Goal: Task Accomplishment & Management: Complete application form

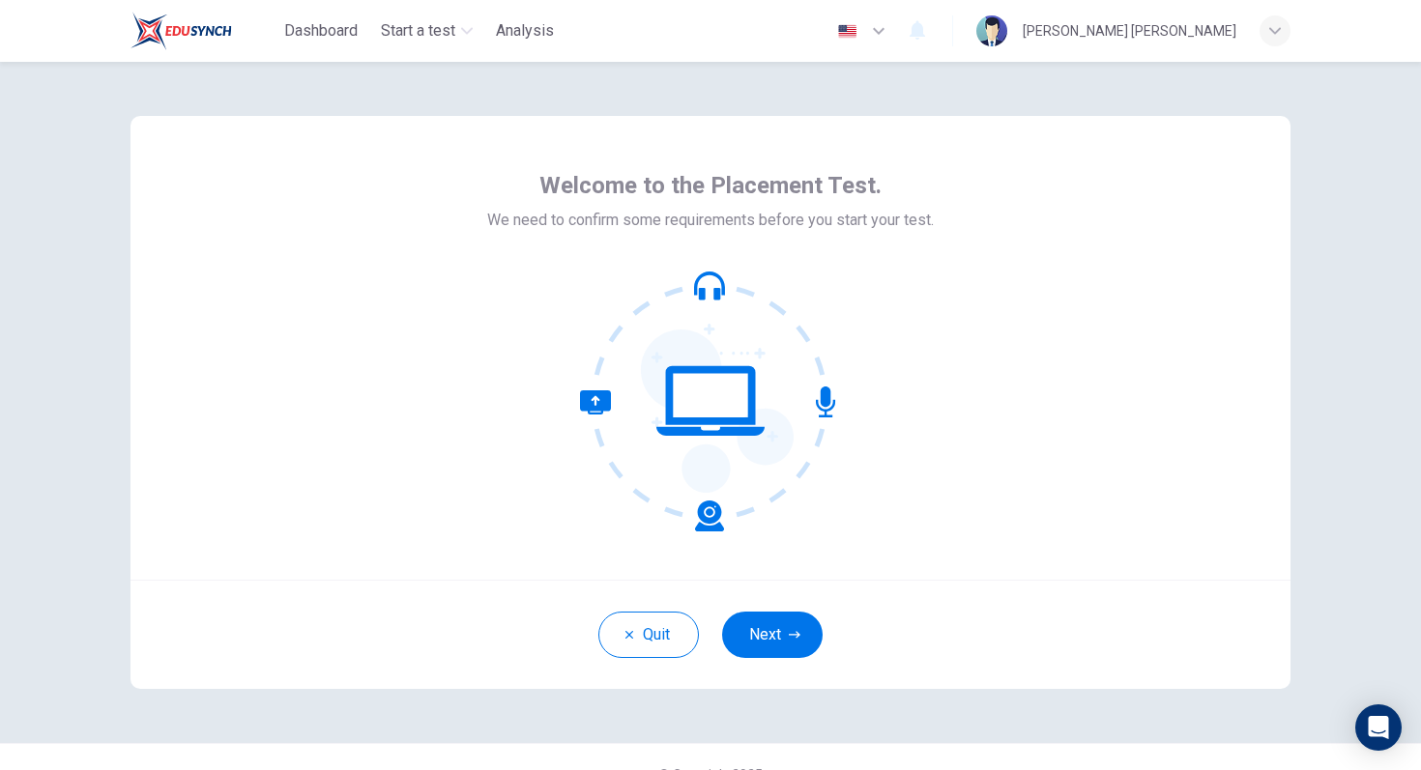
click at [800, 595] on div "Quit Next" at bounding box center [710, 634] width 1160 height 109
click at [800, 623] on button "Next" at bounding box center [772, 635] width 101 height 46
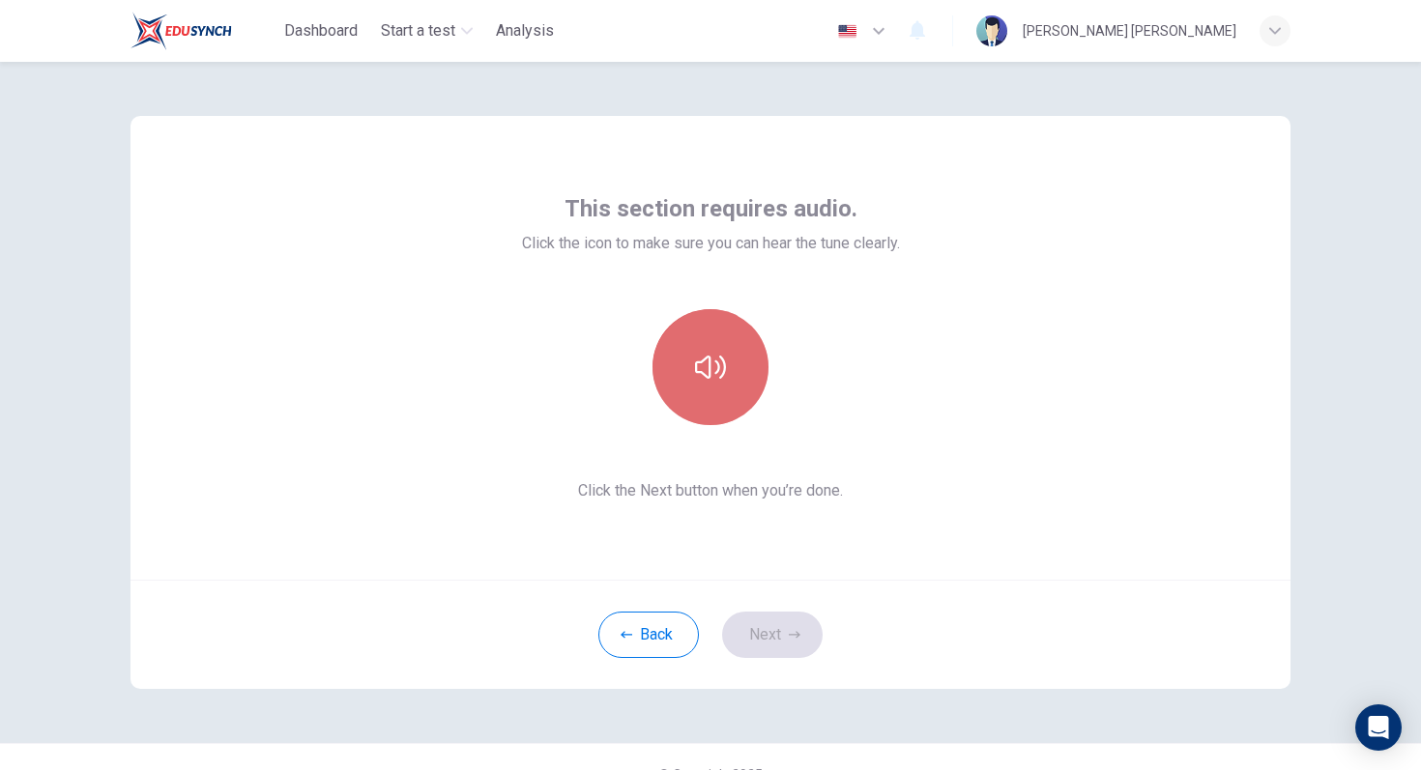
click at [717, 363] on icon "button" at bounding box center [710, 367] width 31 height 23
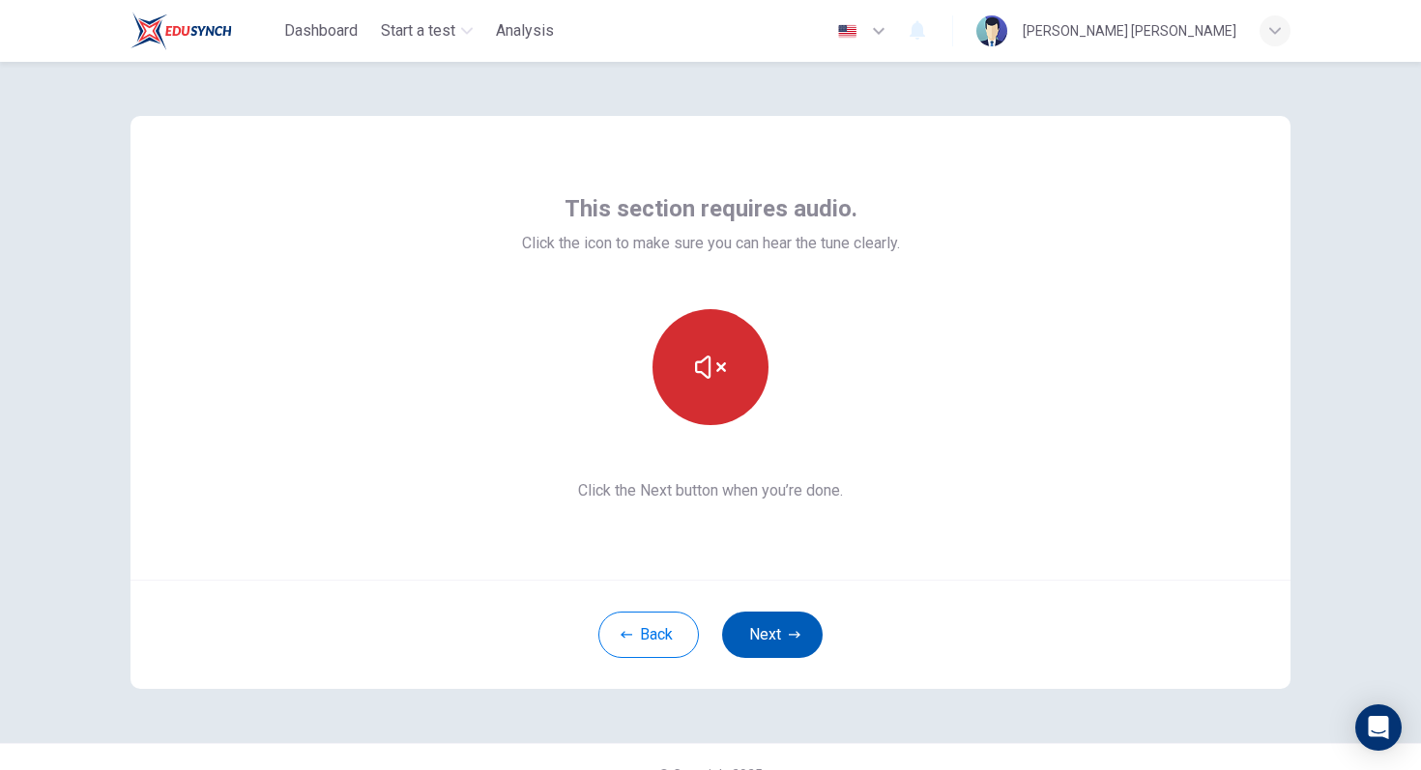
click at [791, 645] on button "Next" at bounding box center [772, 635] width 101 height 46
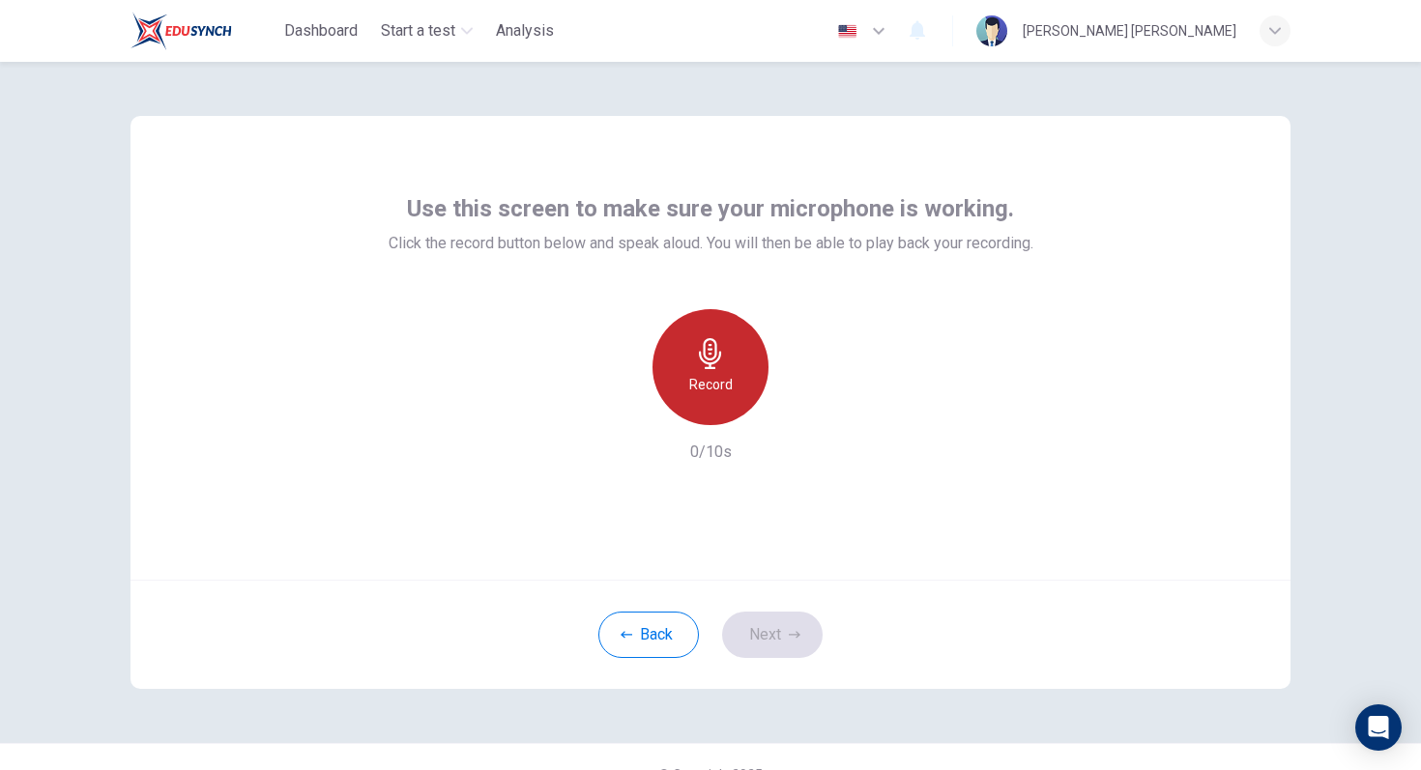
click at [713, 360] on icon "button" at bounding box center [710, 353] width 31 height 31
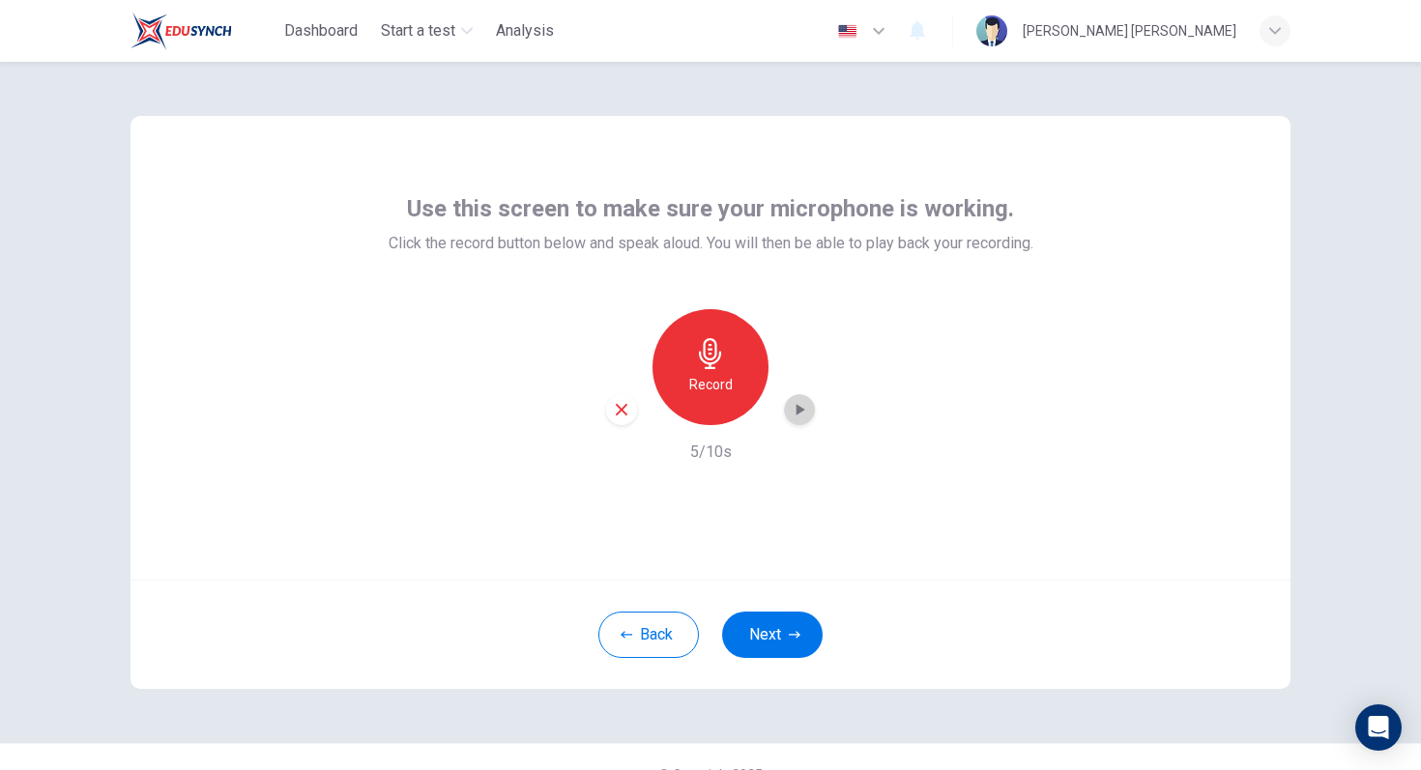
click at [799, 412] on icon "button" at bounding box center [800, 410] width 9 height 12
click at [815, 627] on button "Next" at bounding box center [772, 635] width 101 height 46
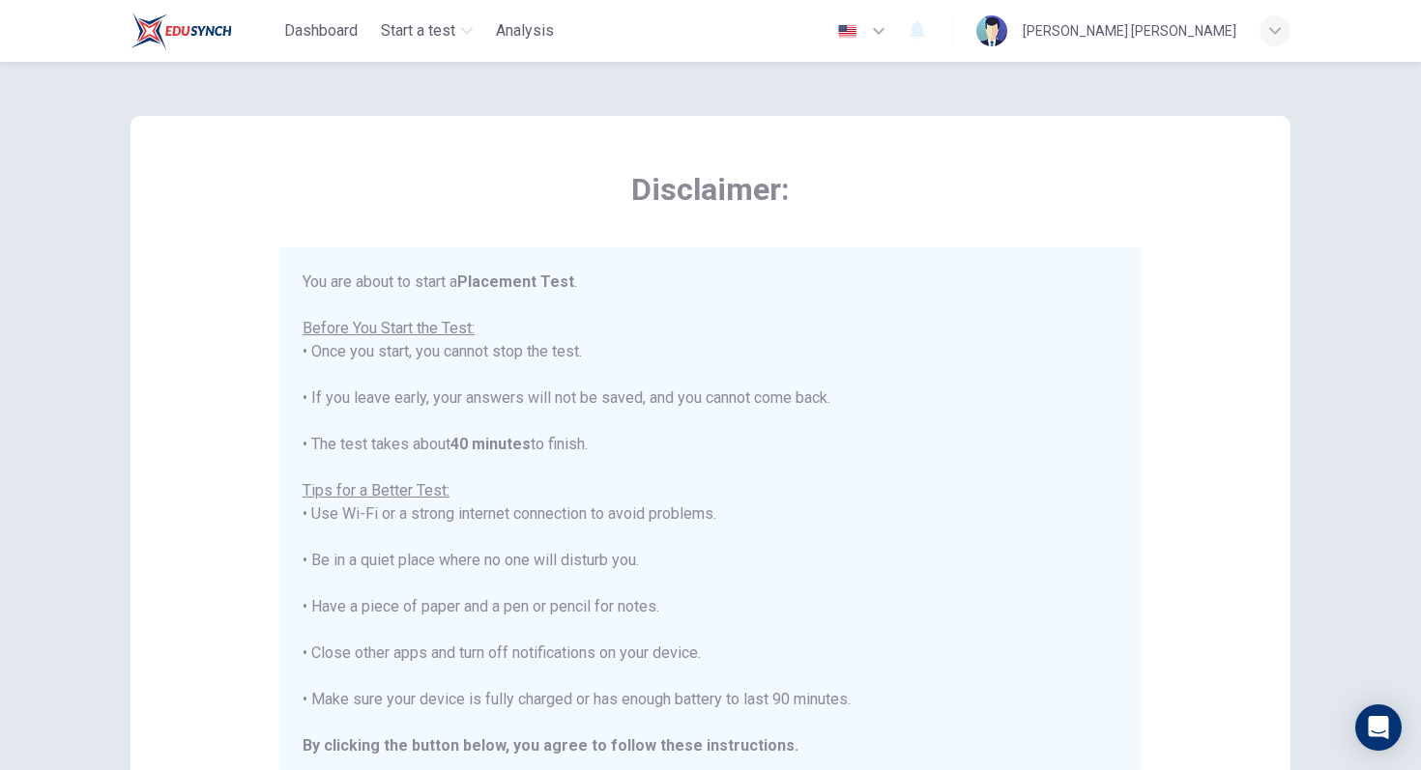
scroll to position [22, 0]
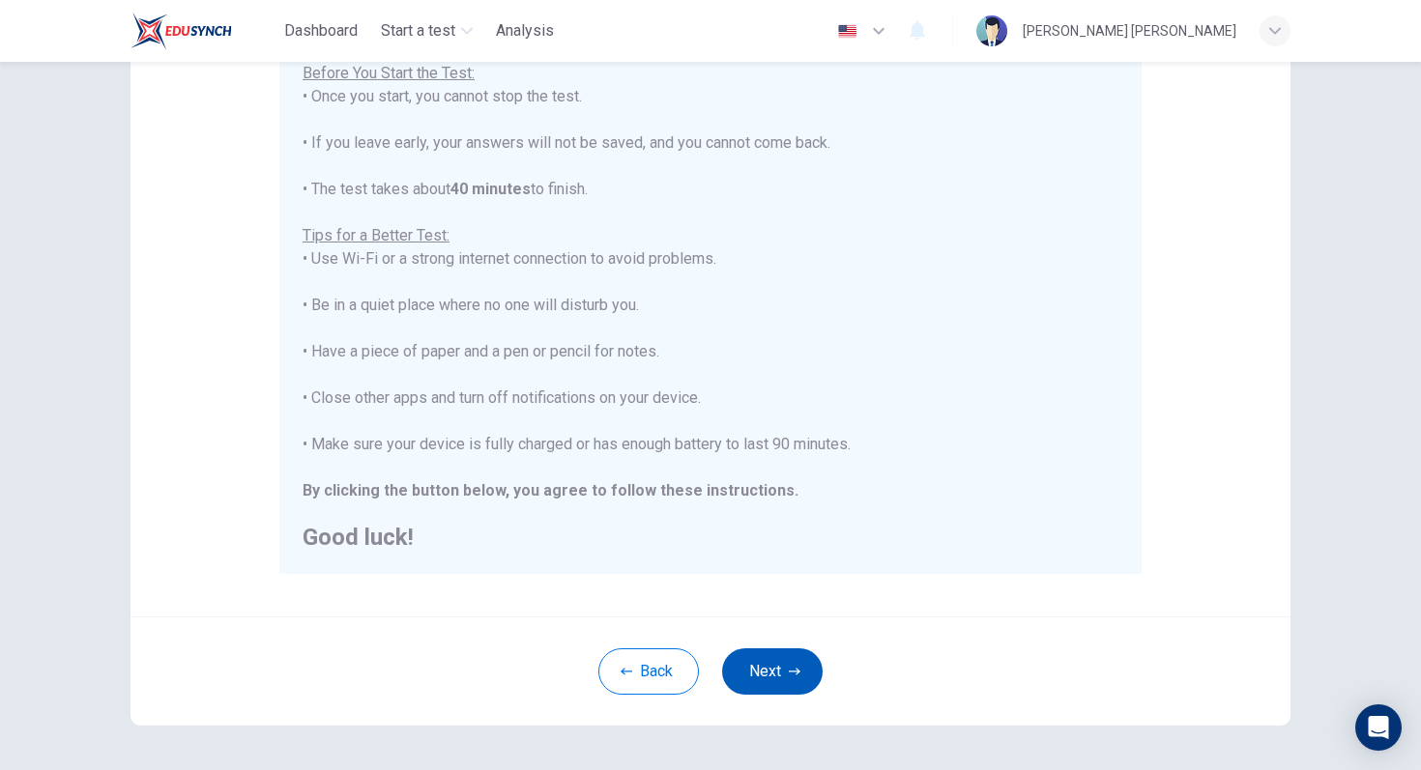
click at [795, 667] on icon "button" at bounding box center [795, 672] width 12 height 12
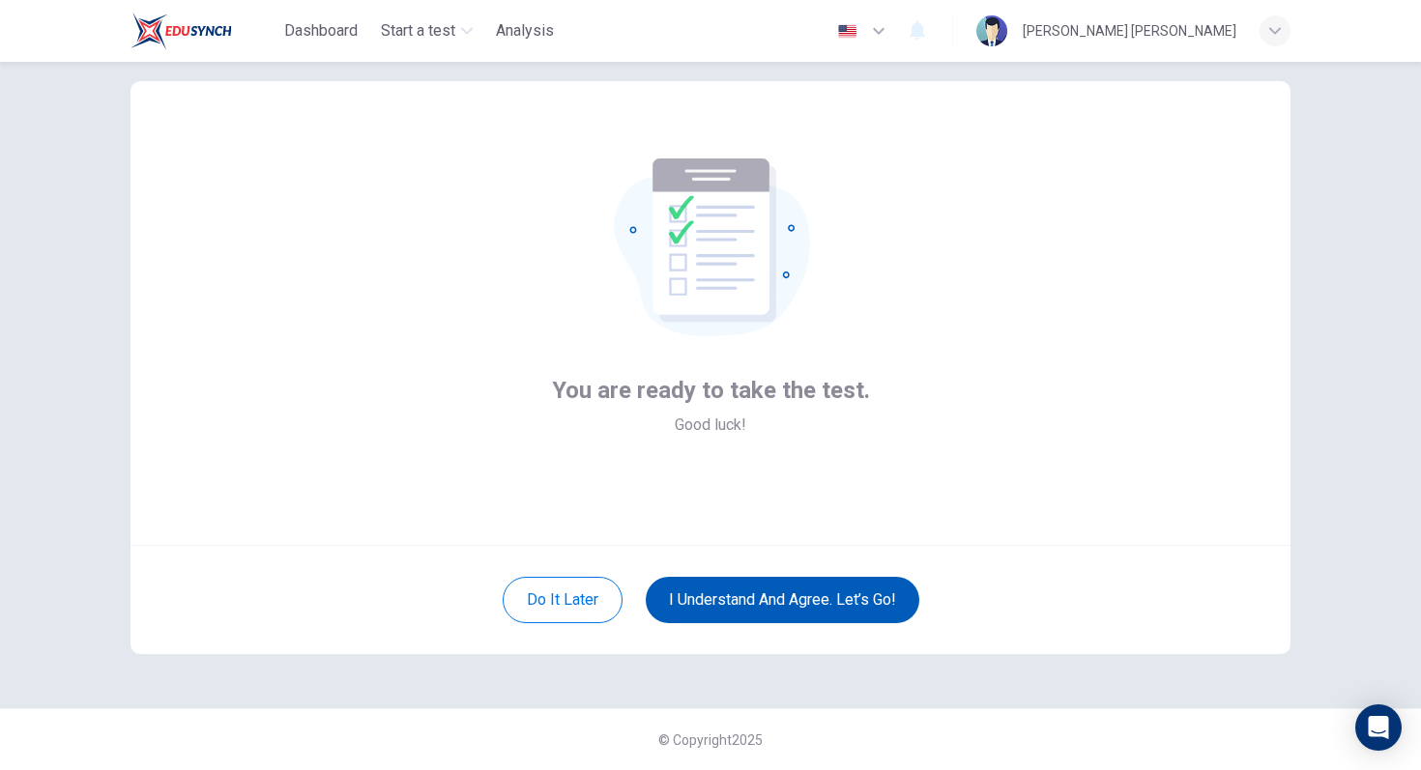
scroll to position [35, 0]
click at [738, 578] on button "I understand and agree. Let’s go!" at bounding box center [783, 600] width 274 height 46
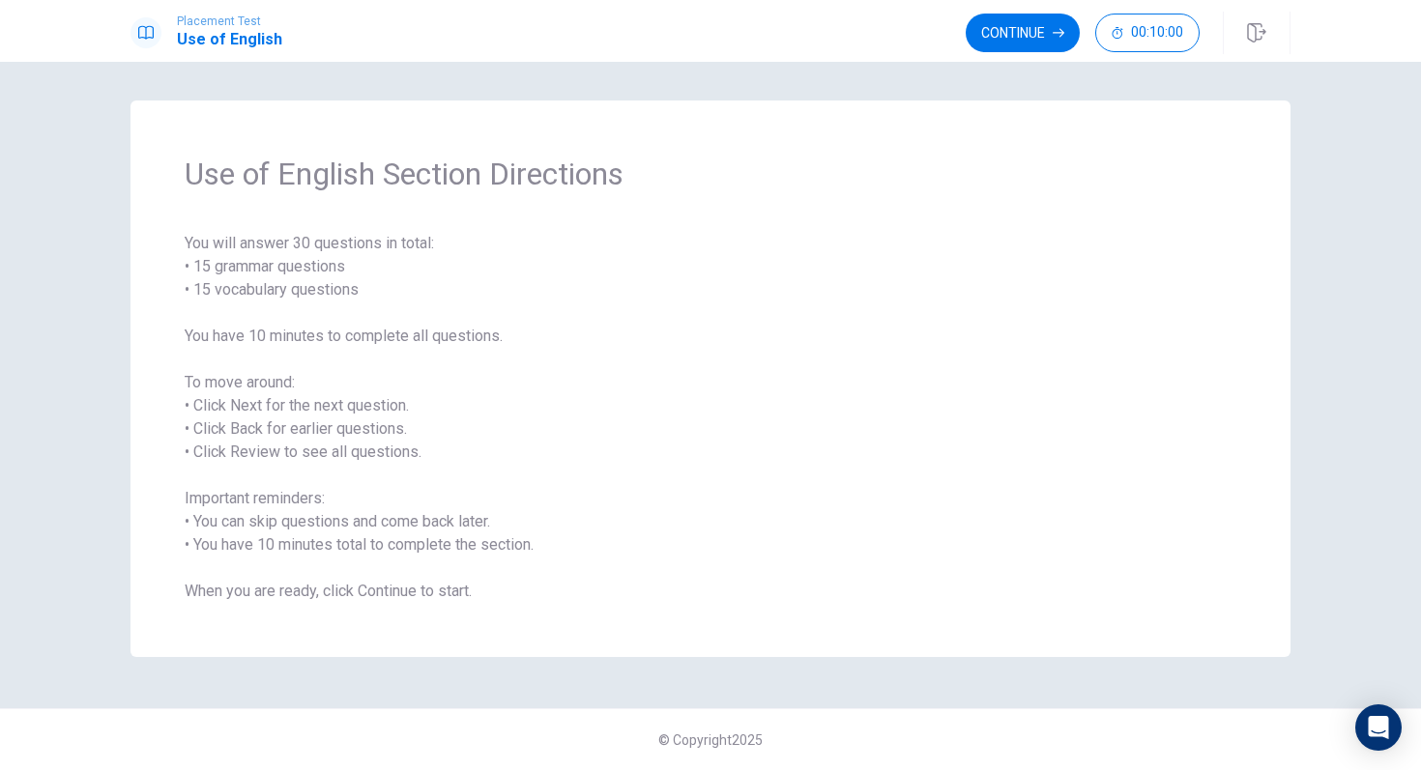
drag, startPoint x: 198, startPoint y: 229, endPoint x: 411, endPoint y: 320, distance: 231.2
click at [411, 320] on div "Use of English Section Directions You will answer 30 questions in total: • 15 g…" at bounding box center [710, 379] width 1160 height 557
drag, startPoint x: 511, startPoint y: 329, endPoint x: 232, endPoint y: 255, distance: 288.8
click at [232, 255] on span "You will answer 30 questions in total: • 15 grammar questions • 15 vocabulary q…" at bounding box center [711, 417] width 1052 height 371
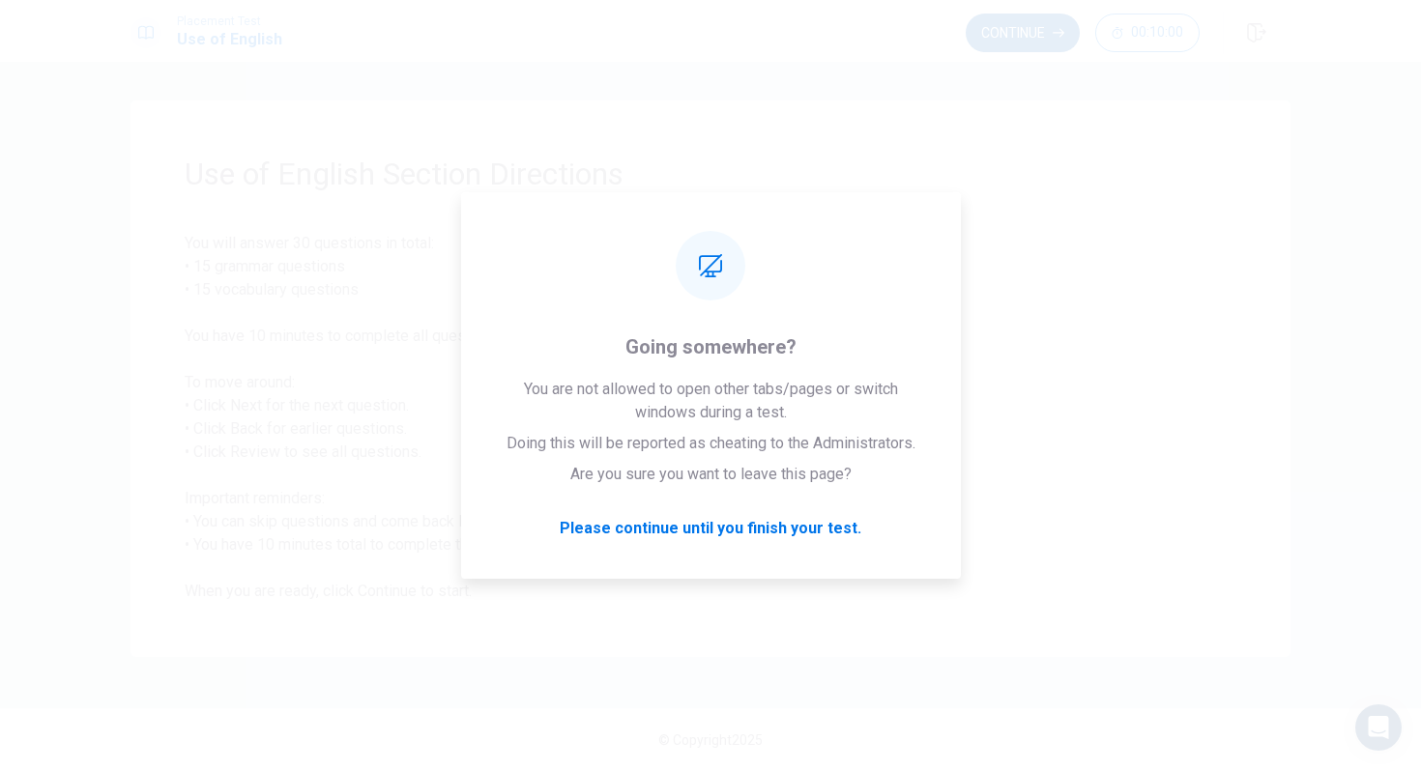
click at [1010, 42] on button "Continue" at bounding box center [1023, 33] width 114 height 39
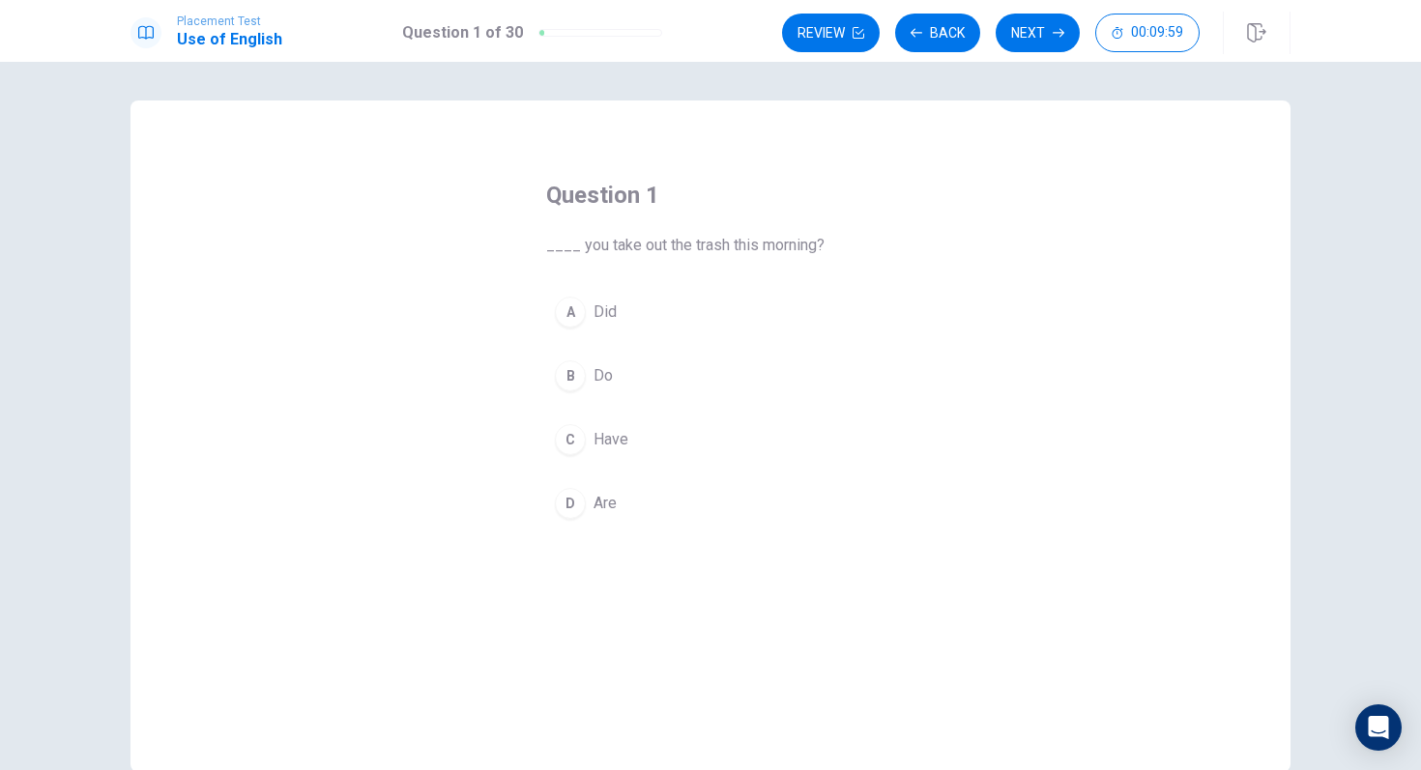
click at [561, 244] on span "____ you take out the trash this morning?" at bounding box center [710, 245] width 329 height 23
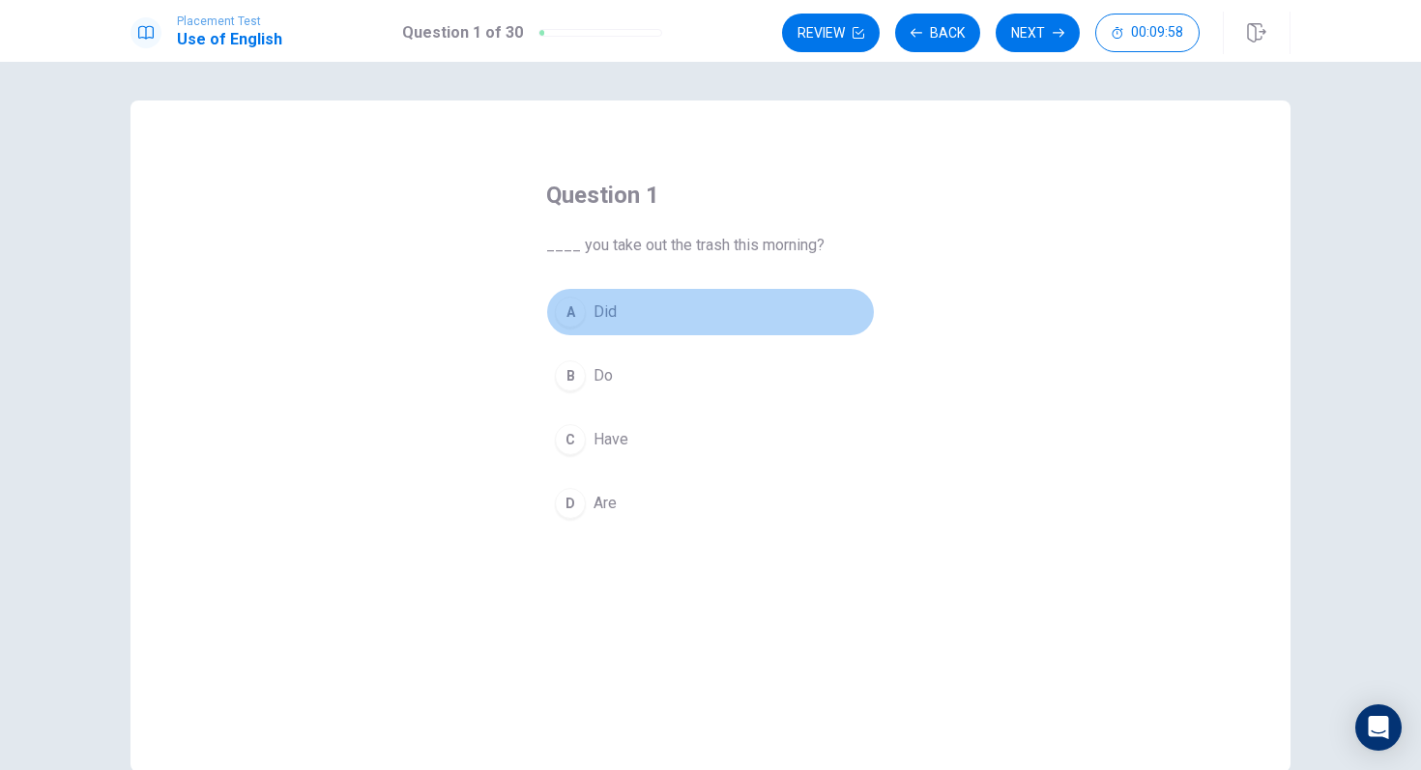
click at [574, 309] on div "A" at bounding box center [570, 312] width 31 height 31
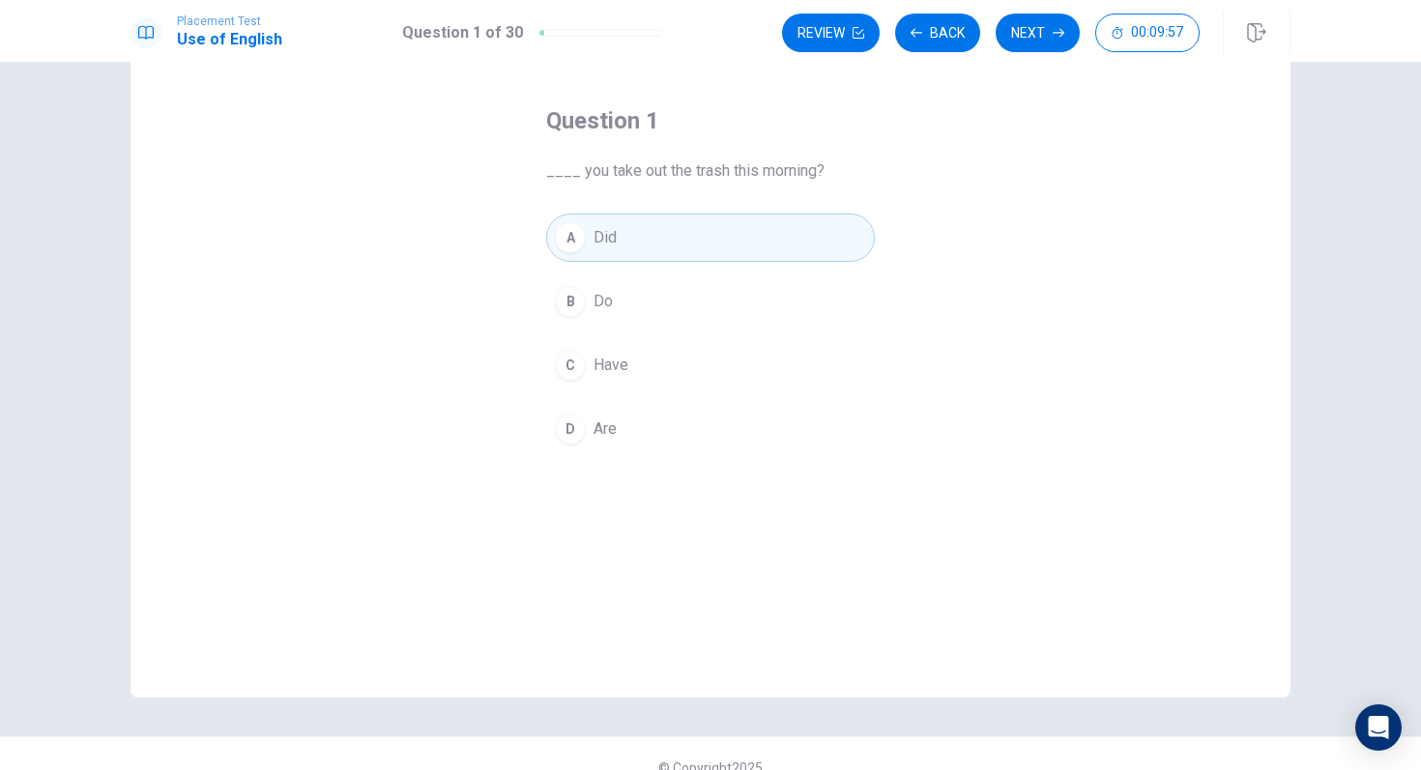
scroll to position [102, 0]
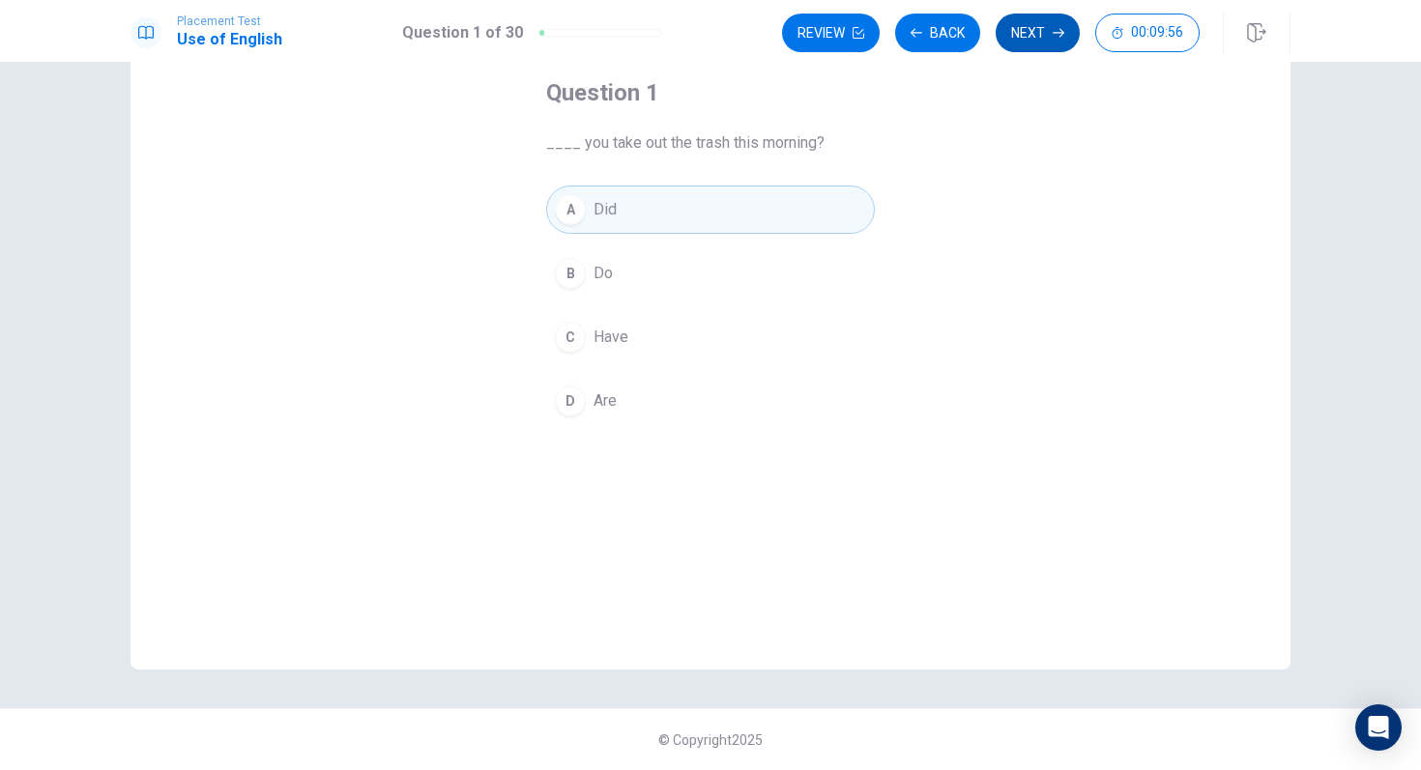
click at [1047, 28] on button "Next" at bounding box center [1037, 33] width 84 height 39
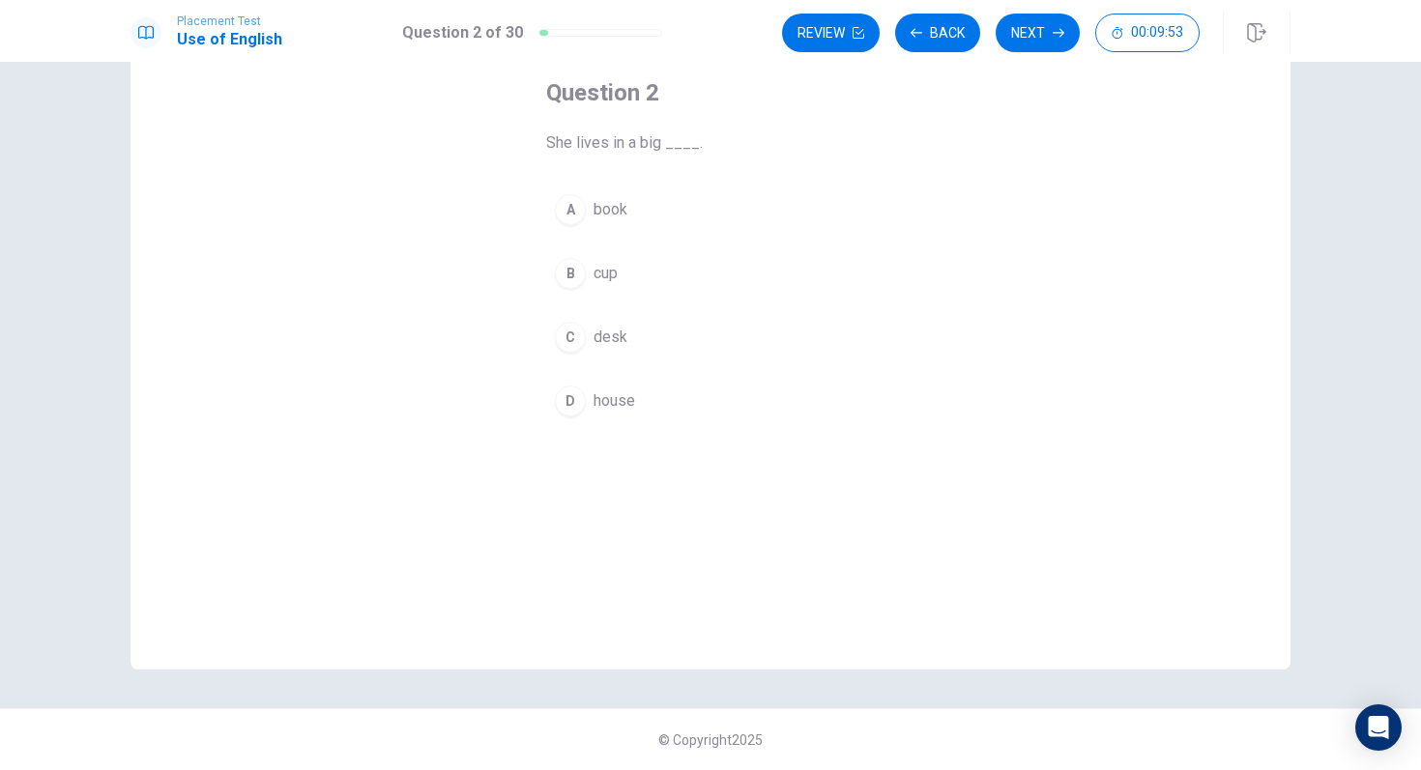
click at [575, 404] on div "D" at bounding box center [570, 401] width 31 height 31
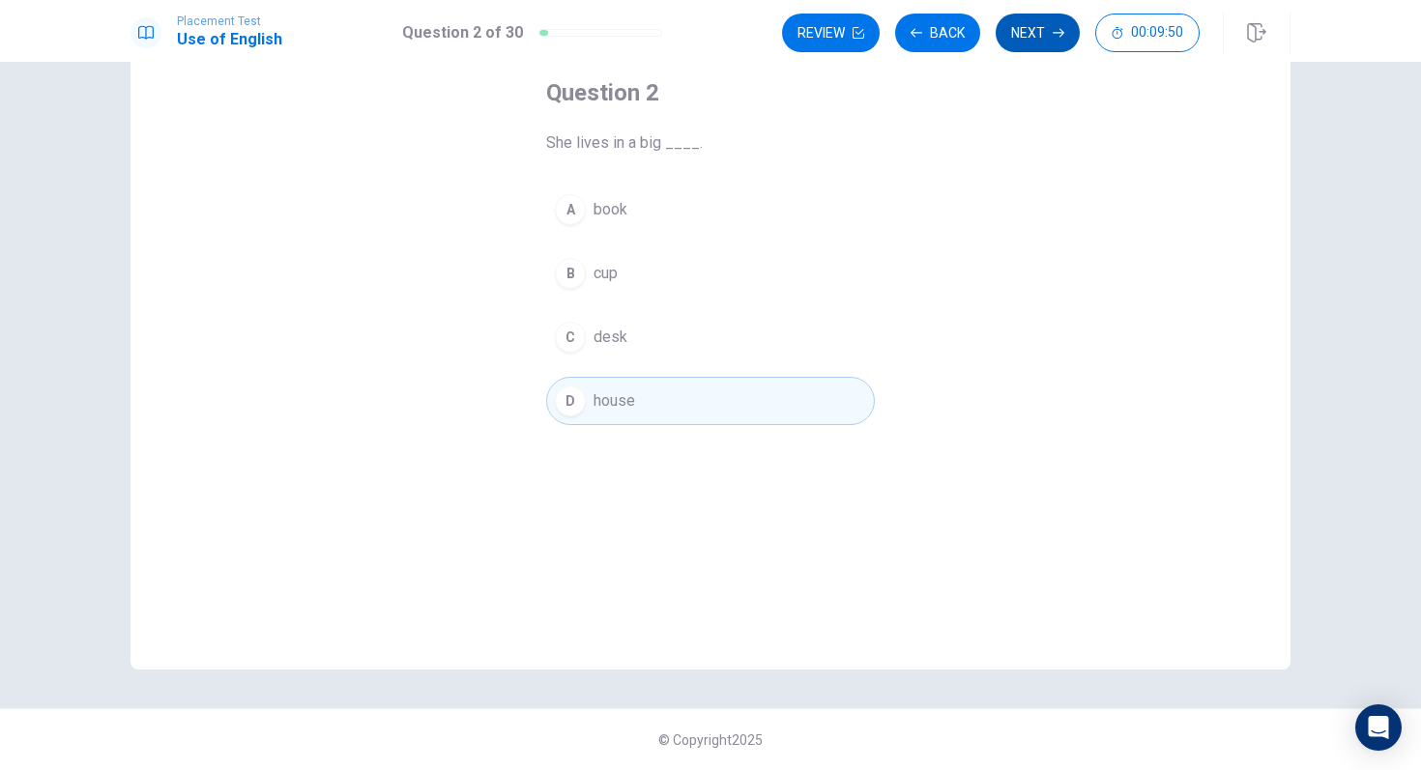
click at [1048, 35] on button "Next" at bounding box center [1037, 33] width 84 height 39
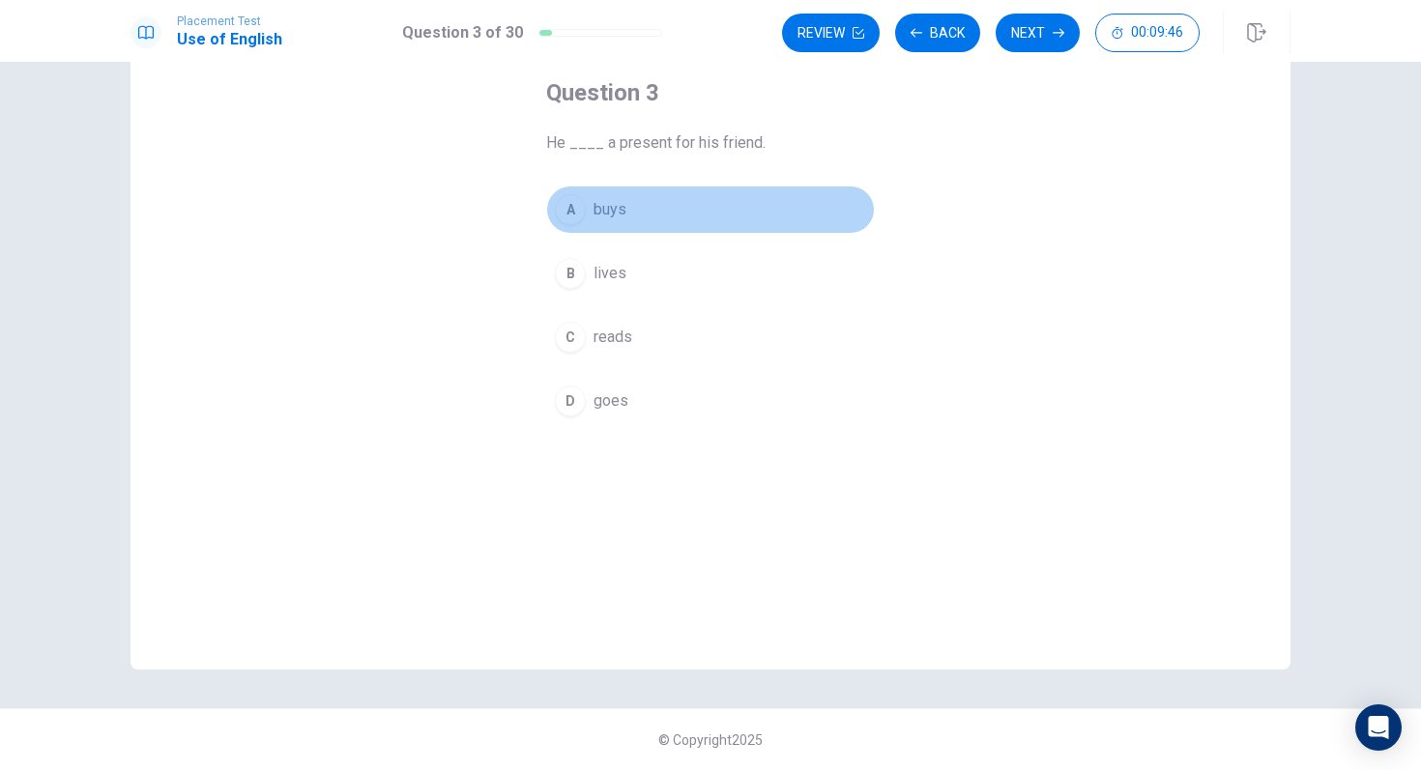
click at [570, 204] on div "A" at bounding box center [570, 209] width 31 height 31
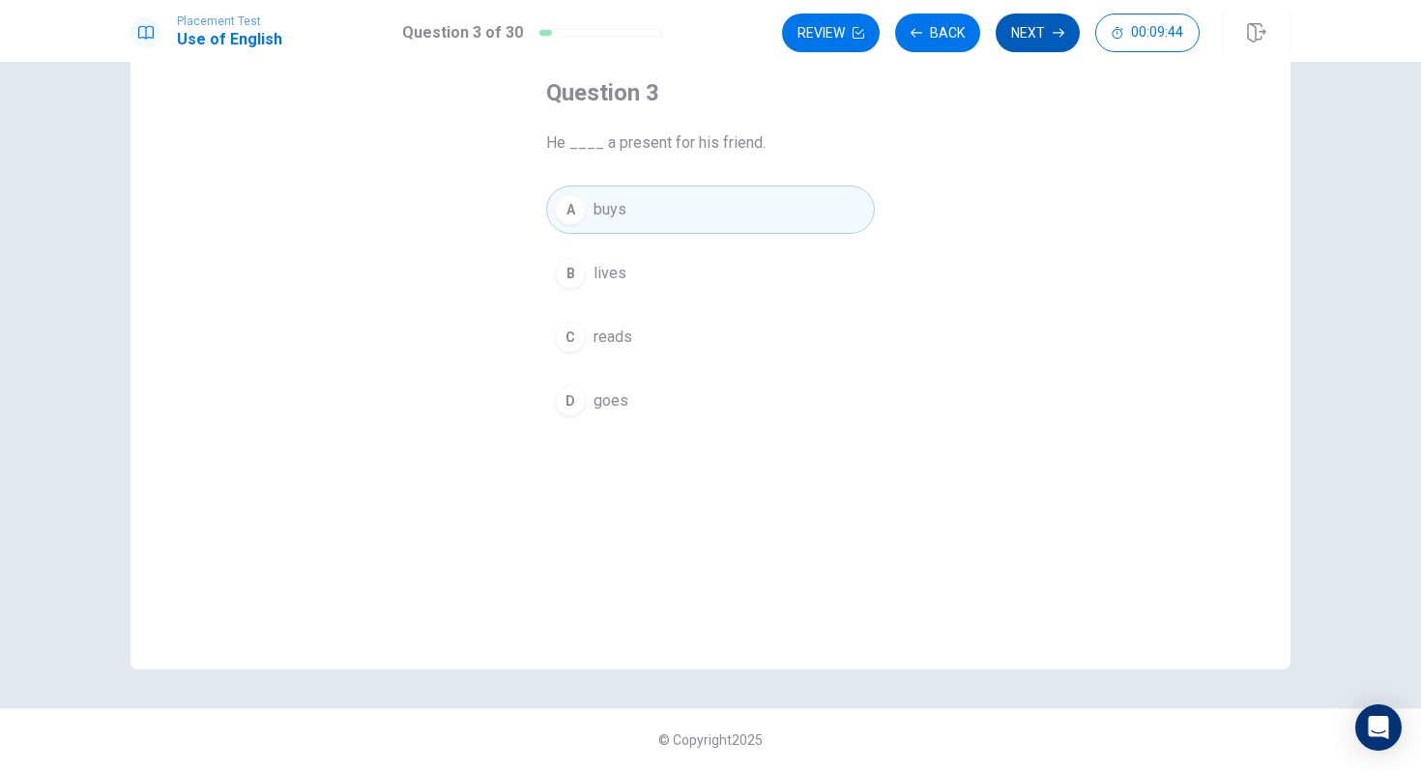
click at [1046, 32] on button "Next" at bounding box center [1037, 33] width 84 height 39
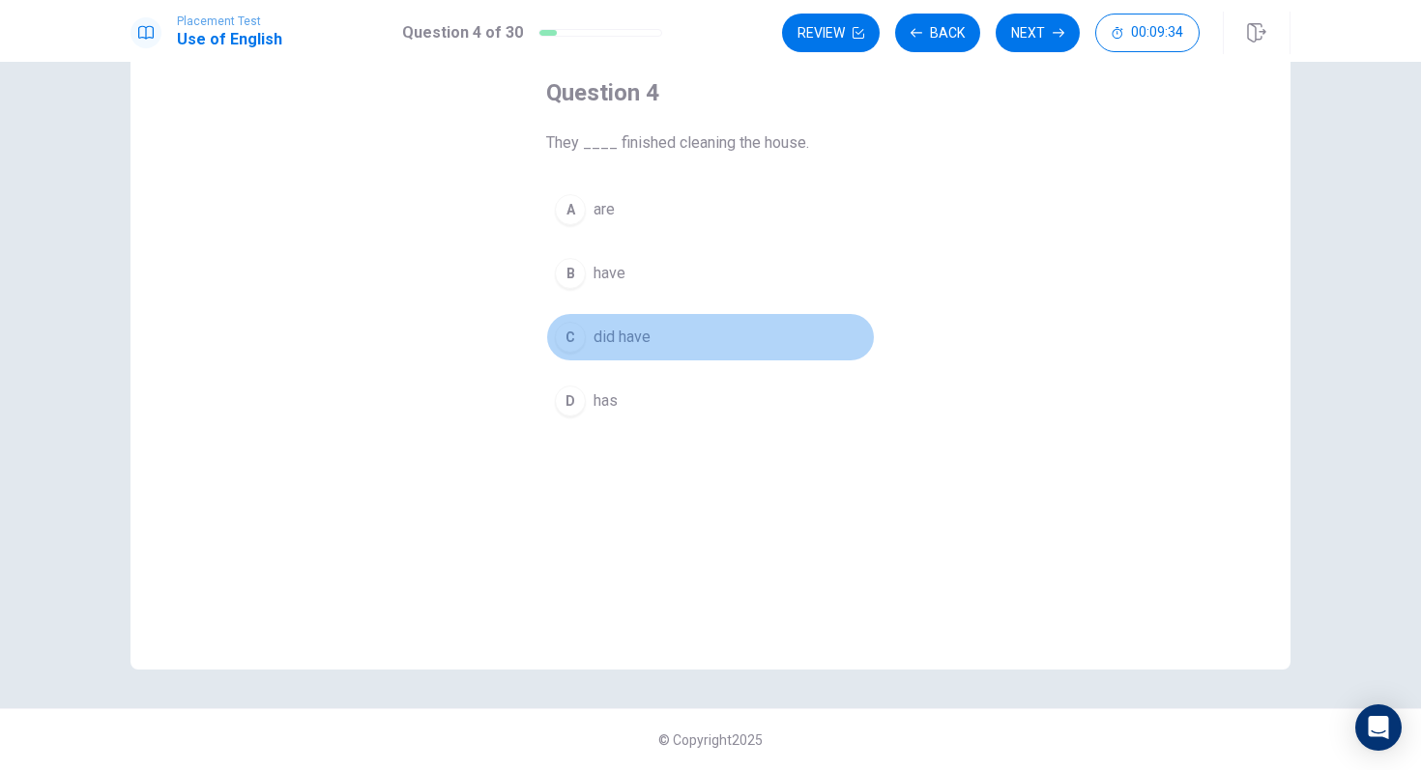
click at [581, 333] on div "C" at bounding box center [570, 337] width 31 height 31
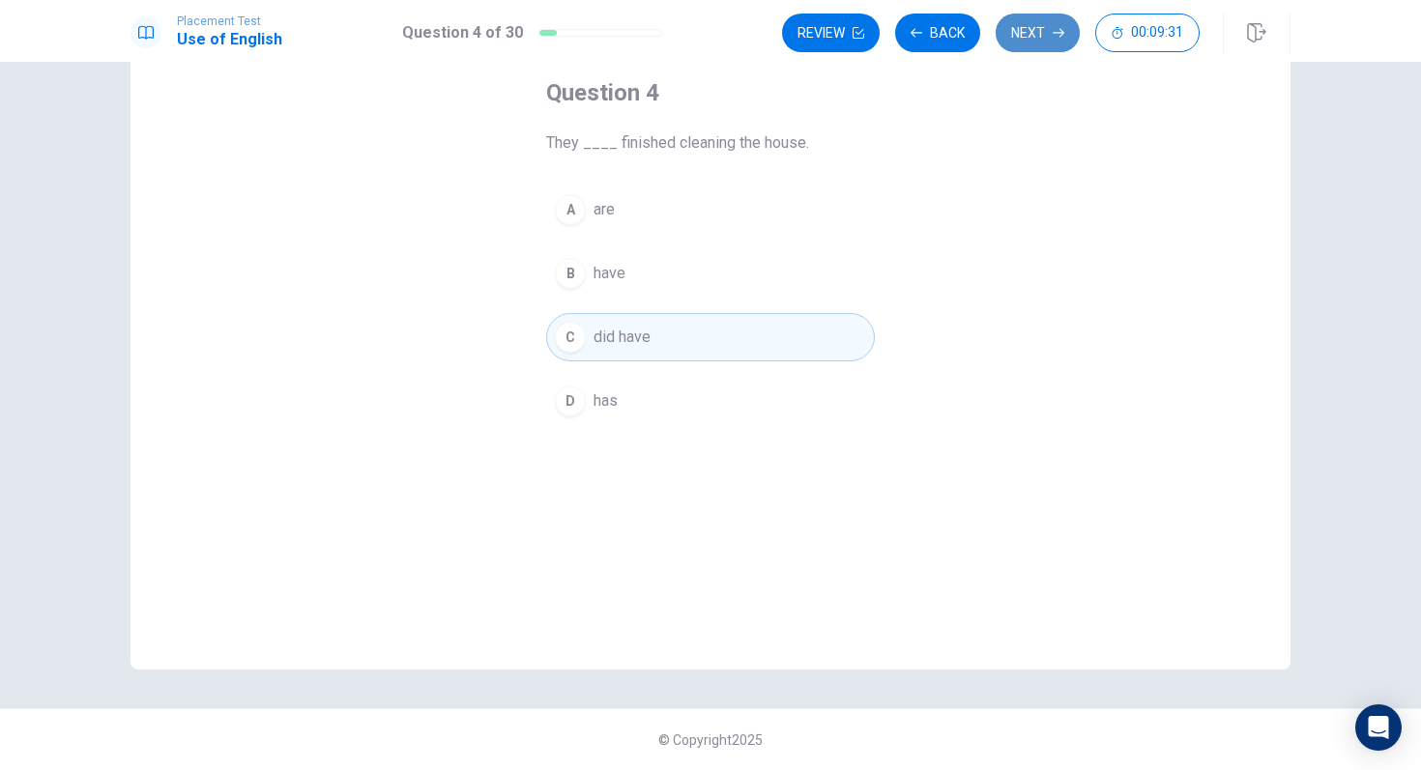
click at [1039, 45] on button "Next" at bounding box center [1037, 33] width 84 height 39
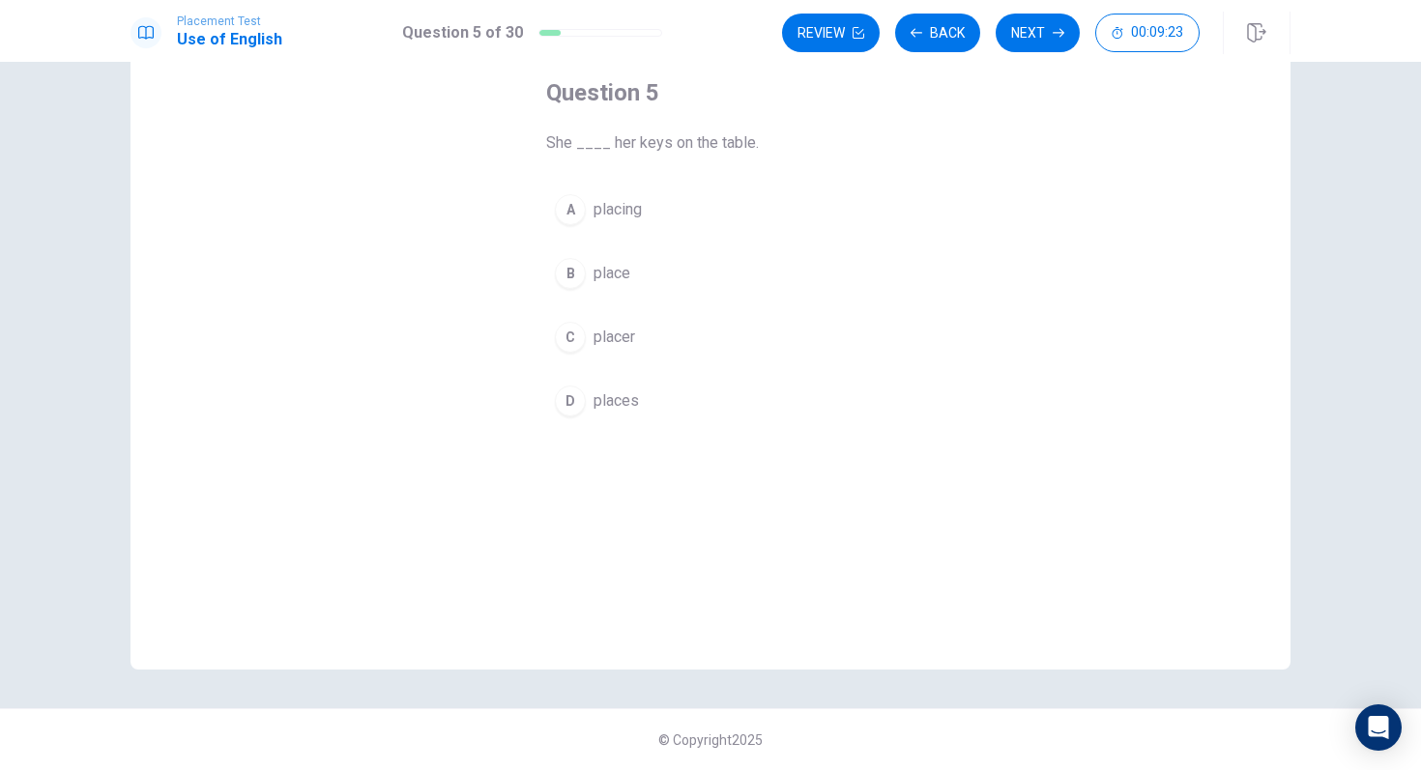
click at [559, 273] on div "B" at bounding box center [570, 273] width 31 height 31
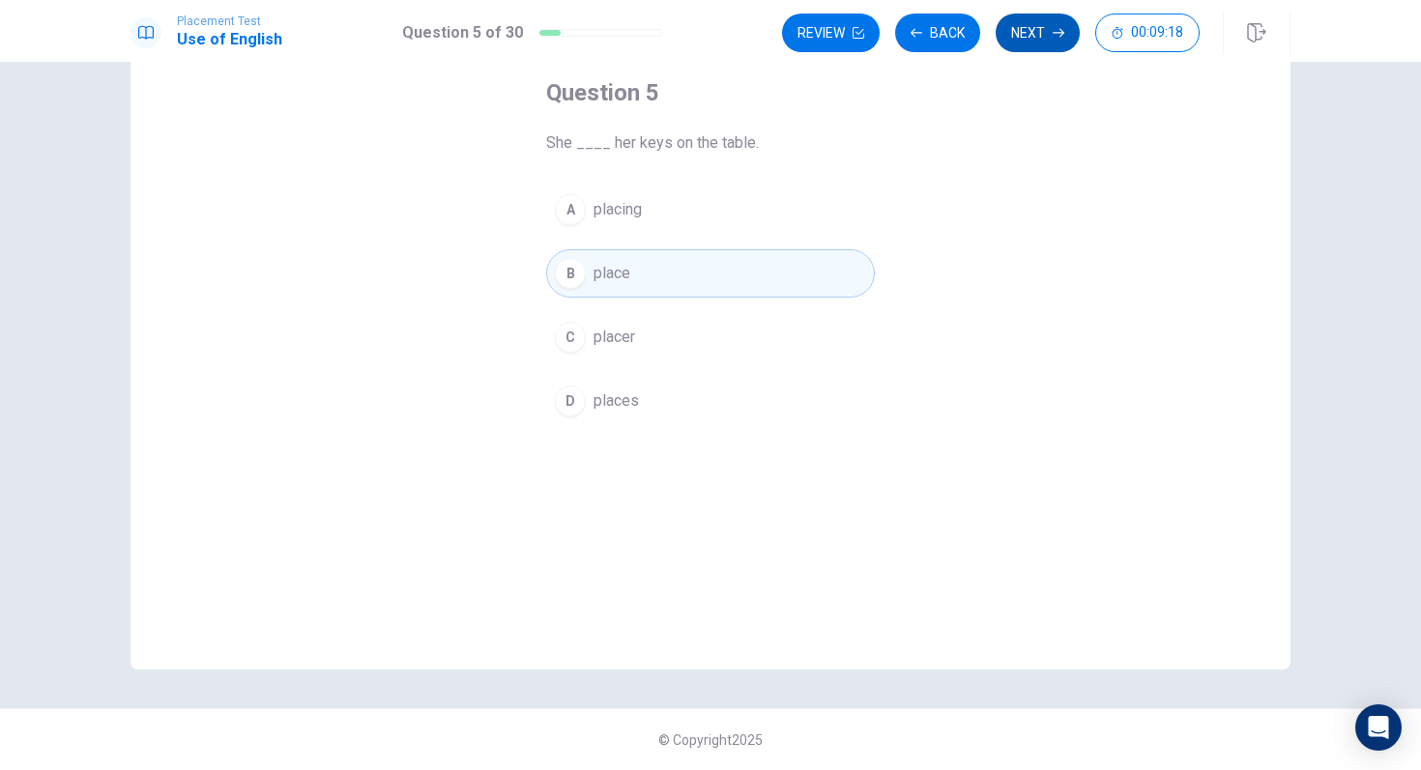
click at [1058, 32] on icon "button" at bounding box center [1059, 33] width 12 height 12
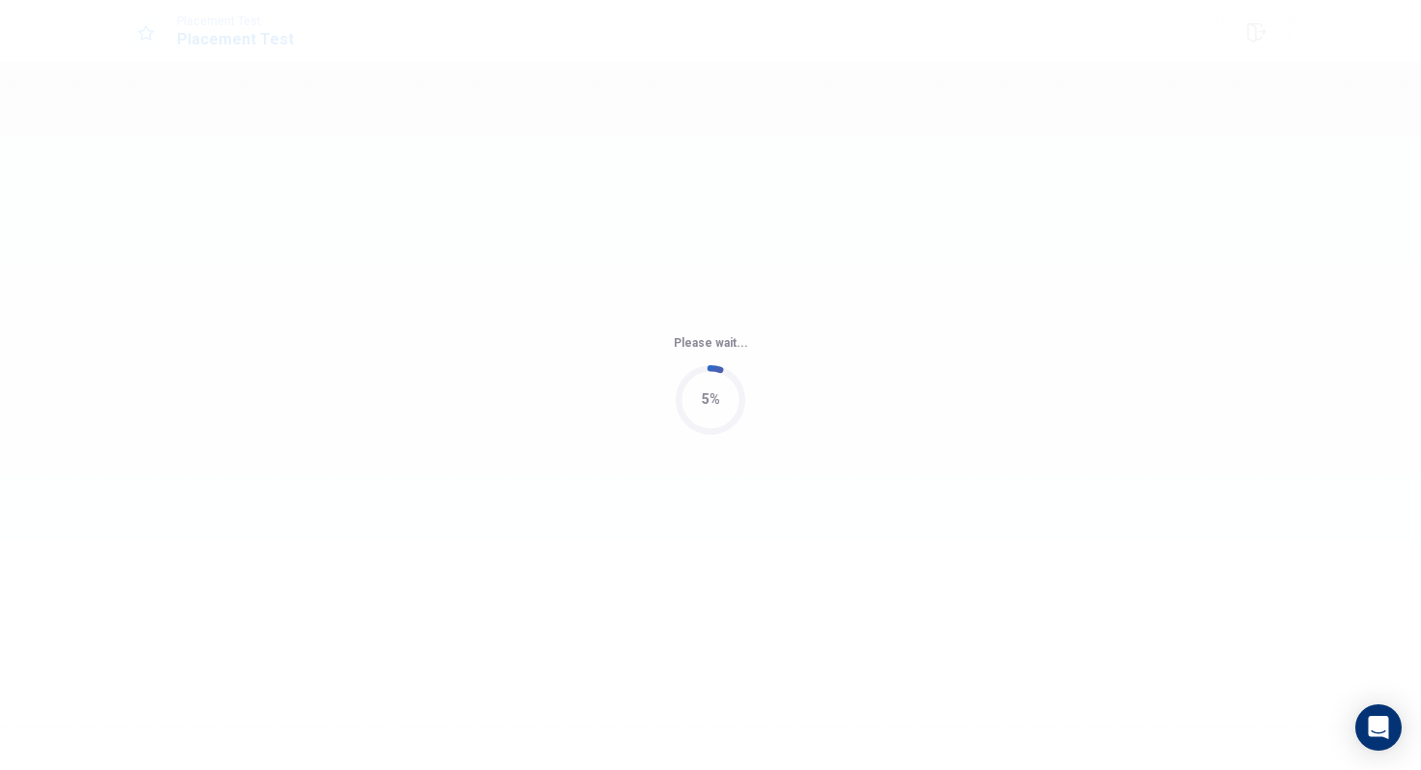
scroll to position [0, 0]
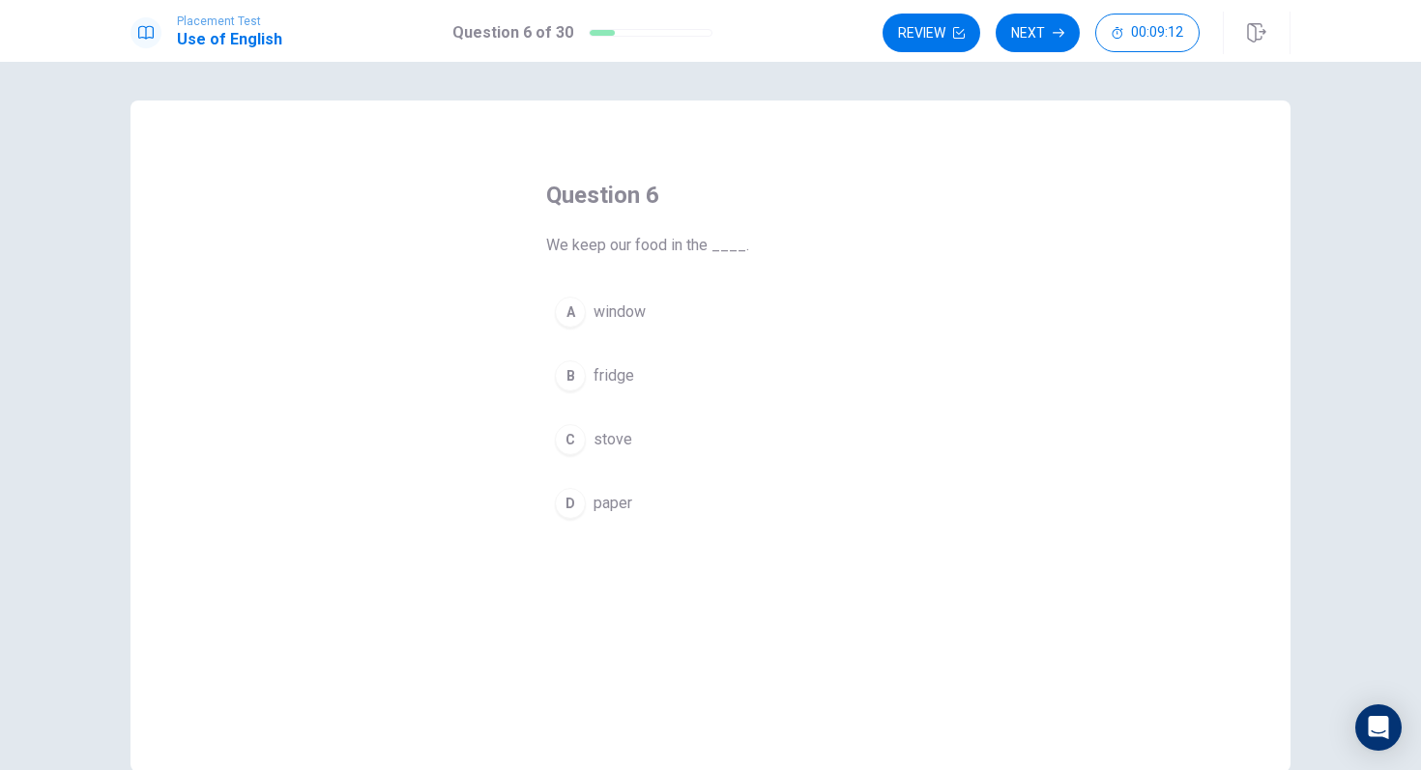
click at [577, 367] on div "B" at bounding box center [570, 375] width 31 height 31
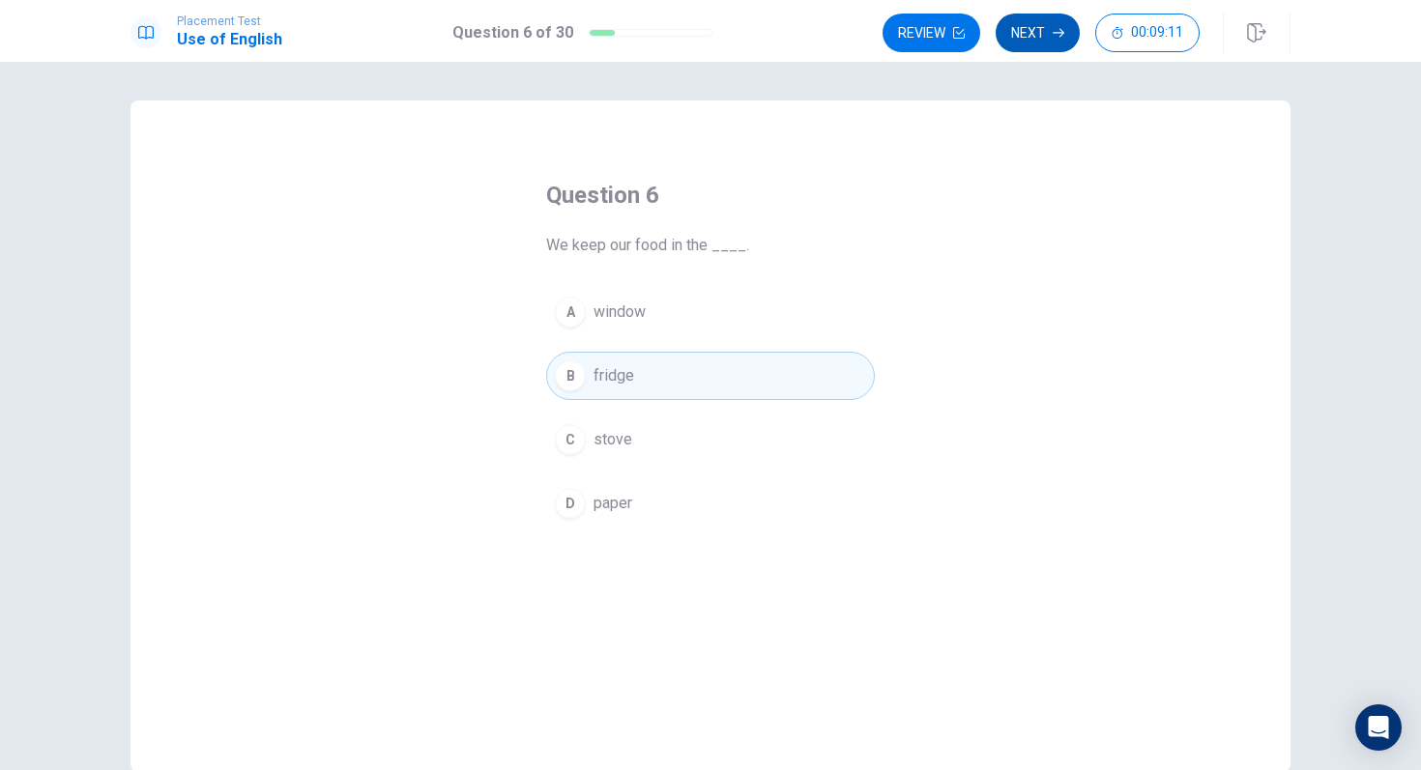
click at [1044, 42] on button "Next" at bounding box center [1037, 33] width 84 height 39
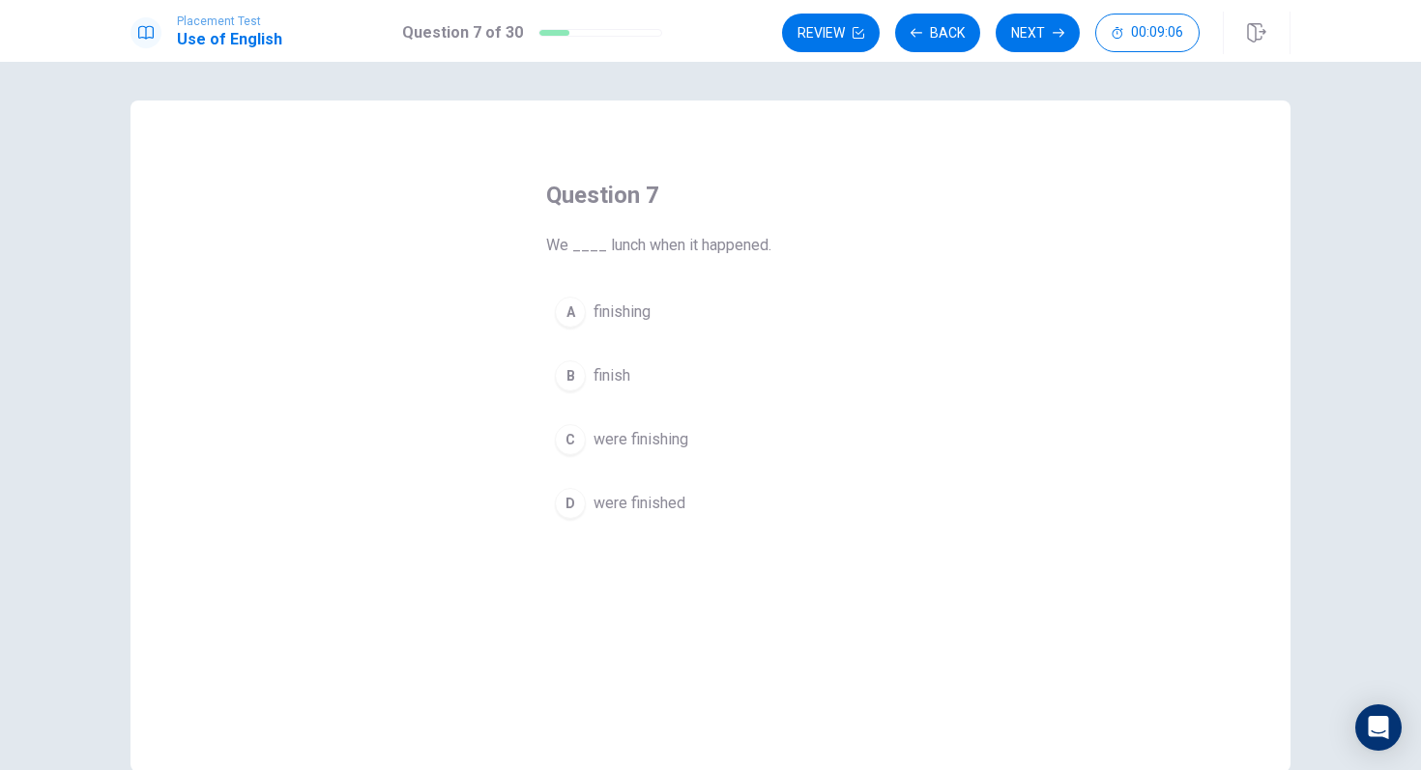
click at [570, 445] on div "C" at bounding box center [570, 439] width 31 height 31
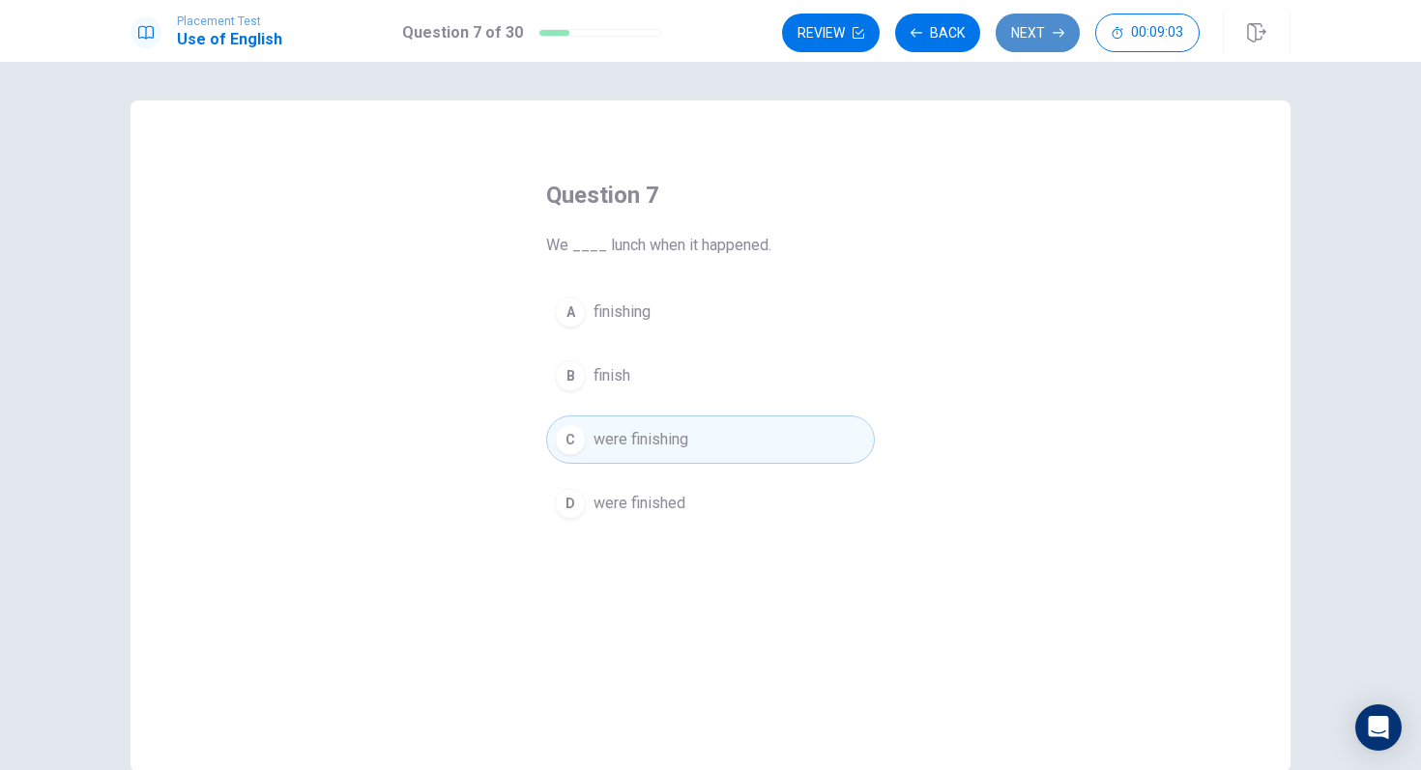
click at [1029, 33] on button "Next" at bounding box center [1037, 33] width 84 height 39
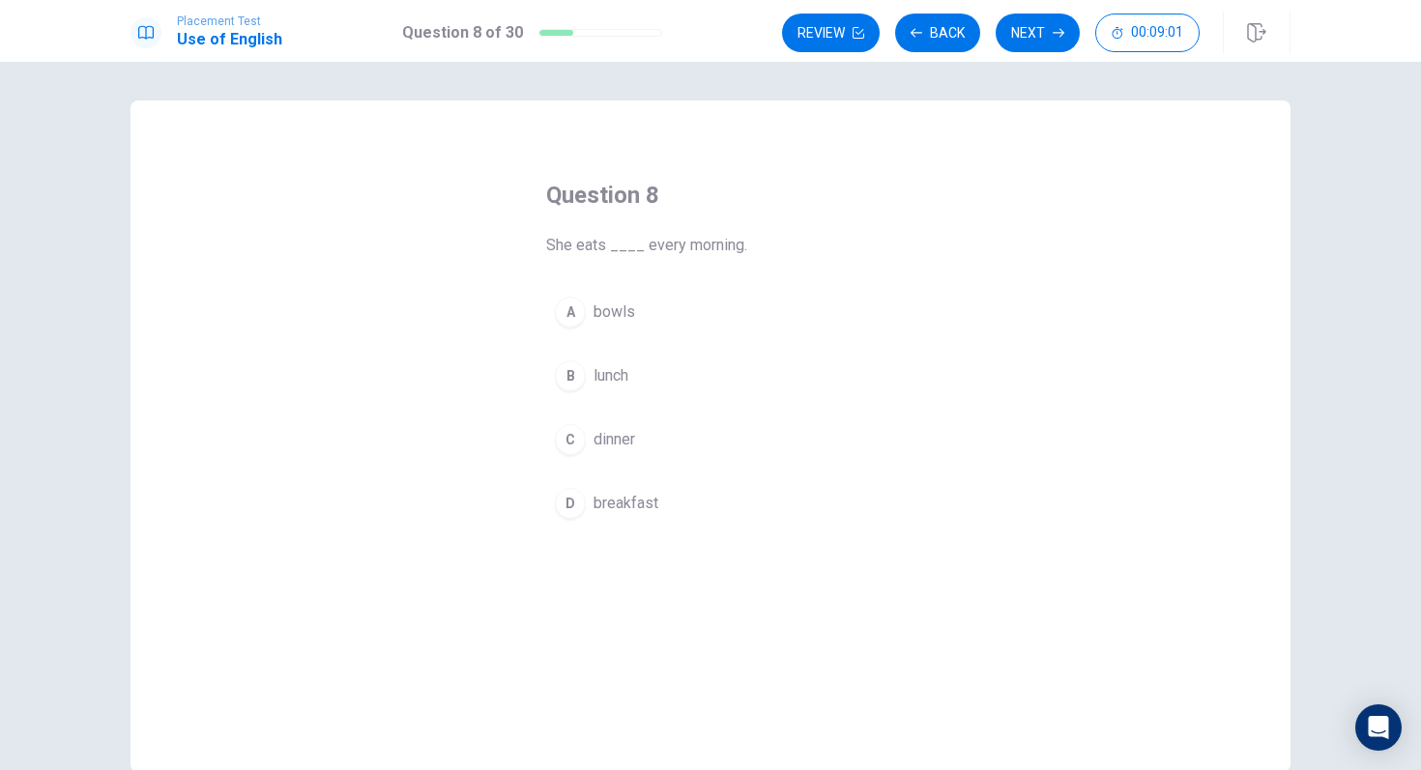
click at [570, 501] on div "D" at bounding box center [570, 503] width 31 height 31
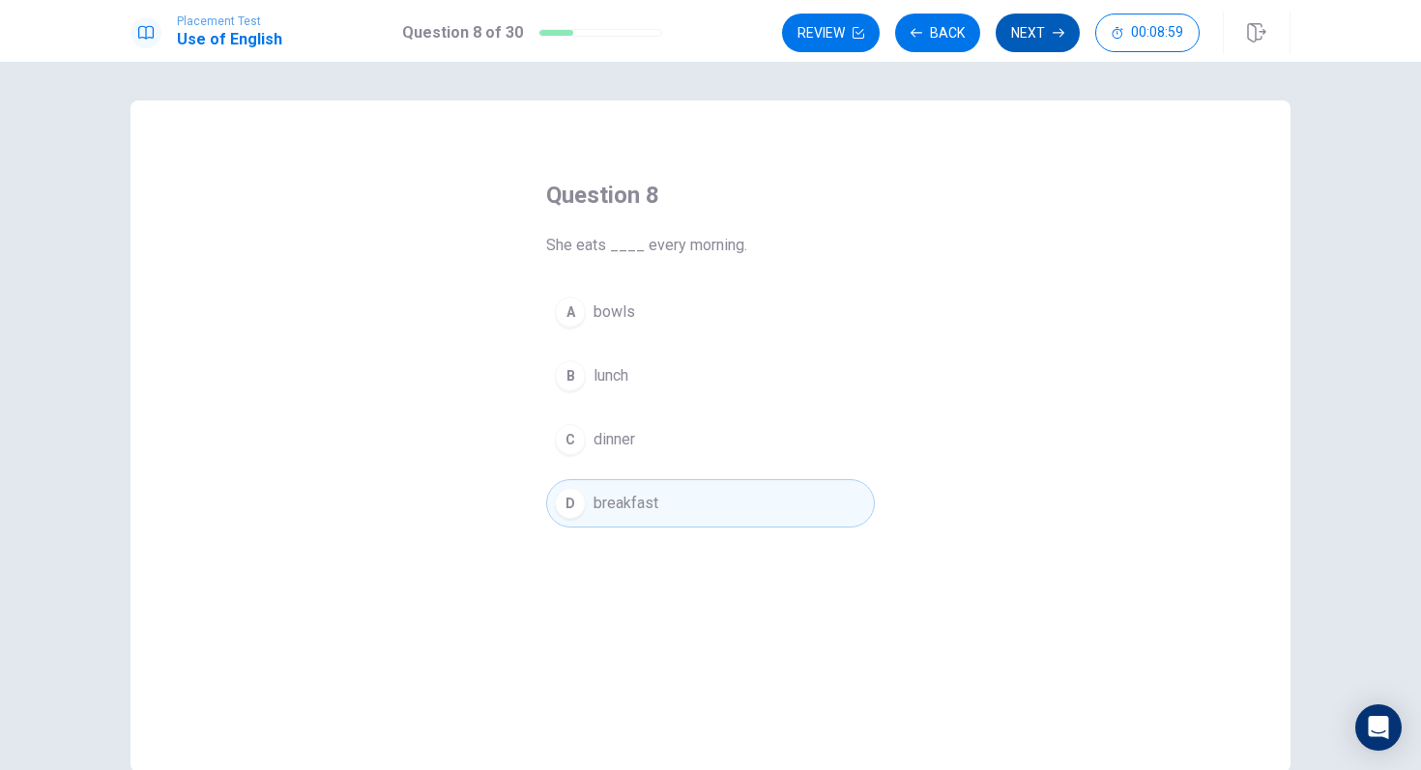
click at [1011, 27] on button "Next" at bounding box center [1037, 33] width 84 height 39
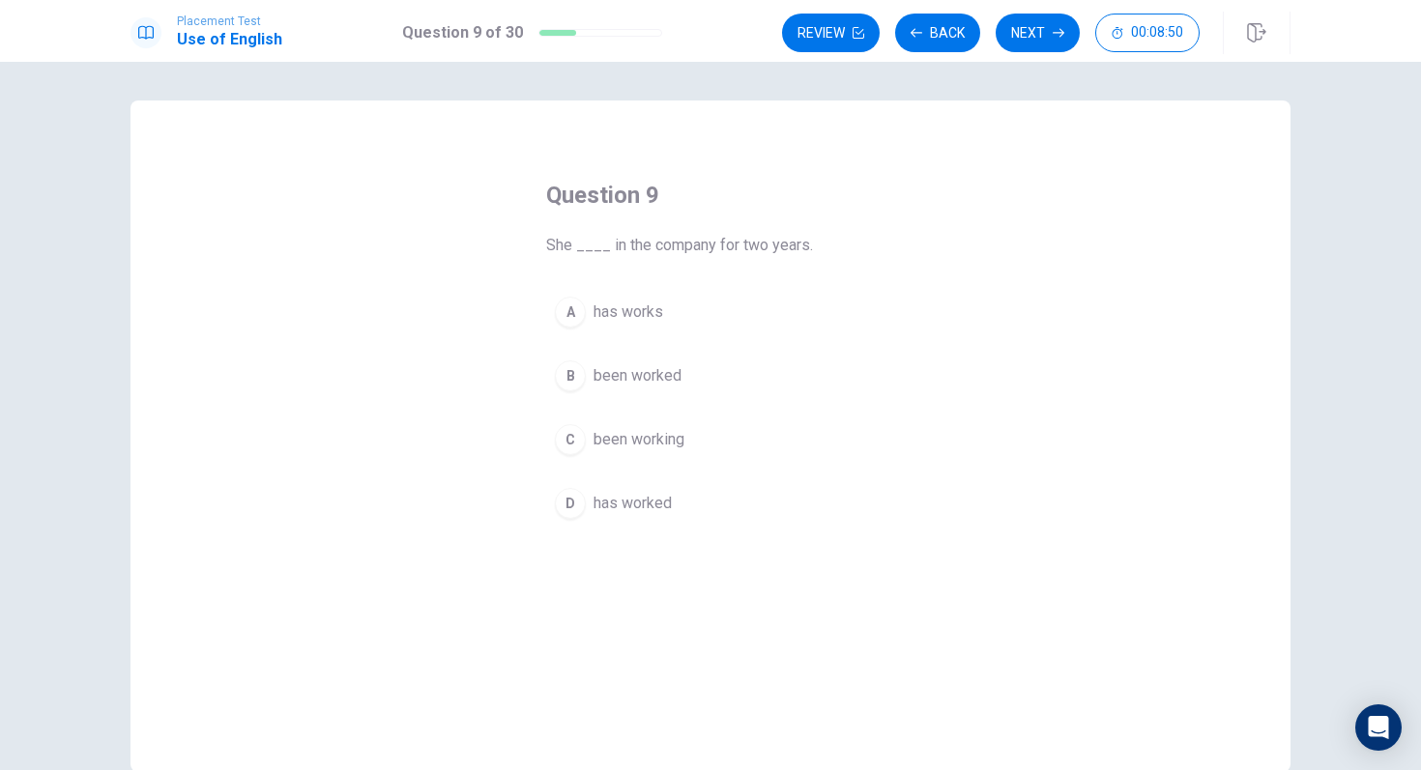
click at [588, 500] on button "D has worked" at bounding box center [710, 503] width 329 height 48
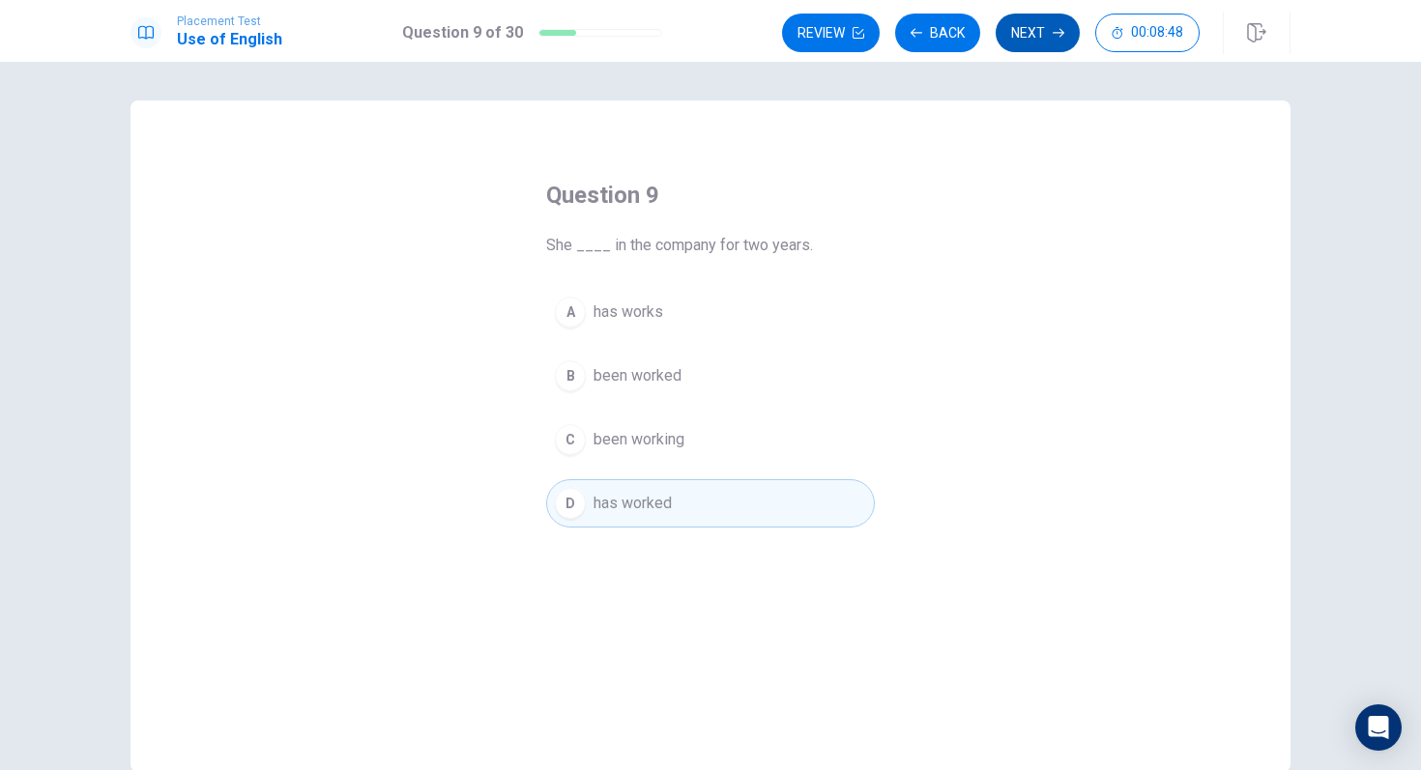
click at [1040, 46] on button "Next" at bounding box center [1037, 33] width 84 height 39
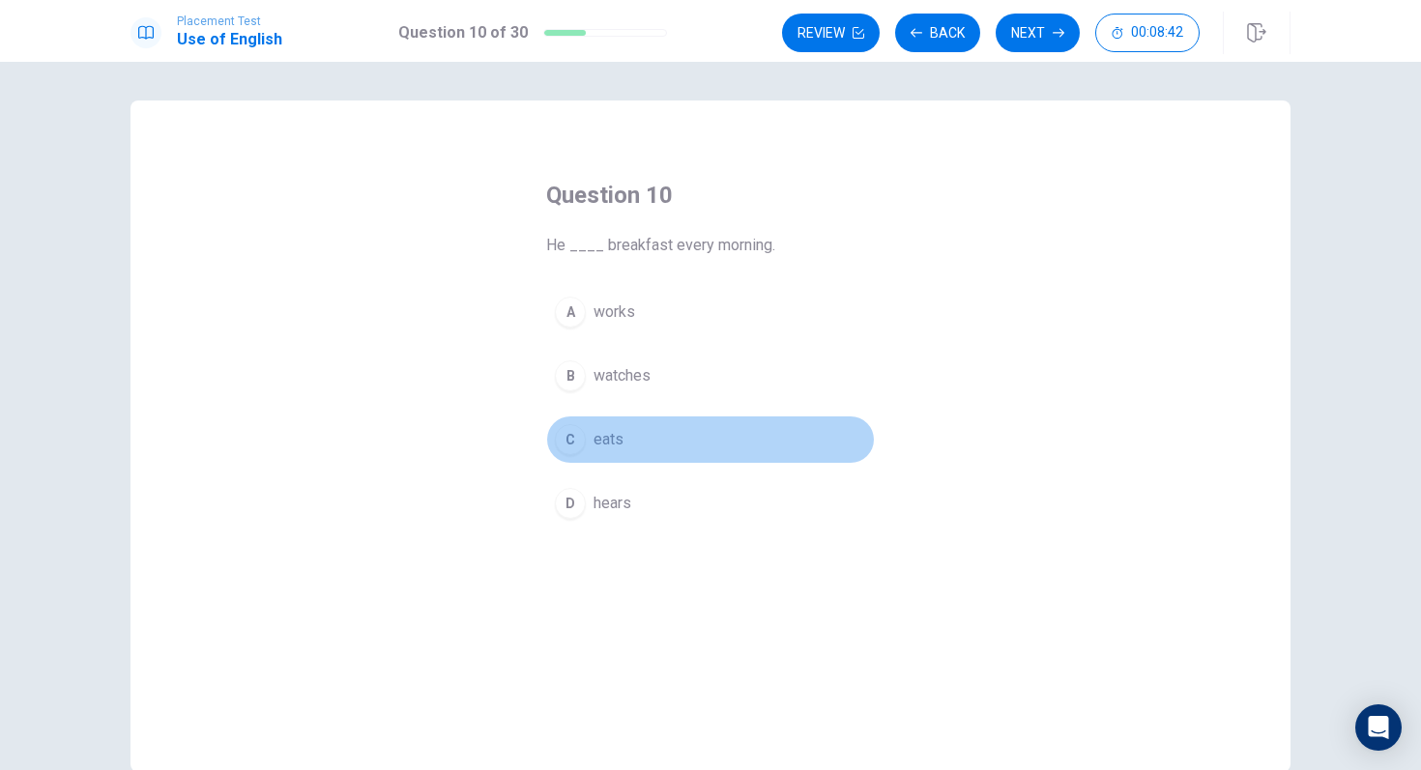
click at [580, 445] on div "C" at bounding box center [570, 439] width 31 height 31
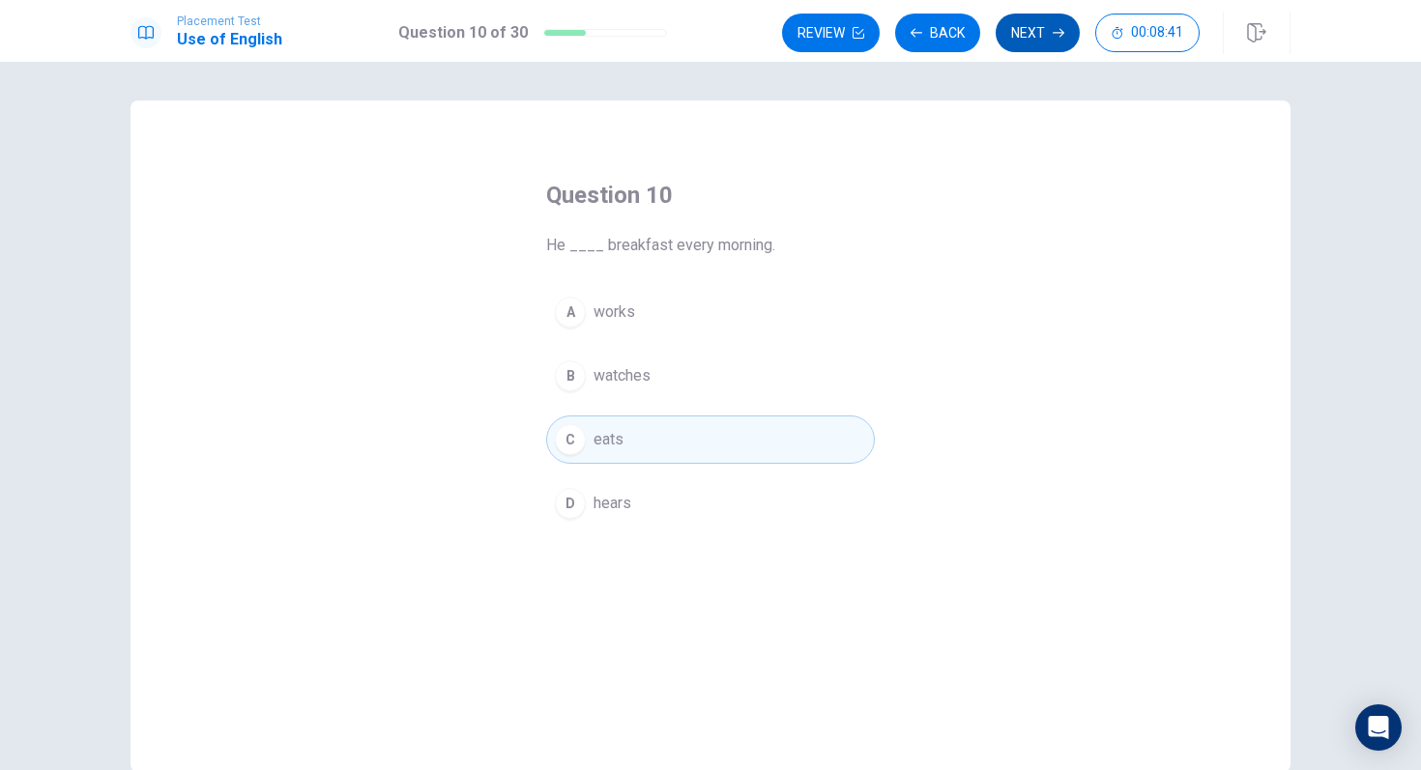
click at [1065, 45] on button "Next" at bounding box center [1037, 33] width 84 height 39
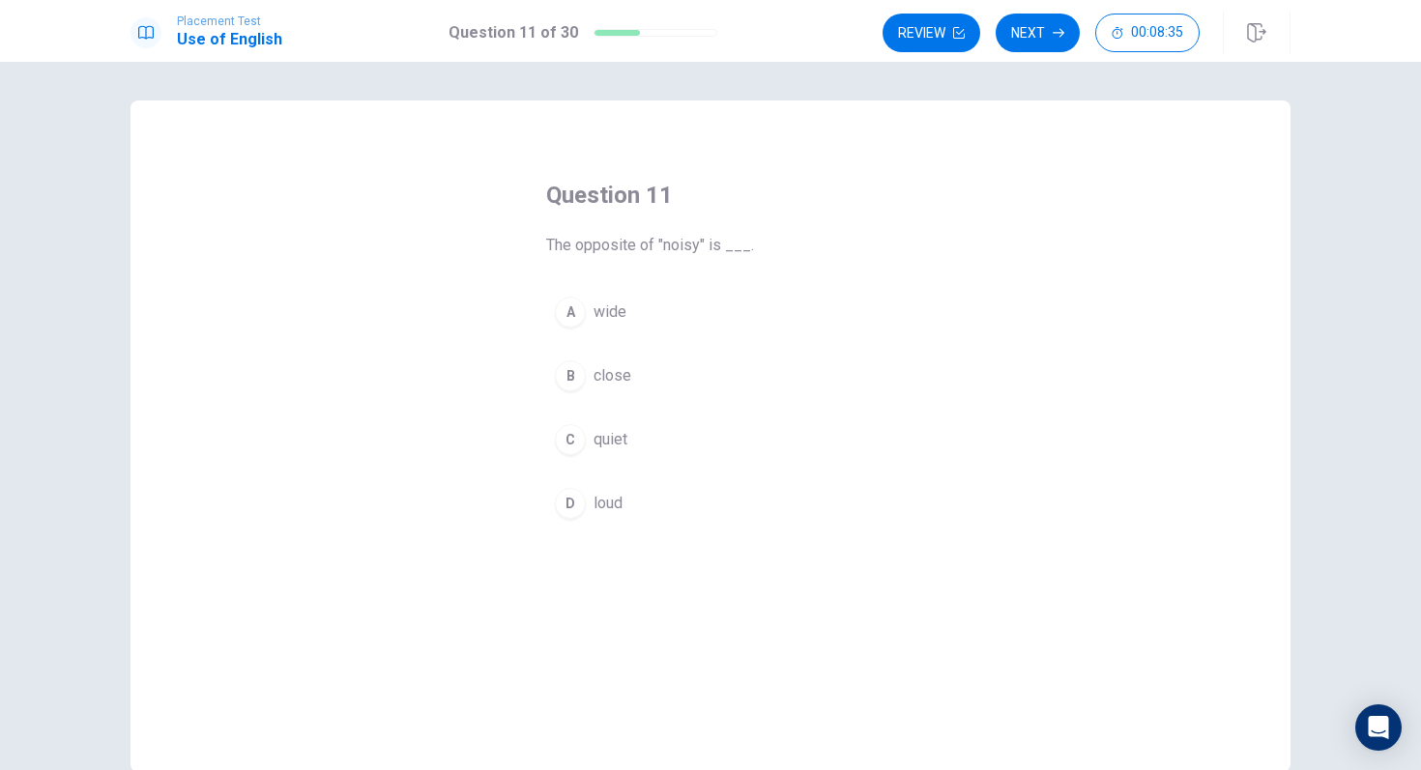
click at [570, 443] on div "C" at bounding box center [570, 439] width 31 height 31
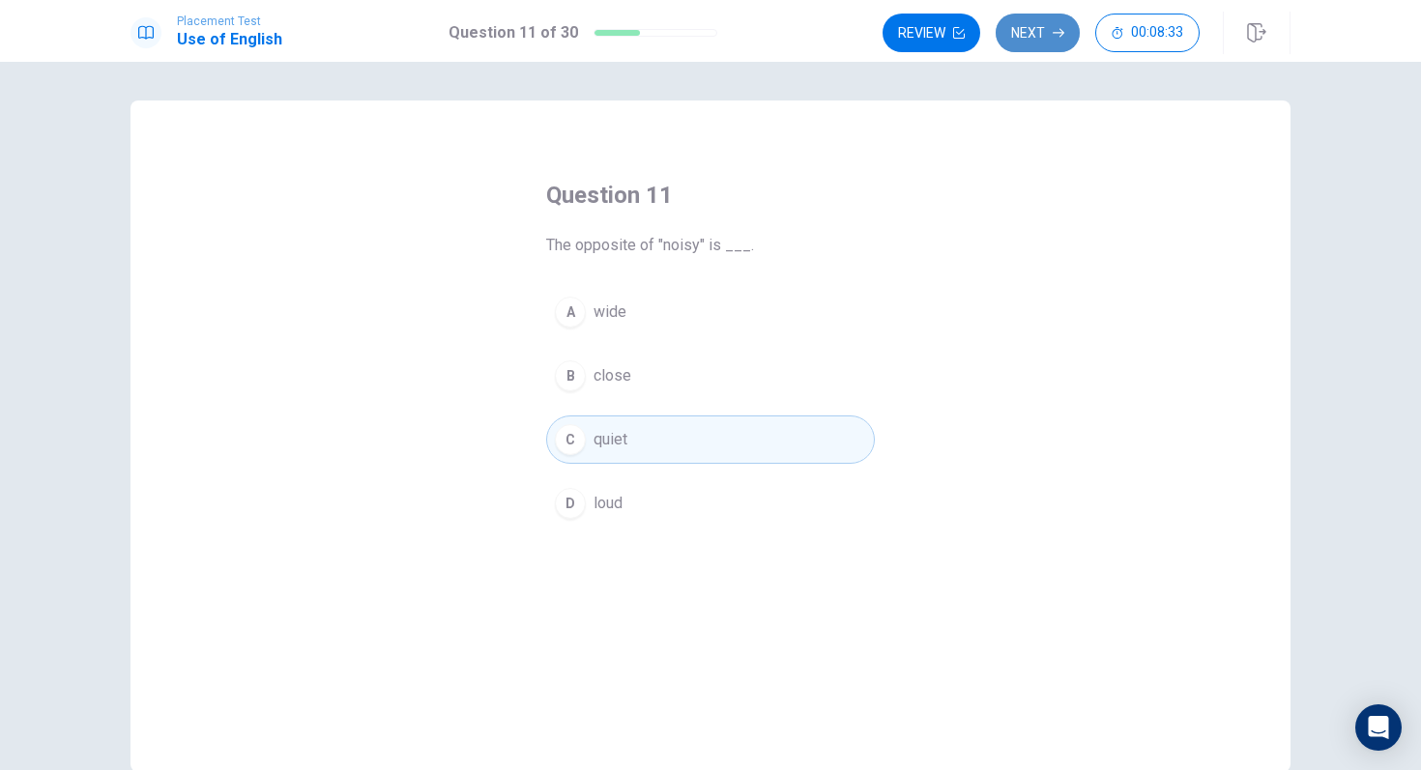
click at [1040, 42] on button "Next" at bounding box center [1037, 33] width 84 height 39
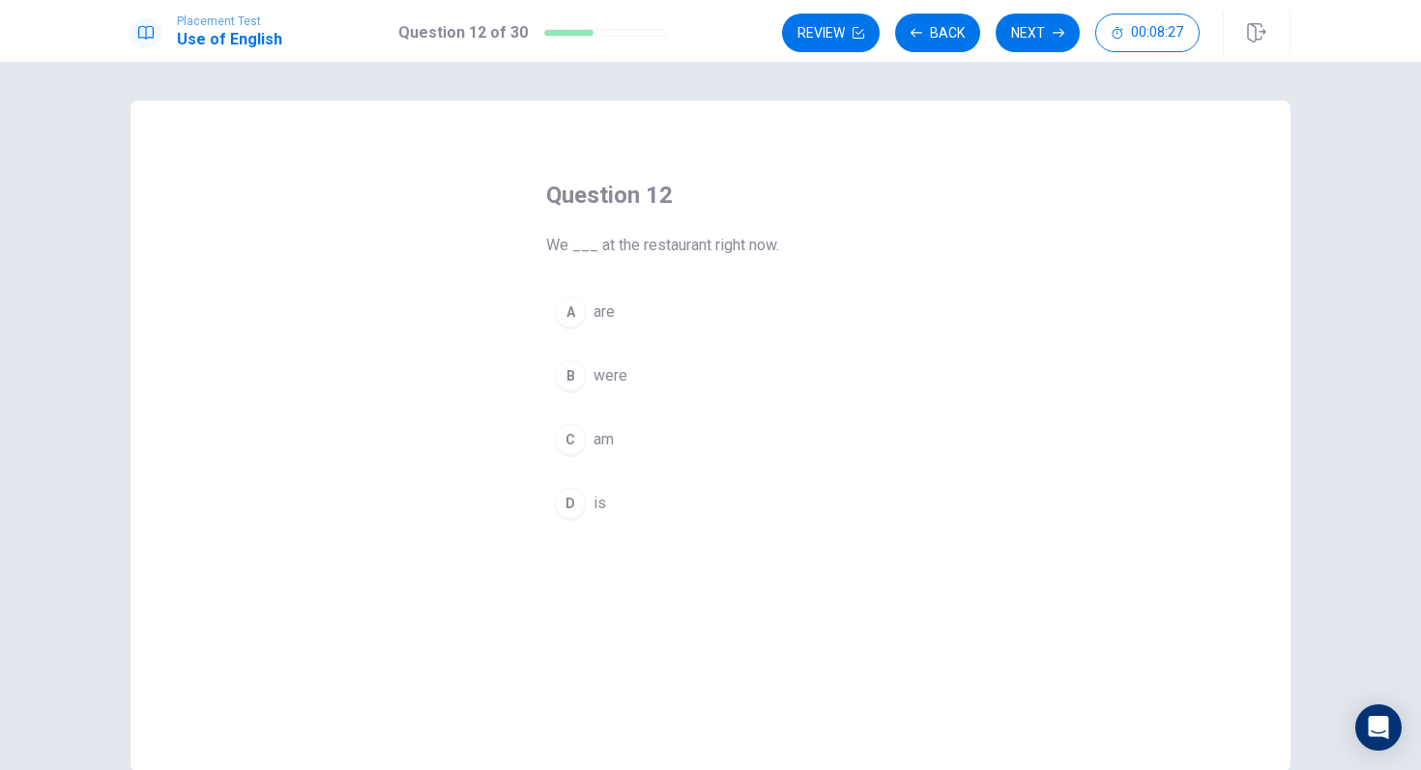
click at [568, 311] on div "A" at bounding box center [570, 312] width 31 height 31
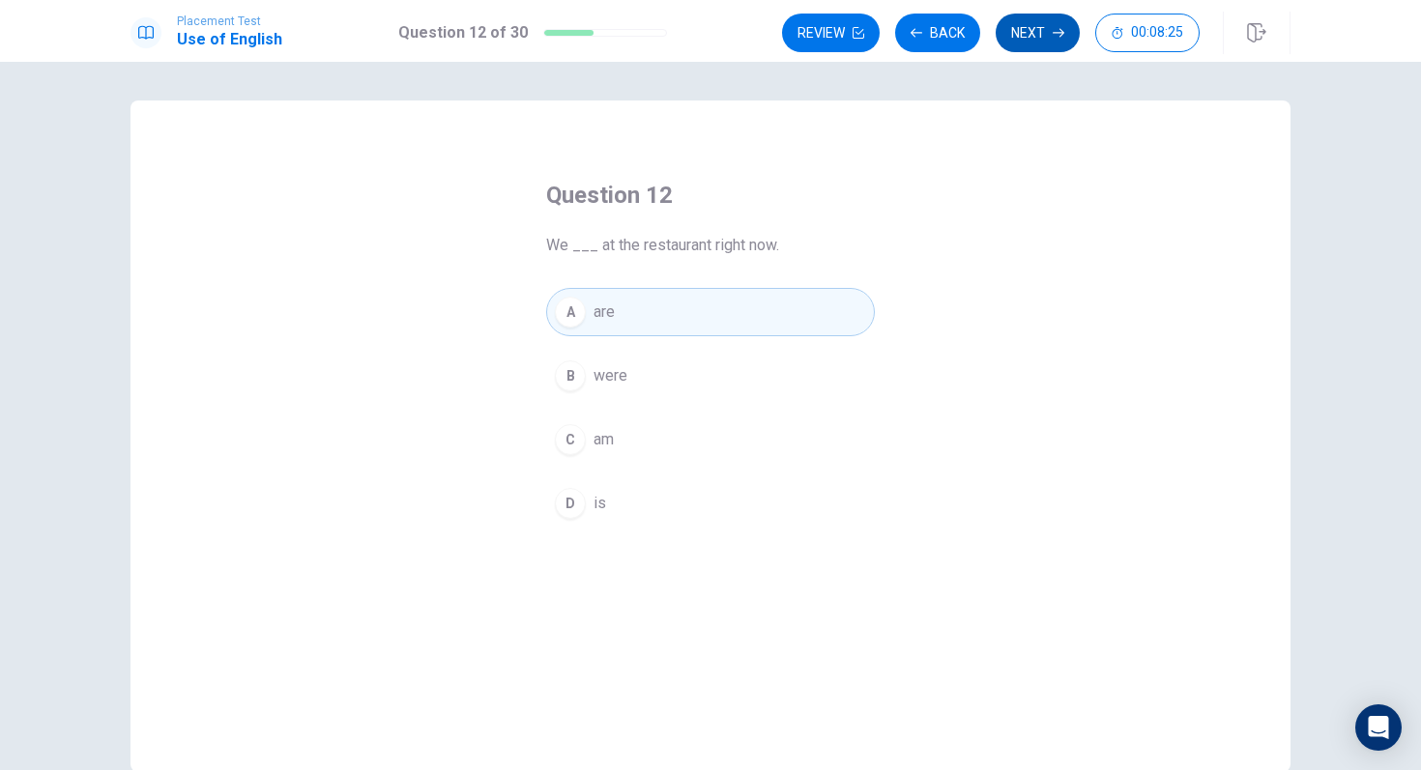
click at [1031, 38] on button "Next" at bounding box center [1037, 33] width 84 height 39
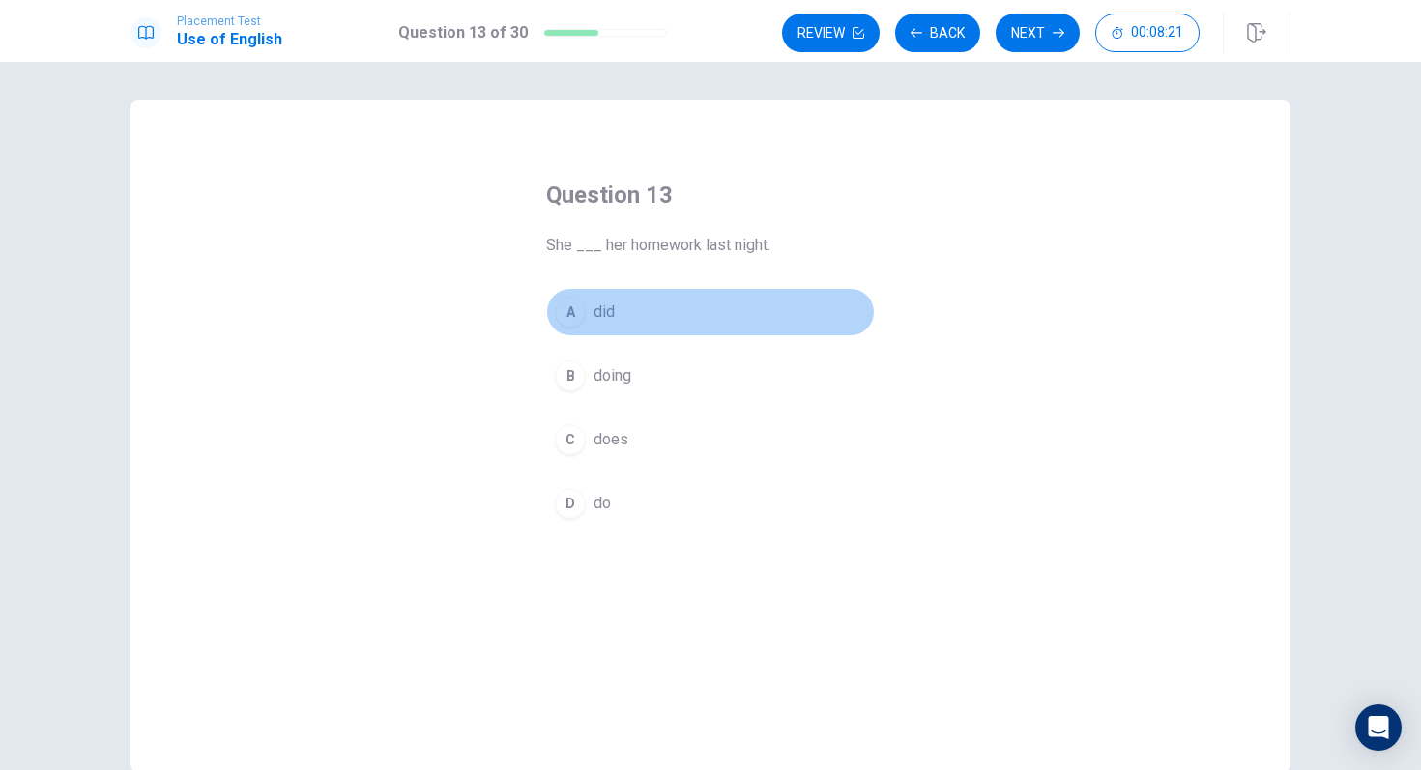
click at [569, 302] on div "A" at bounding box center [570, 312] width 31 height 31
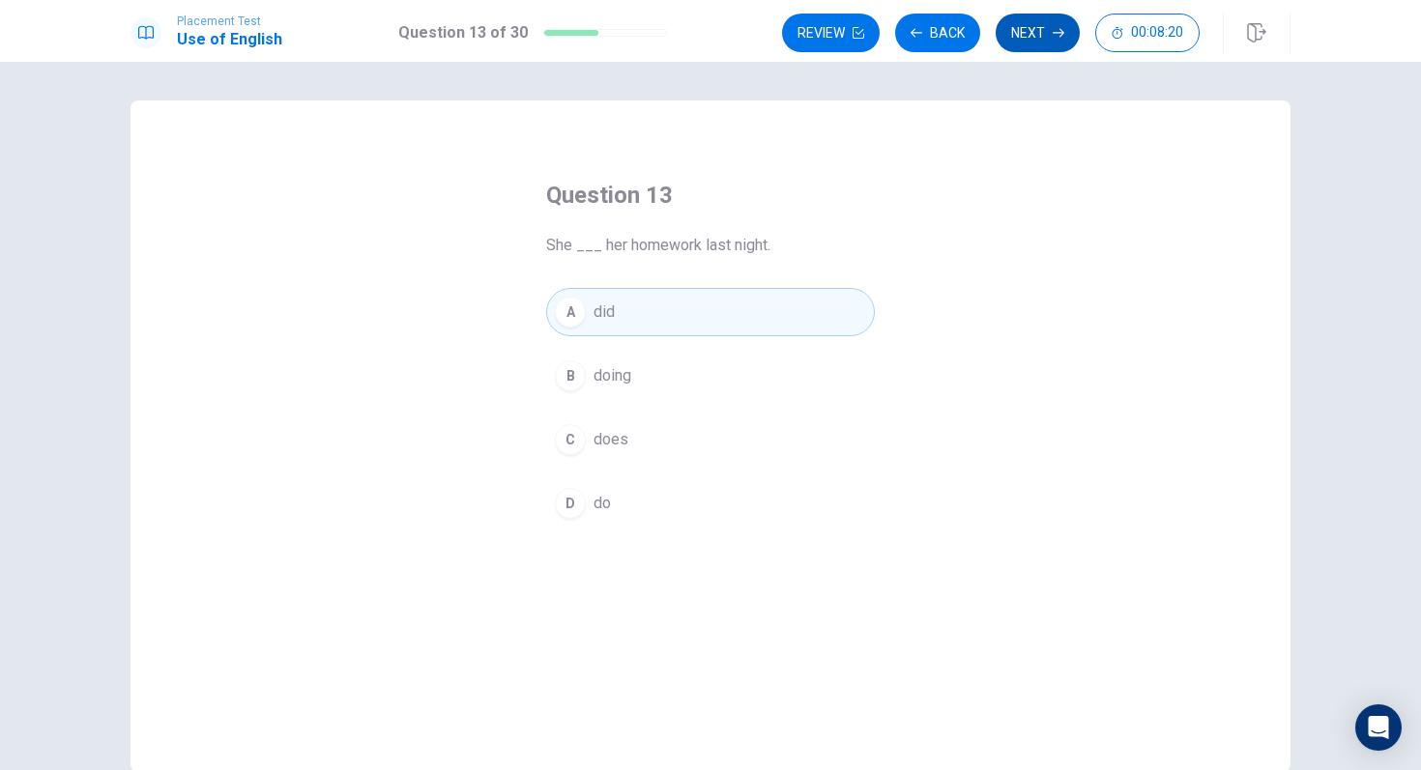
click at [1026, 31] on button "Next" at bounding box center [1037, 33] width 84 height 39
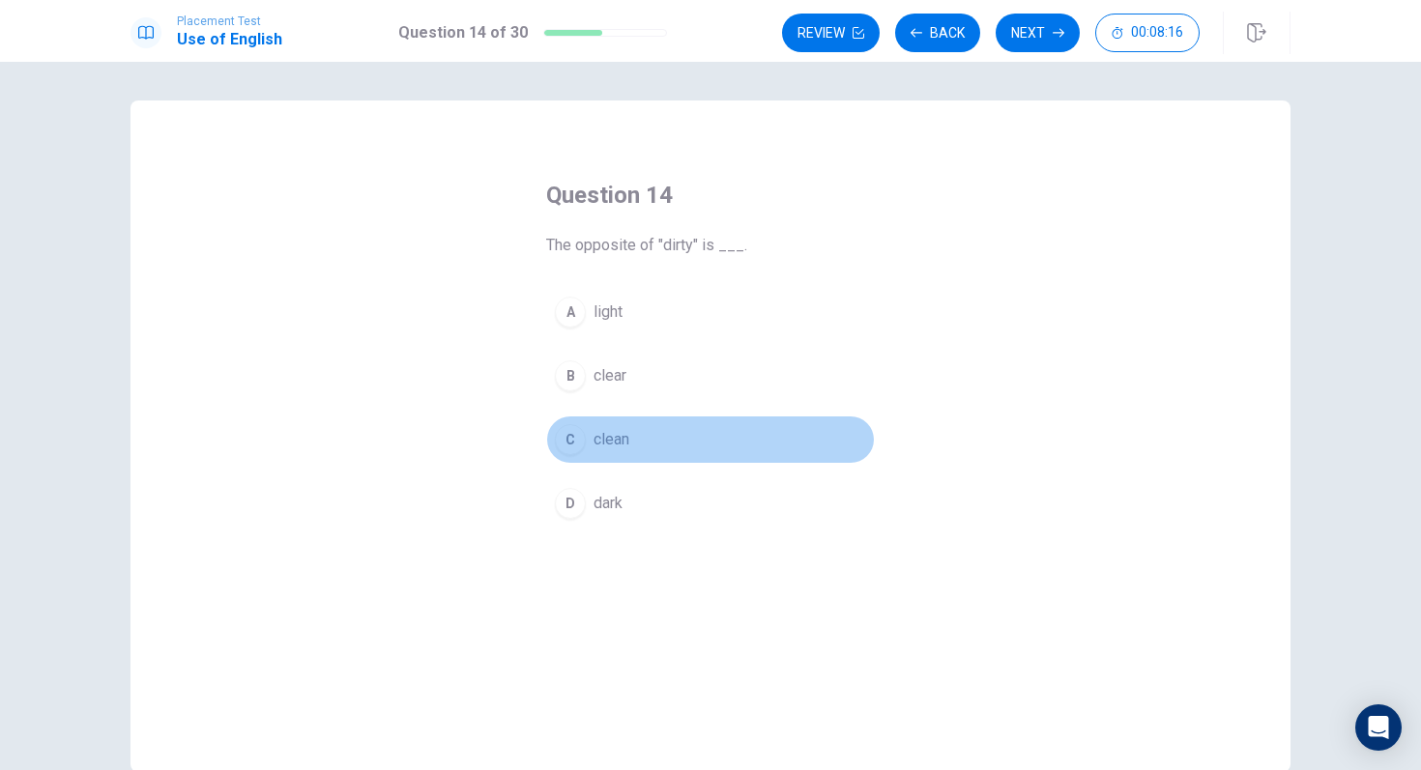
click at [577, 428] on div "C" at bounding box center [570, 439] width 31 height 31
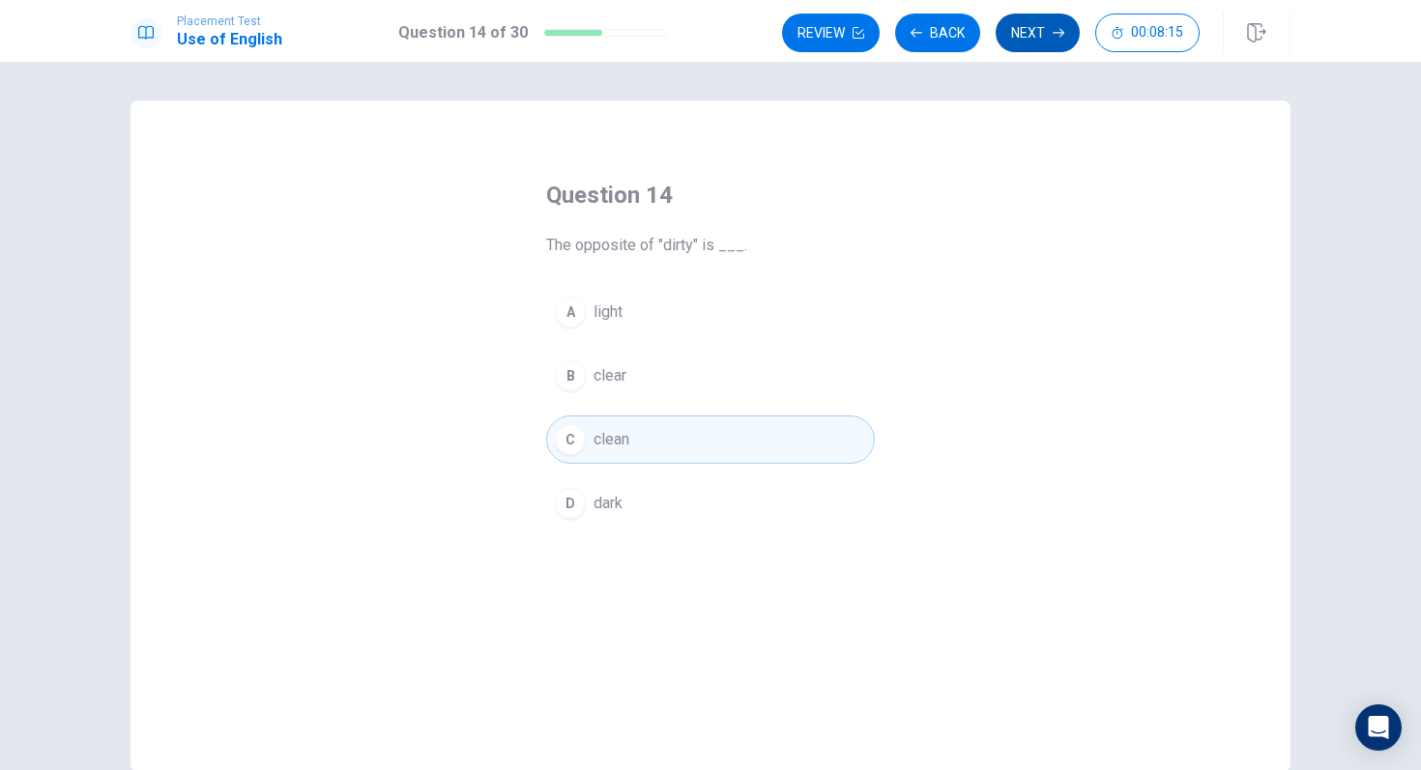
click at [1019, 48] on button "Next" at bounding box center [1037, 33] width 84 height 39
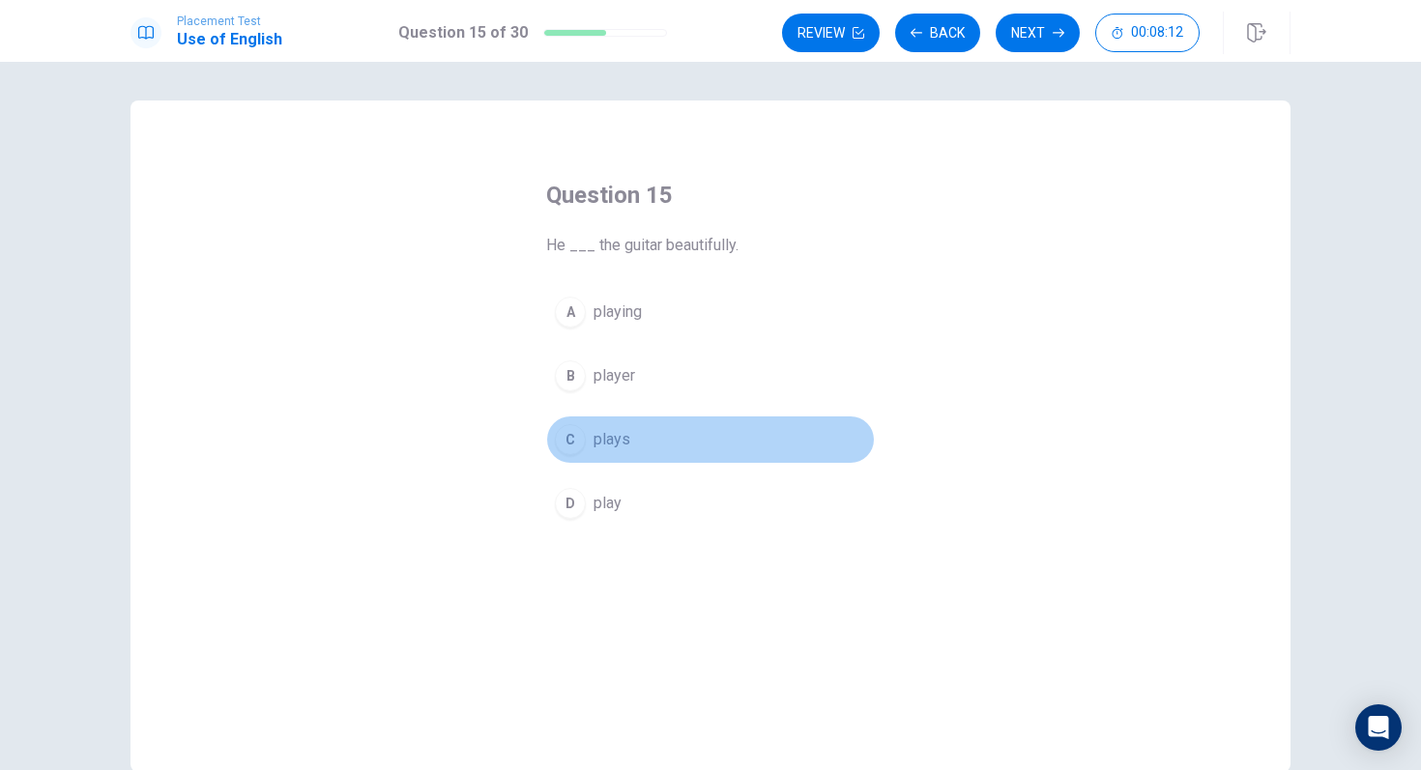
click at [560, 430] on div "C" at bounding box center [570, 439] width 31 height 31
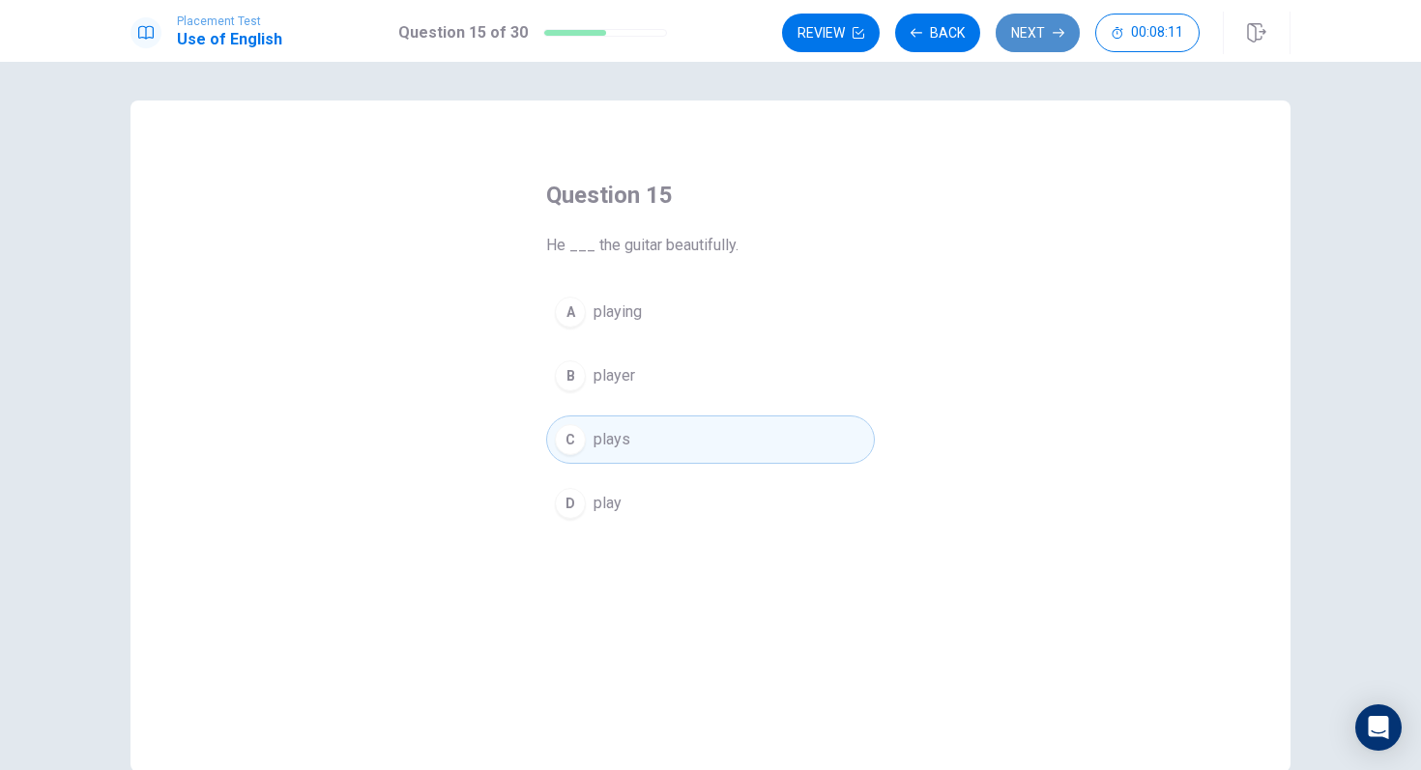
click at [1041, 34] on button "Next" at bounding box center [1037, 33] width 84 height 39
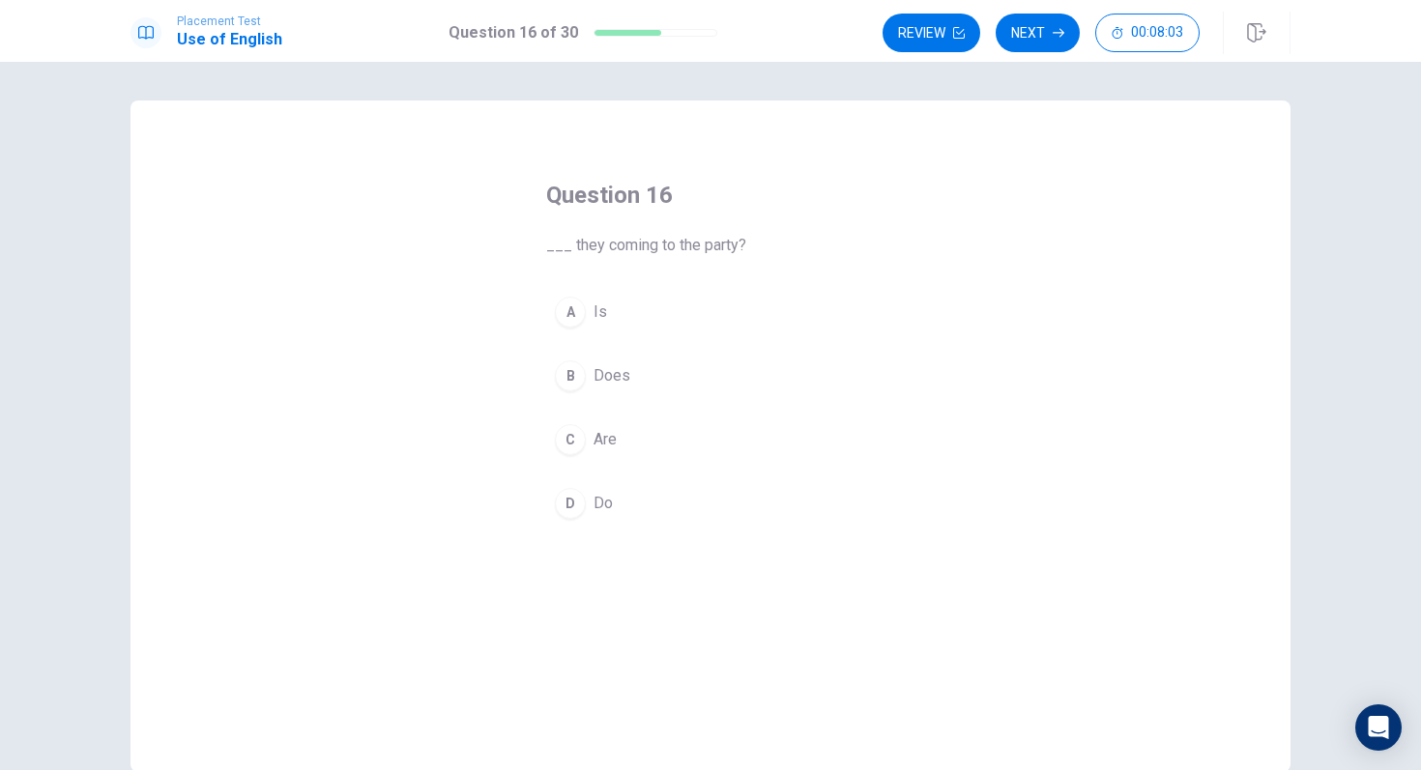
click at [576, 415] on div "A Is B Does C Are D Do" at bounding box center [710, 408] width 329 height 240
click at [576, 442] on div "C" at bounding box center [570, 439] width 31 height 31
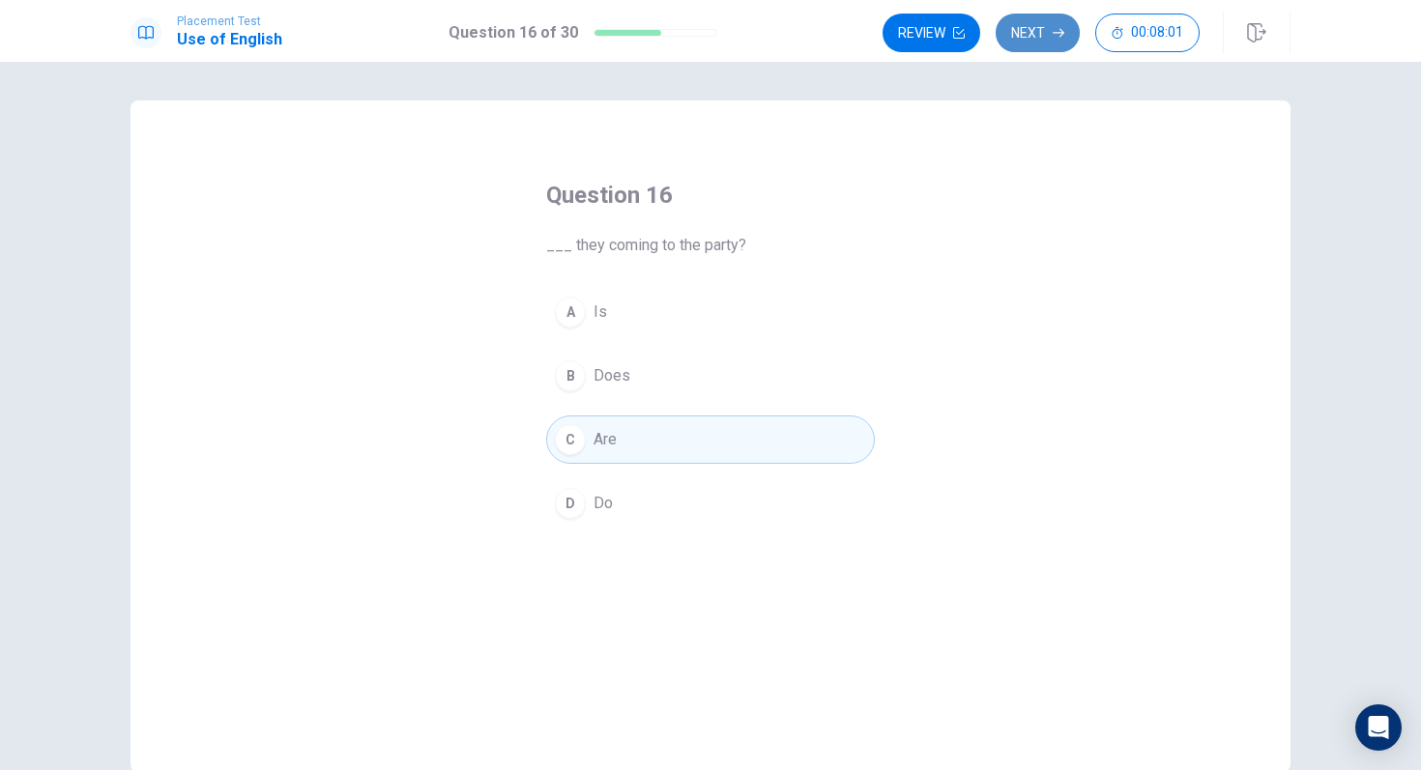
click at [1045, 41] on button "Next" at bounding box center [1037, 33] width 84 height 39
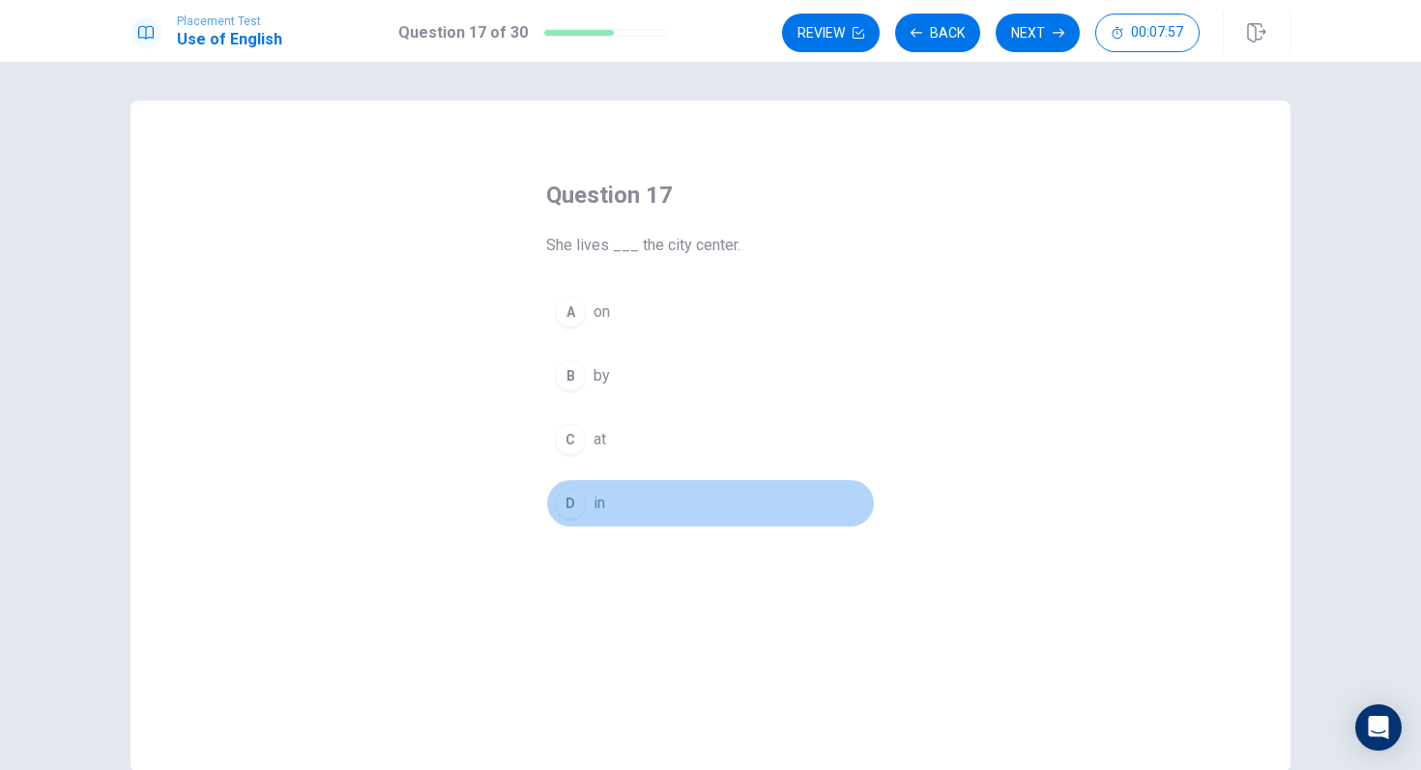
click at [576, 499] on div "D" at bounding box center [570, 503] width 31 height 31
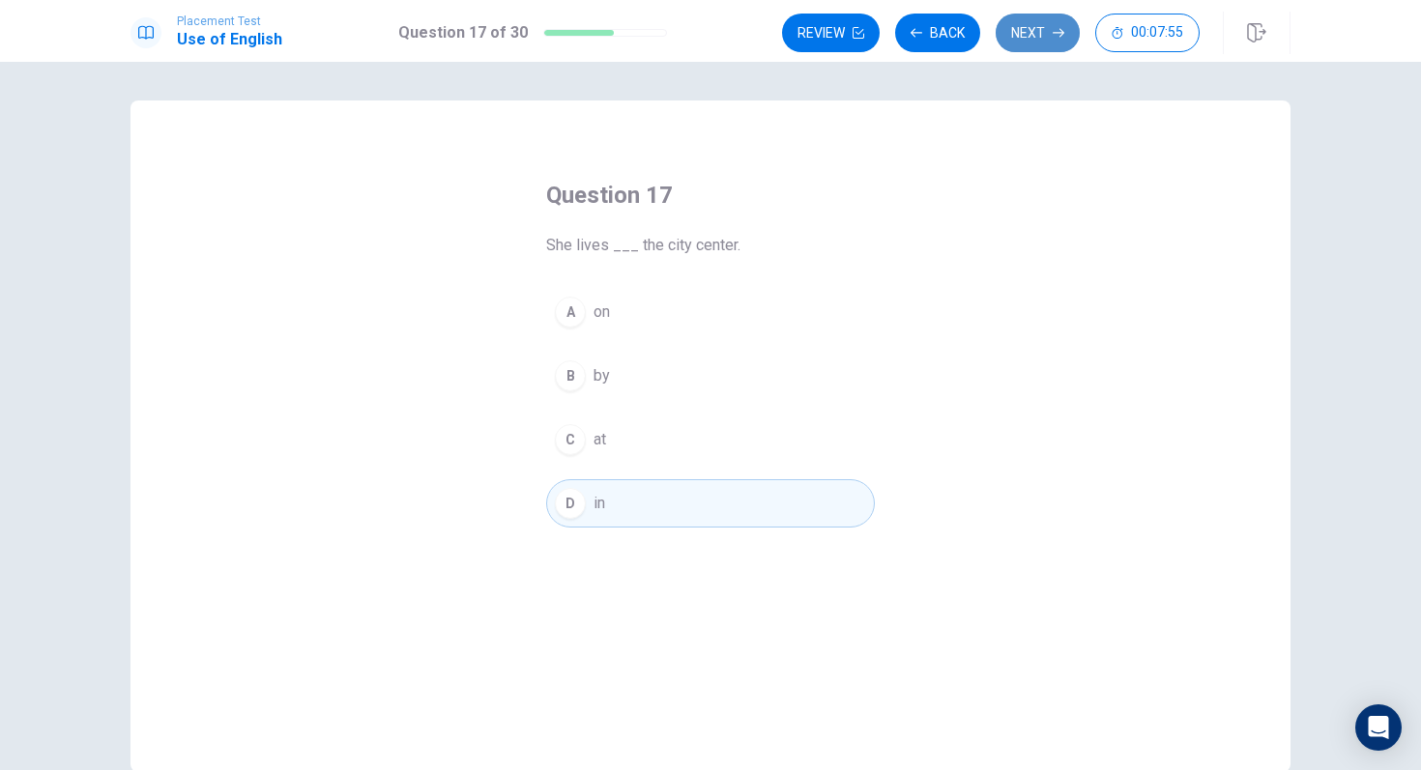
click at [1034, 35] on button "Next" at bounding box center [1037, 33] width 84 height 39
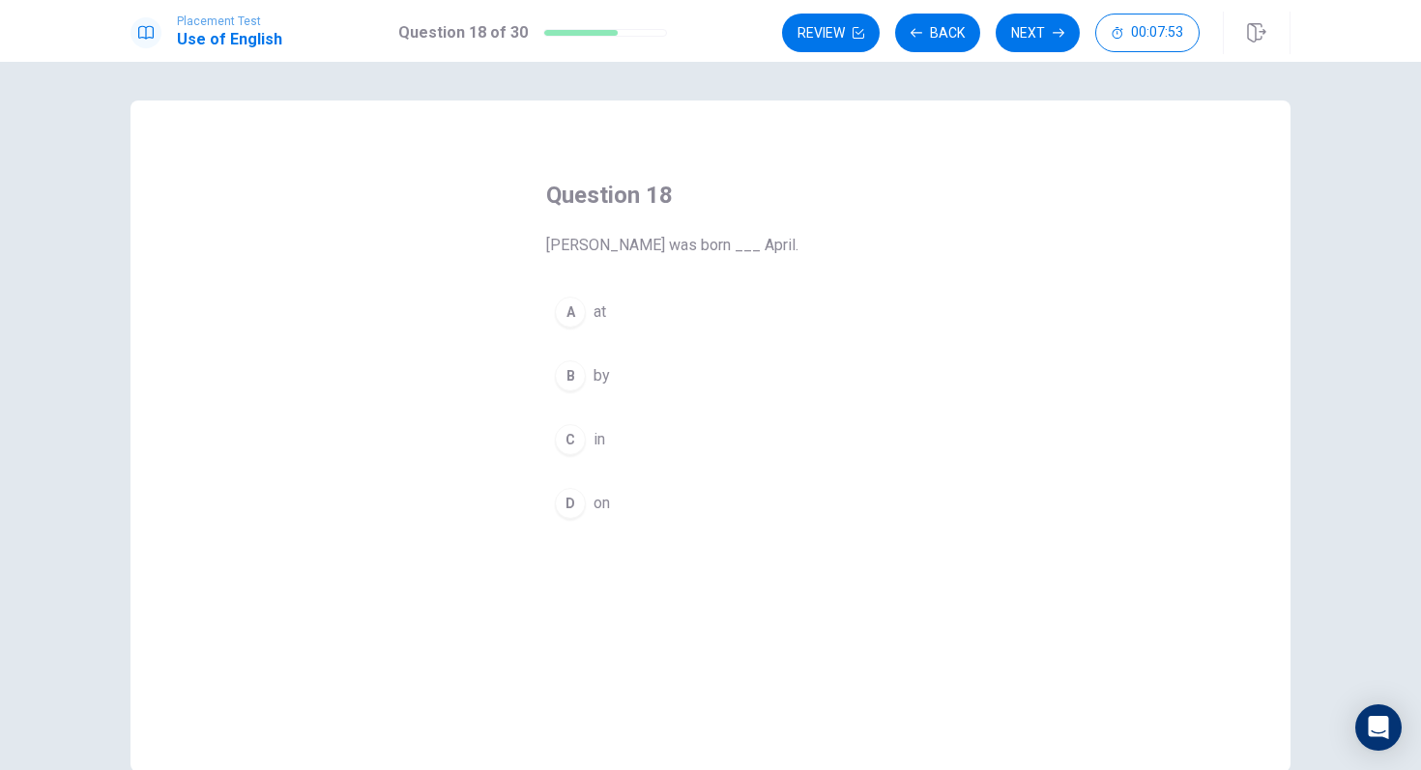
click at [564, 438] on div "C" at bounding box center [570, 439] width 31 height 31
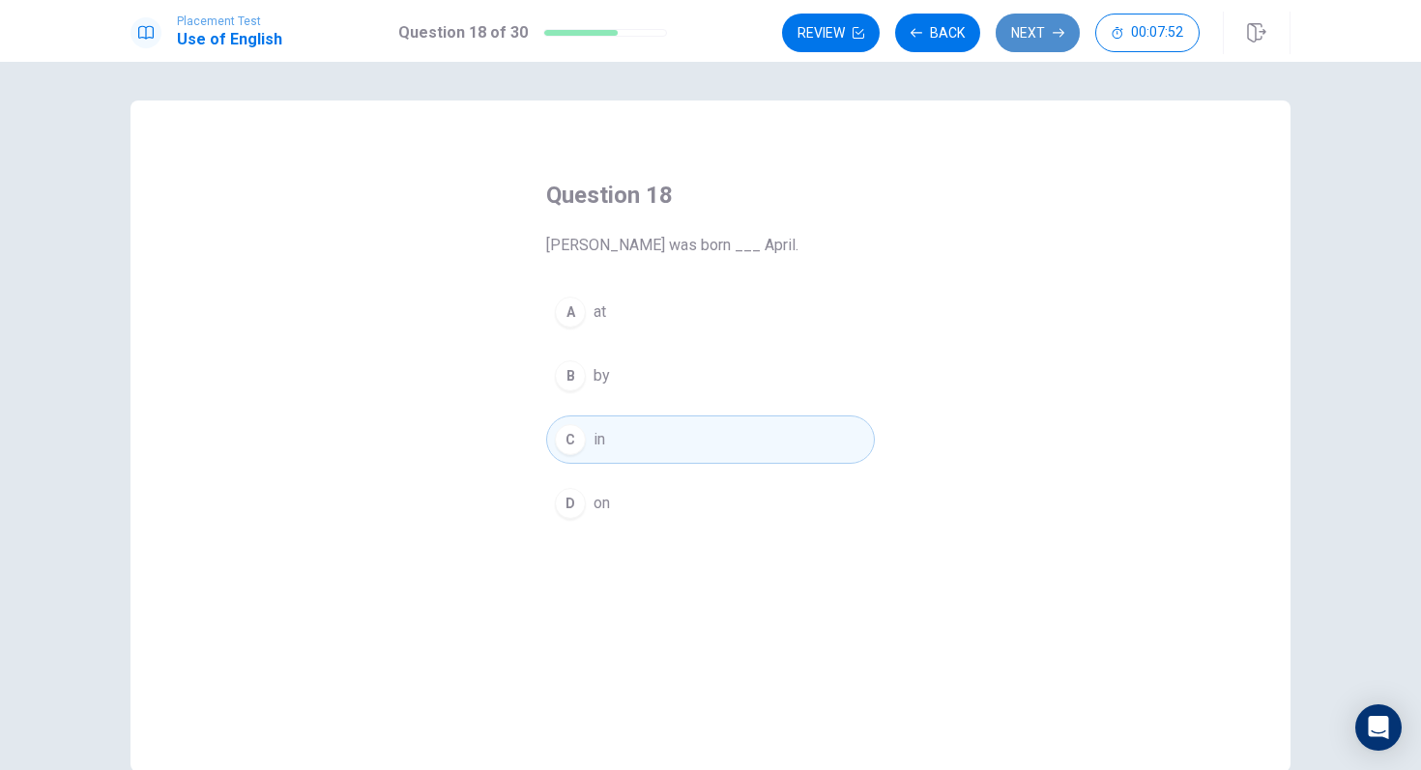
click at [1031, 44] on button "Next" at bounding box center [1037, 33] width 84 height 39
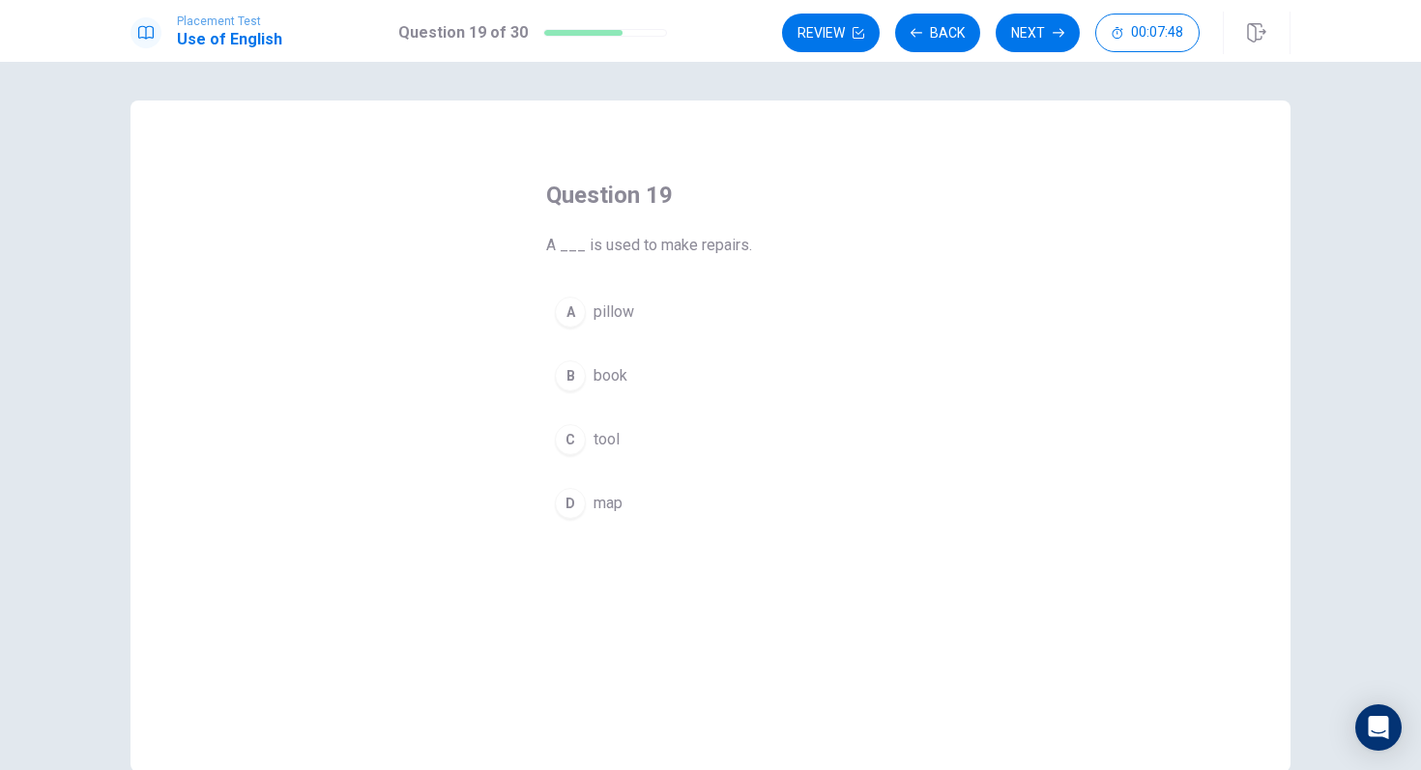
click at [575, 432] on div "C" at bounding box center [570, 439] width 31 height 31
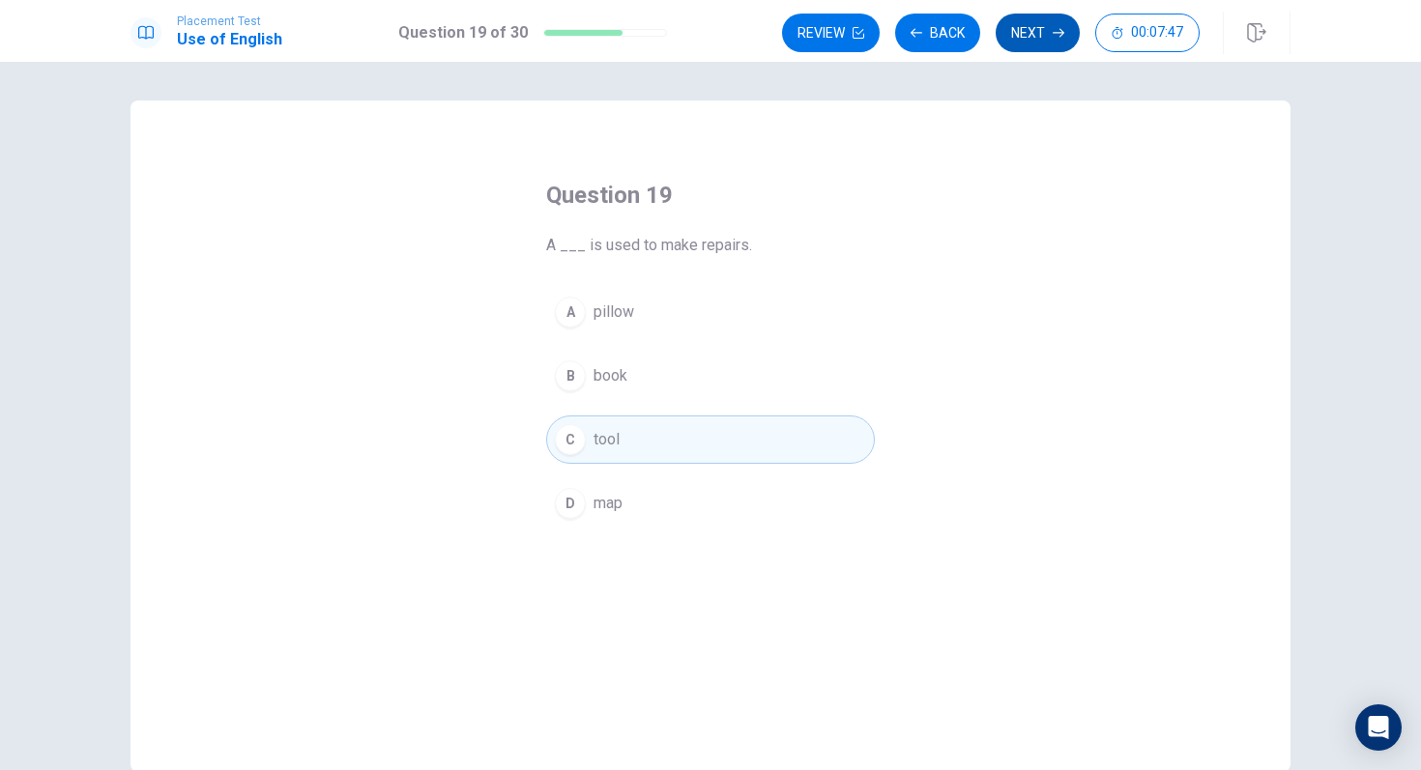
click at [1056, 27] on icon "button" at bounding box center [1059, 33] width 12 height 12
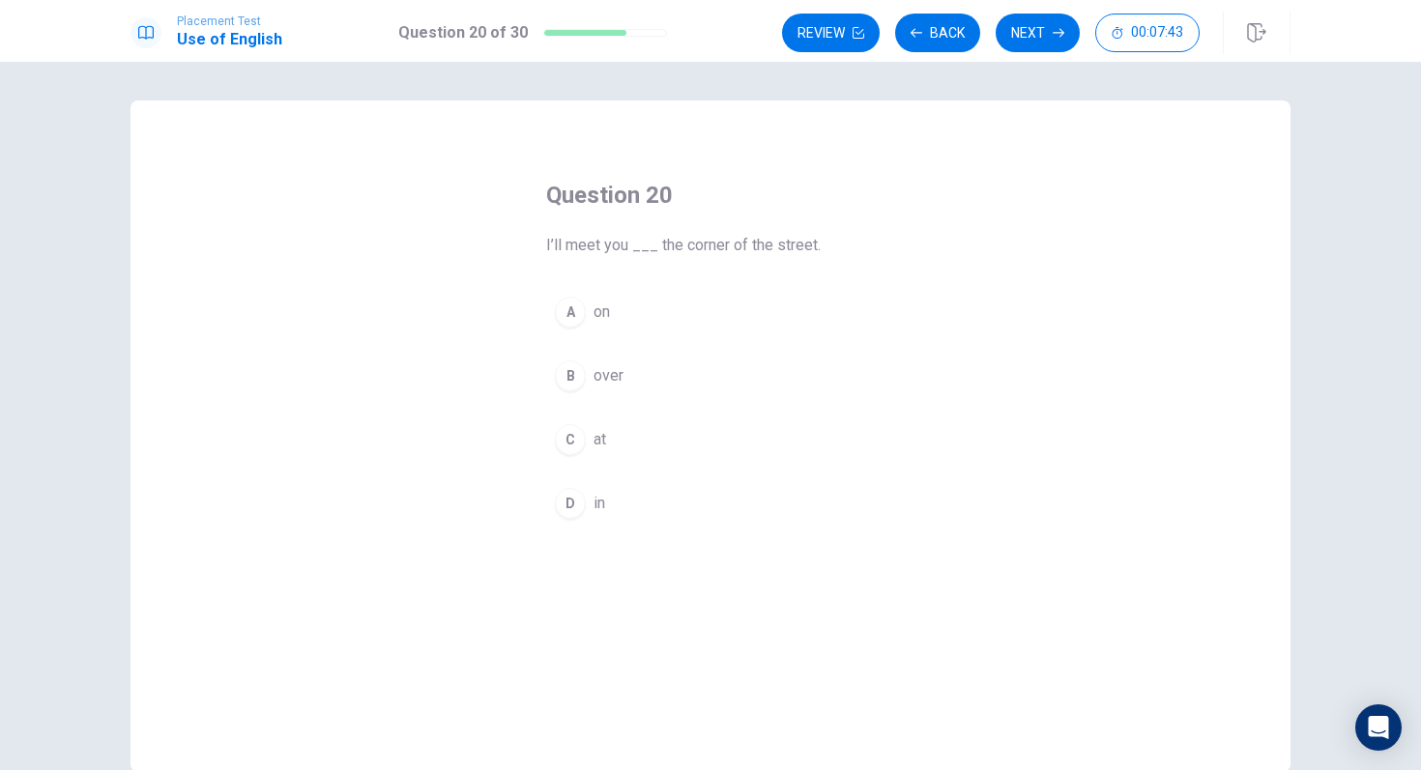
click at [574, 434] on div "C" at bounding box center [570, 439] width 31 height 31
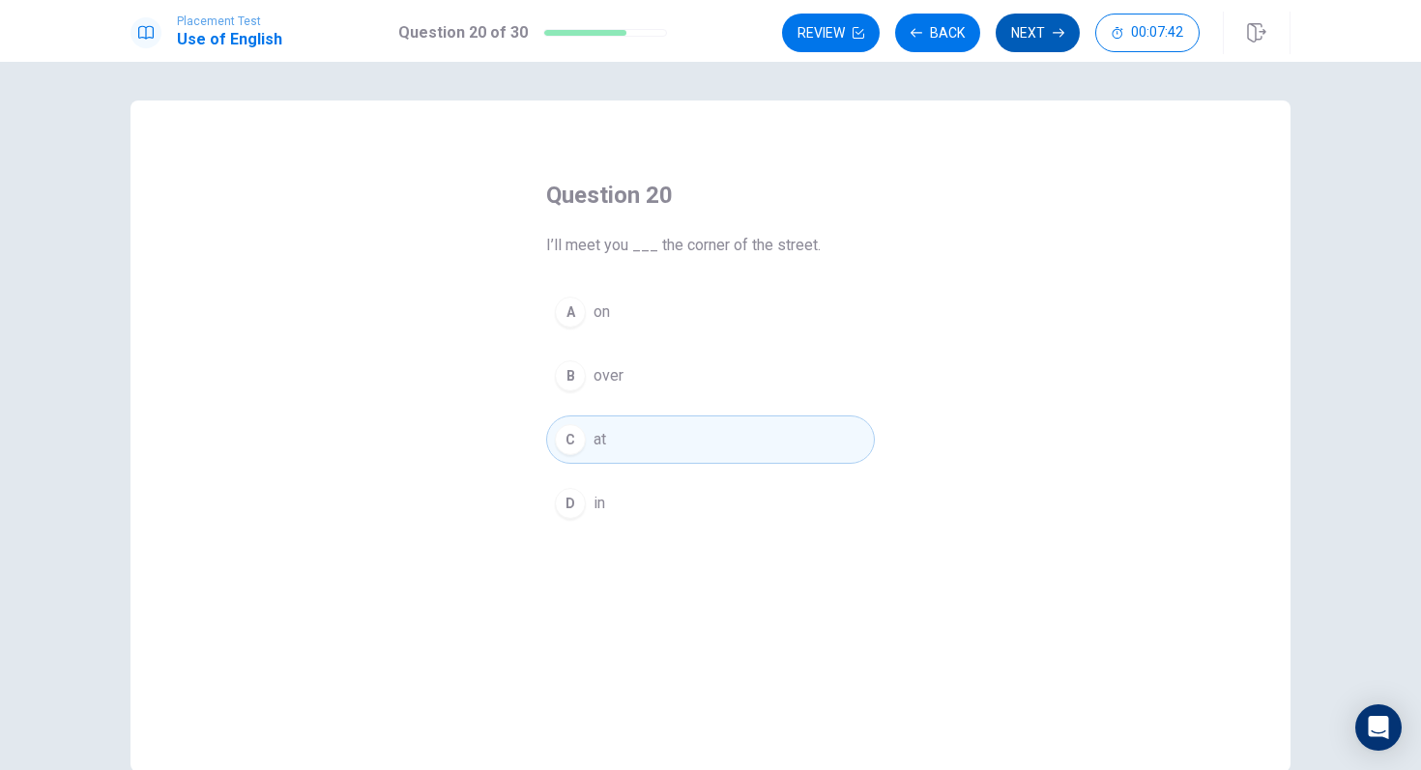
click at [1045, 35] on button "Next" at bounding box center [1037, 33] width 84 height 39
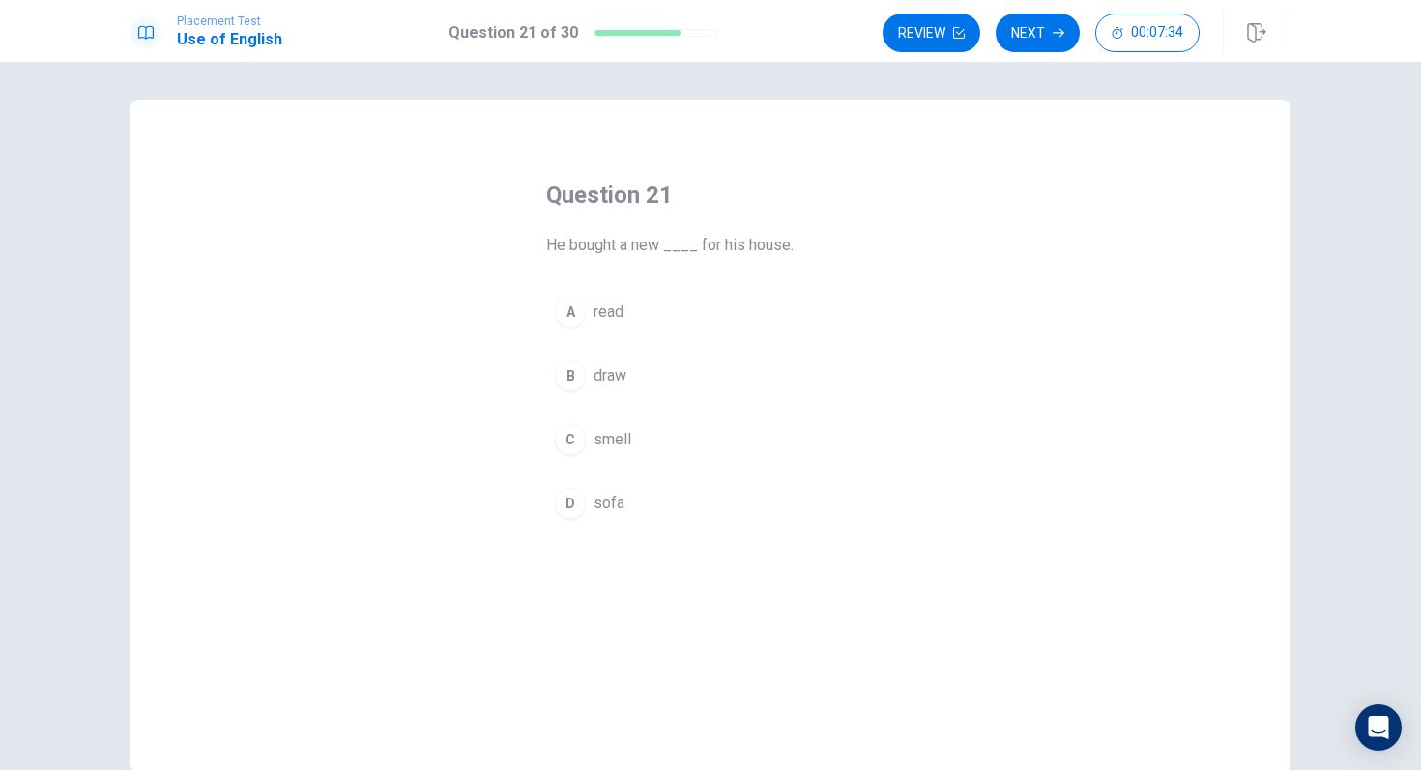
click at [577, 501] on div "D" at bounding box center [570, 503] width 31 height 31
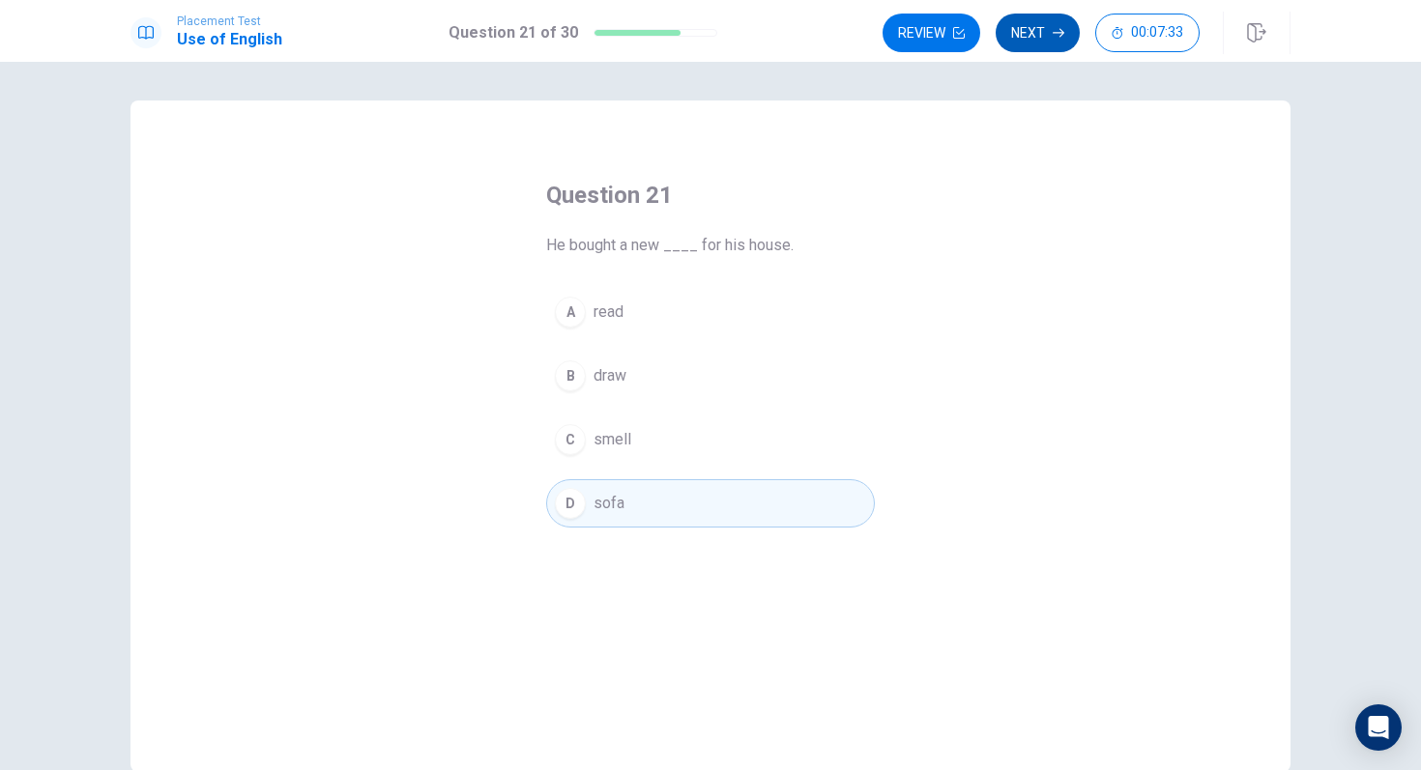
click at [1032, 39] on button "Next" at bounding box center [1037, 33] width 84 height 39
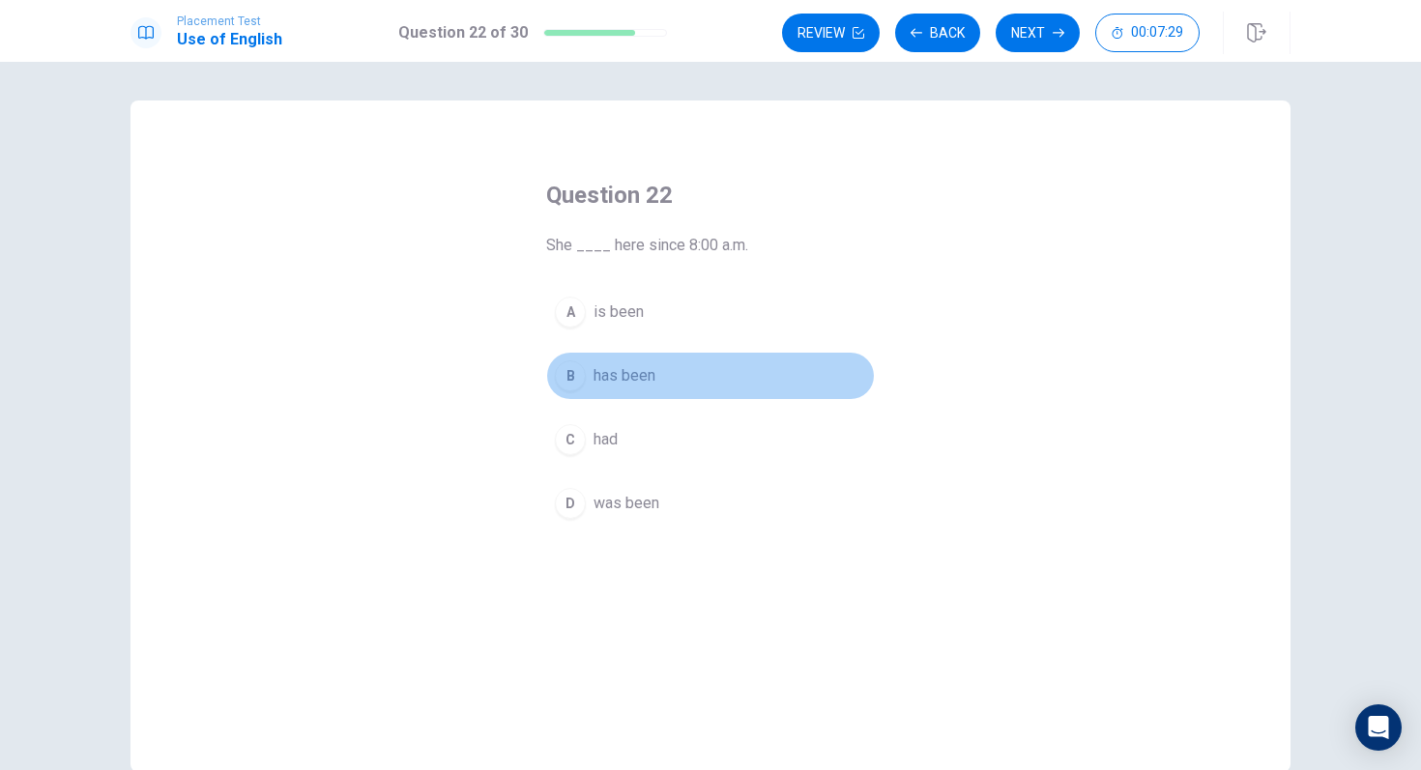
click at [572, 369] on div "B" at bounding box center [570, 375] width 31 height 31
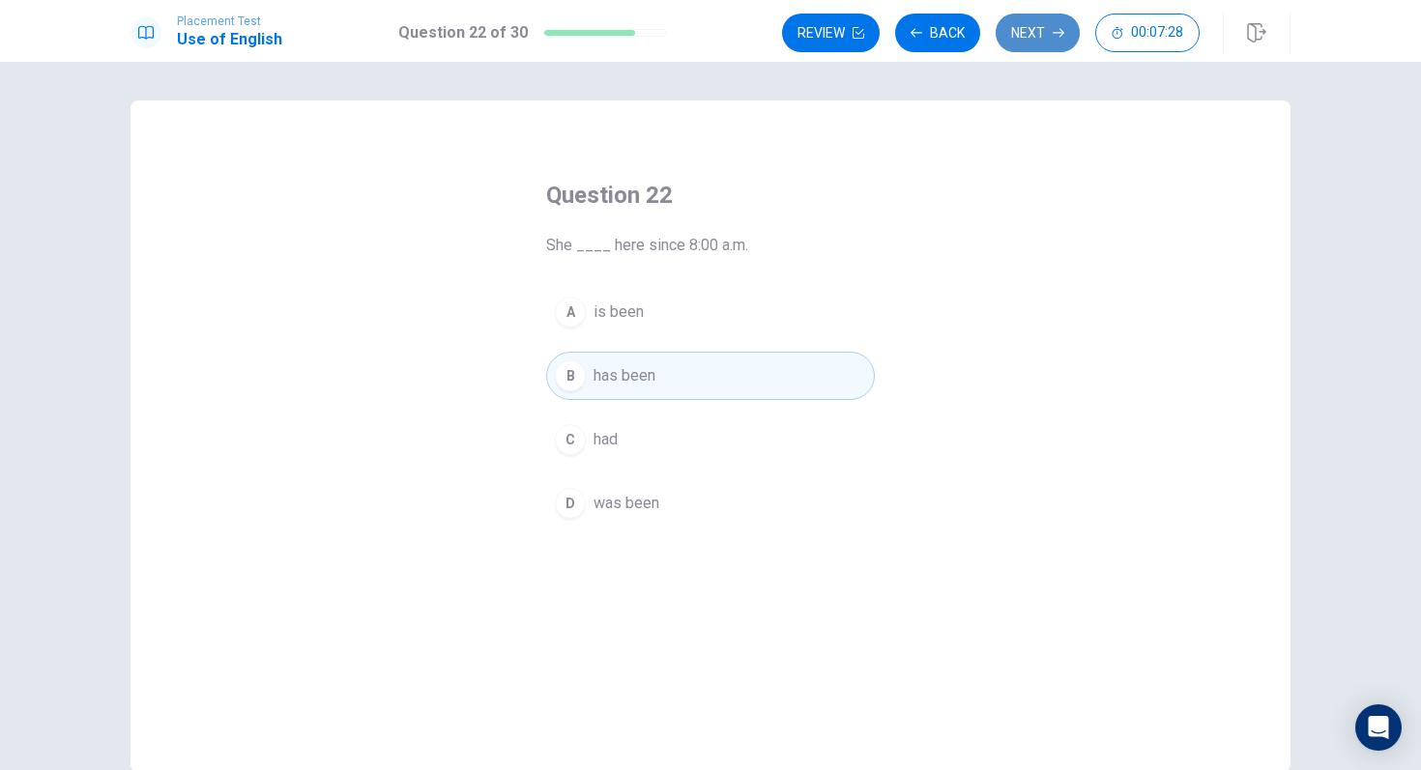
click at [1041, 37] on button "Next" at bounding box center [1037, 33] width 84 height 39
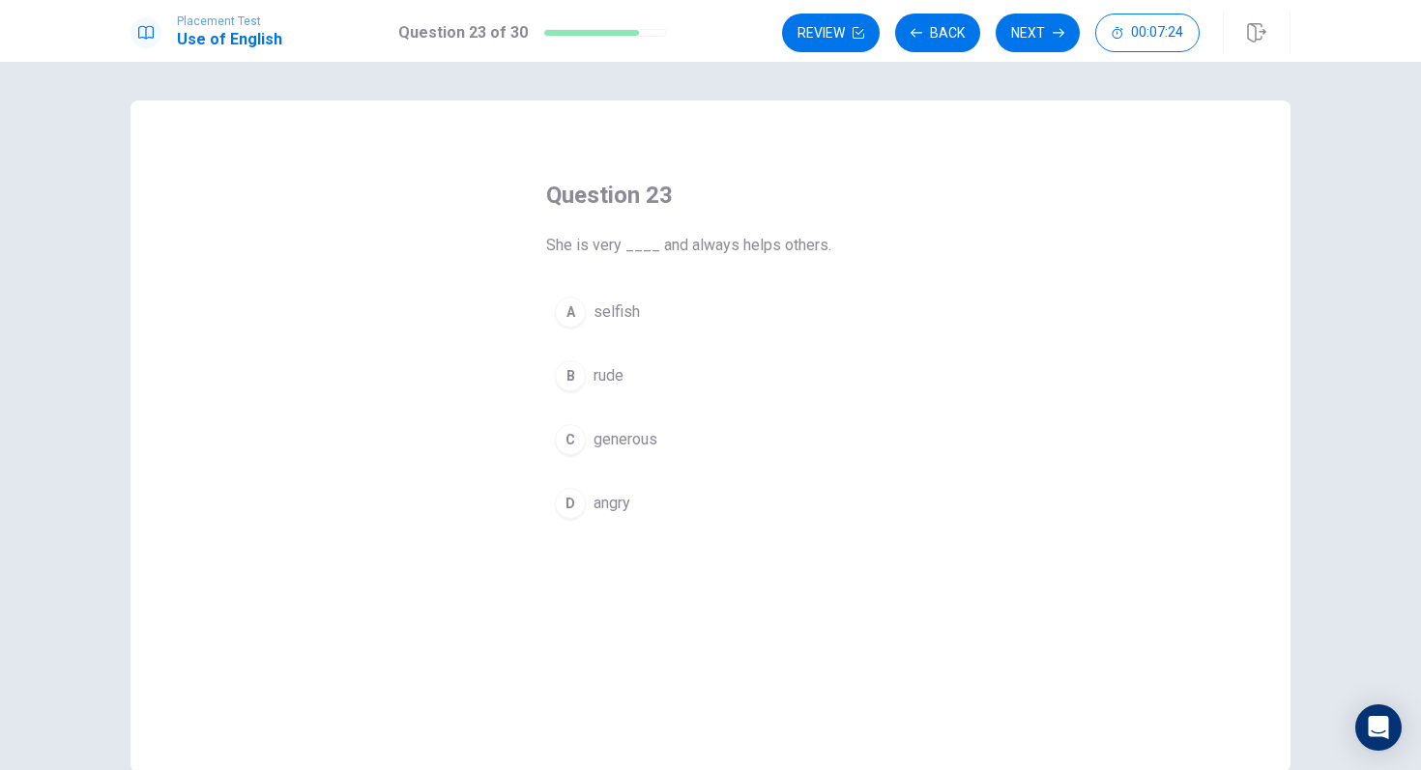
click at [575, 440] on div "C" at bounding box center [570, 439] width 31 height 31
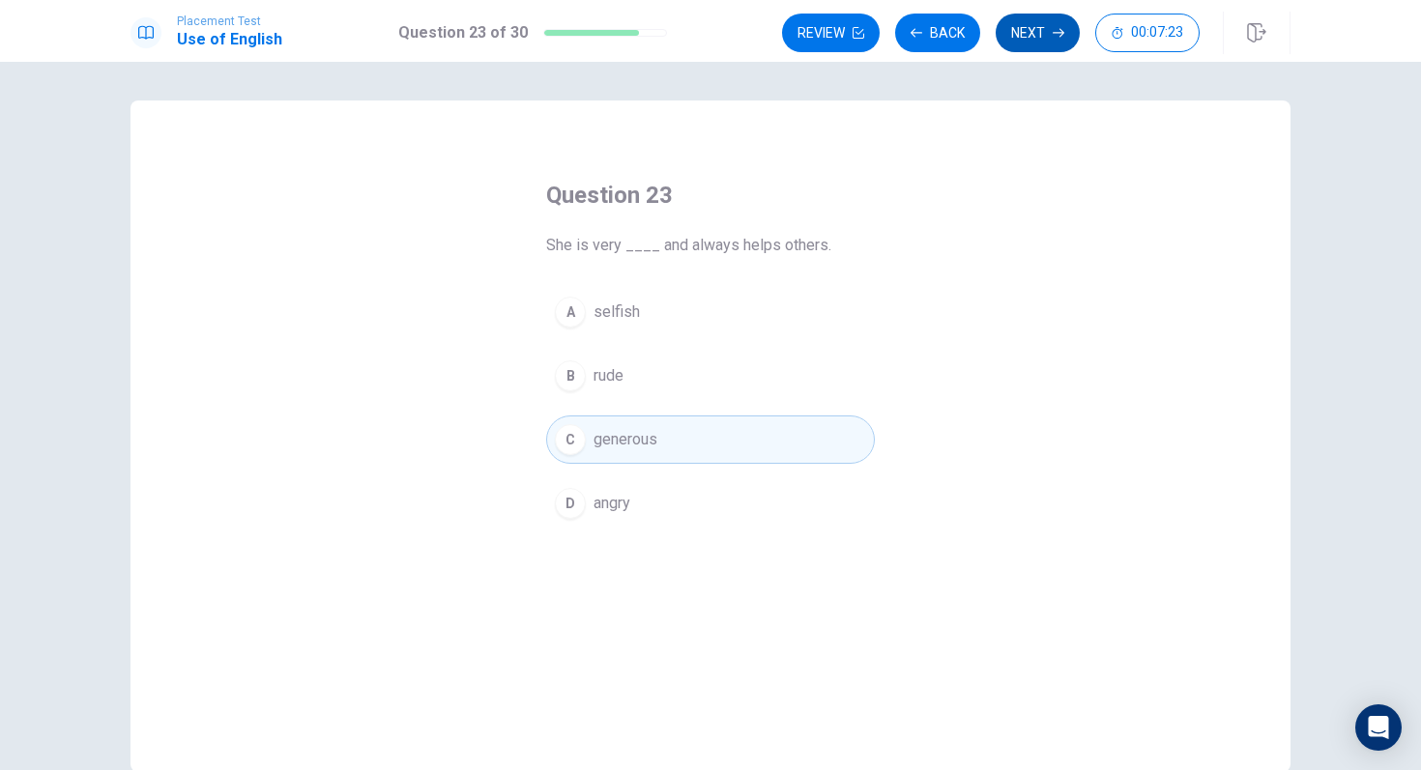
click at [1048, 43] on button "Next" at bounding box center [1037, 33] width 84 height 39
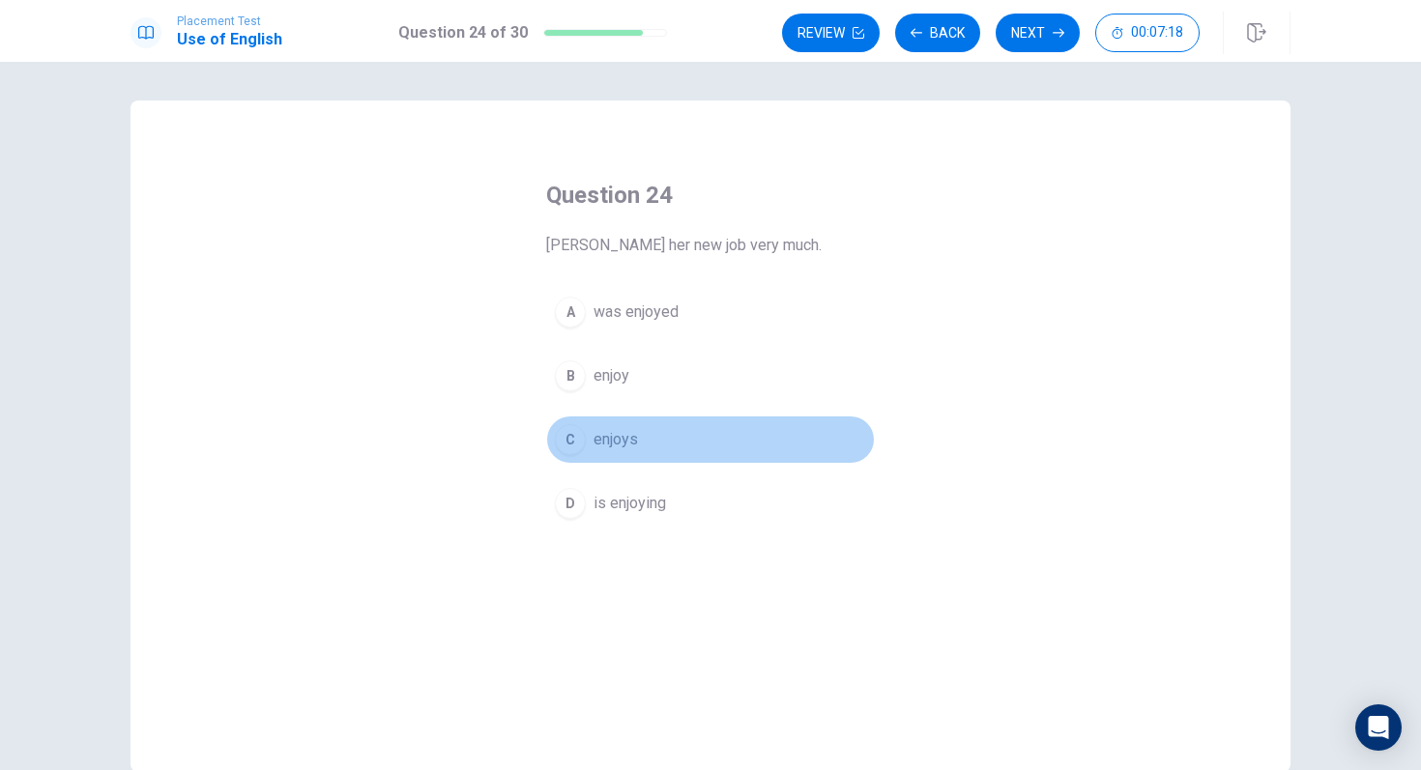
click at [567, 443] on div "C" at bounding box center [570, 439] width 31 height 31
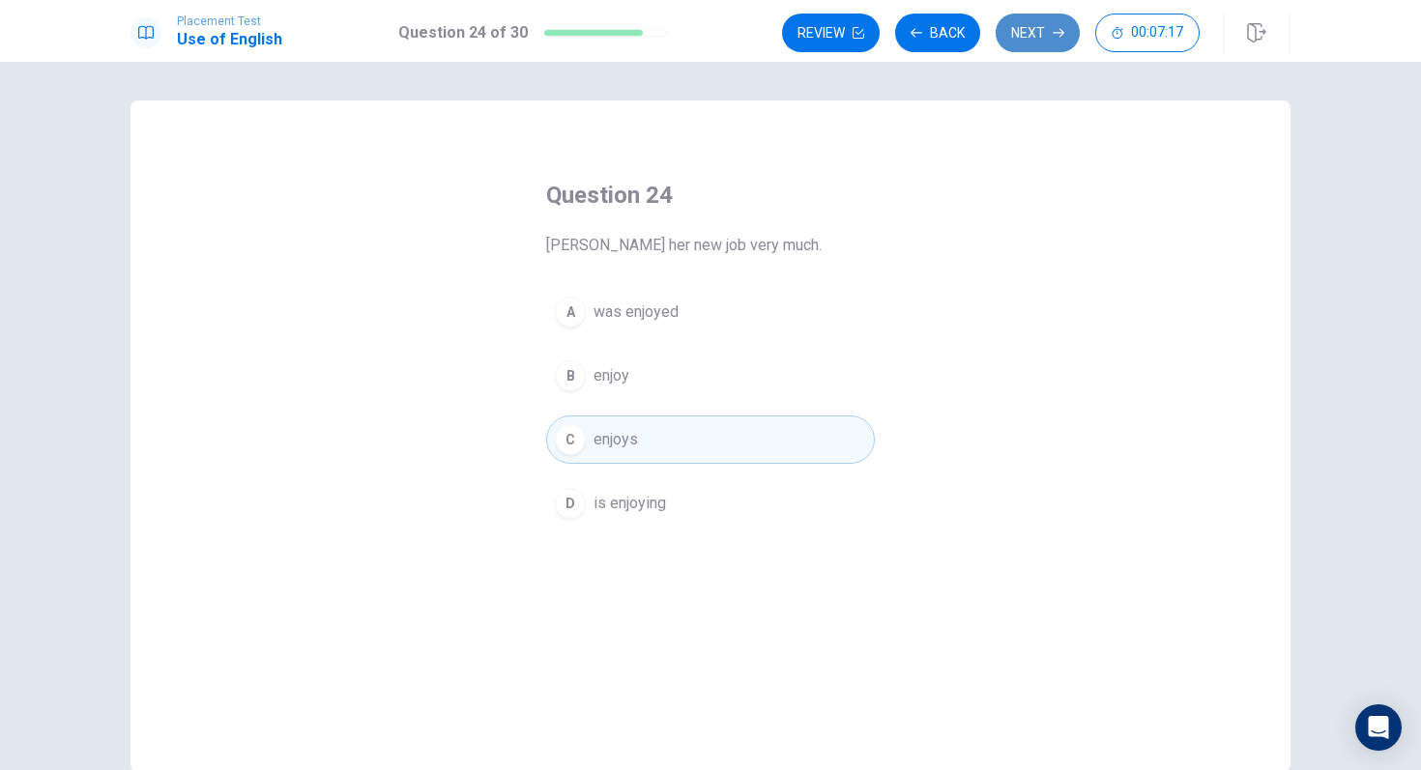
click at [1054, 36] on icon "button" at bounding box center [1059, 33] width 12 height 12
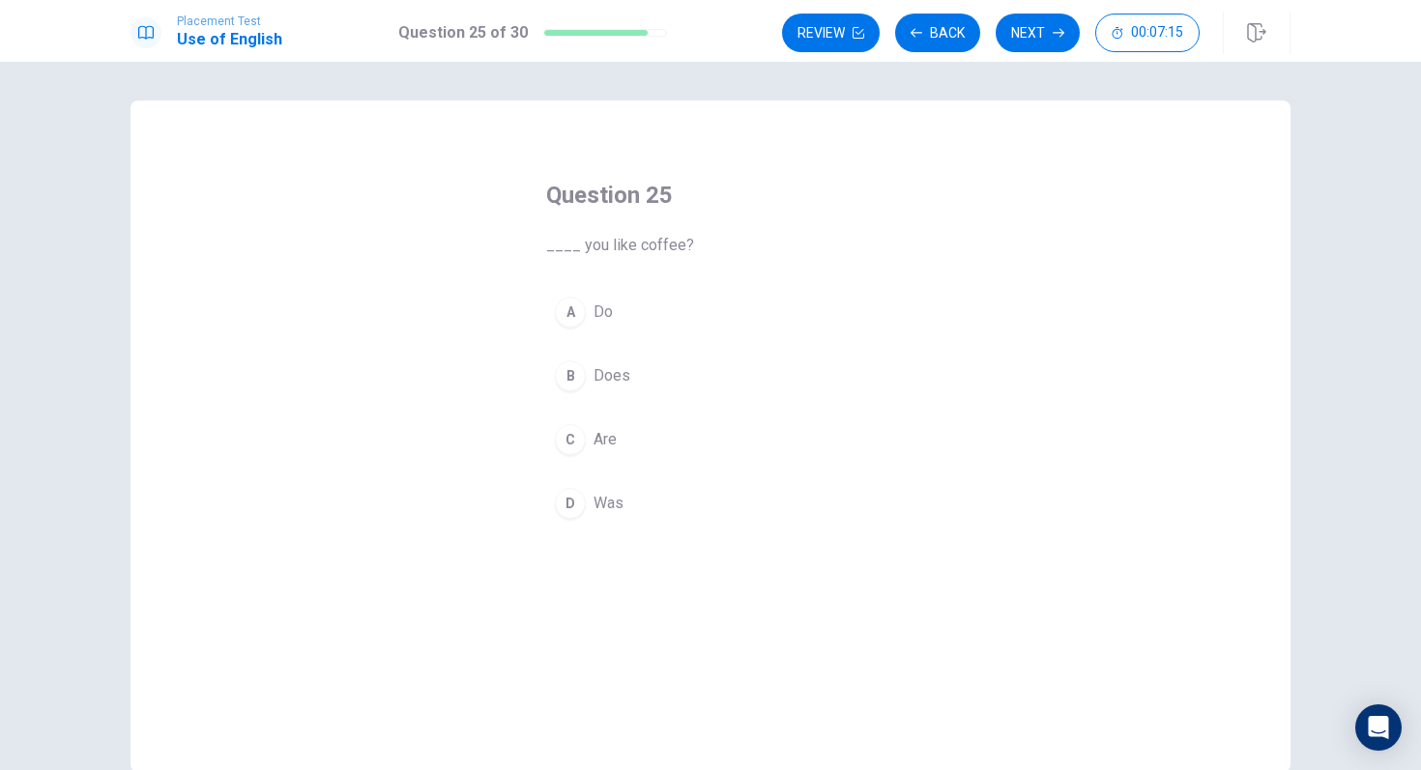
click at [568, 306] on div "A" at bounding box center [570, 312] width 31 height 31
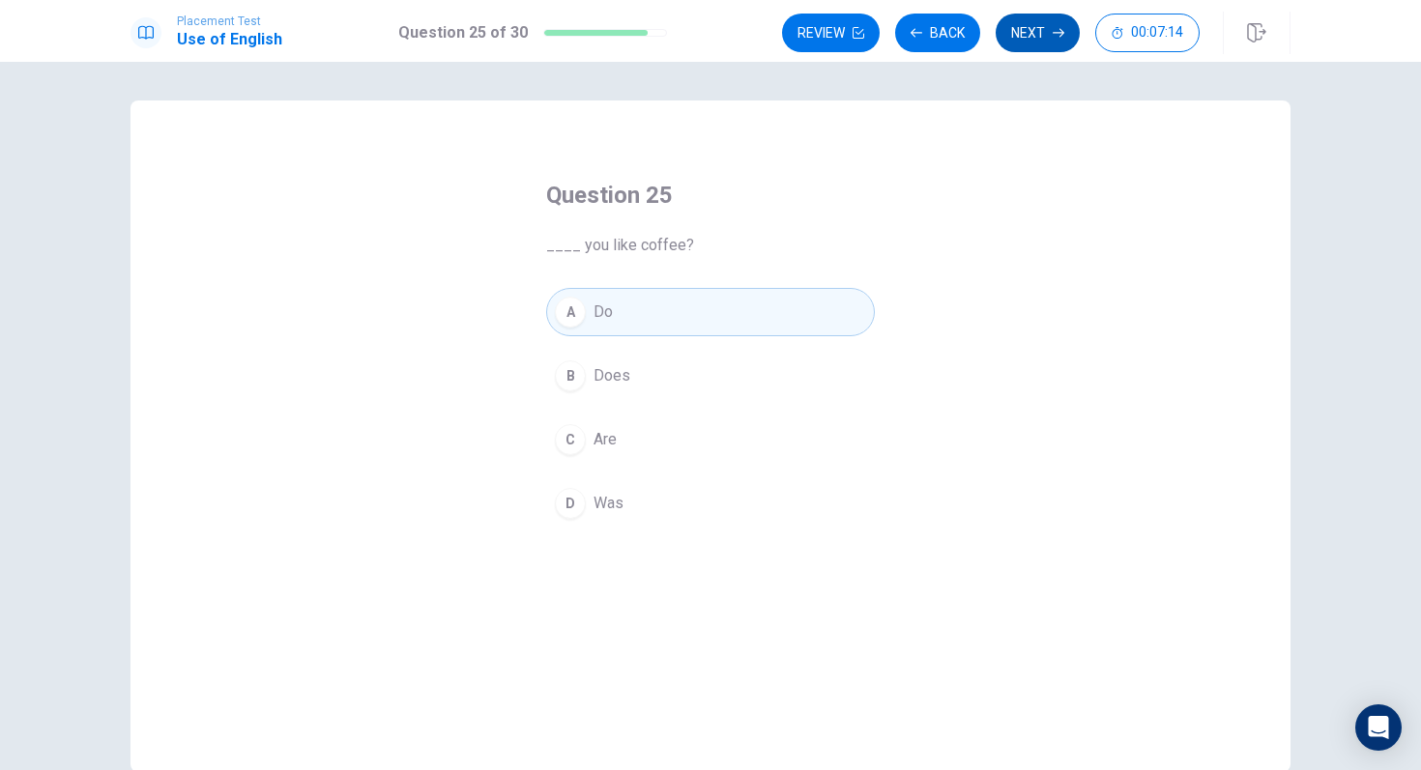
click at [1058, 23] on button "Next" at bounding box center [1037, 33] width 84 height 39
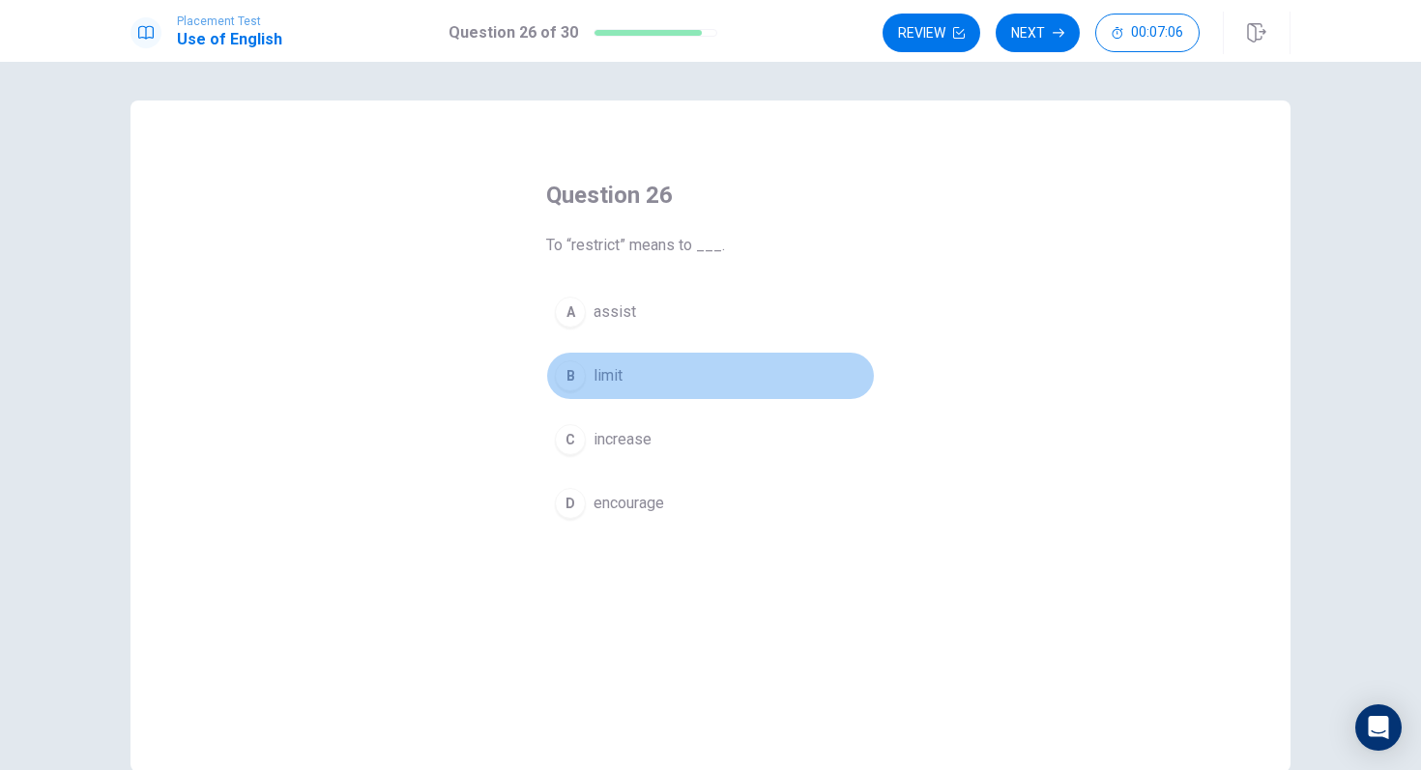
click at [570, 371] on div "B" at bounding box center [570, 375] width 31 height 31
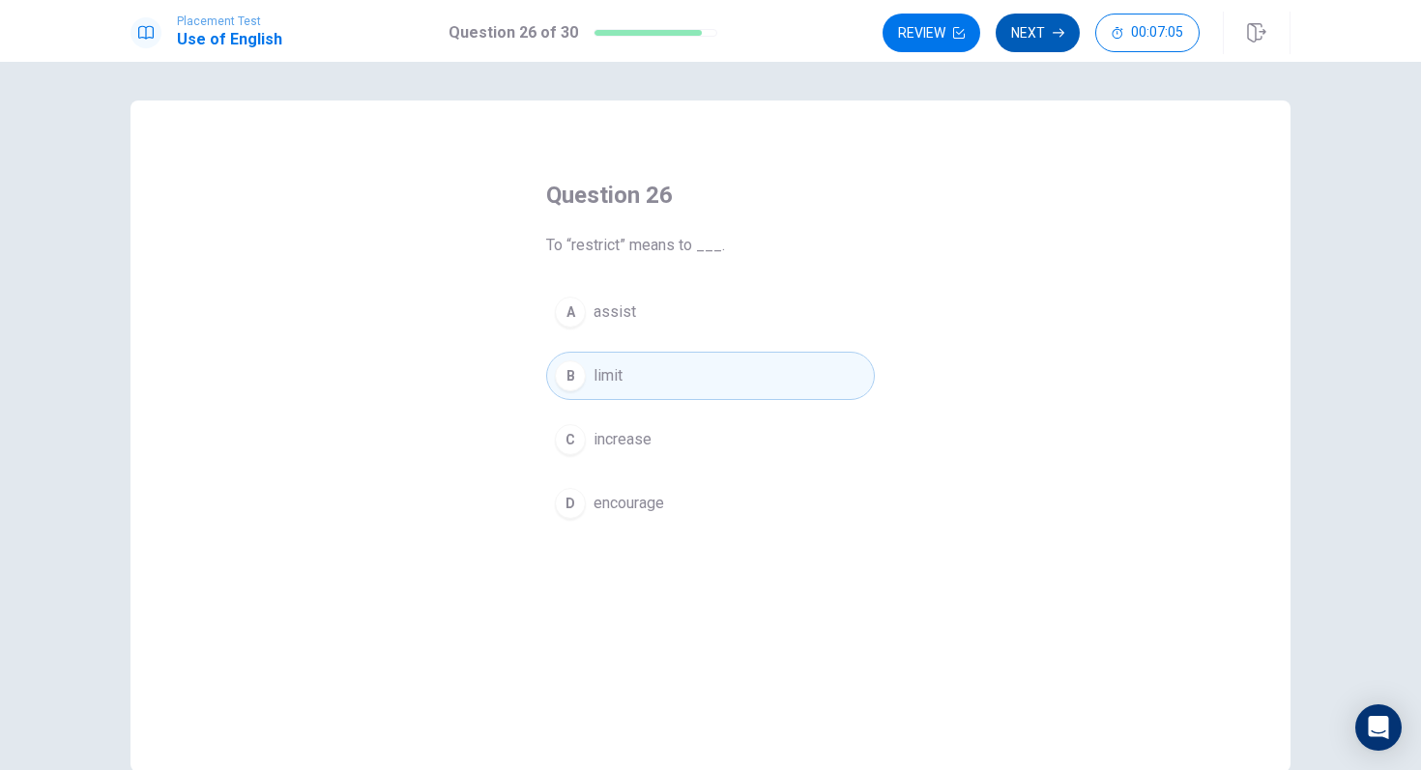
click at [1023, 35] on button "Next" at bounding box center [1037, 33] width 84 height 39
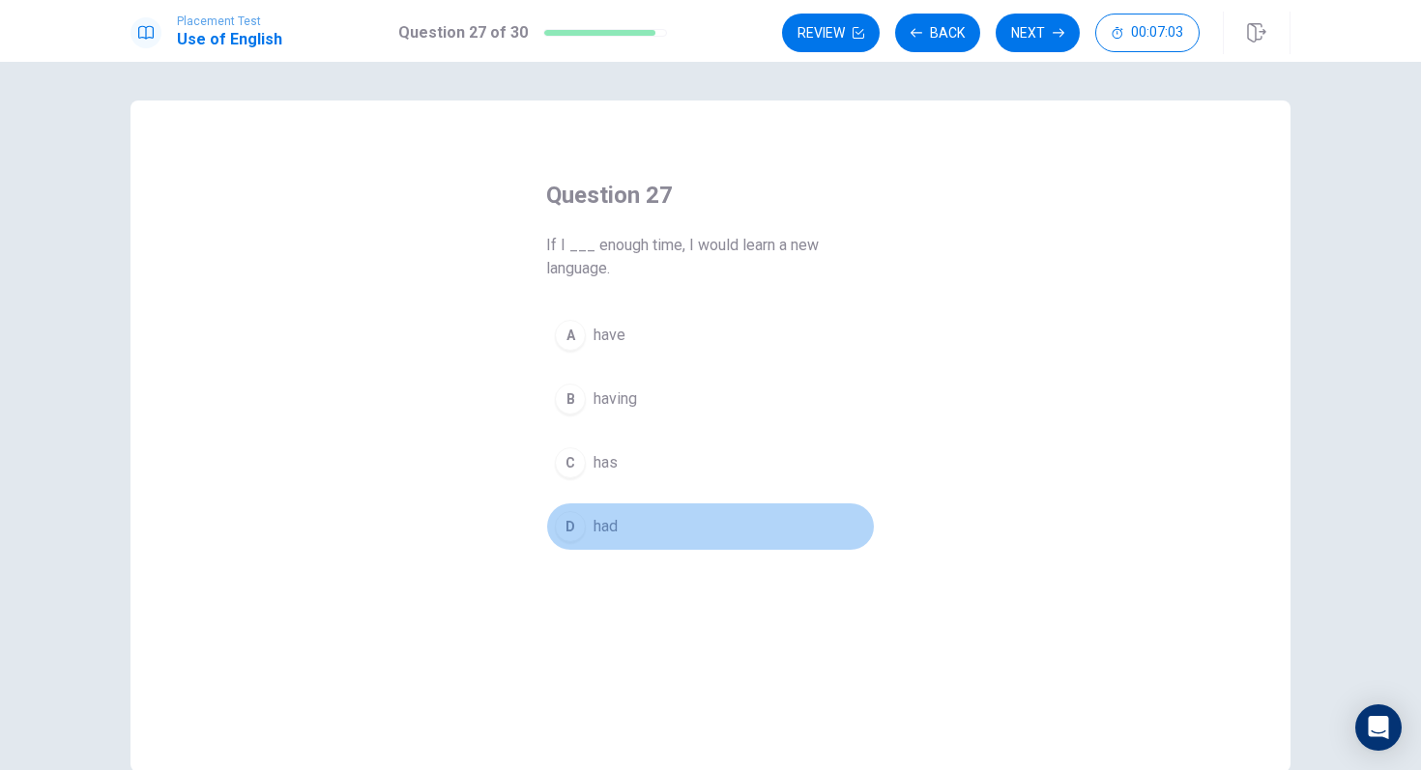
click at [583, 521] on div "D" at bounding box center [570, 526] width 31 height 31
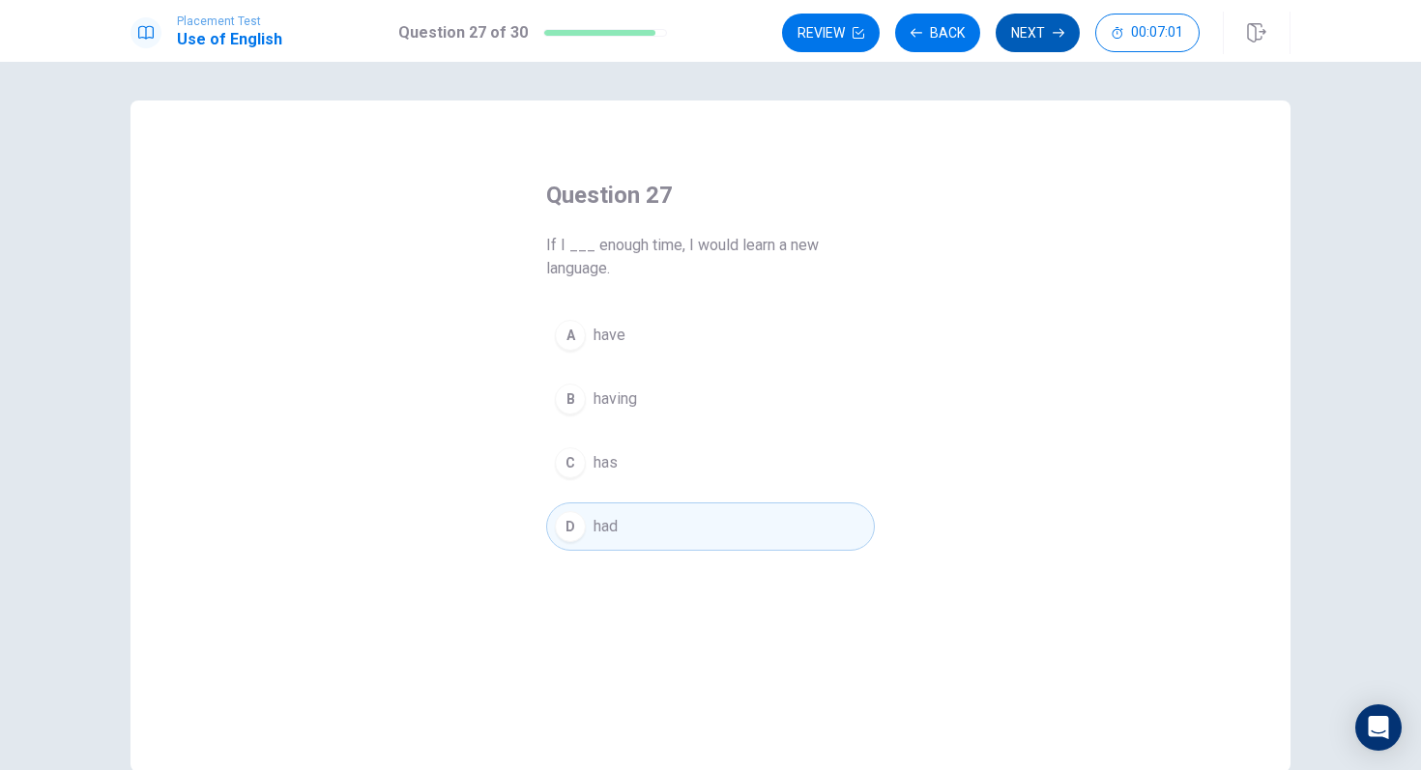
click at [1042, 17] on button "Next" at bounding box center [1037, 33] width 84 height 39
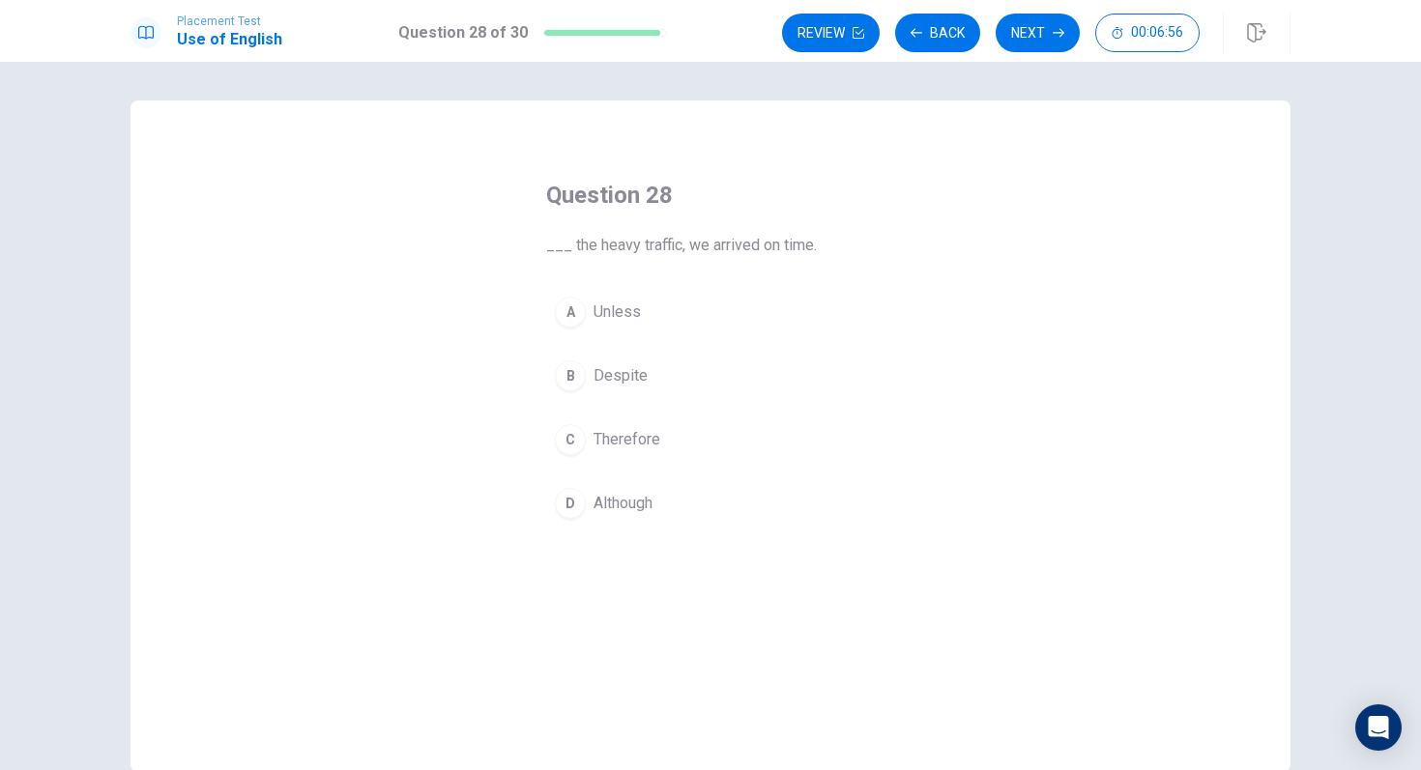
click at [575, 372] on div "B" at bounding box center [570, 375] width 31 height 31
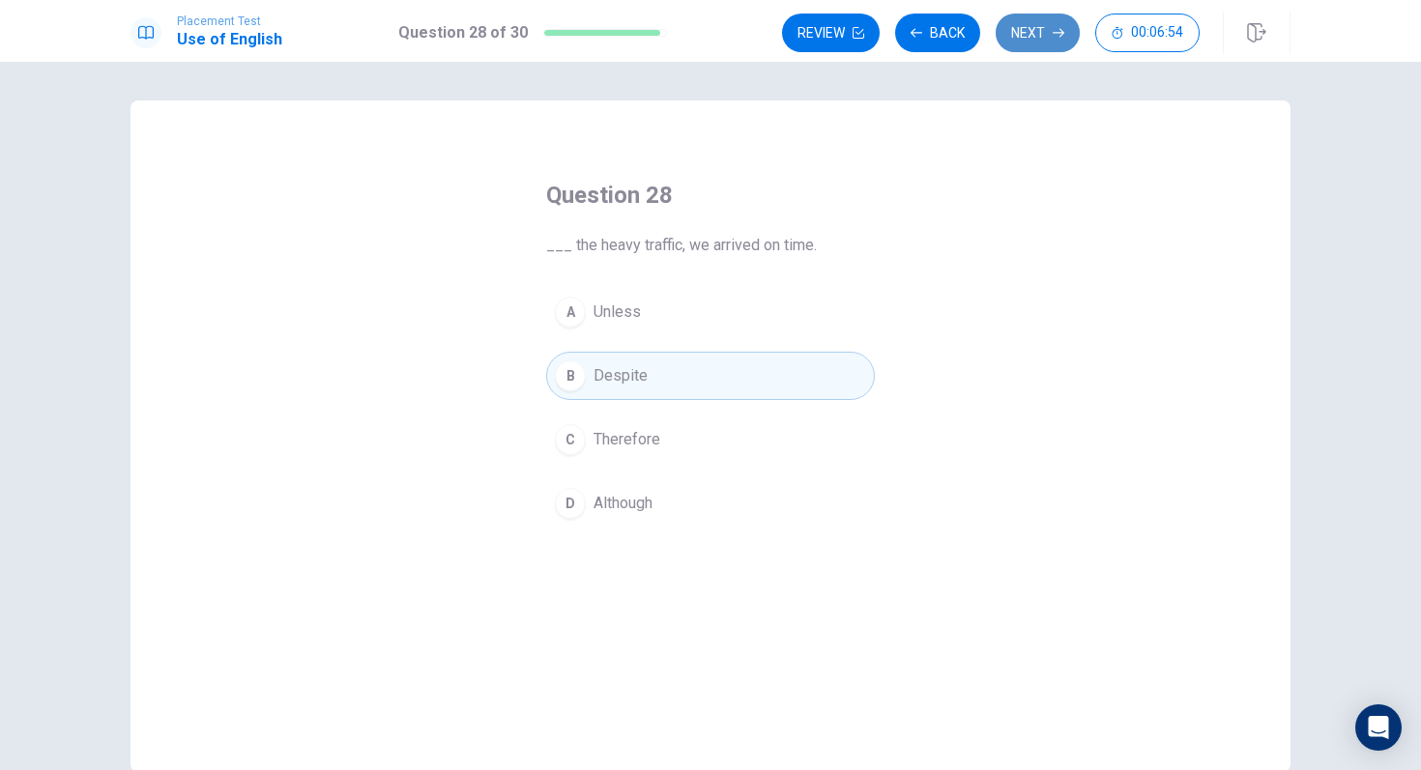
click at [1048, 34] on button "Next" at bounding box center [1037, 33] width 84 height 39
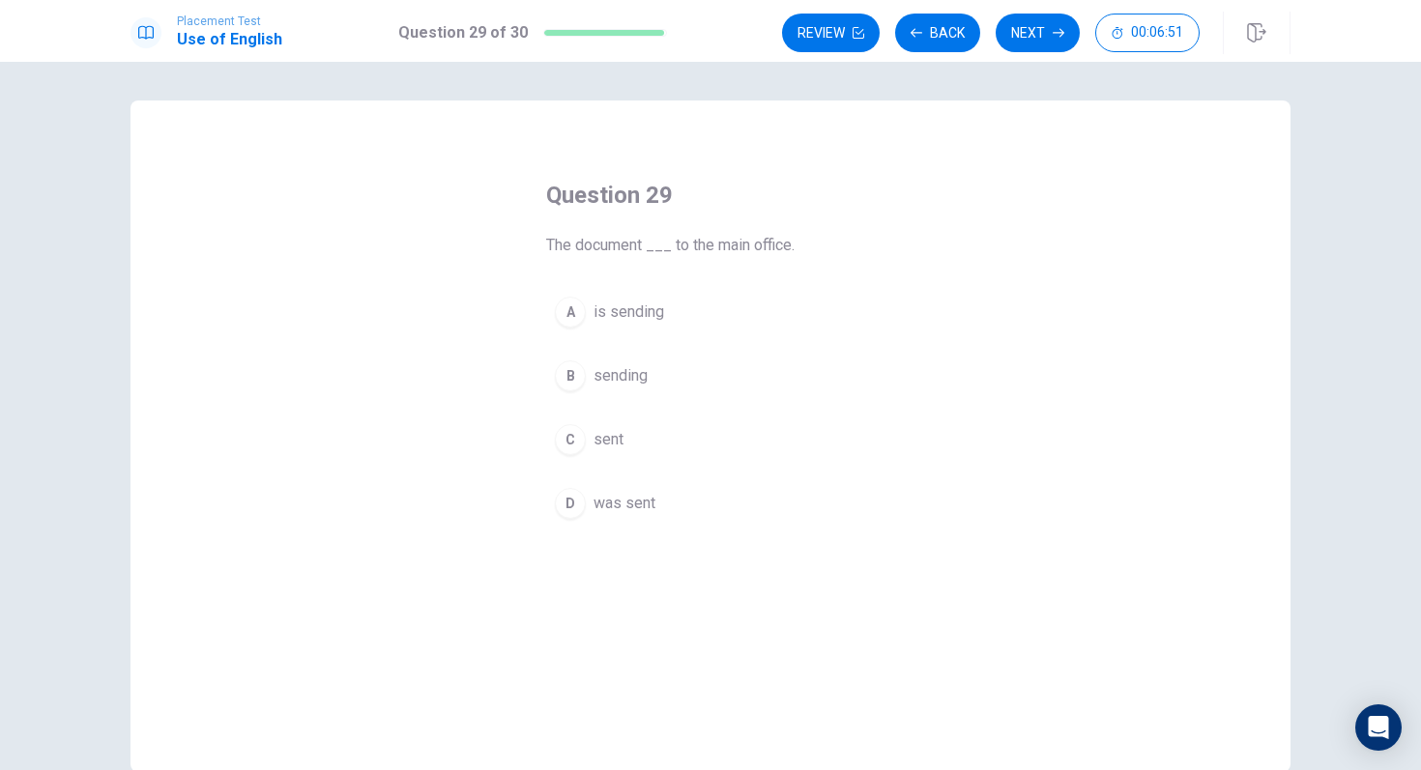
click at [574, 506] on div "D" at bounding box center [570, 503] width 31 height 31
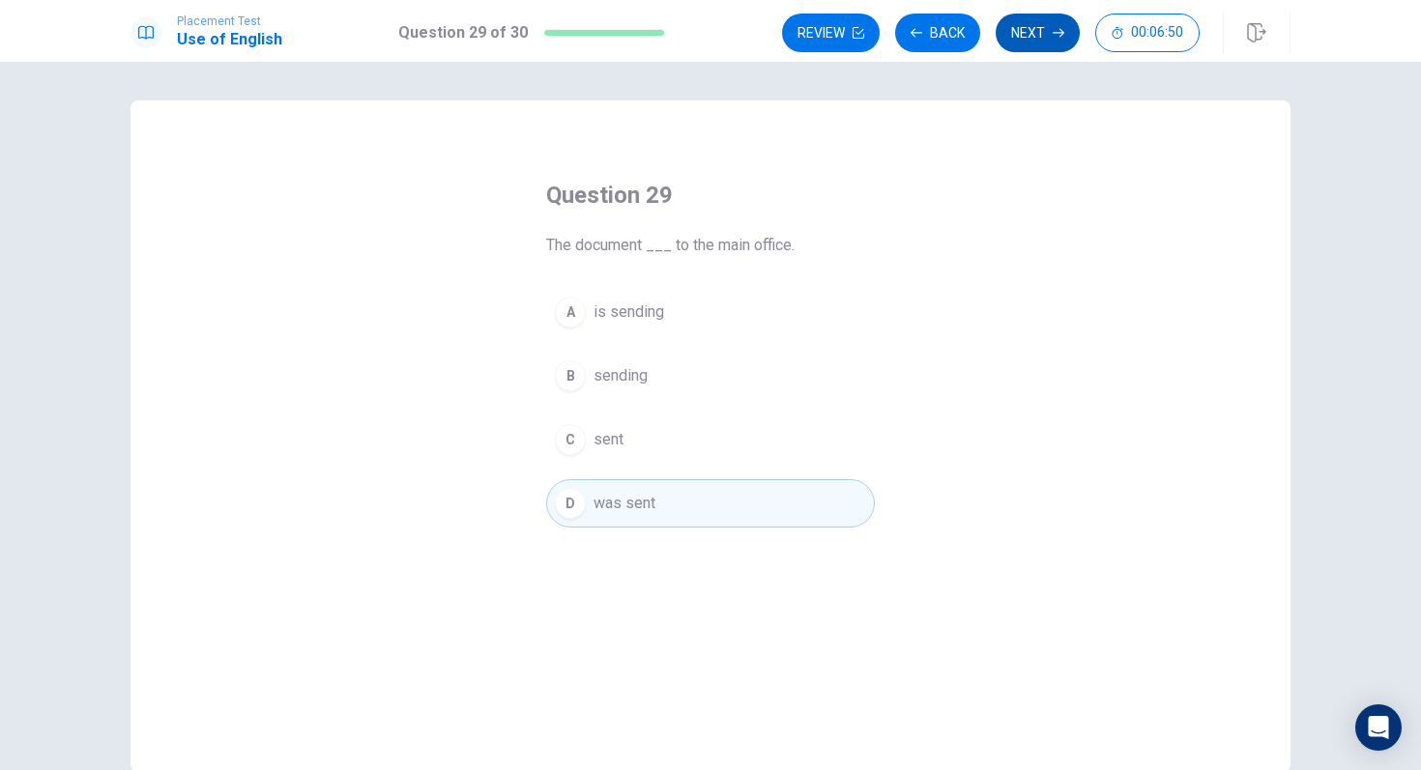
click at [1031, 38] on button "Next" at bounding box center [1037, 33] width 84 height 39
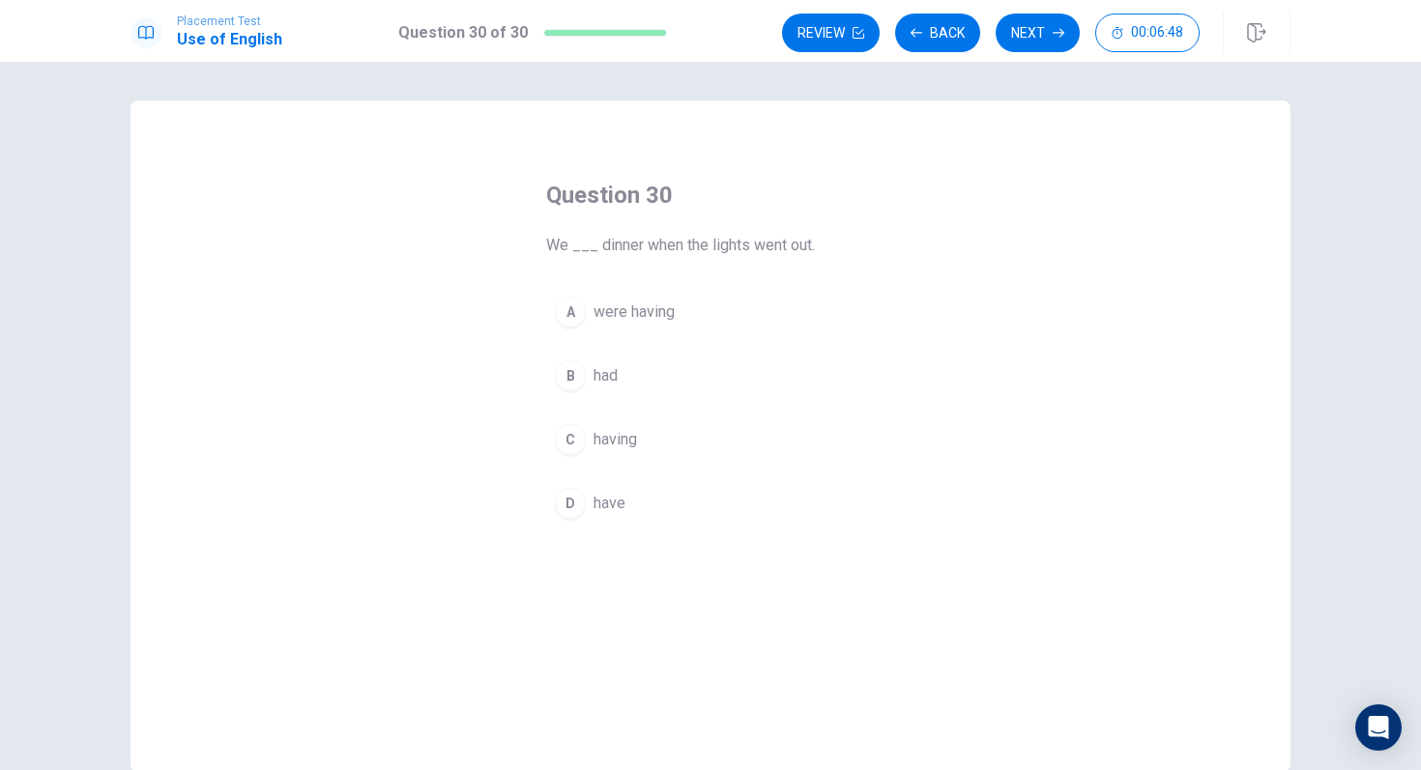
click at [580, 384] on div "B" at bounding box center [570, 375] width 31 height 31
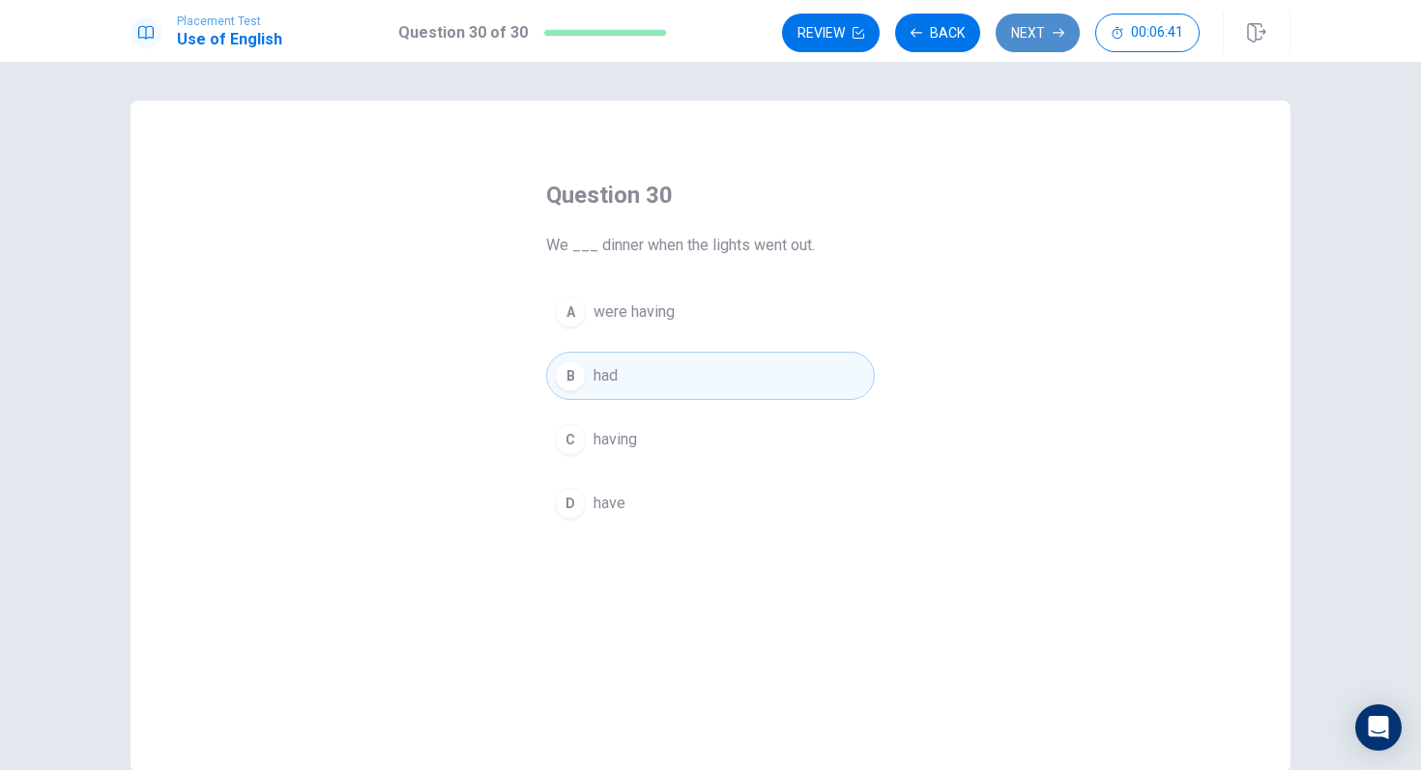
click at [1050, 38] on button "Next" at bounding box center [1037, 33] width 84 height 39
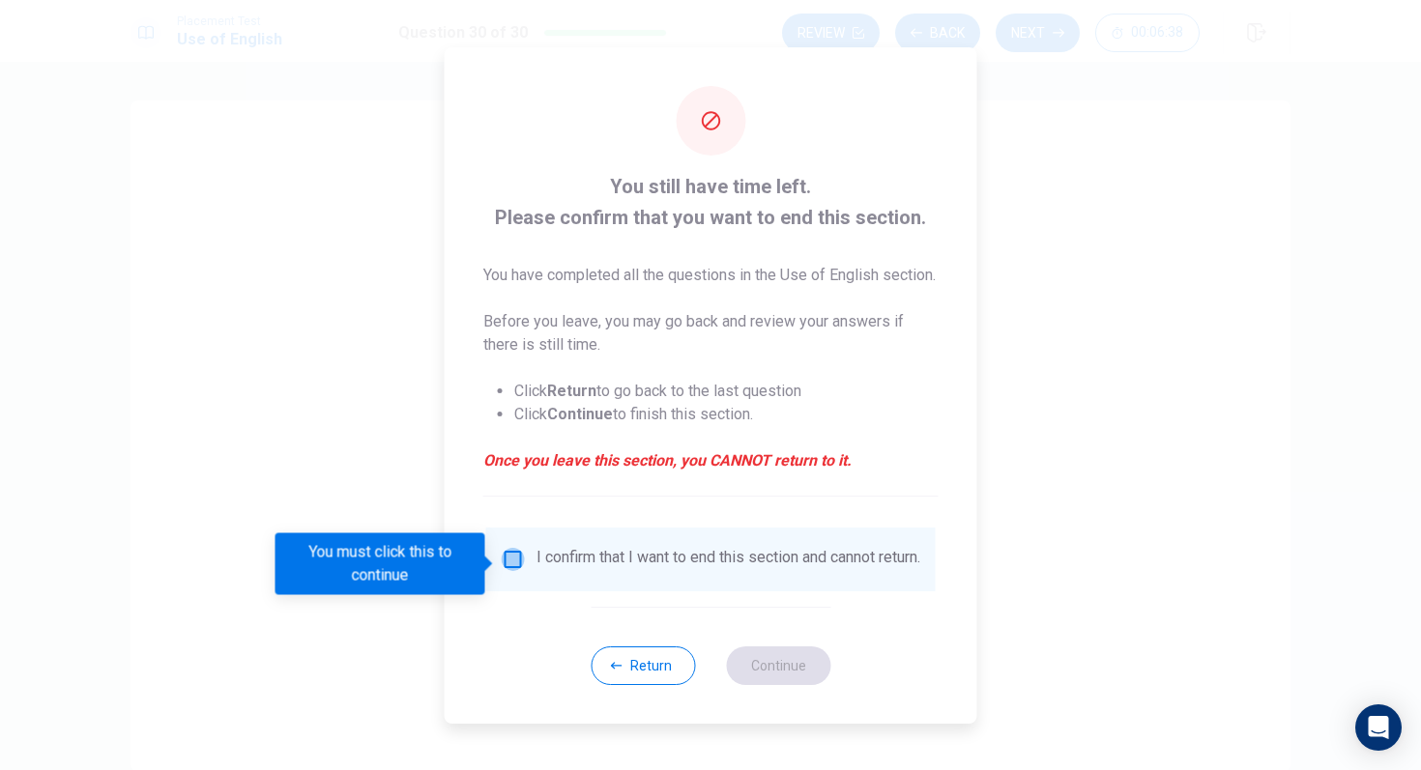
click at [518, 562] on input "You must click this to continue" at bounding box center [513, 559] width 23 height 23
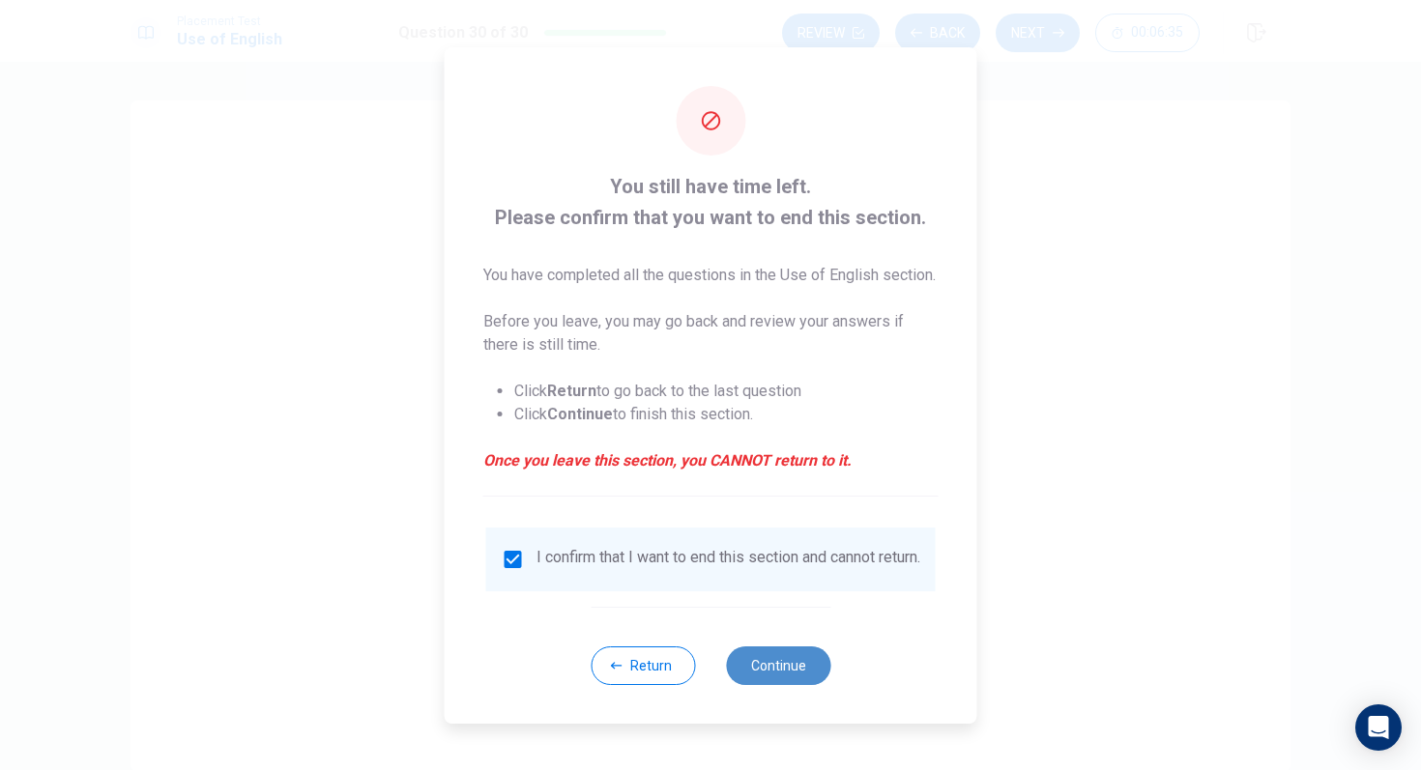
click at [778, 685] on button "Continue" at bounding box center [778, 666] width 104 height 39
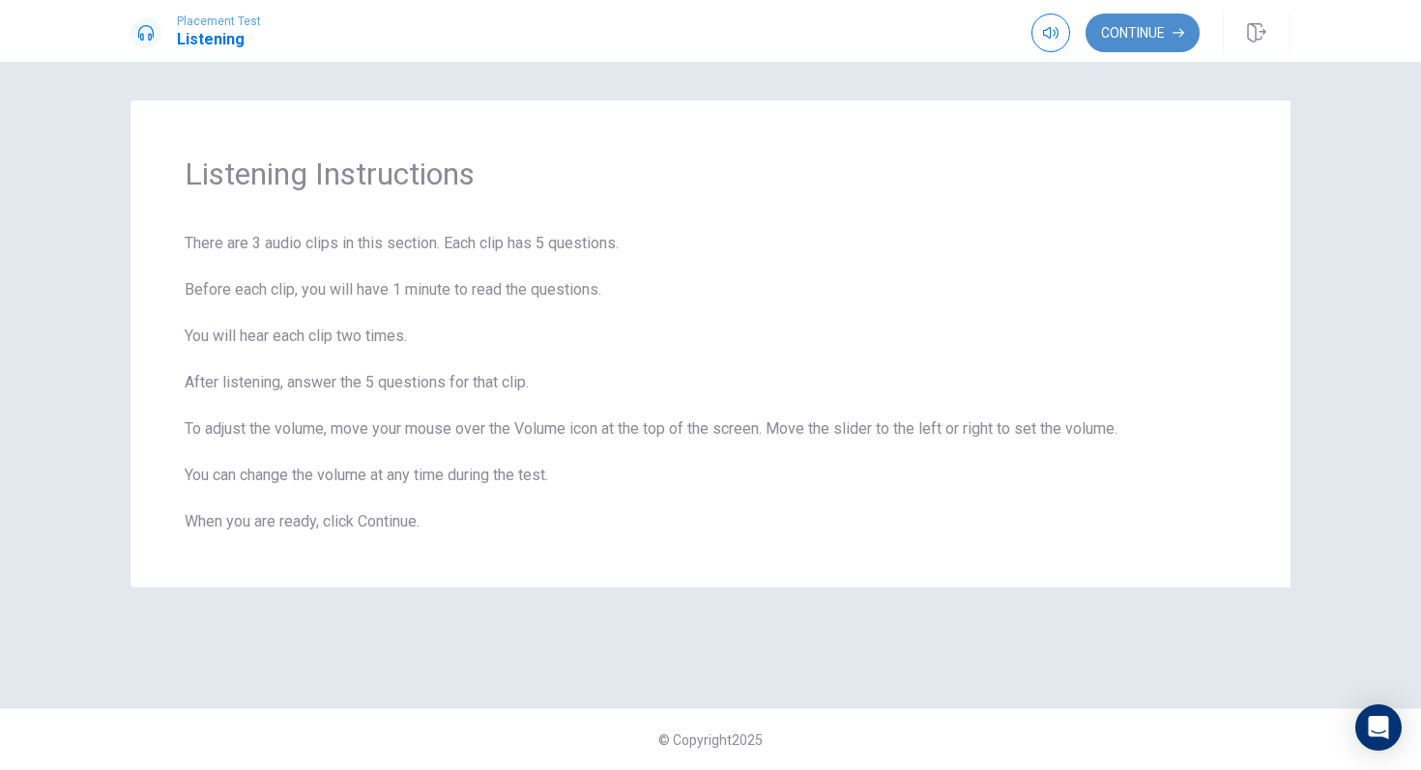
click at [1156, 37] on button "Continue" at bounding box center [1142, 33] width 114 height 39
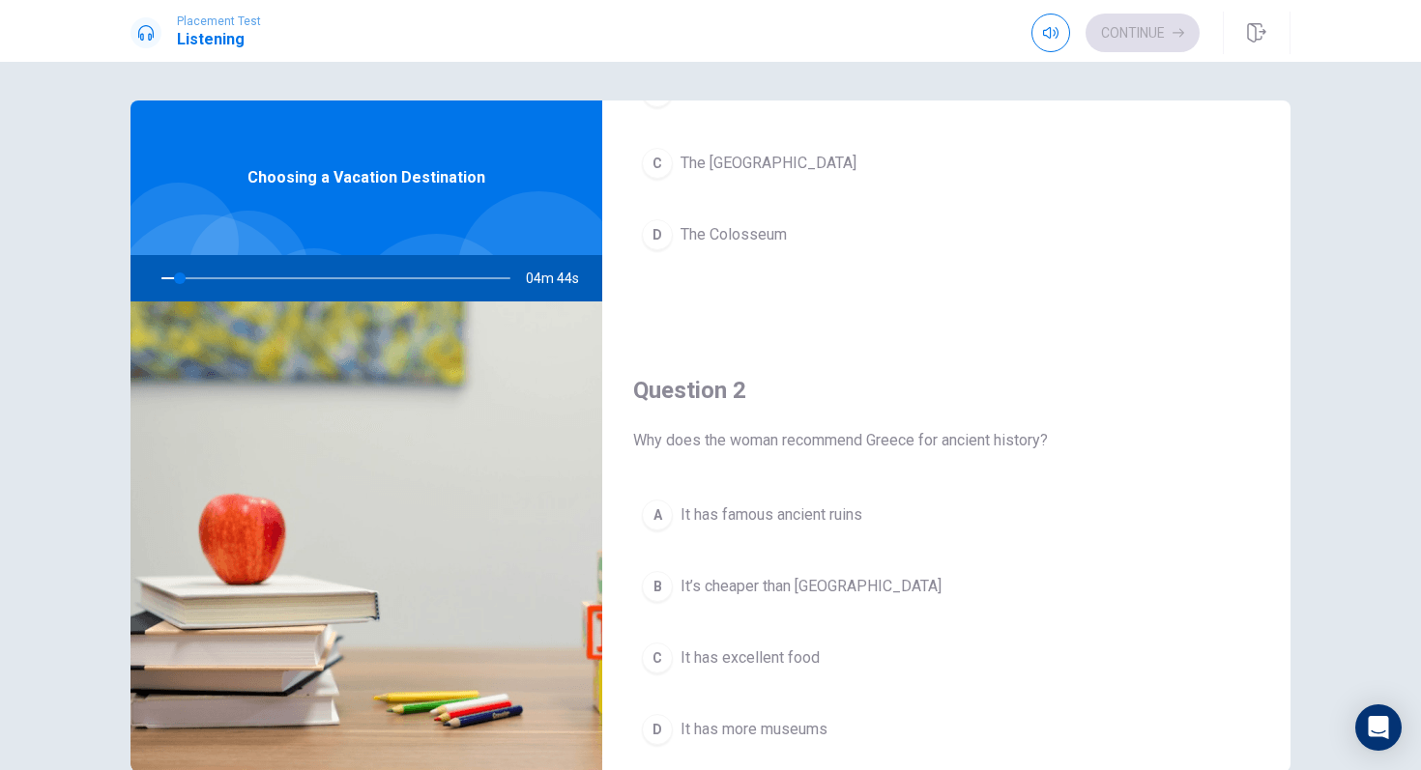
scroll to position [149, 0]
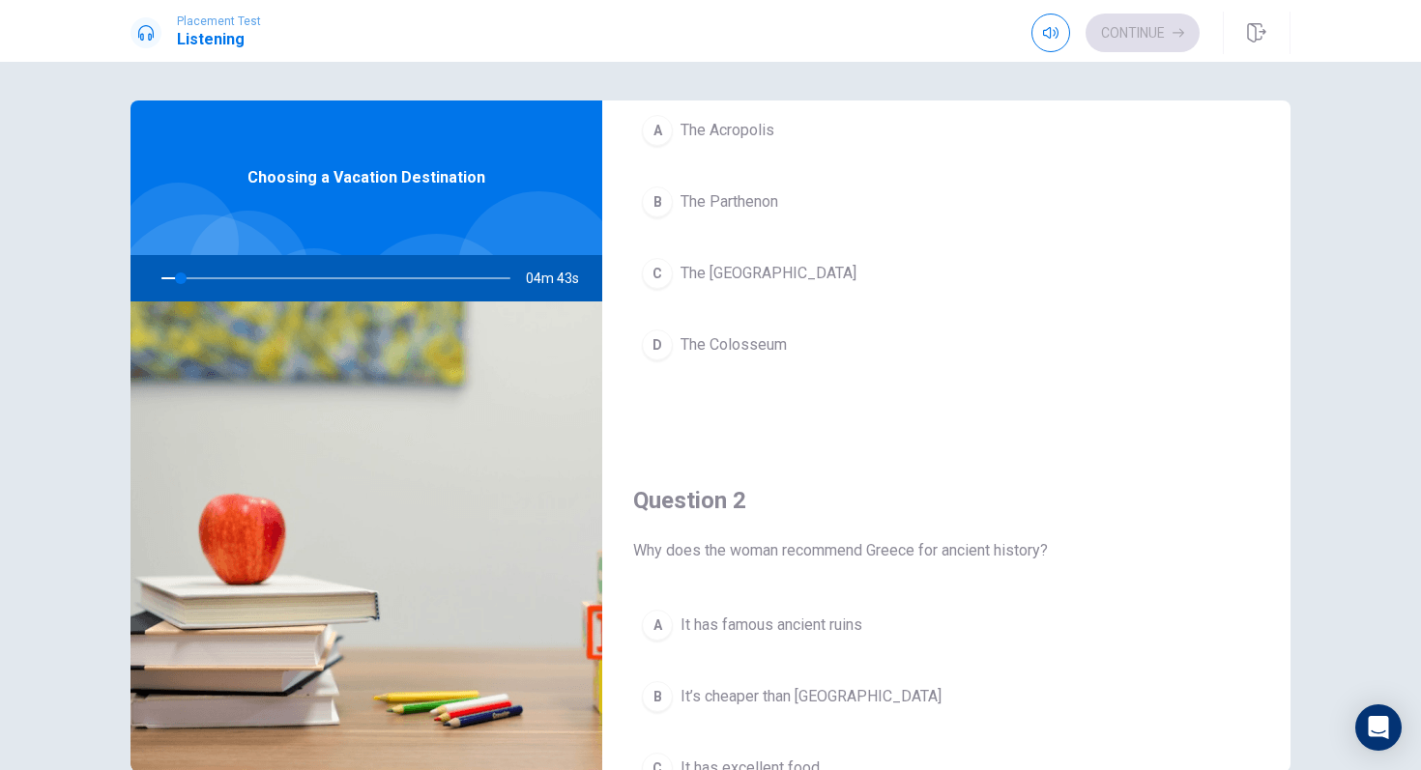
click at [203, 278] on div at bounding box center [332, 278] width 388 height 46
drag, startPoint x: 185, startPoint y: 279, endPoint x: 198, endPoint y: 279, distance: 13.5
click at [198, 279] on div at bounding box center [332, 278] width 388 height 46
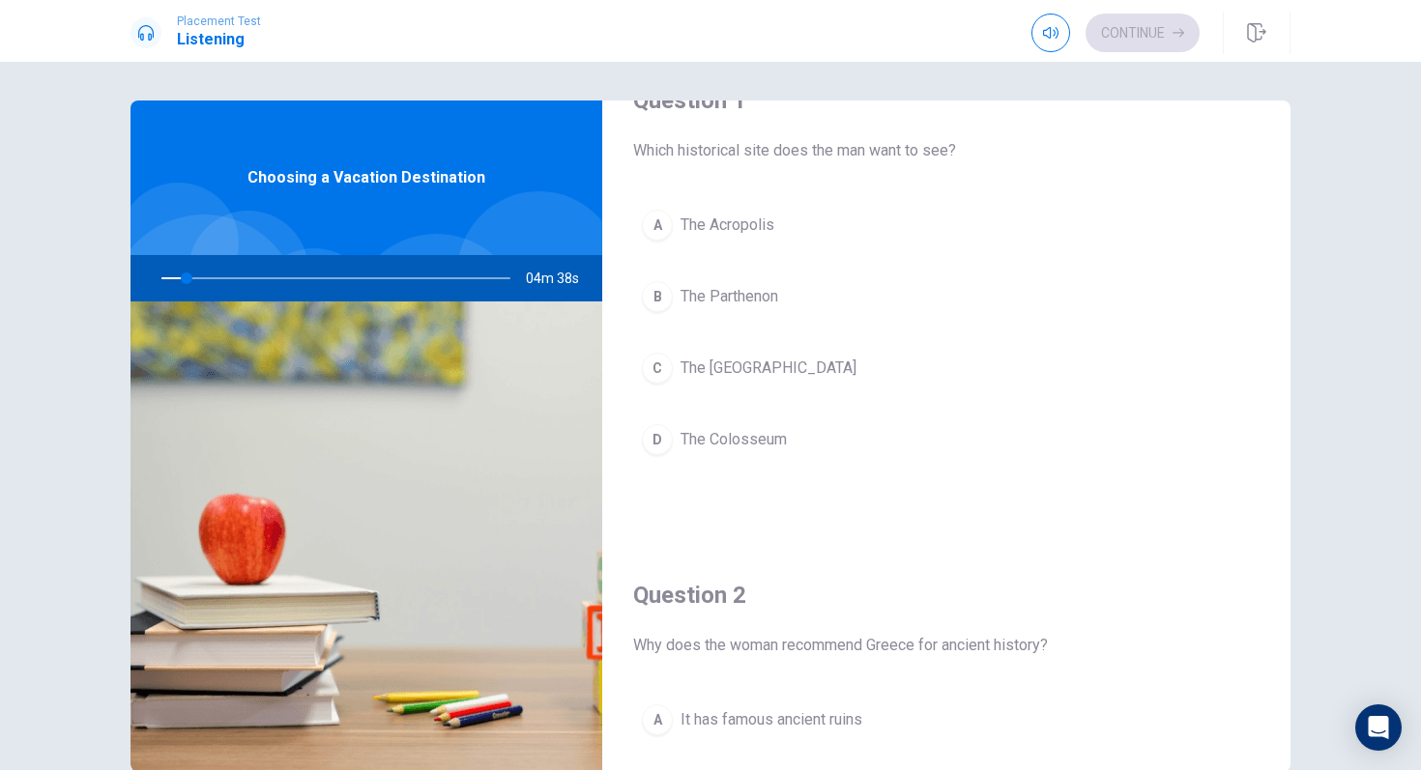
scroll to position [0, 0]
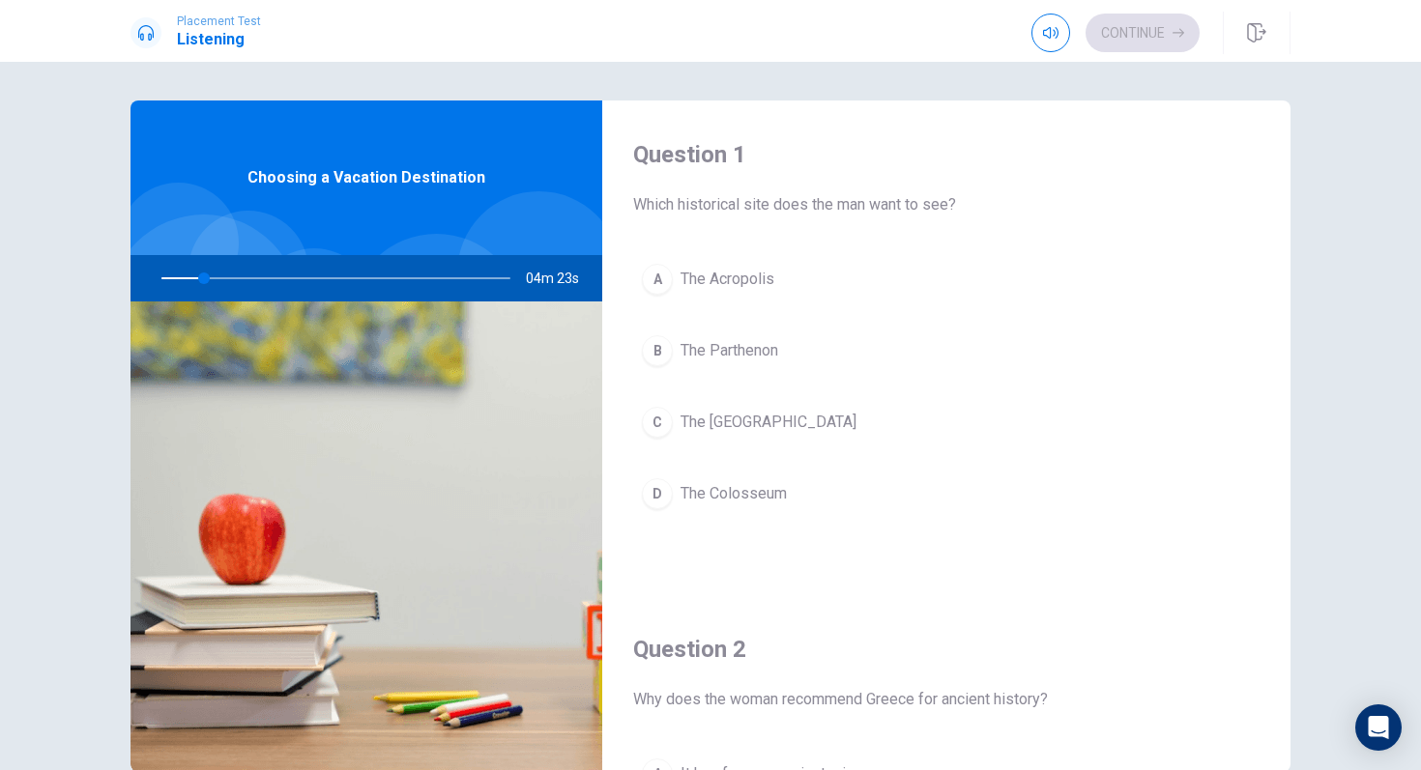
click at [658, 272] on div "A" at bounding box center [657, 279] width 31 height 31
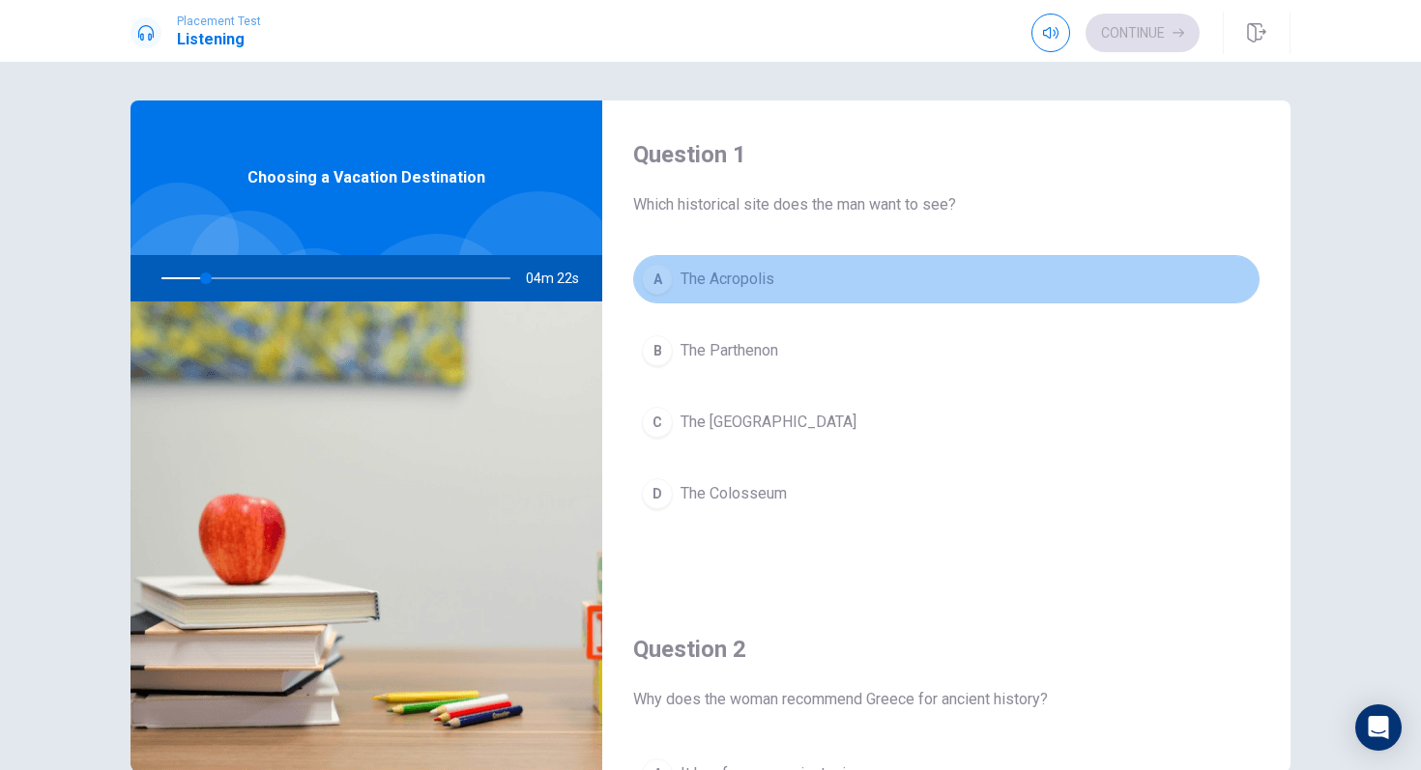
click at [658, 272] on div "A" at bounding box center [657, 279] width 31 height 31
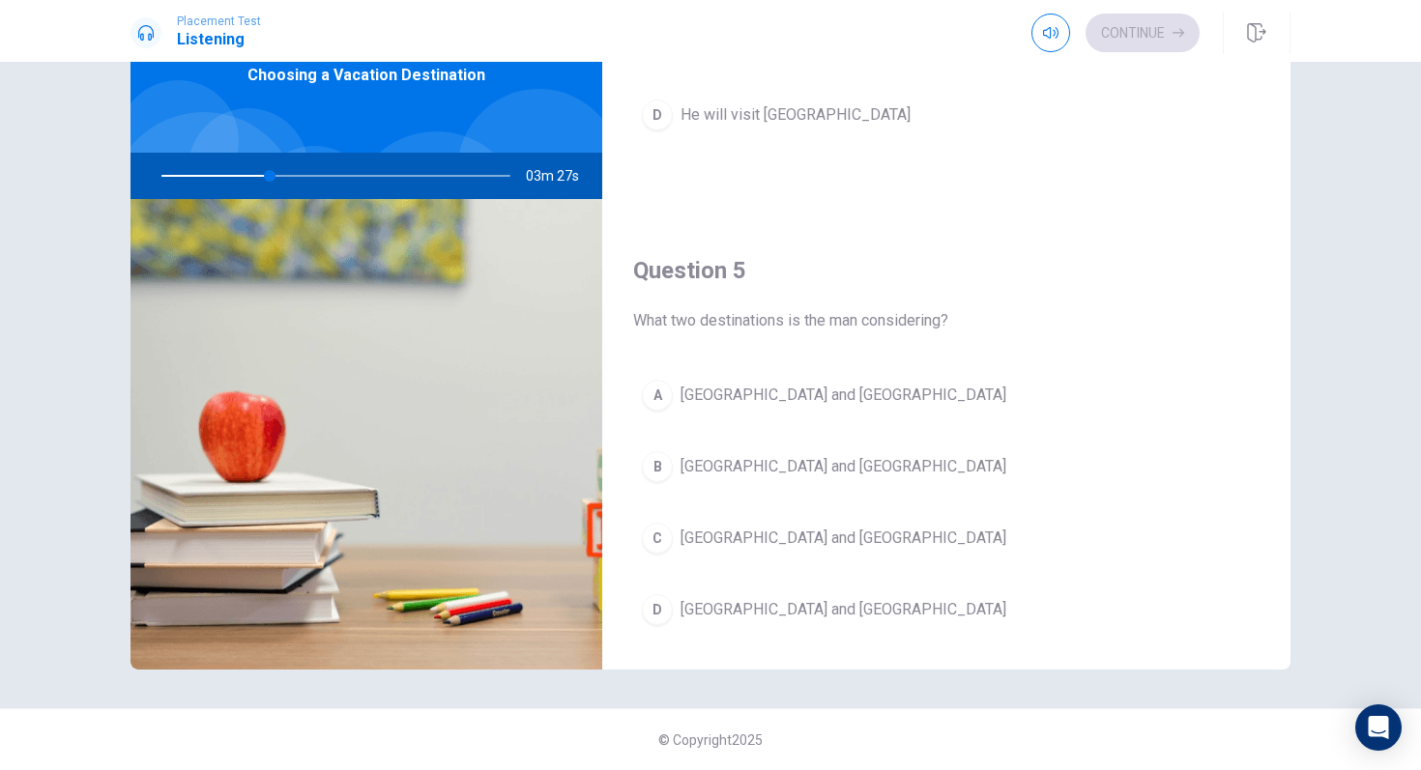
scroll to position [1802, 0]
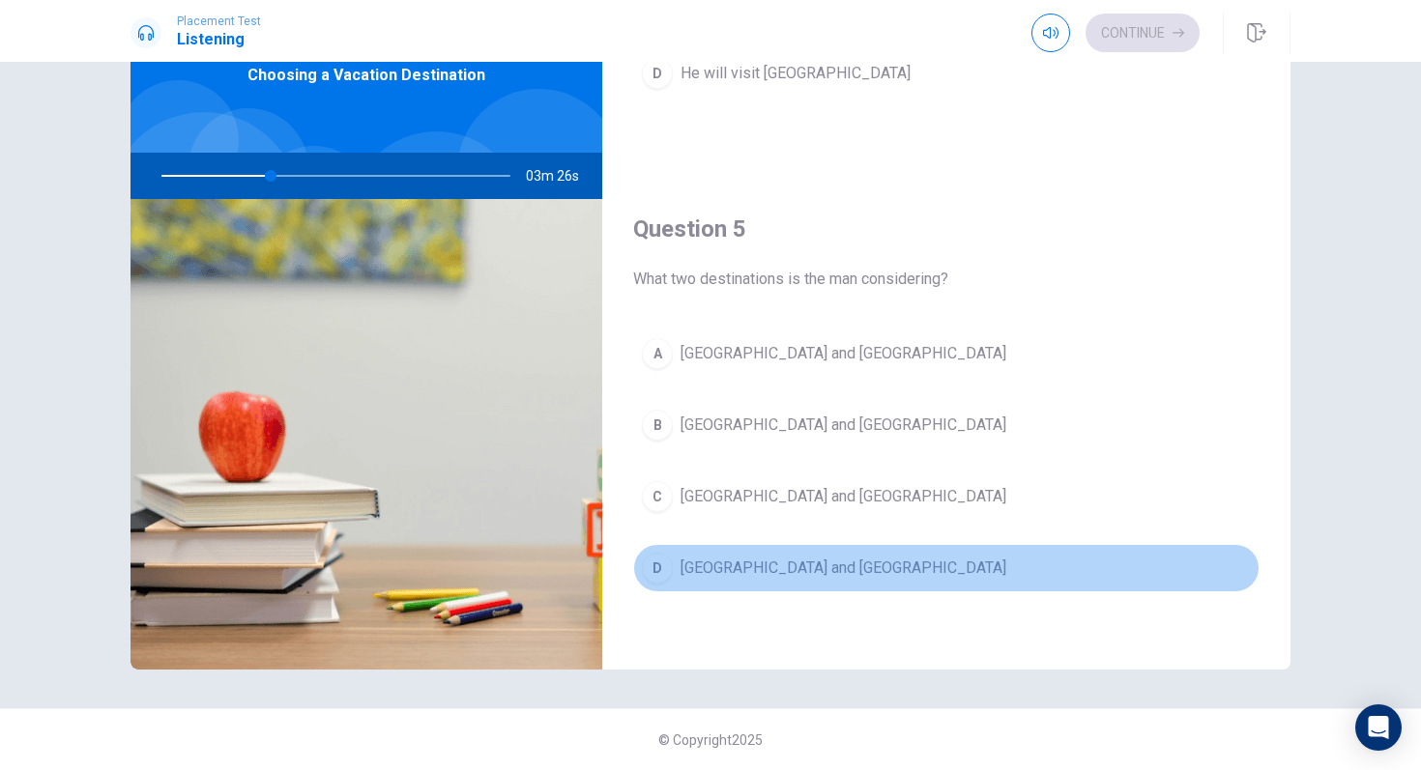
click at [660, 566] on div "D" at bounding box center [657, 568] width 31 height 31
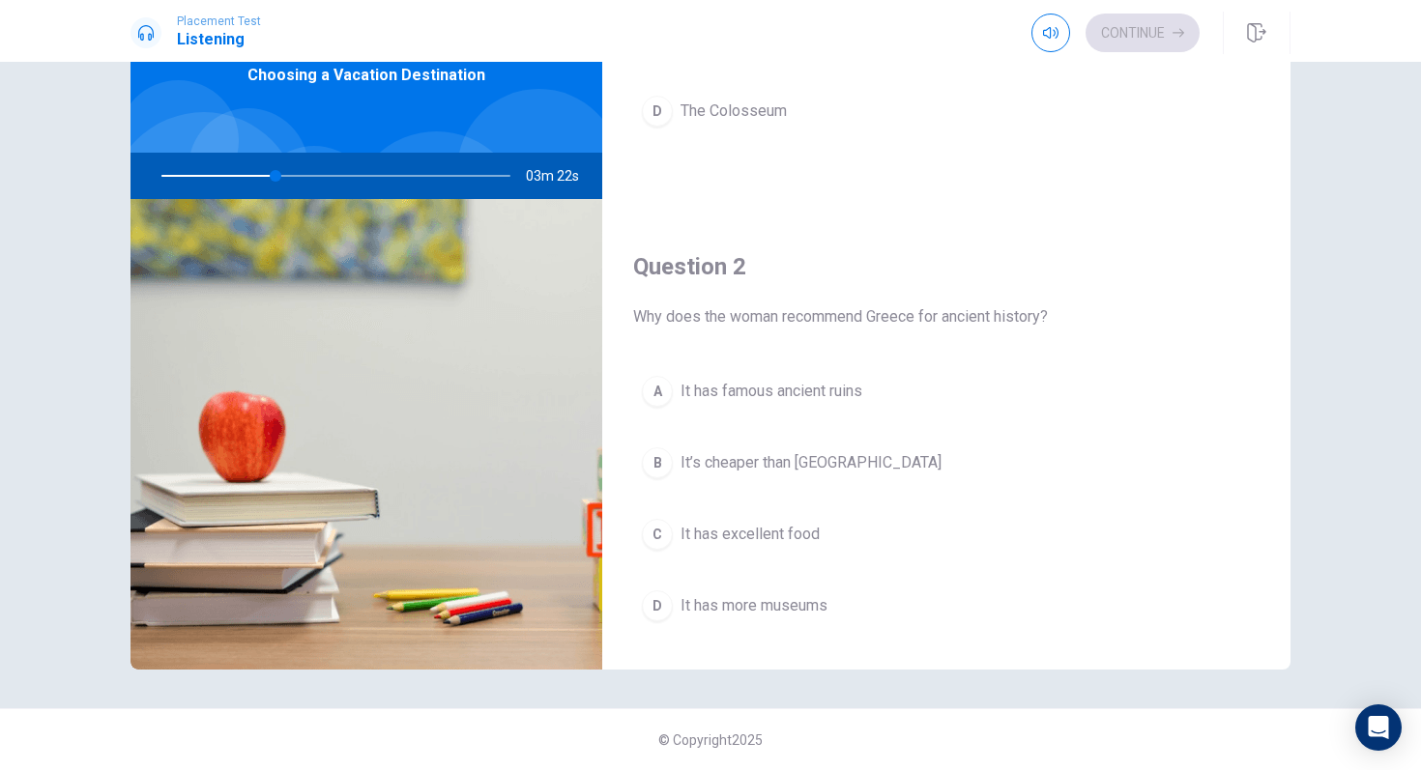
scroll to position [261, 0]
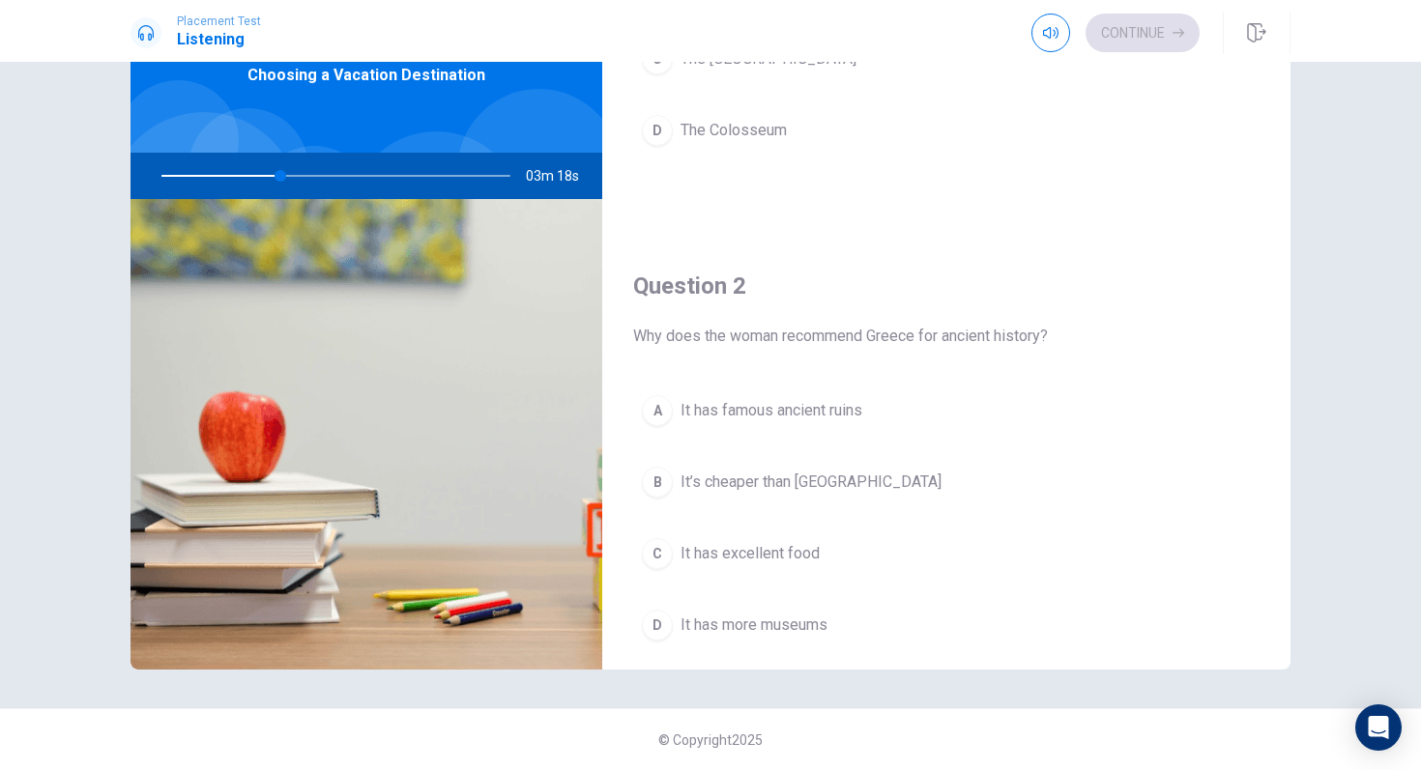
click at [664, 408] on div "A" at bounding box center [657, 410] width 31 height 31
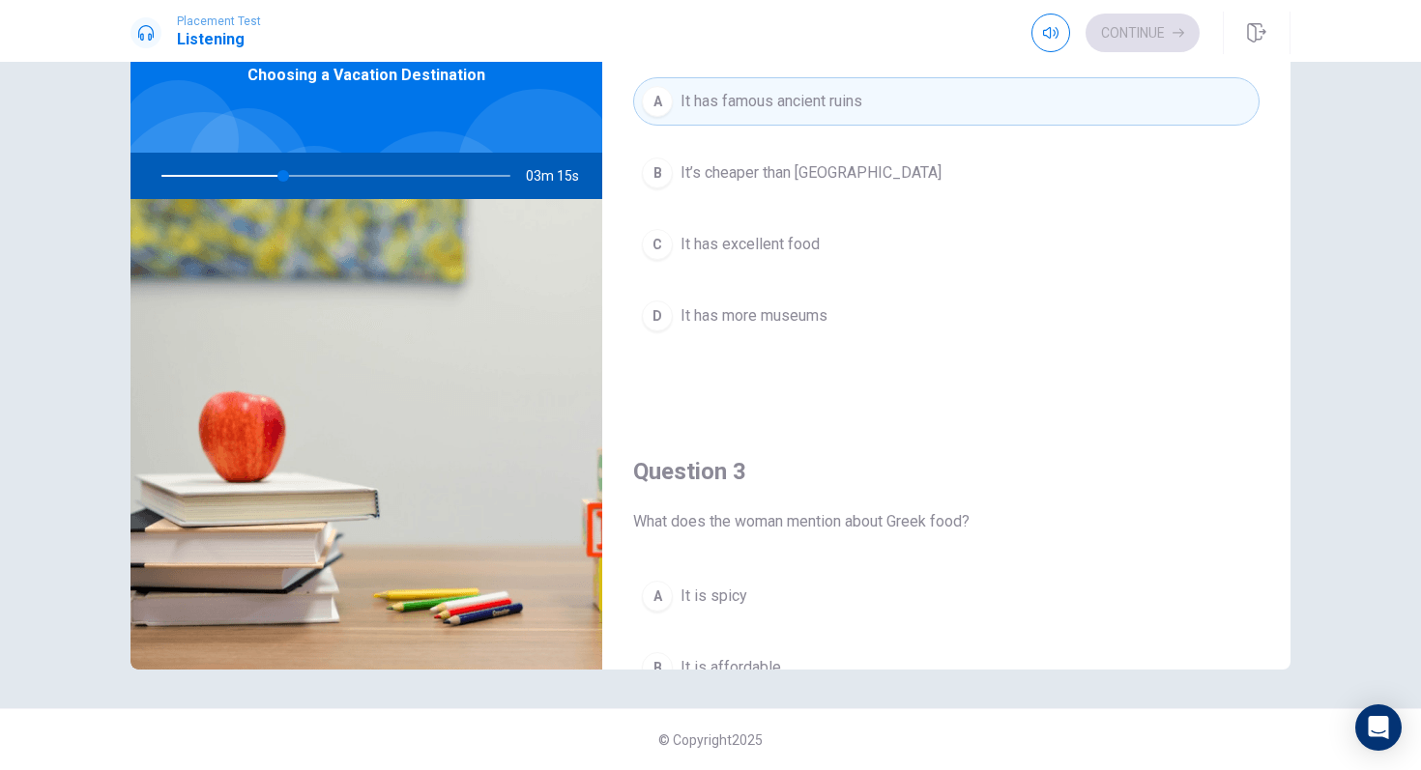
scroll to position [793, 0]
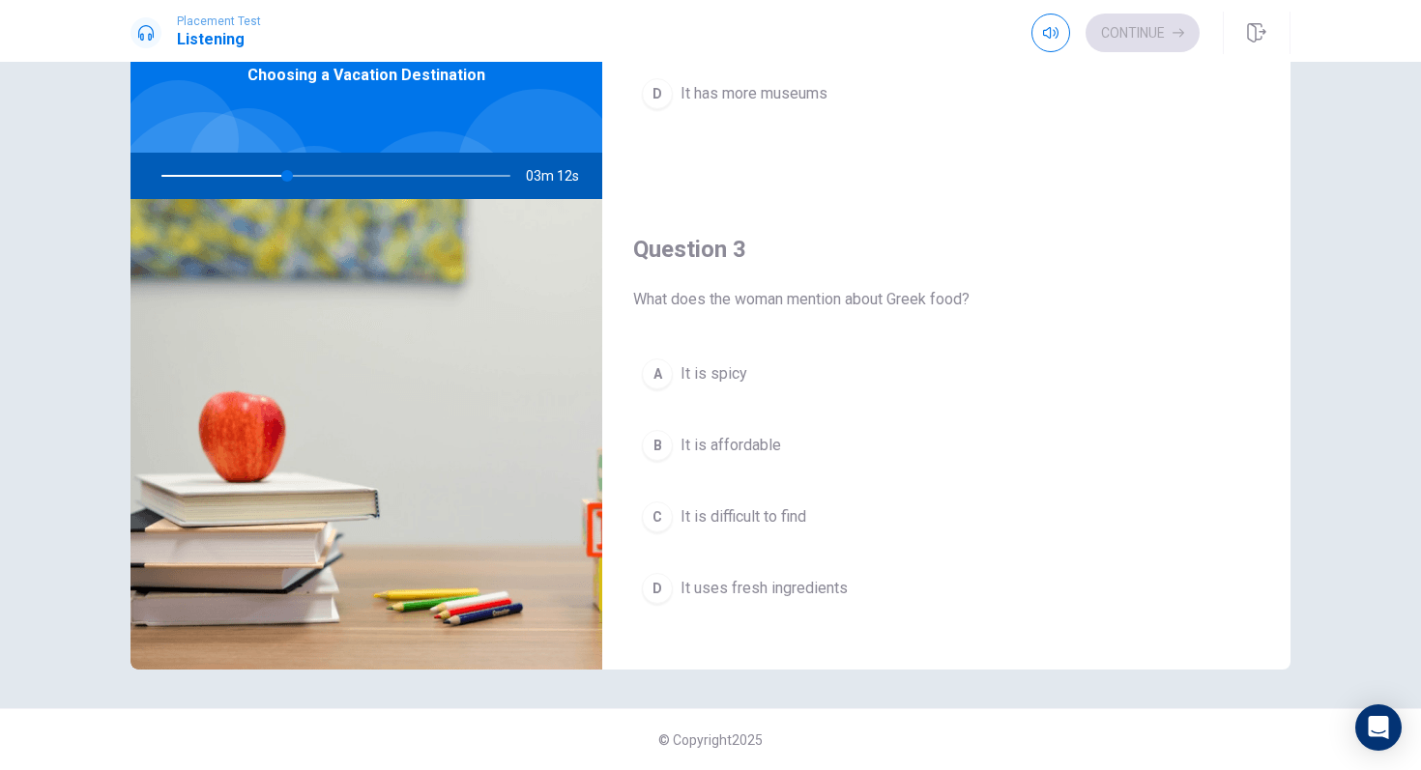
click at [657, 596] on div "D" at bounding box center [657, 588] width 31 height 31
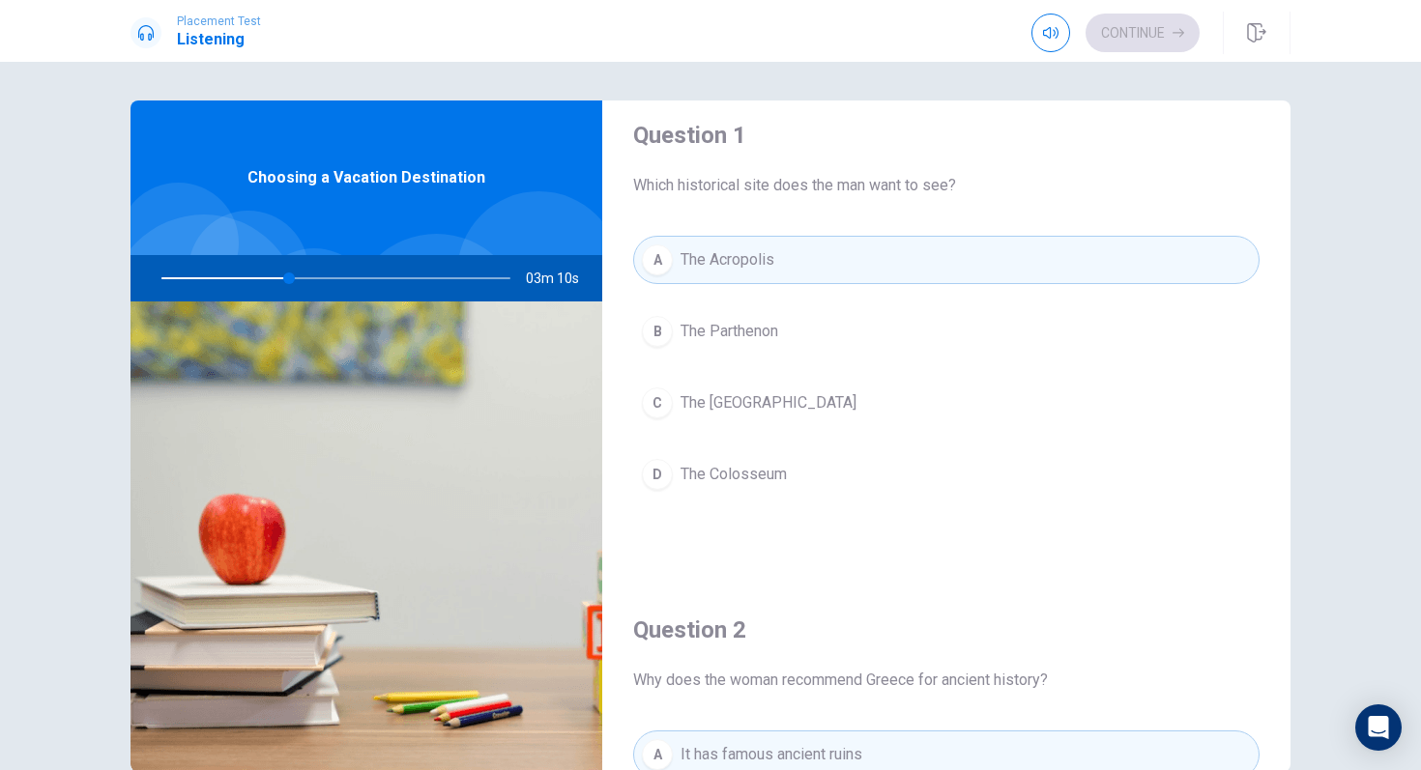
scroll to position [25, 0]
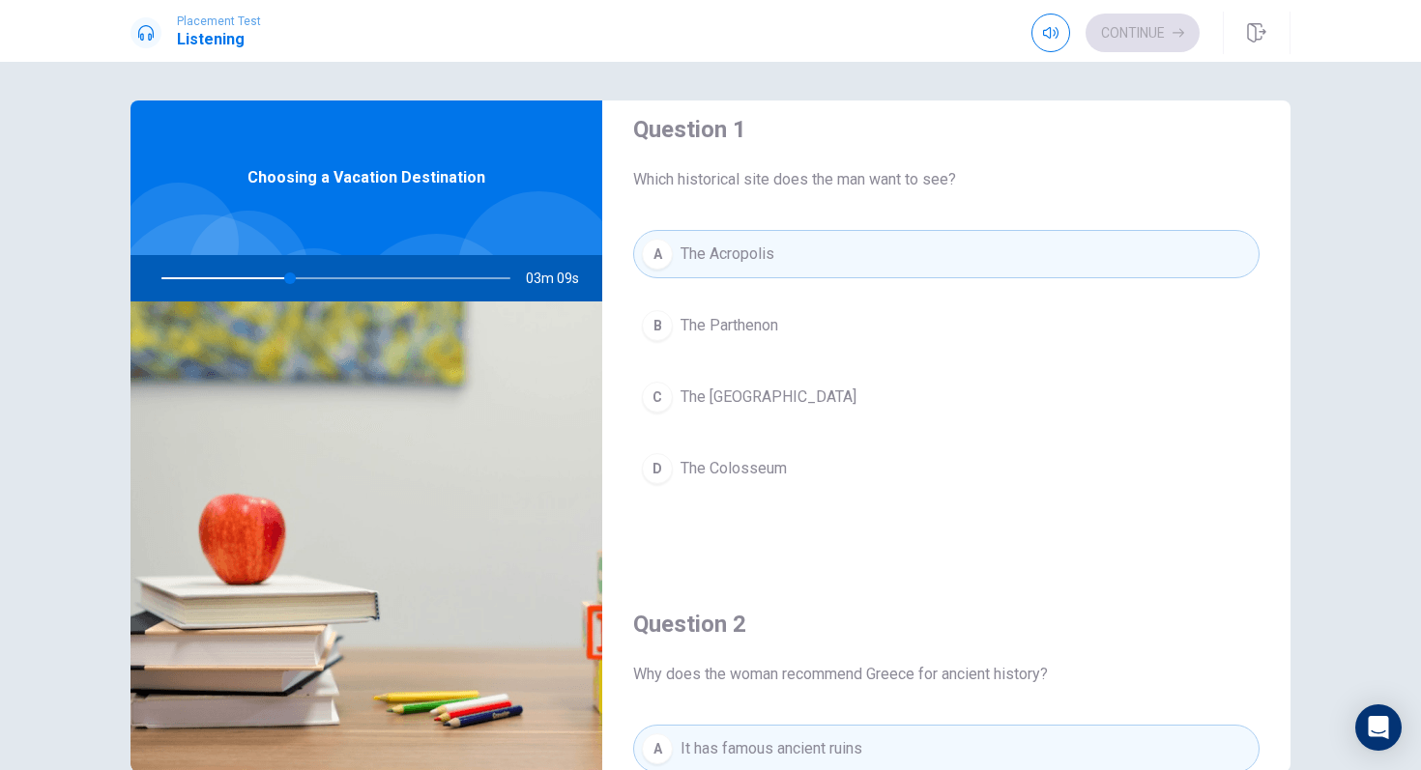
click at [660, 248] on div "A" at bounding box center [657, 254] width 31 height 31
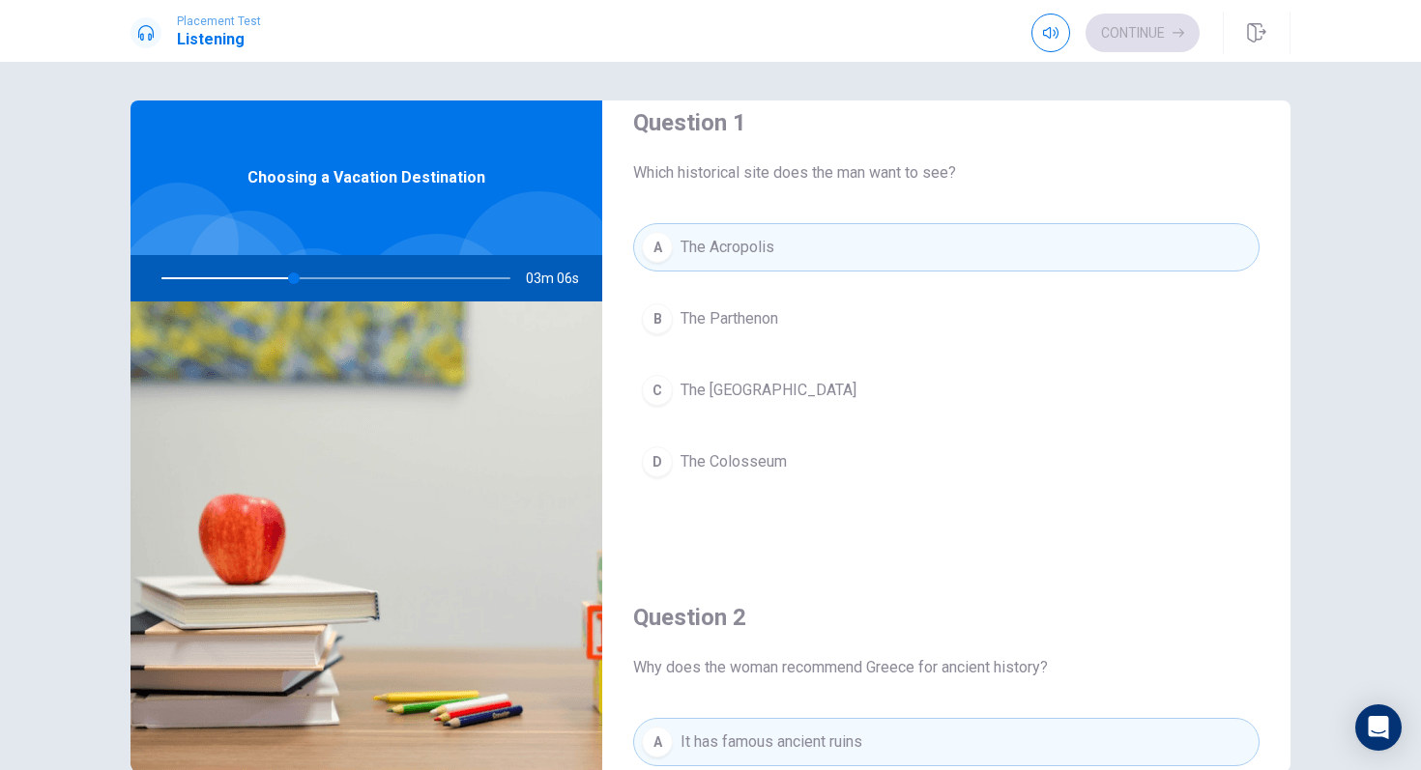
scroll to position [0, 0]
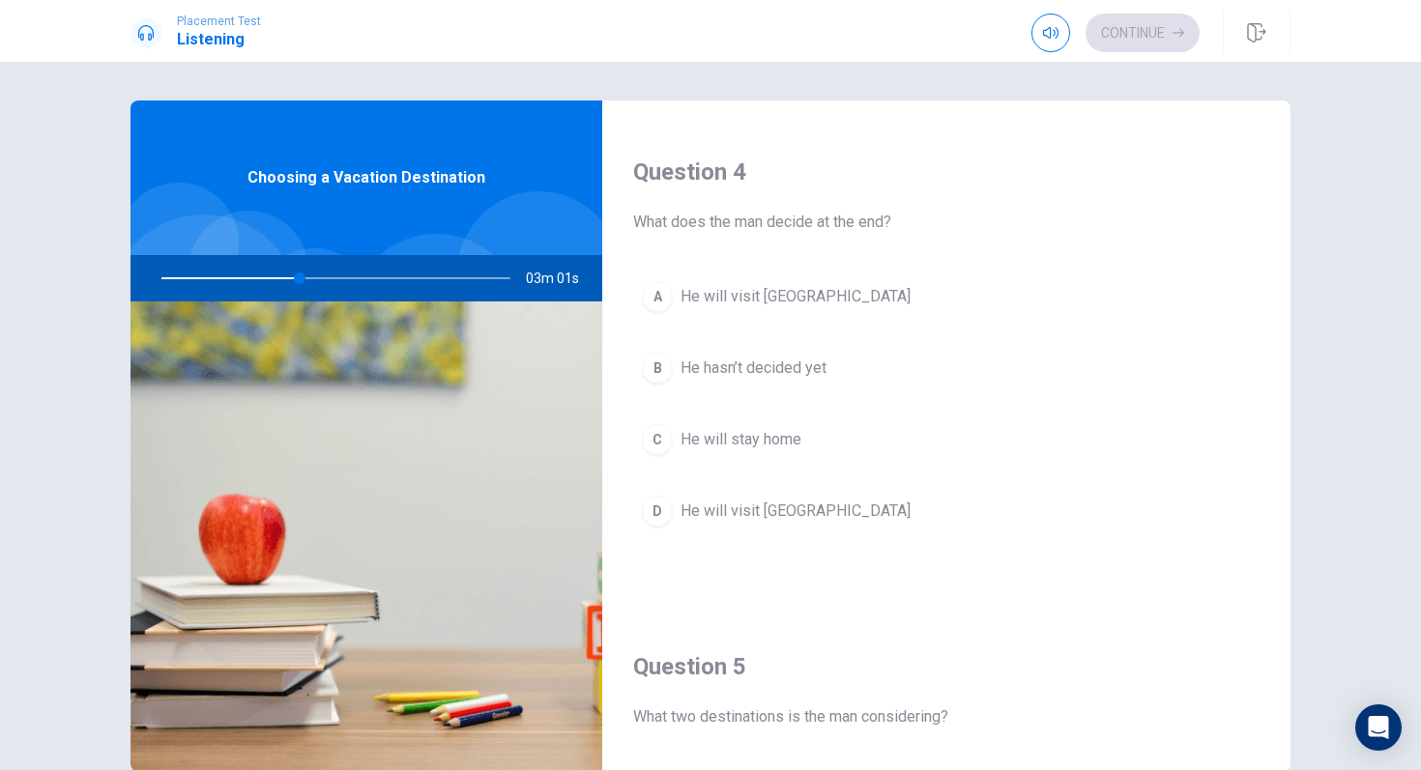
click at [657, 297] on div "A" at bounding box center [657, 296] width 31 height 31
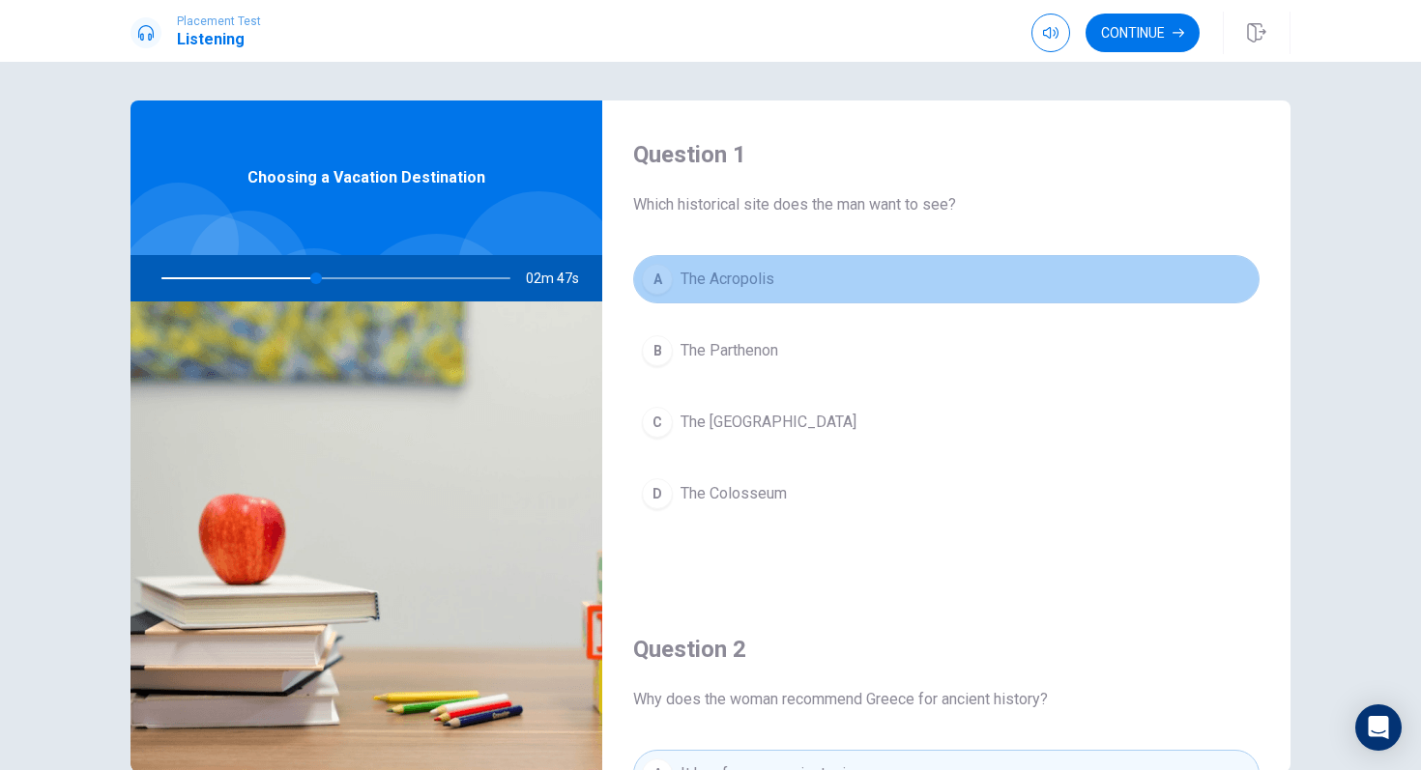
click at [749, 266] on button "A The Acropolis" at bounding box center [946, 279] width 626 height 48
click at [751, 297] on button "A The Acropolis" at bounding box center [946, 279] width 626 height 48
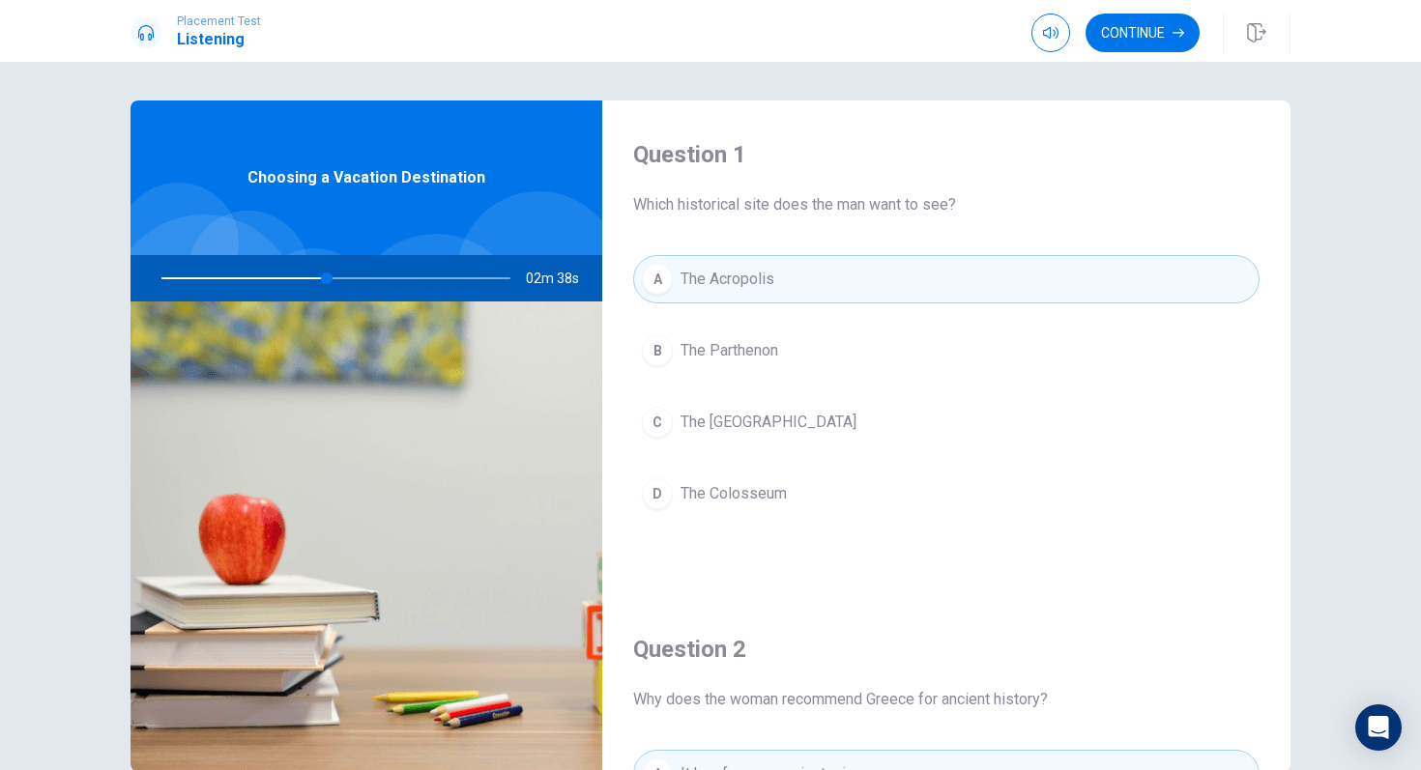
click at [737, 357] on span "The Parthenon" at bounding box center [729, 350] width 98 height 23
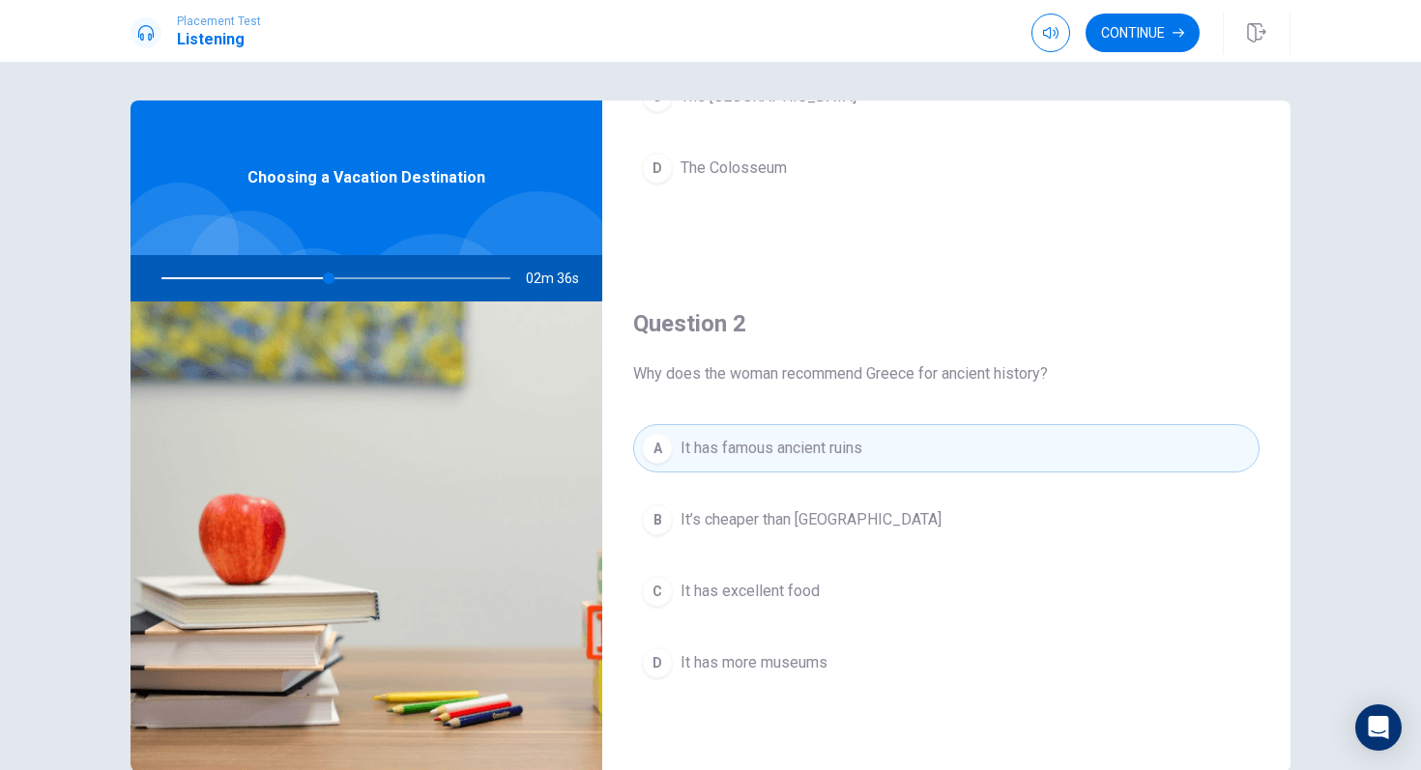
scroll to position [375, 0]
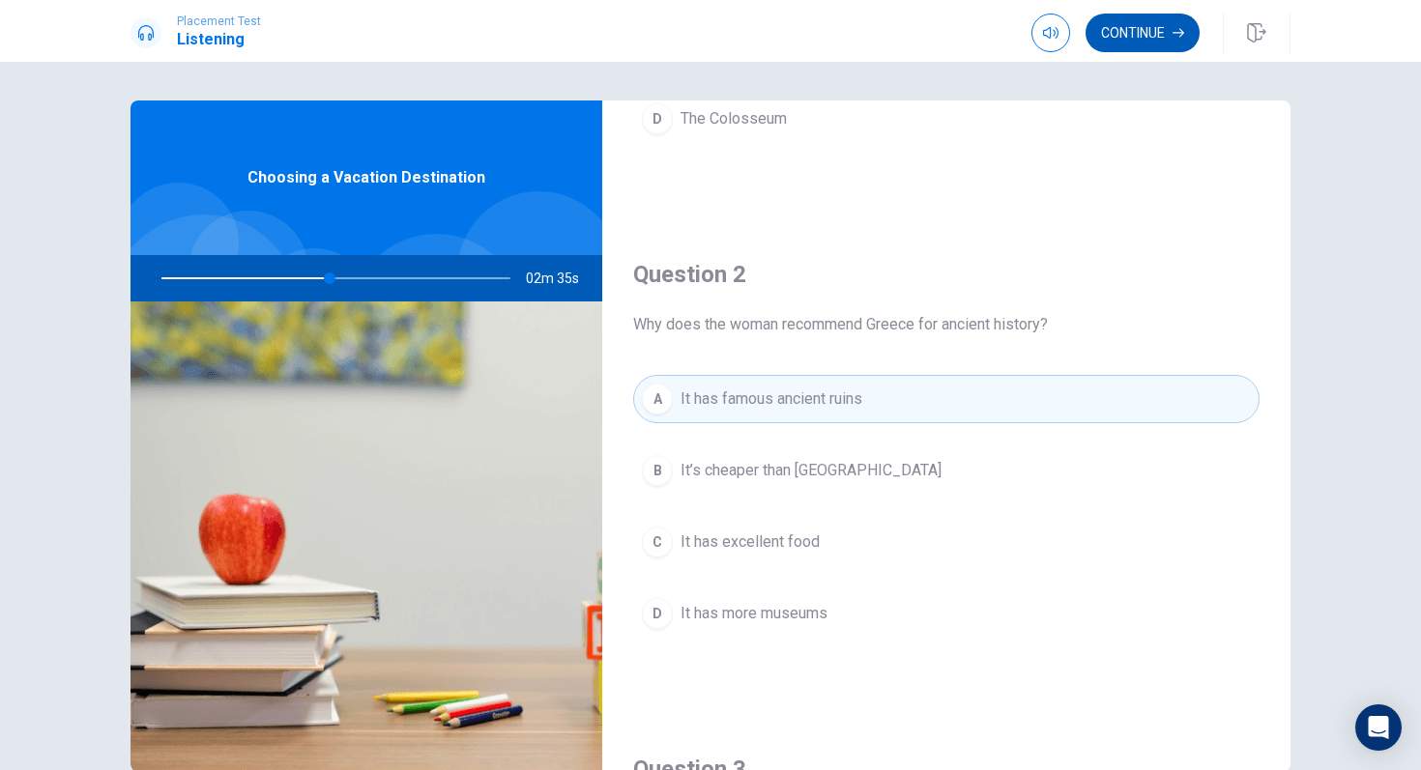
click at [1168, 35] on button "Continue" at bounding box center [1142, 33] width 114 height 39
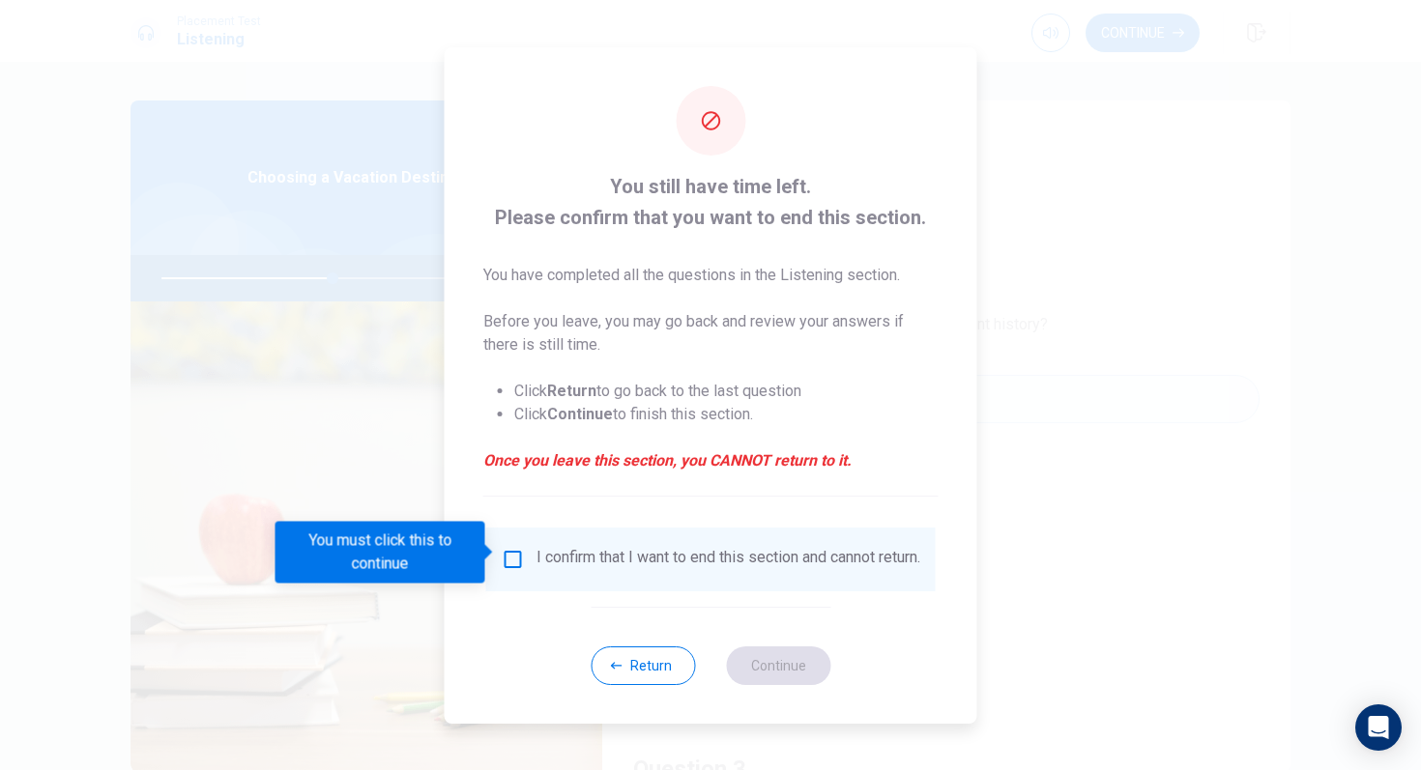
click at [515, 554] on input "You must click this to continue" at bounding box center [513, 559] width 23 height 23
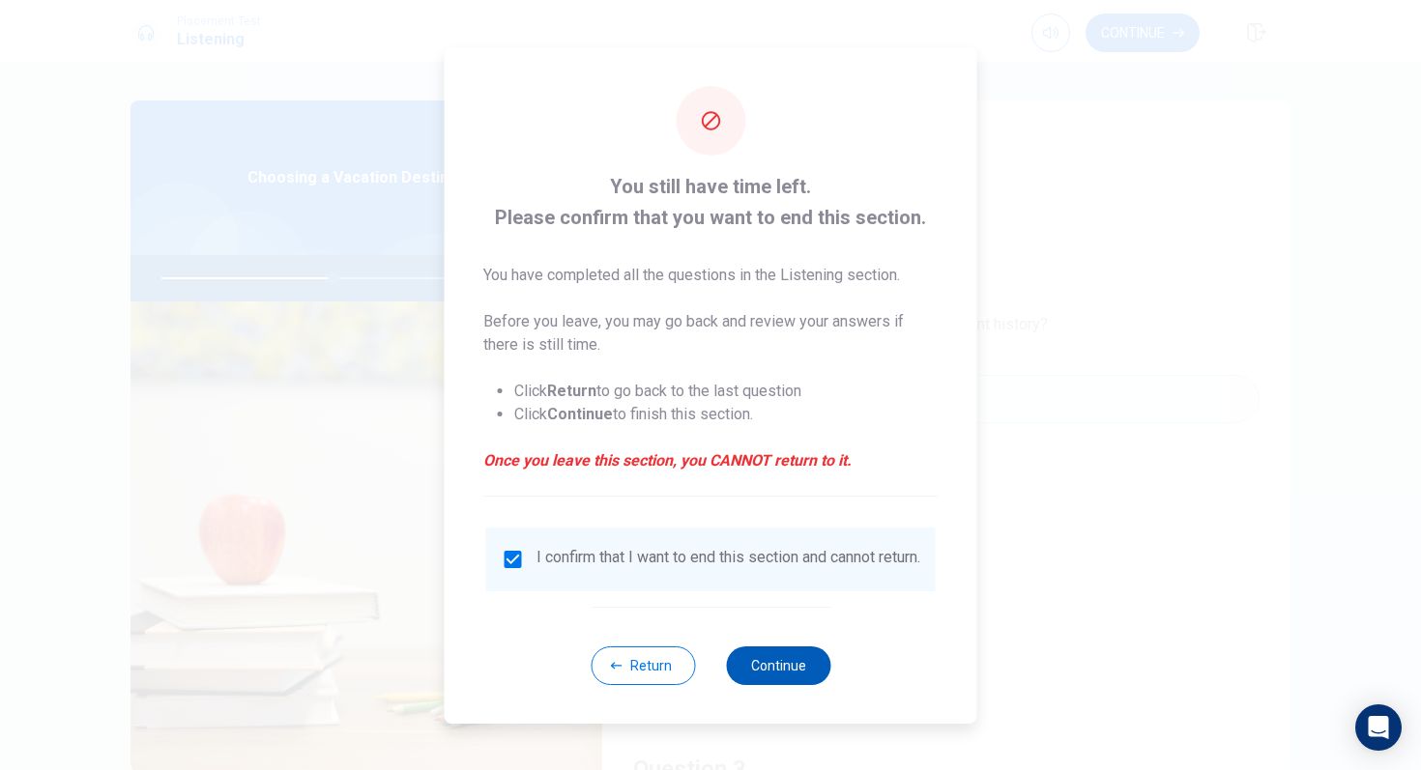
click at [796, 664] on button "Continue" at bounding box center [778, 666] width 104 height 39
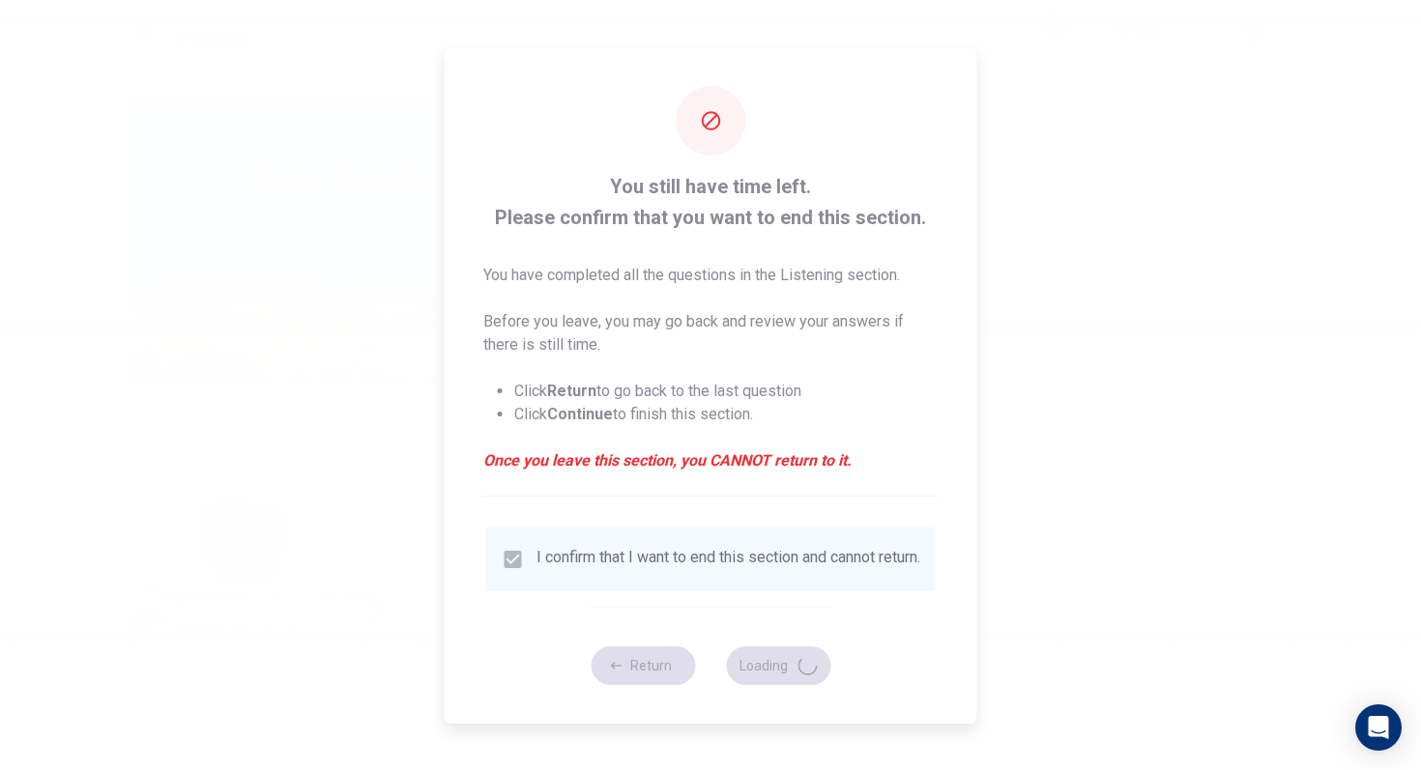
type input "50"
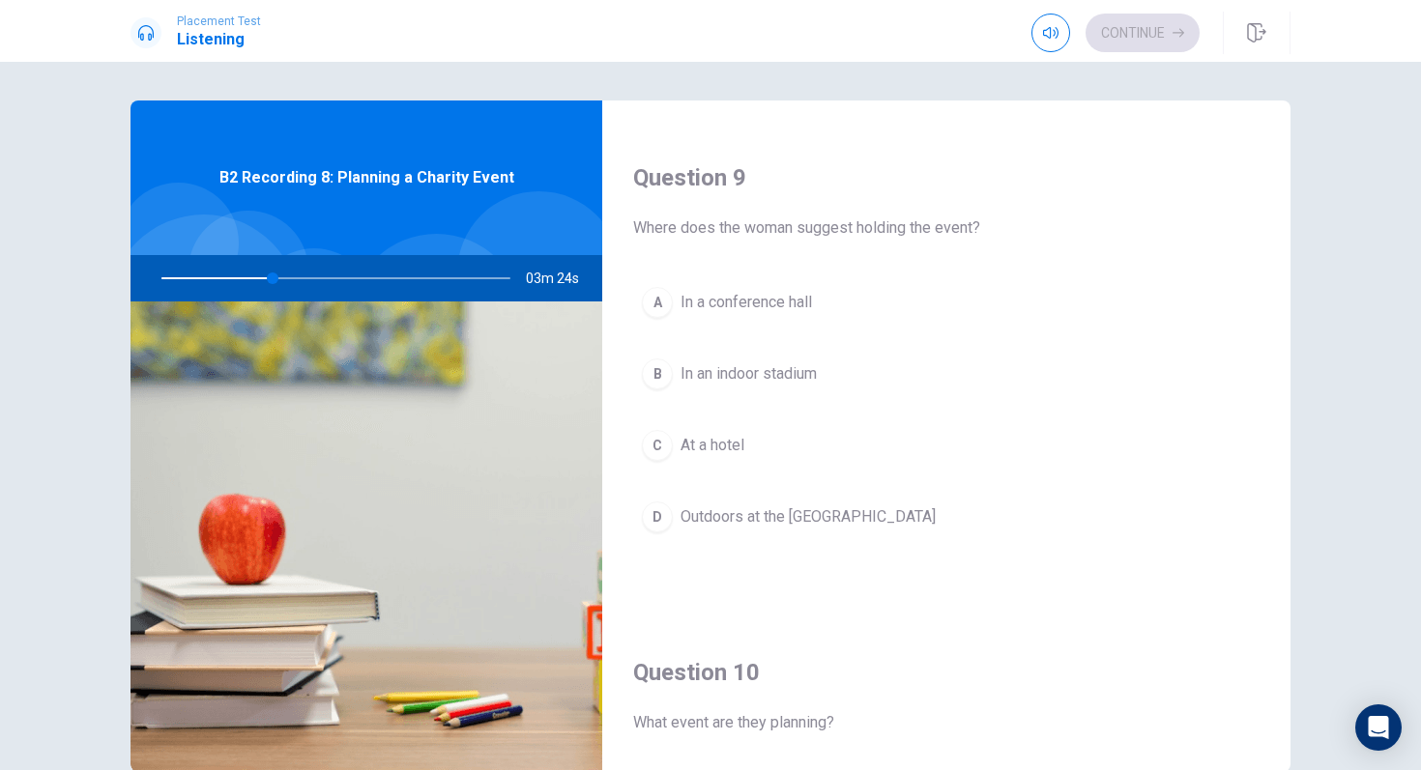
scroll to position [1459, 0]
click at [660, 513] on div "D" at bounding box center [657, 519] width 31 height 31
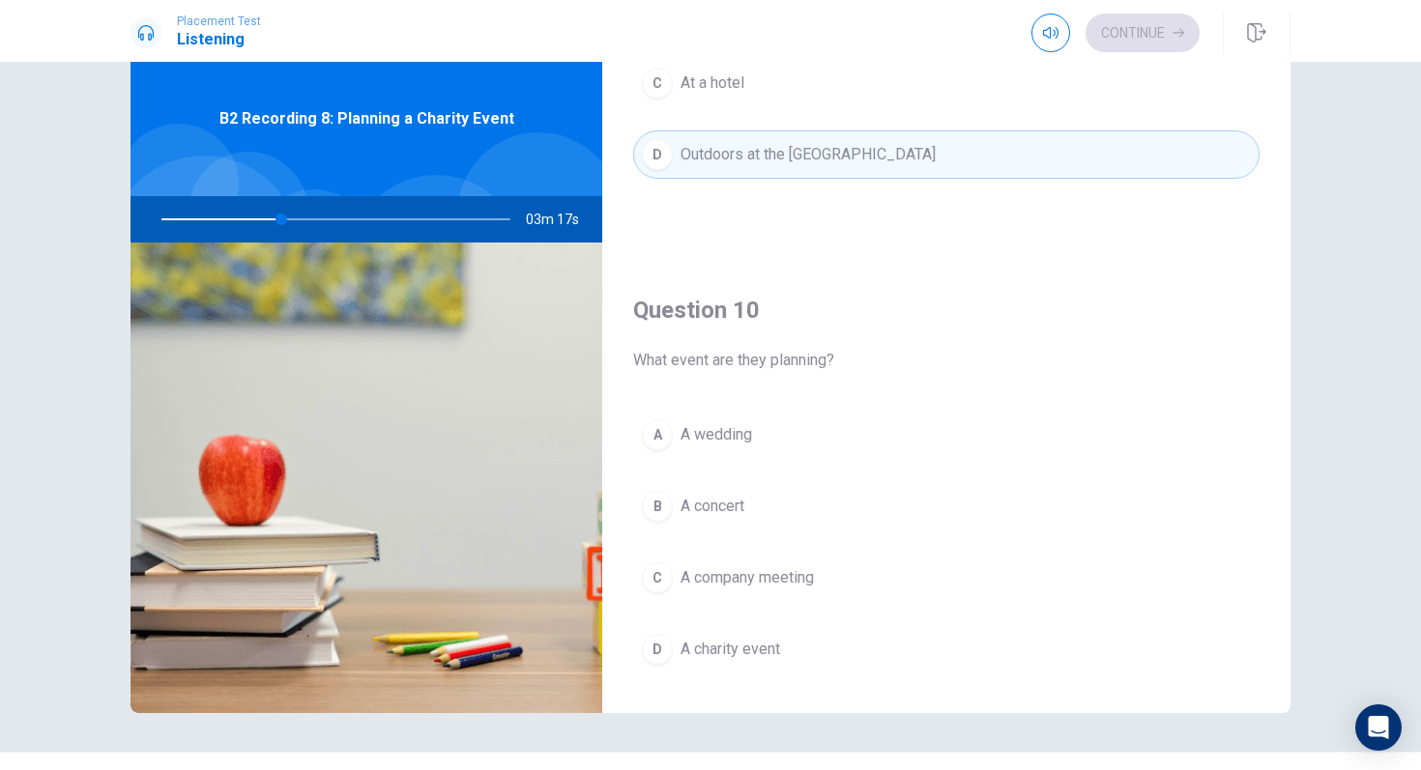
scroll to position [1755, 0]
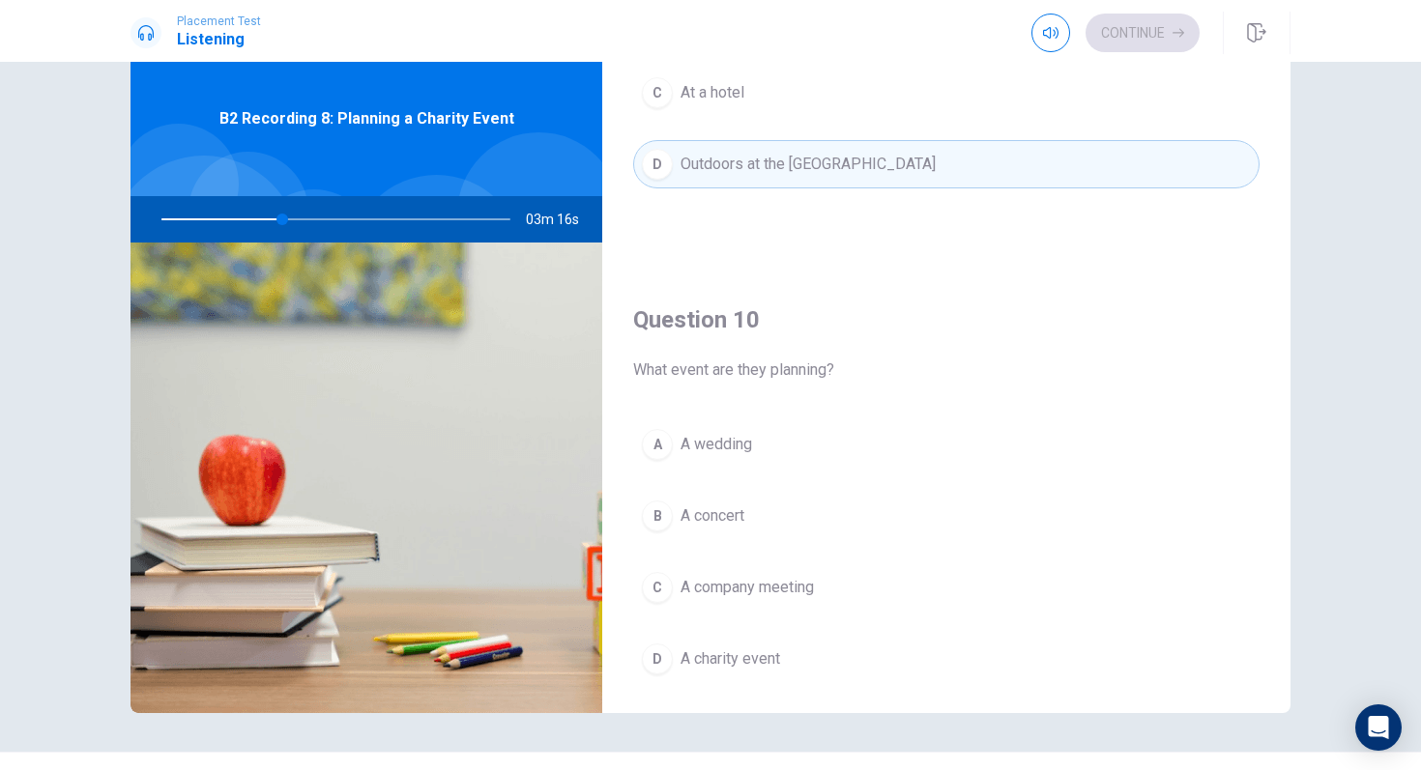
click at [665, 661] on div "D" at bounding box center [657, 659] width 31 height 31
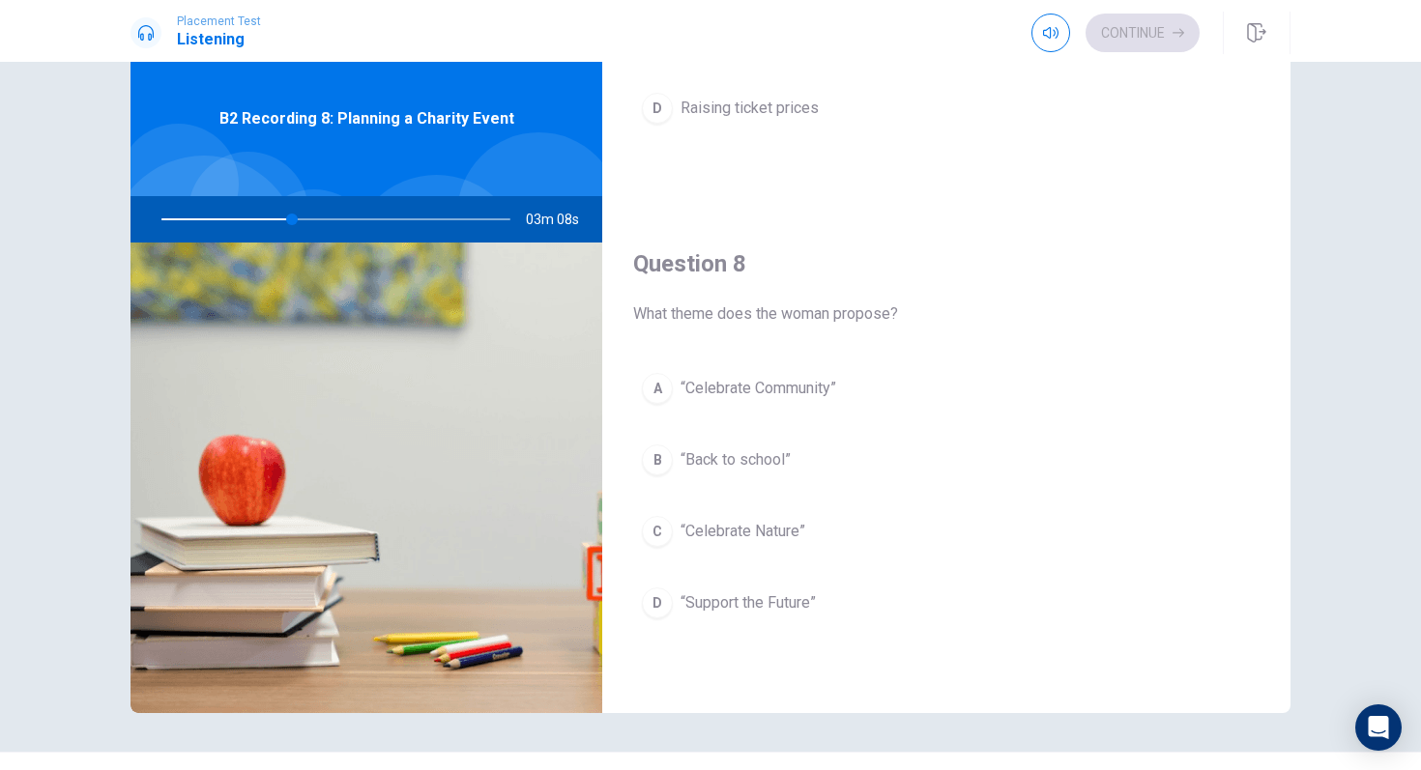
scroll to position [822, 0]
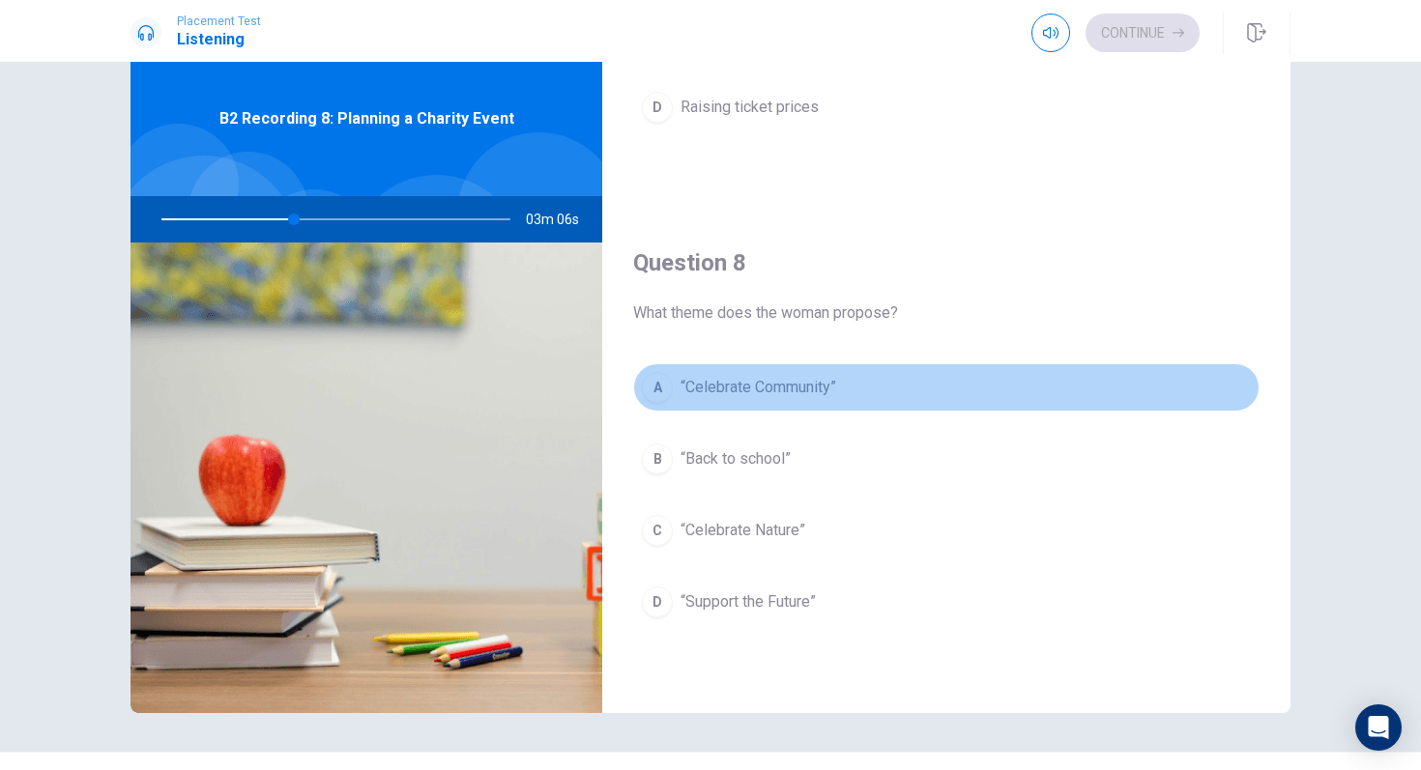
click at [661, 389] on div "A" at bounding box center [657, 387] width 31 height 31
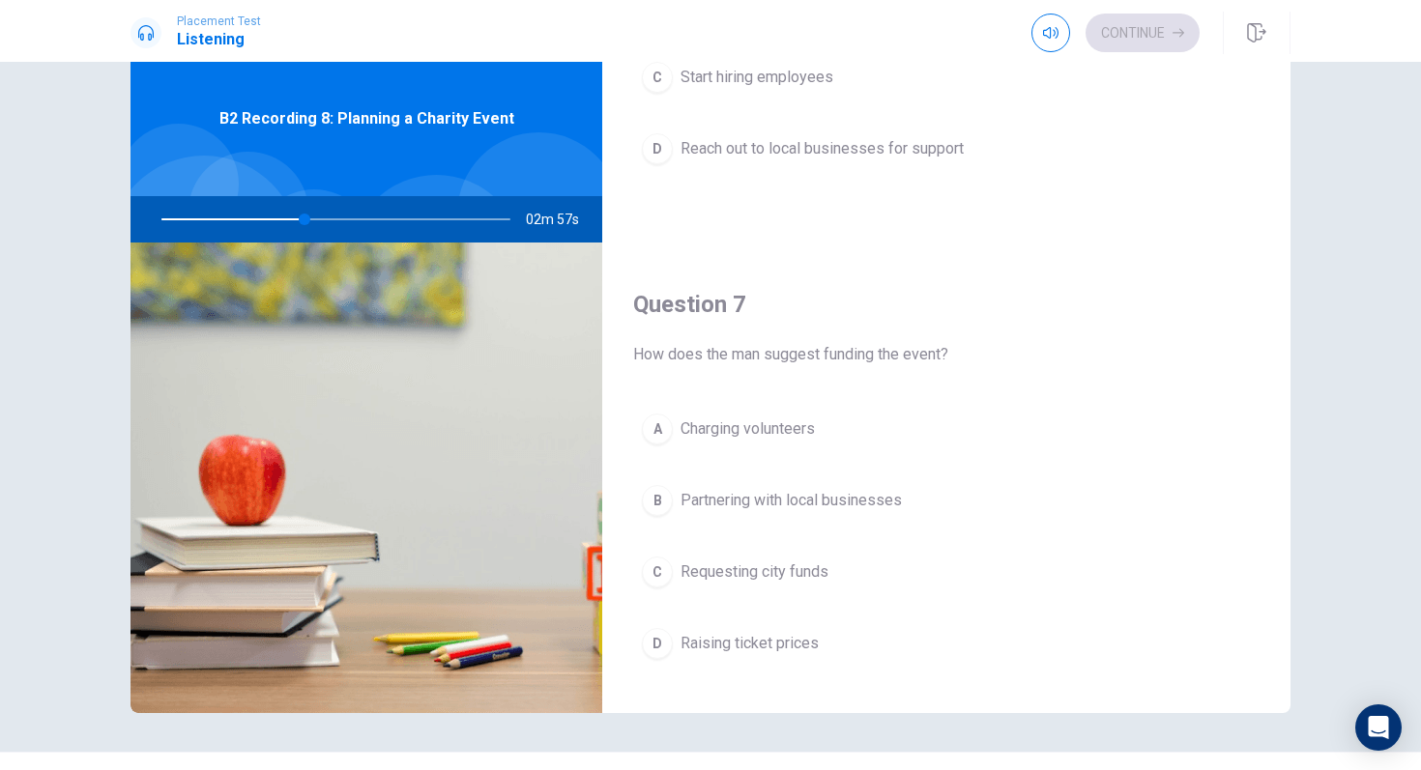
scroll to position [329, 0]
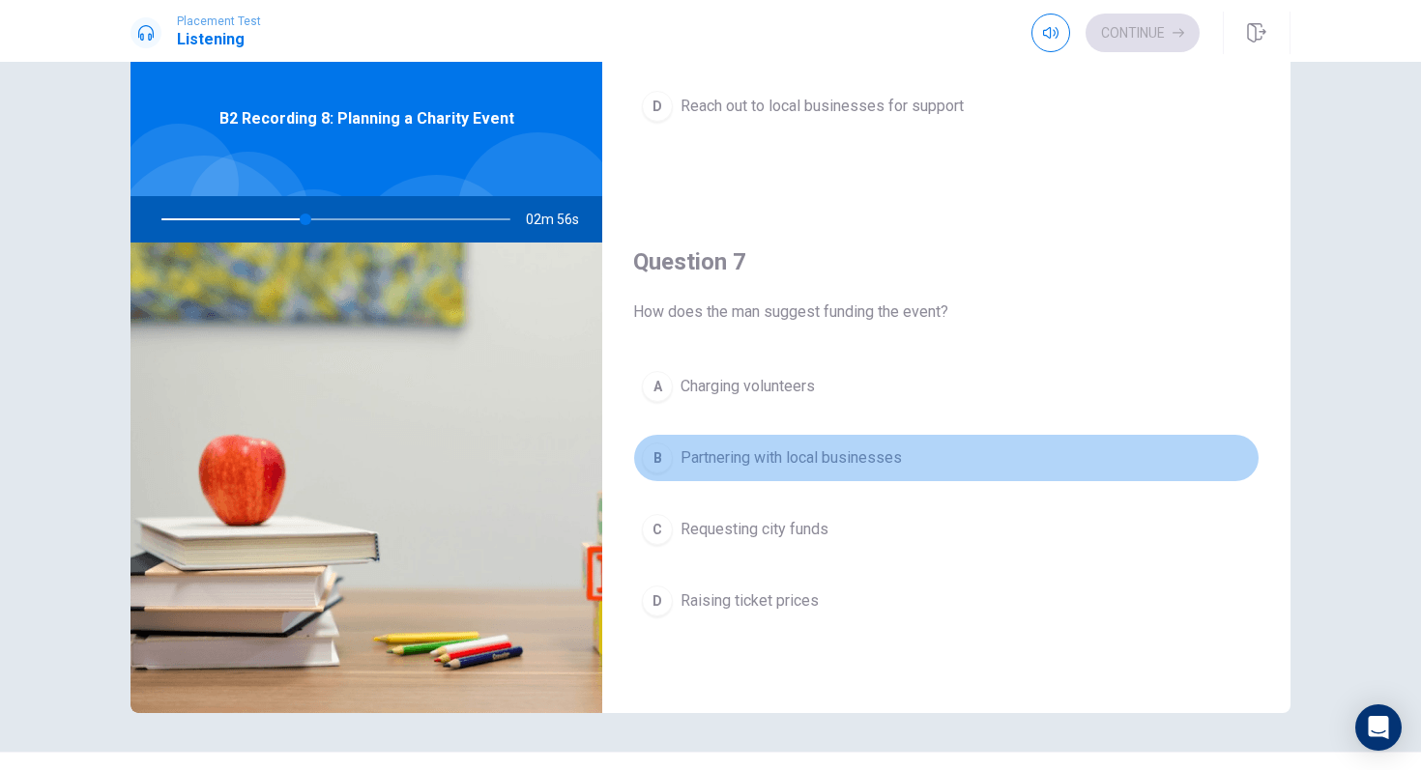
click at [652, 453] on div "B" at bounding box center [657, 458] width 31 height 31
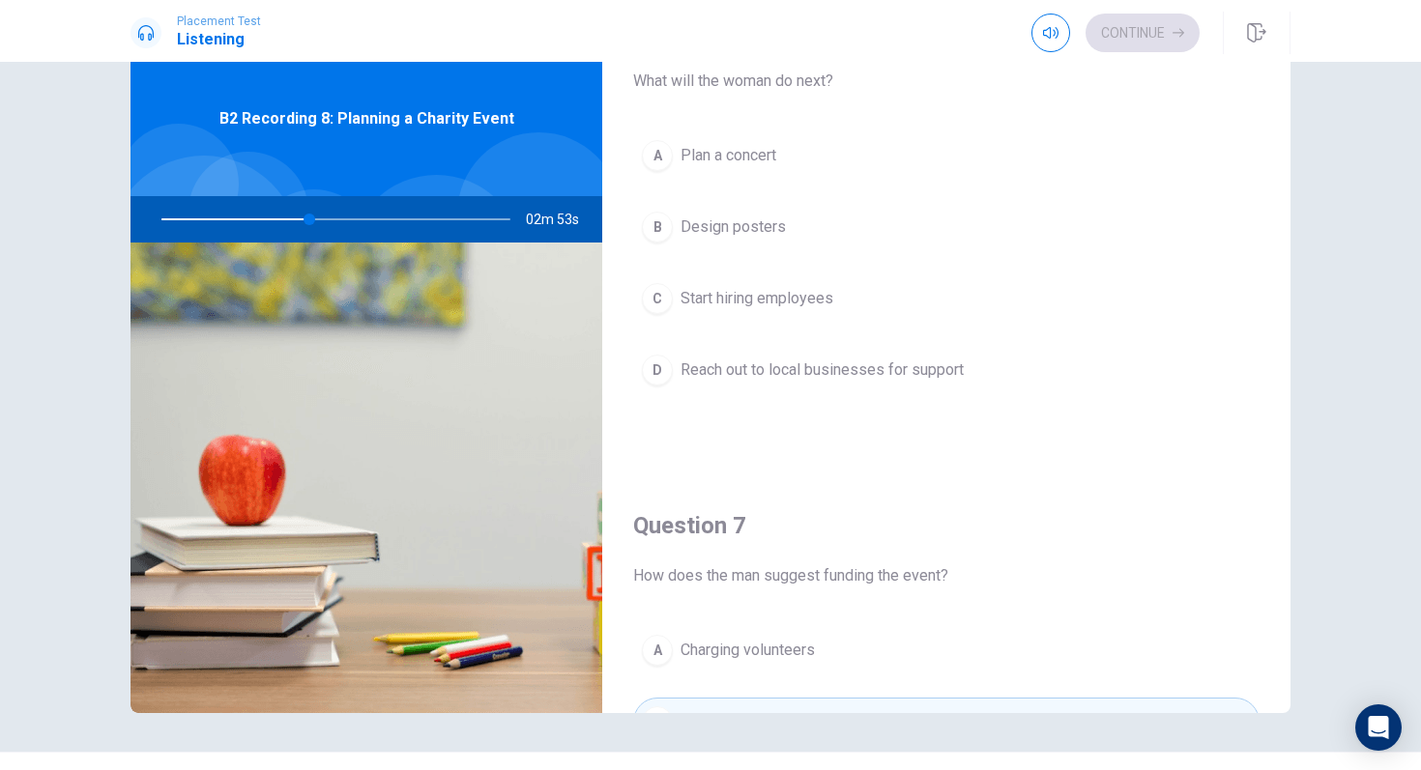
scroll to position [0, 0]
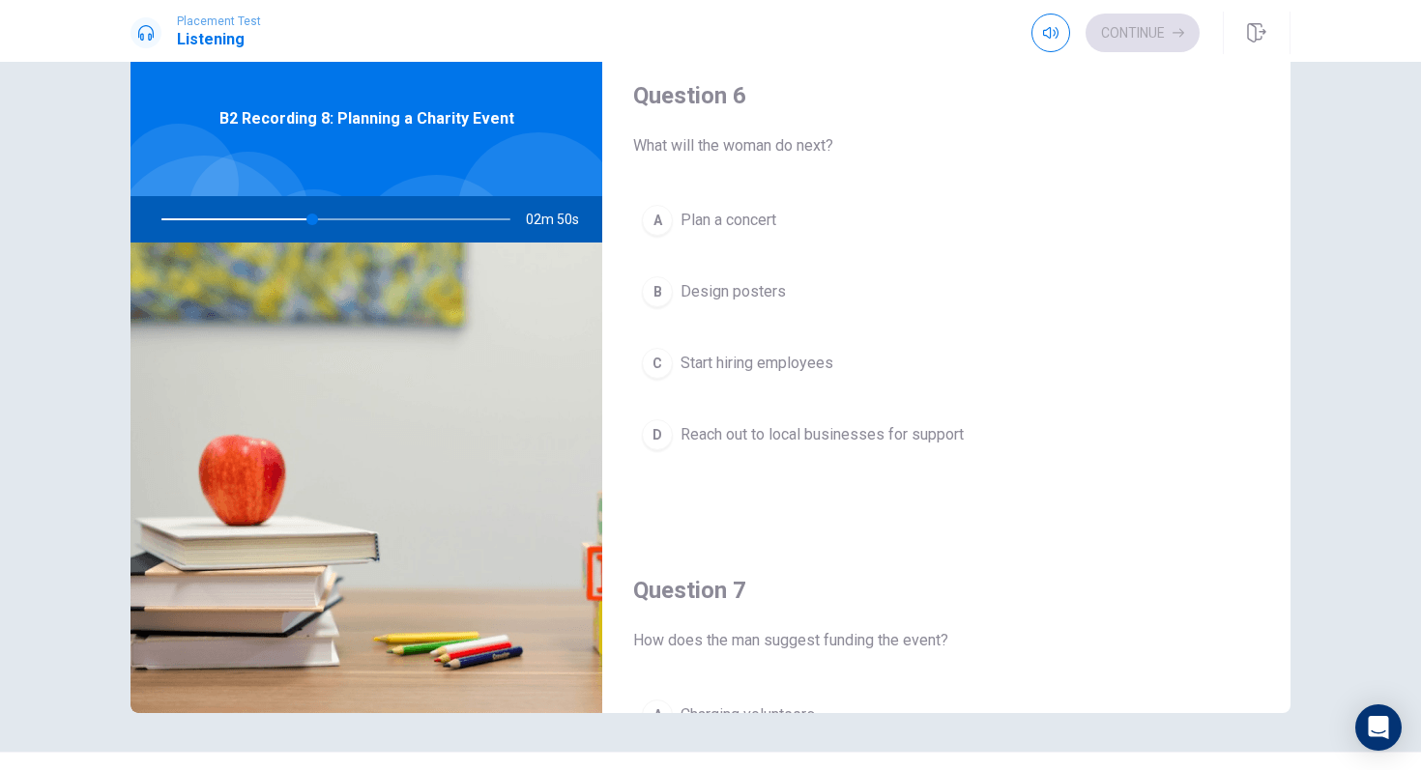
click at [678, 430] on button "D Reach out to local businesses for support" at bounding box center [946, 435] width 626 height 48
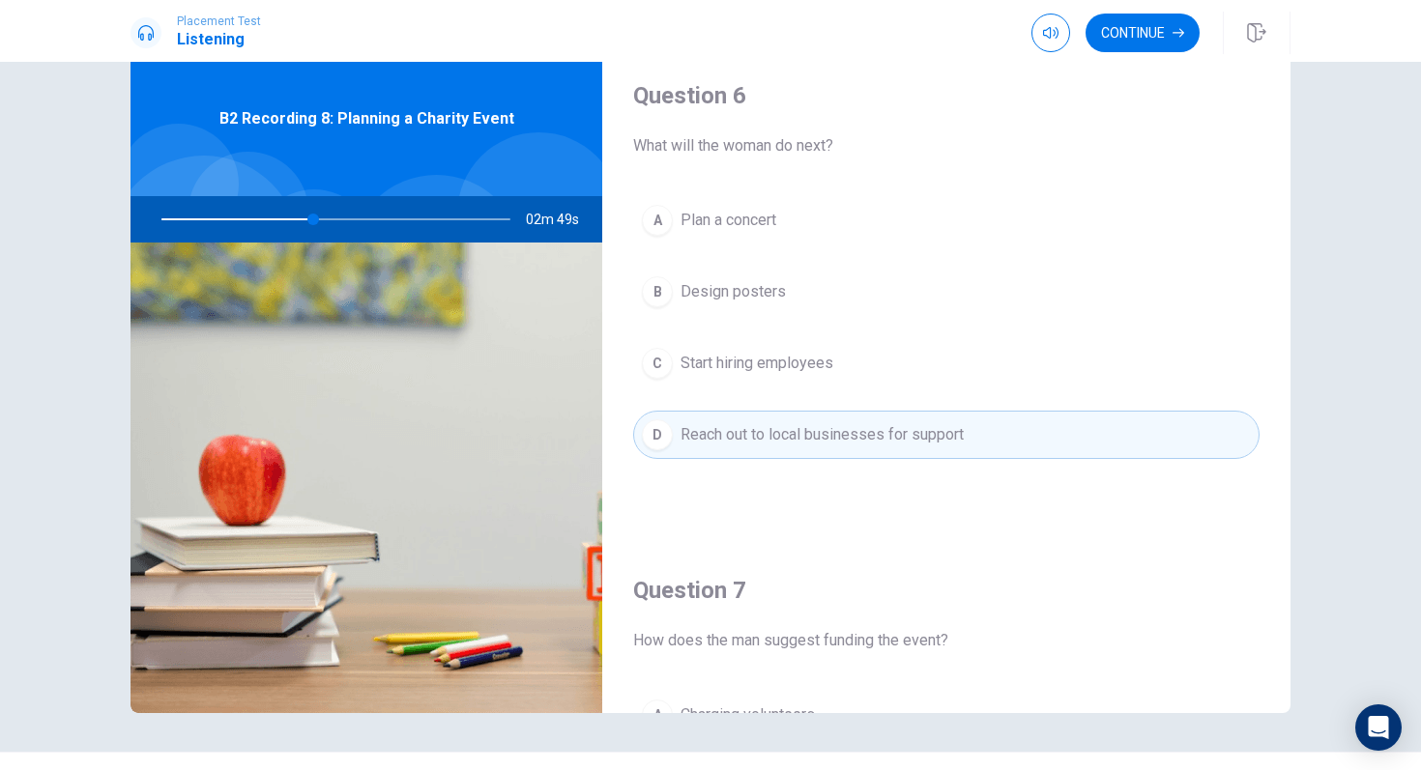
scroll to position [7, 0]
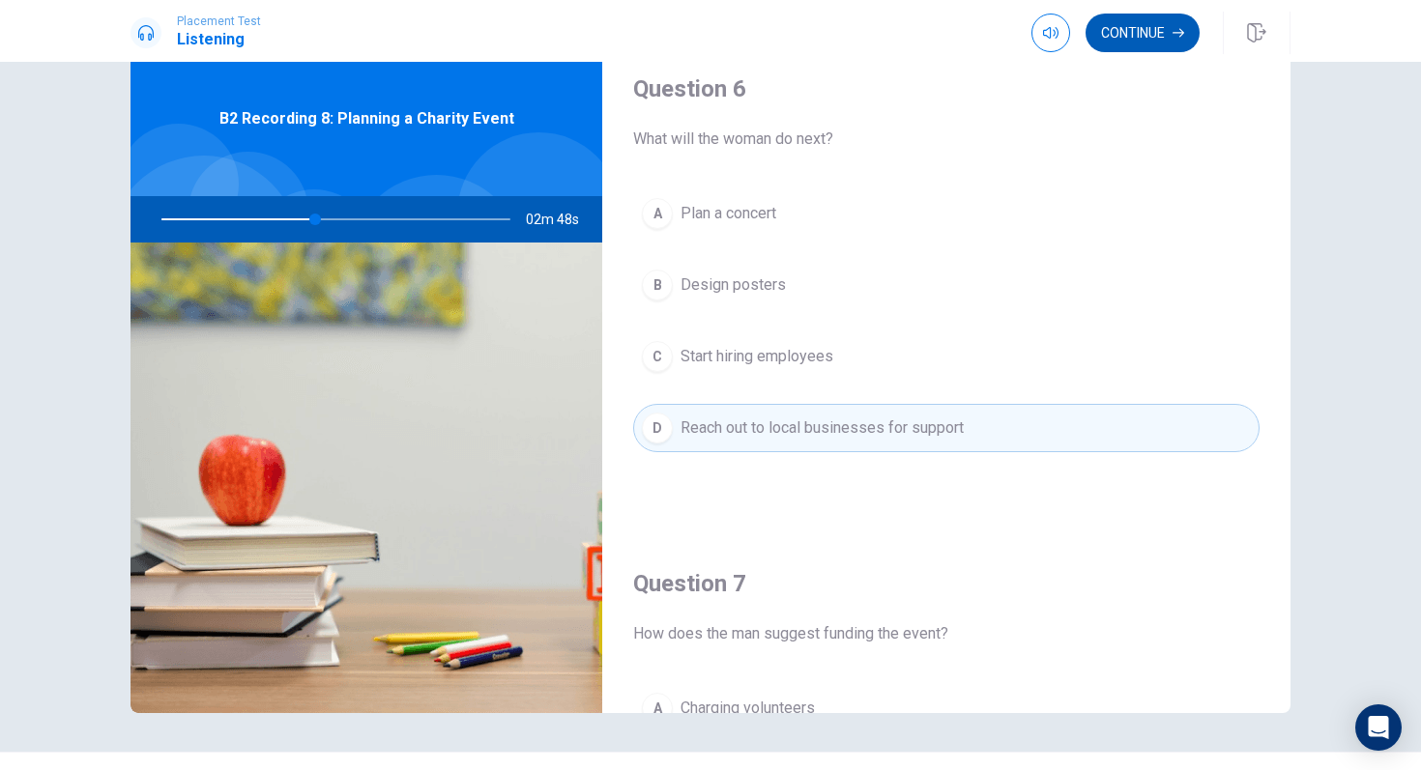
click at [1146, 35] on button "Continue" at bounding box center [1142, 33] width 114 height 39
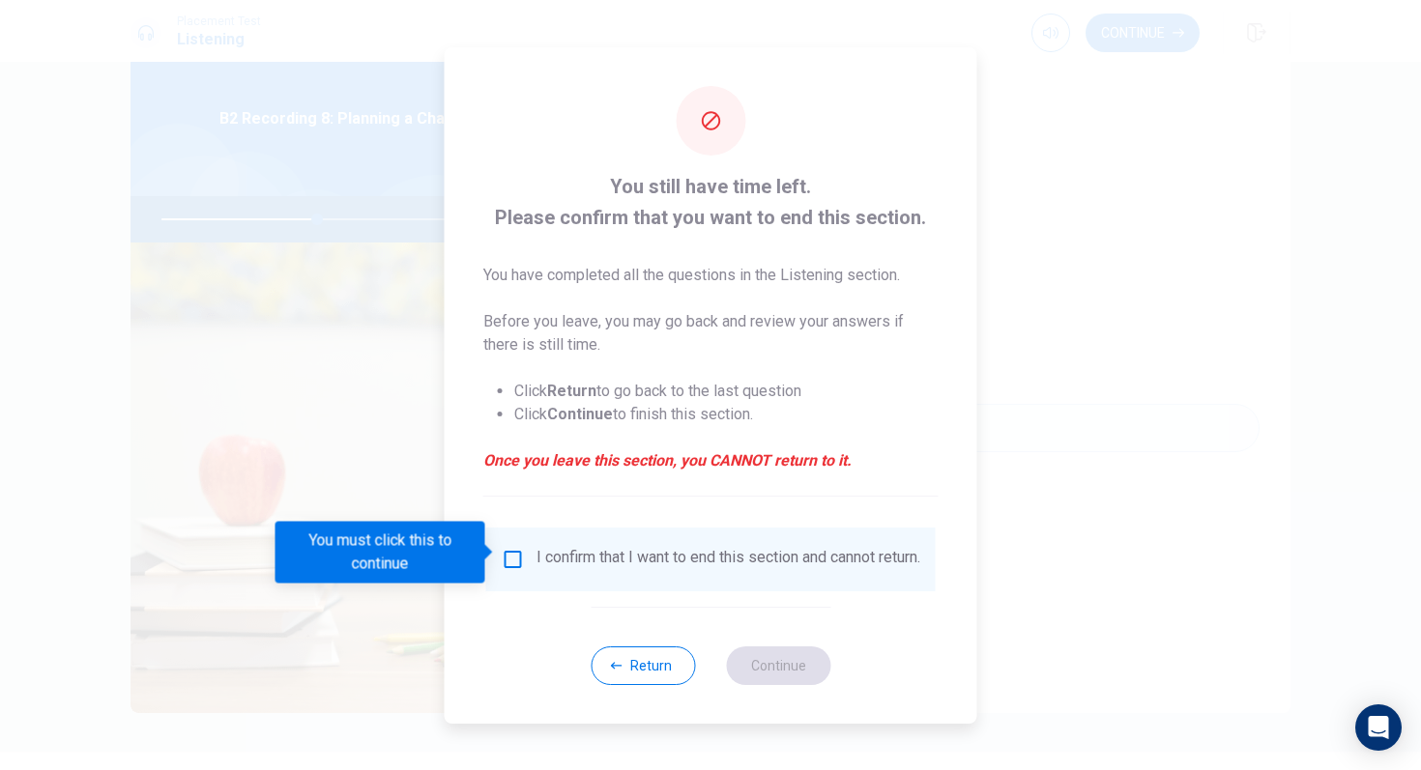
click at [512, 555] on input "You must click this to continue" at bounding box center [513, 559] width 23 height 23
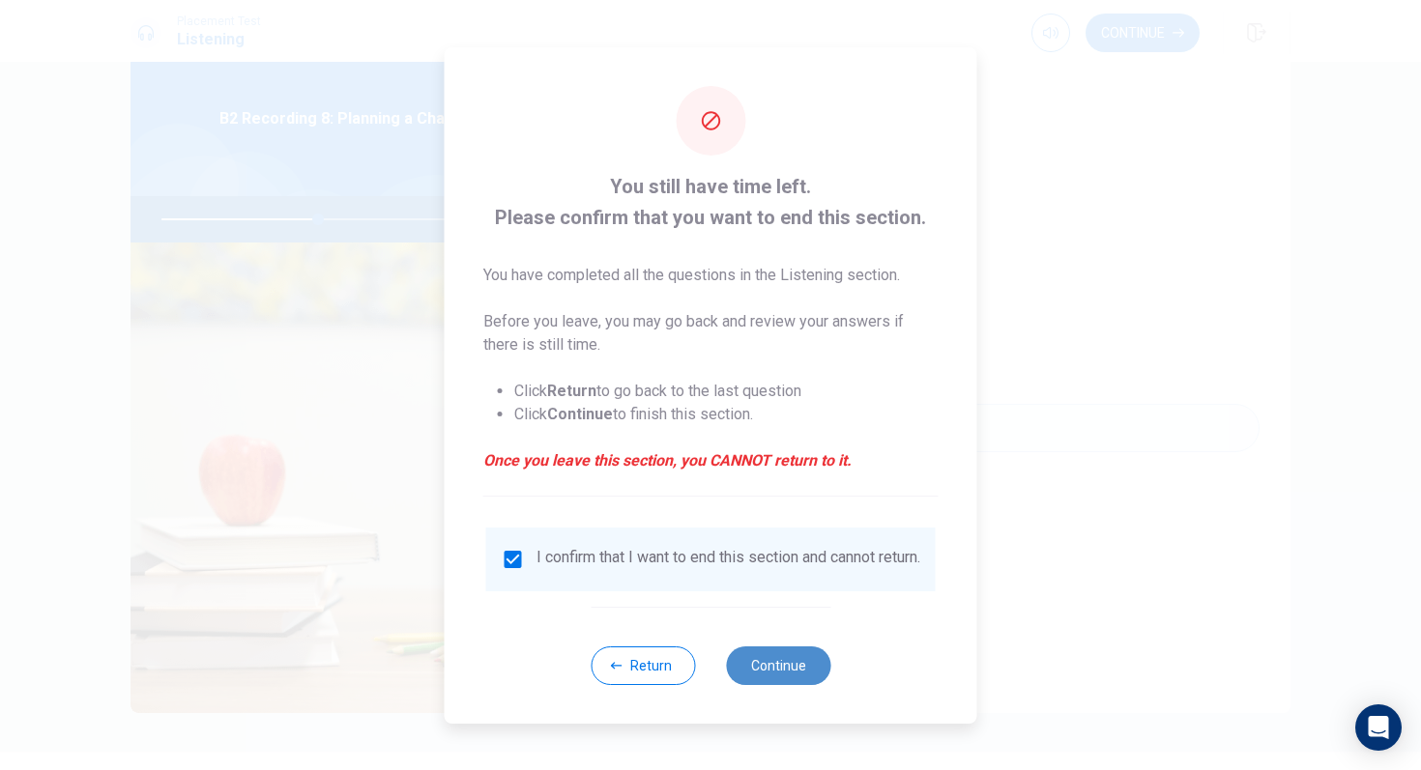
click at [789, 669] on button "Continue" at bounding box center [778, 666] width 104 height 39
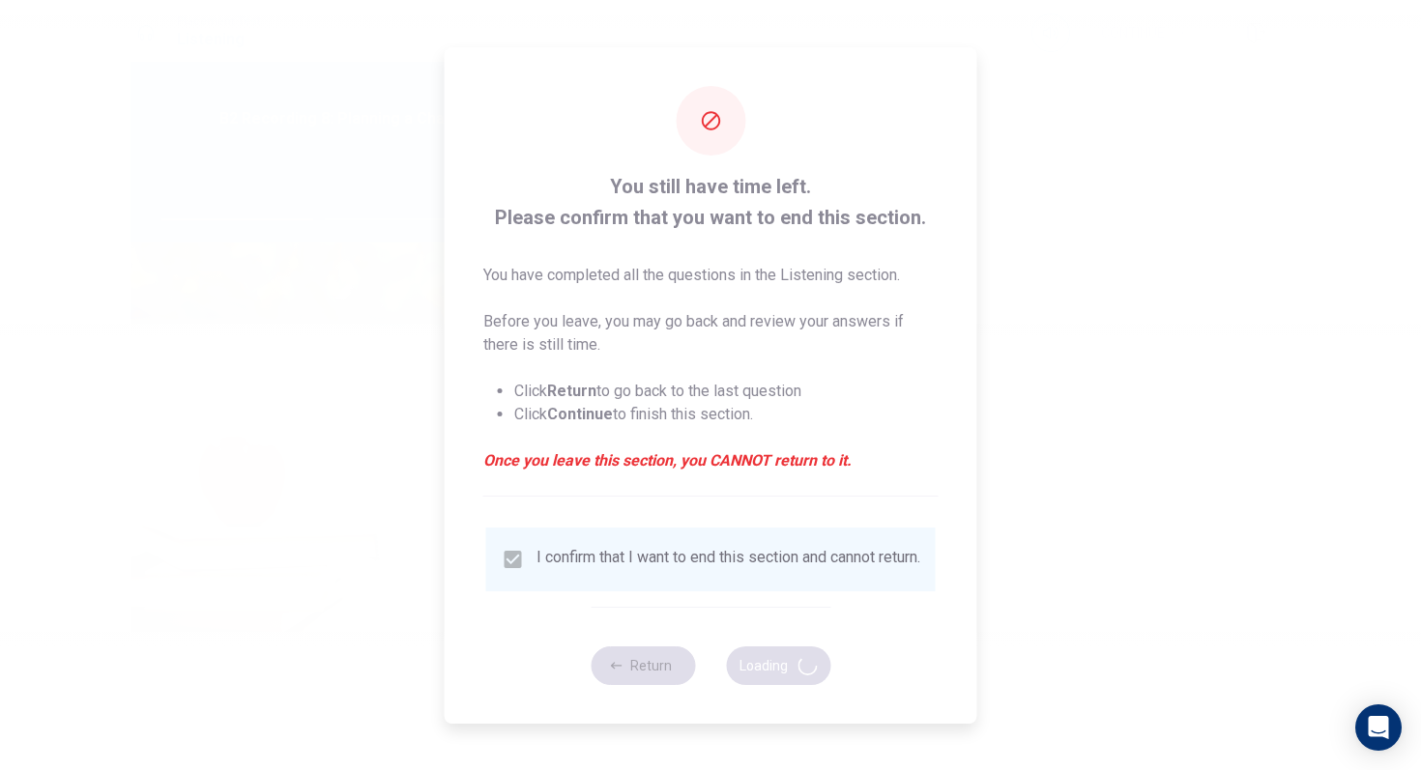
type input "46"
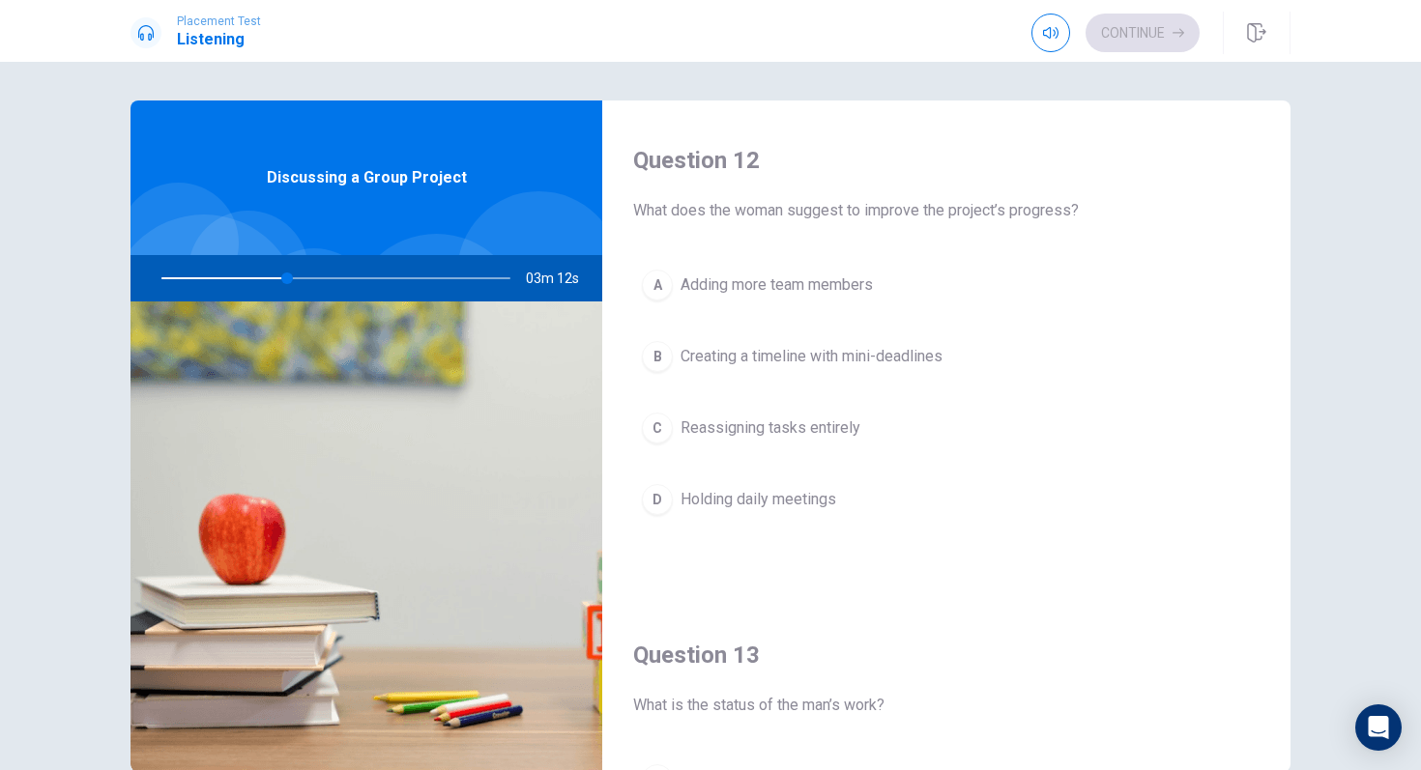
scroll to position [423, 0]
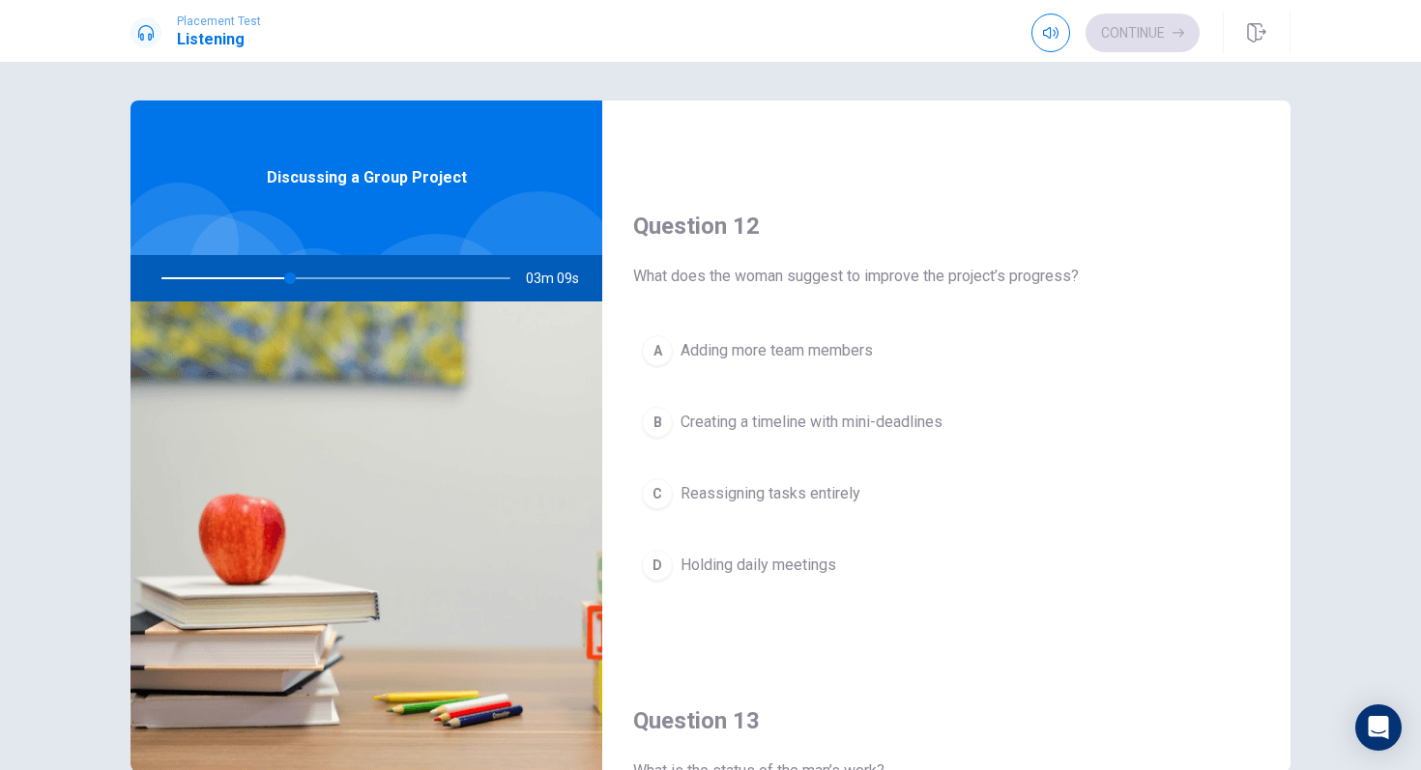
click at [668, 408] on button "B Creating a timeline with mini-deadlines" at bounding box center [946, 422] width 626 height 48
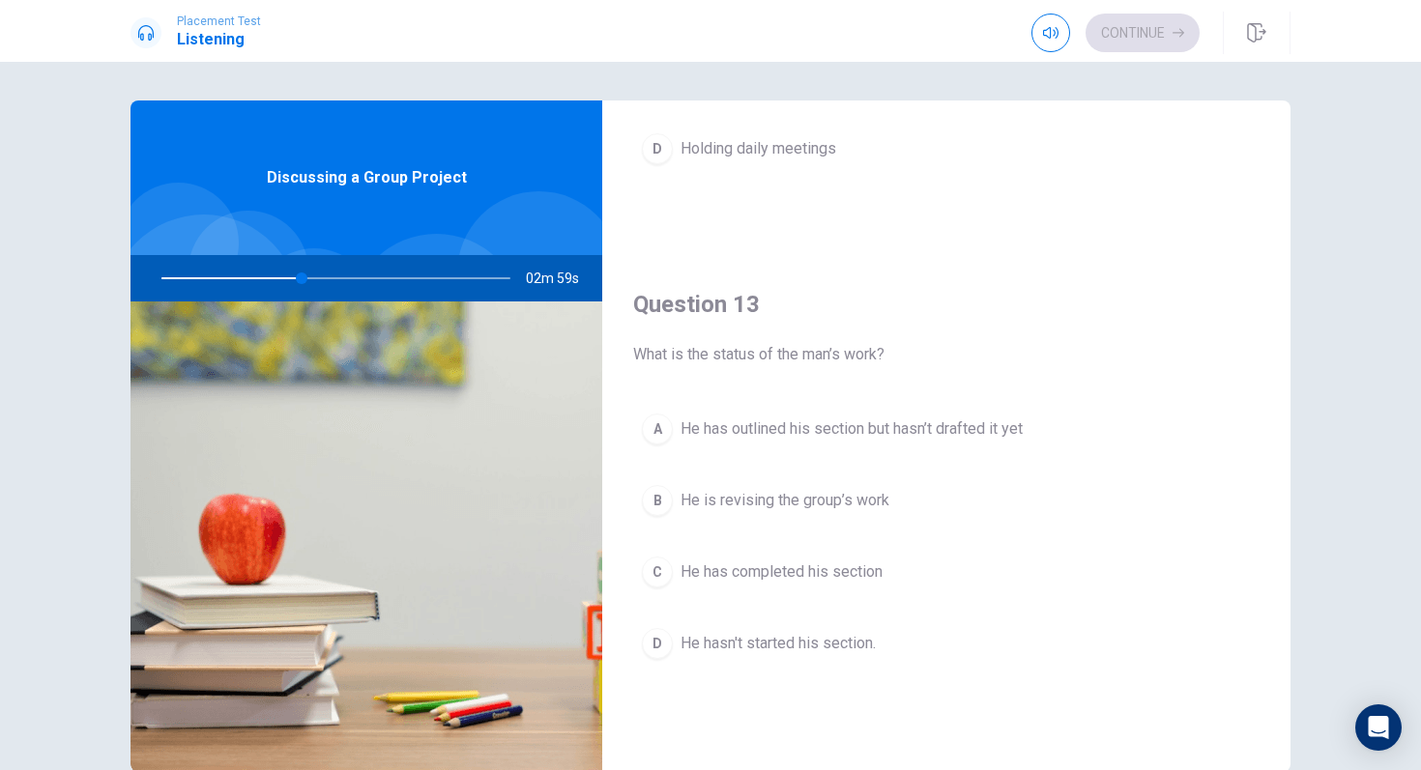
scroll to position [842, 0]
click at [668, 423] on div "A" at bounding box center [657, 427] width 31 height 31
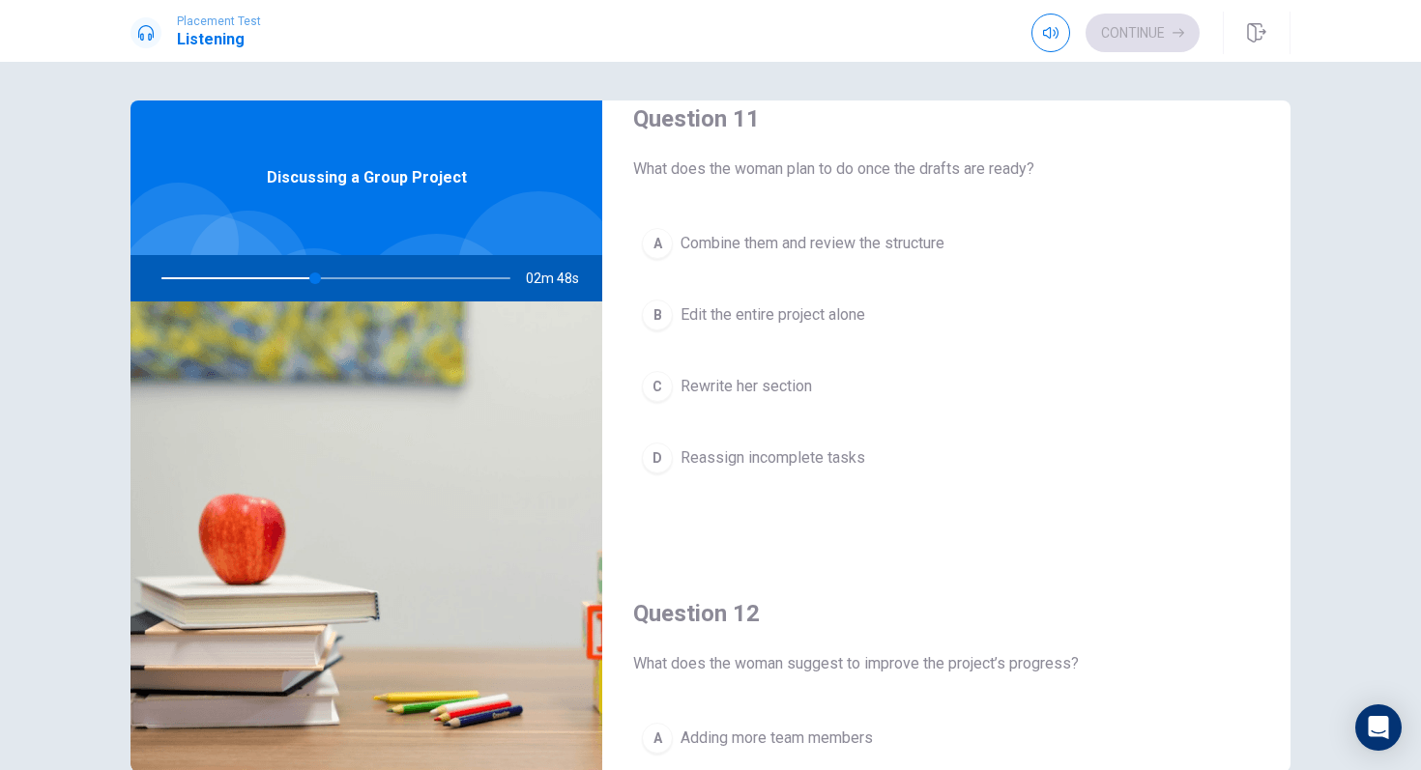
scroll to position [0, 0]
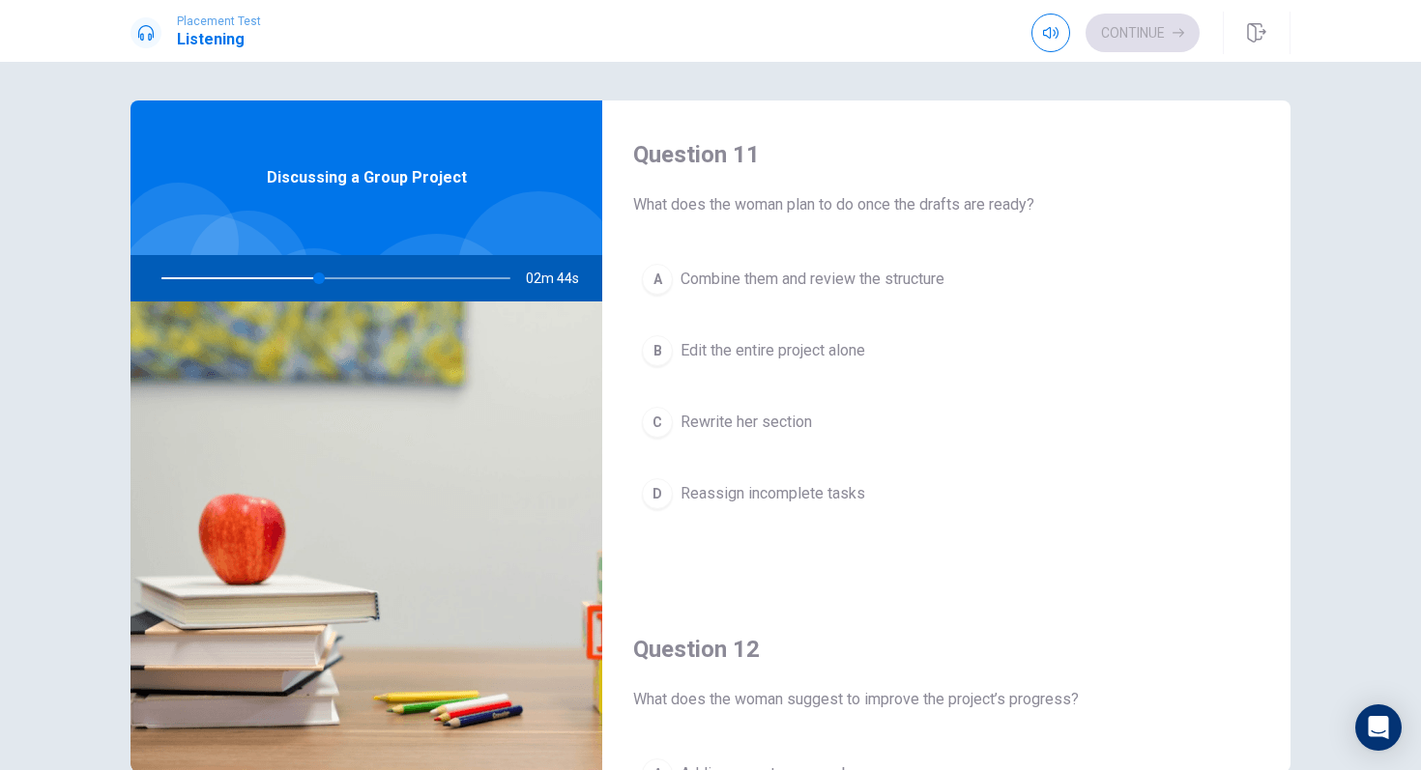
click at [691, 279] on span "Combine them and review the structure" at bounding box center [812, 279] width 264 height 23
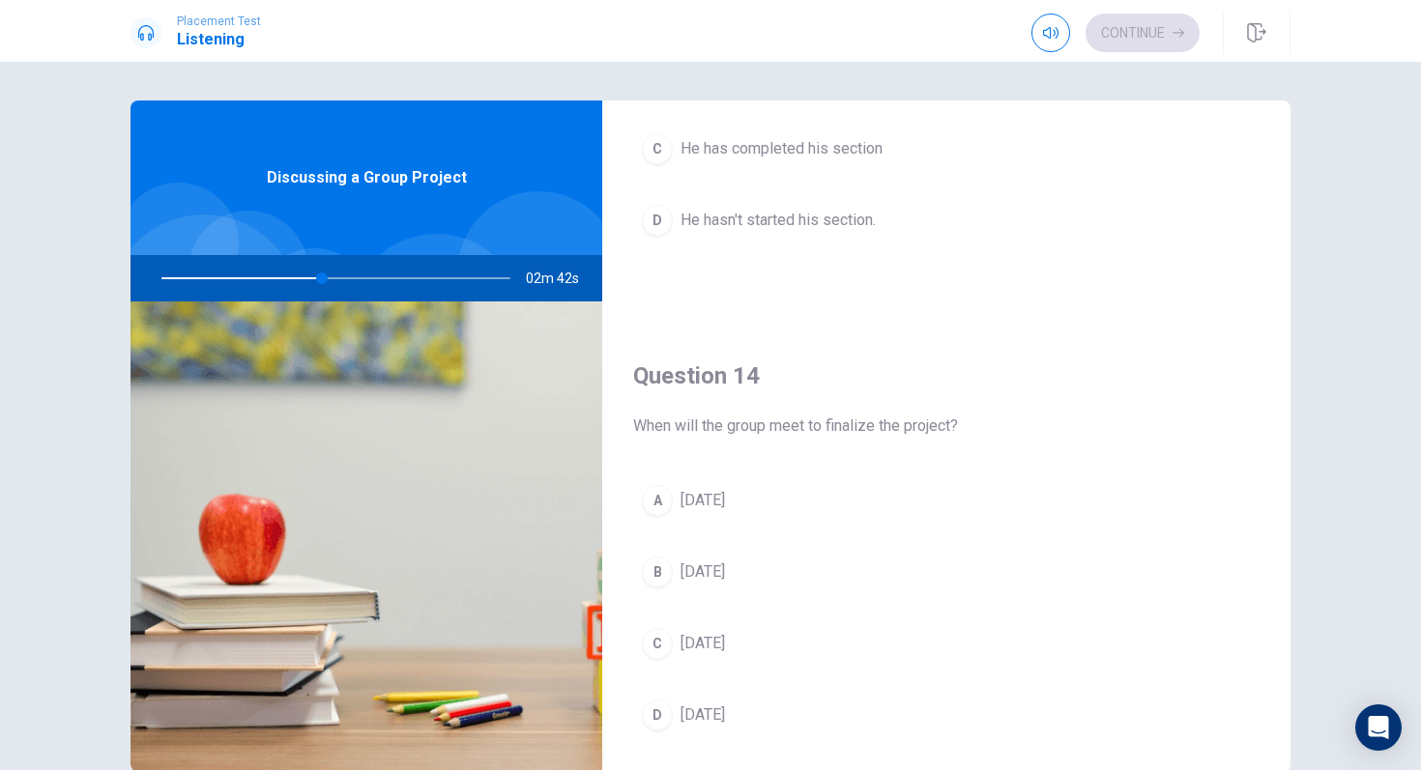
scroll to position [1351, 0]
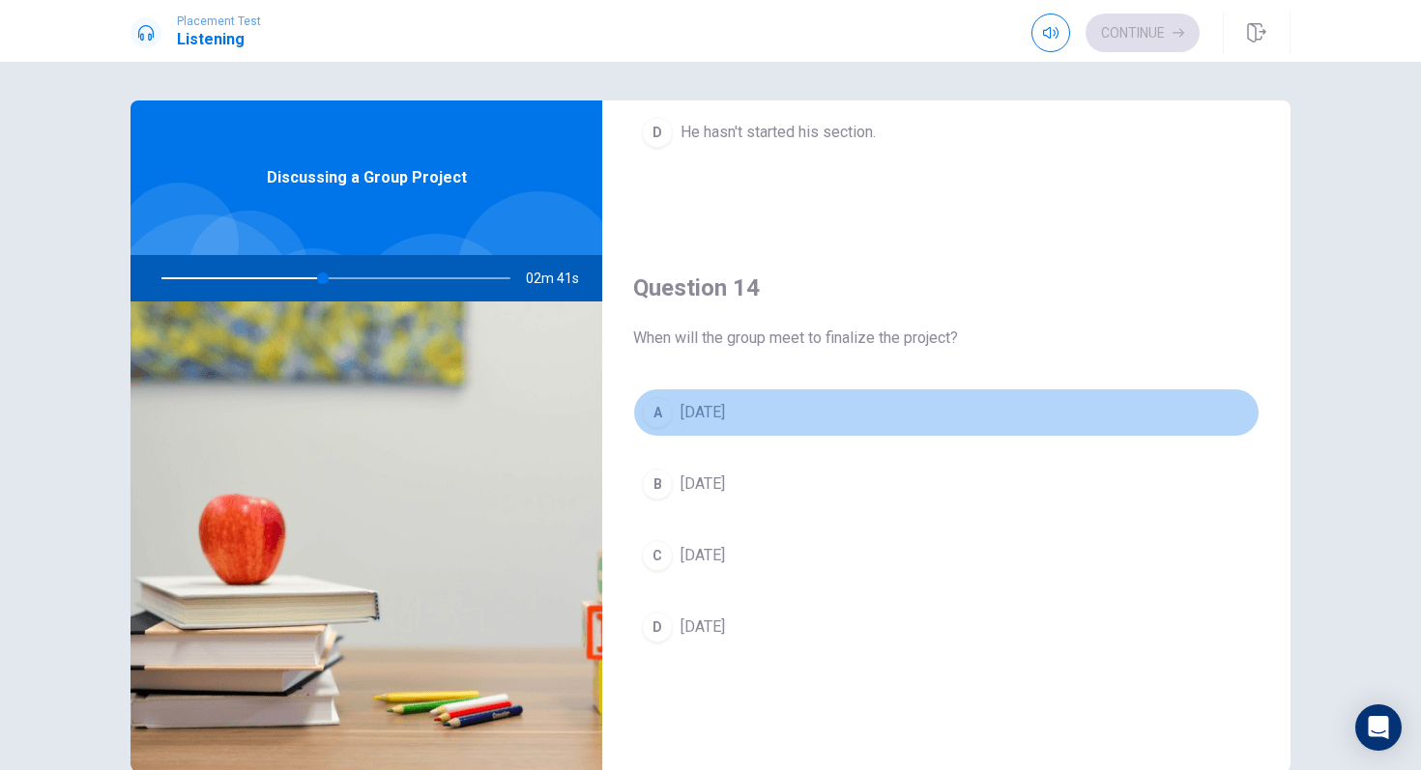
click at [694, 421] on span "[DATE]" at bounding box center [702, 412] width 44 height 23
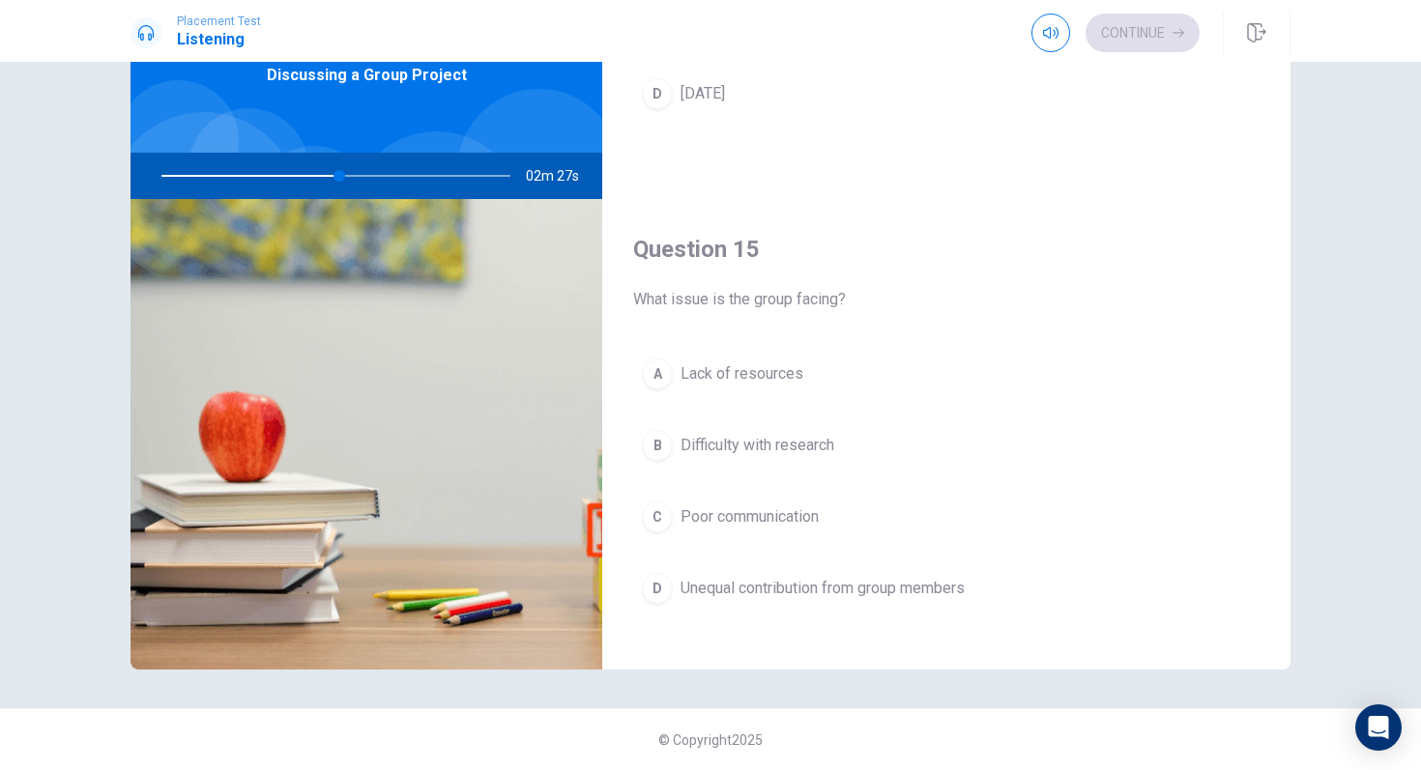
scroll to position [1802, 0]
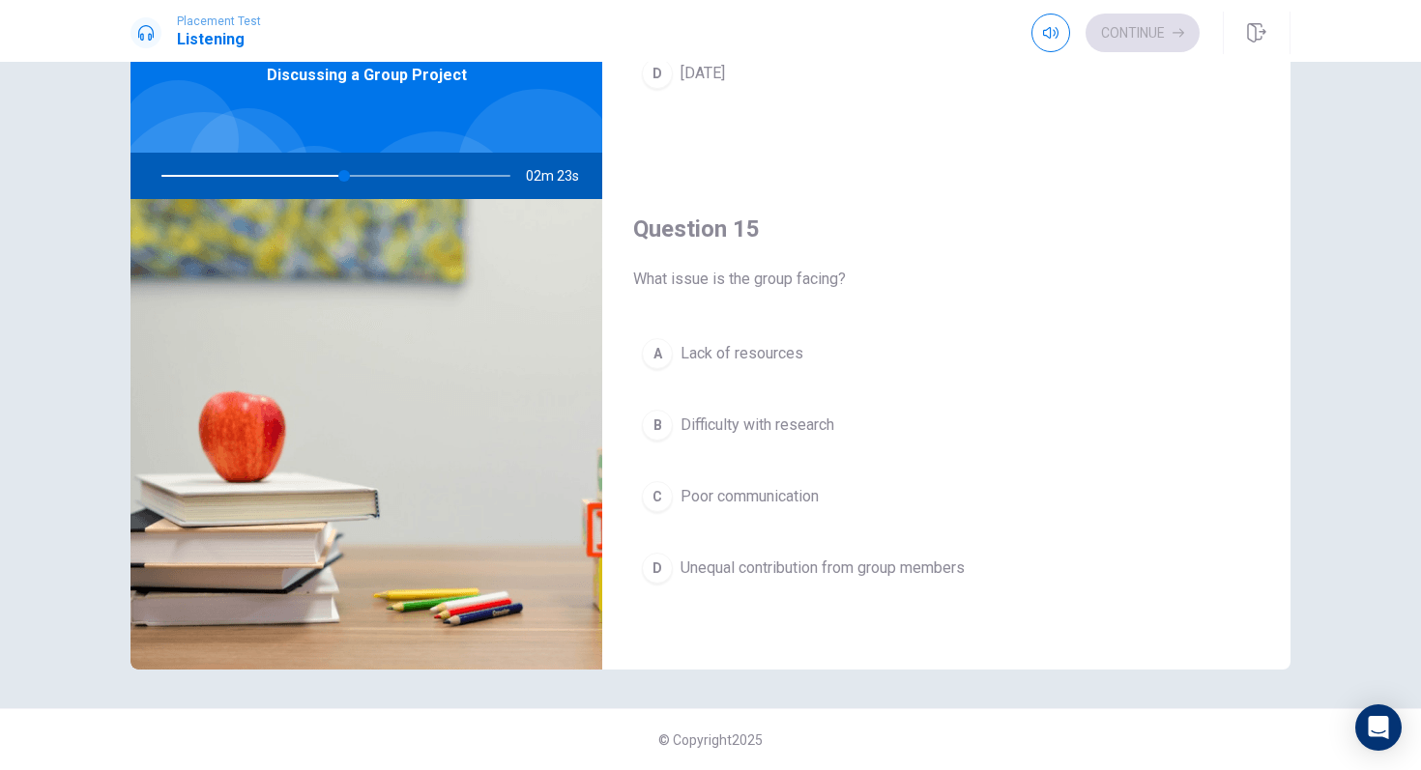
click at [666, 564] on div "D" at bounding box center [657, 568] width 31 height 31
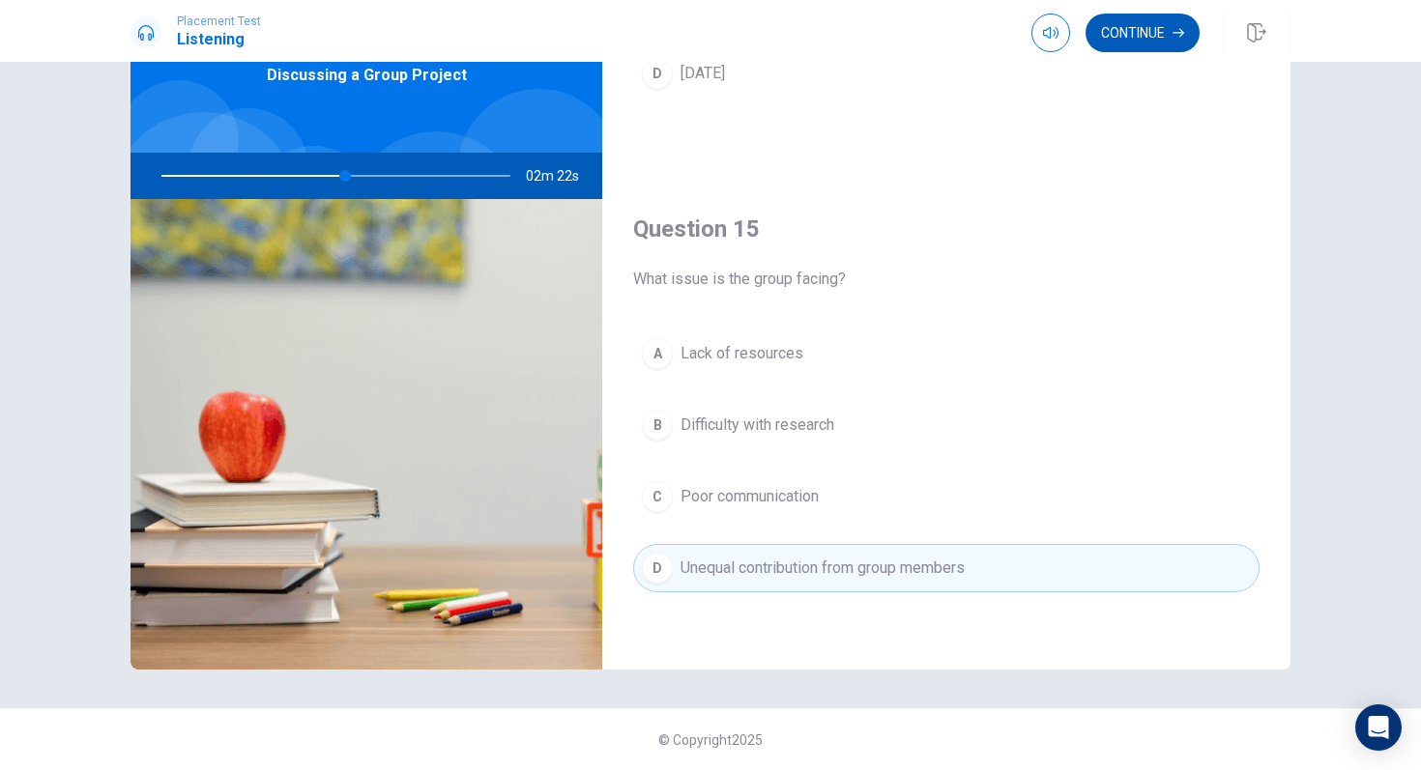
click at [1137, 43] on button "Continue" at bounding box center [1142, 33] width 114 height 39
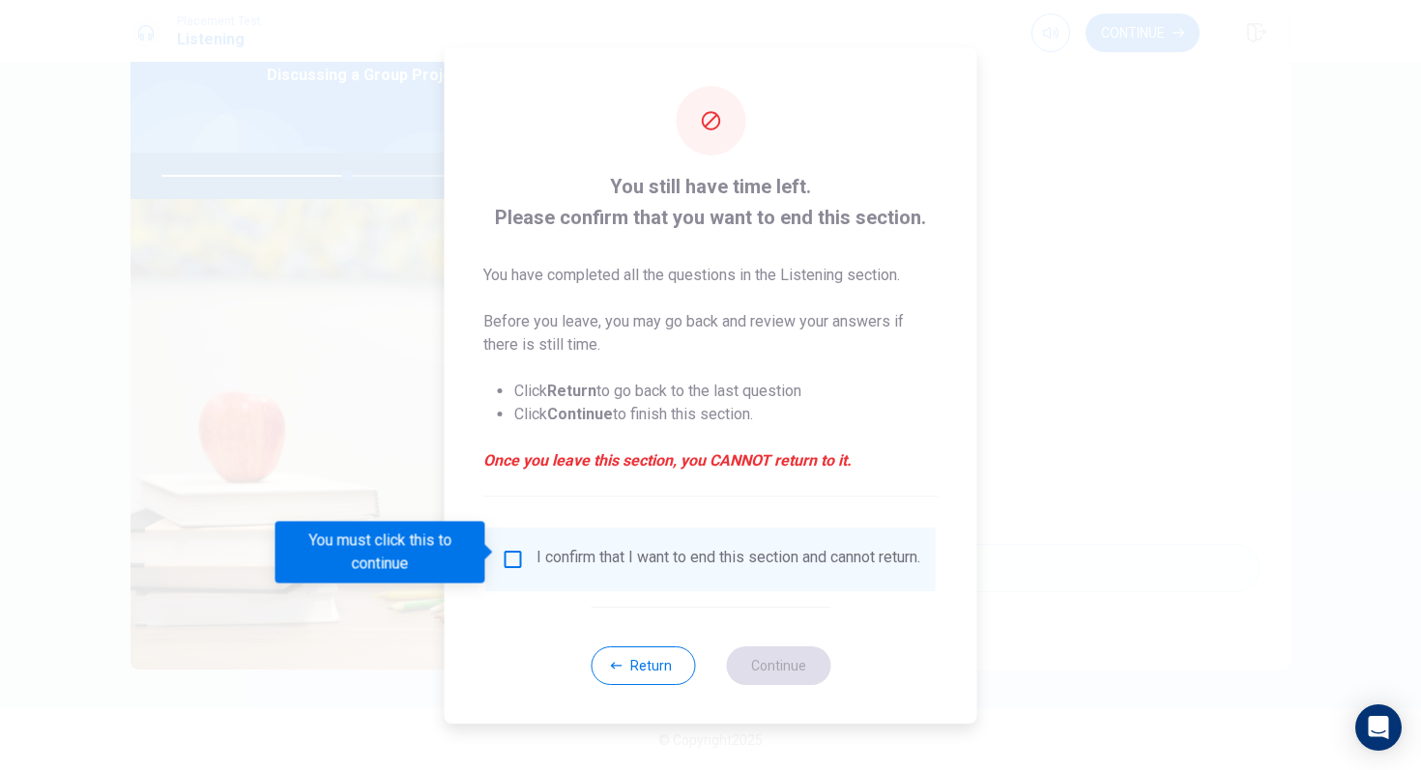
click at [497, 563] on div "You must click this to continue" at bounding box center [386, 553] width 223 height 62
click at [517, 551] on input "You must click this to continue" at bounding box center [513, 559] width 23 height 23
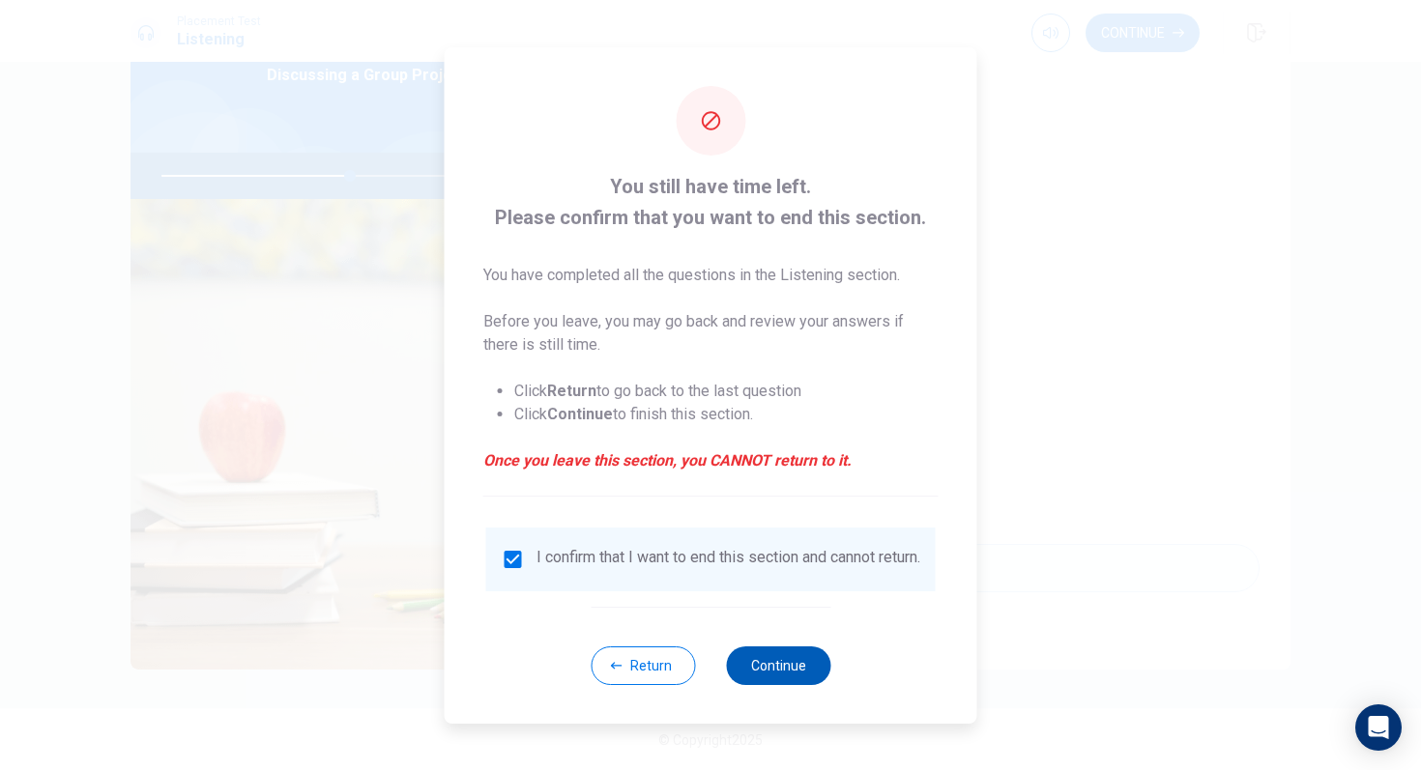
click at [758, 671] on button "Continue" at bounding box center [778, 666] width 104 height 39
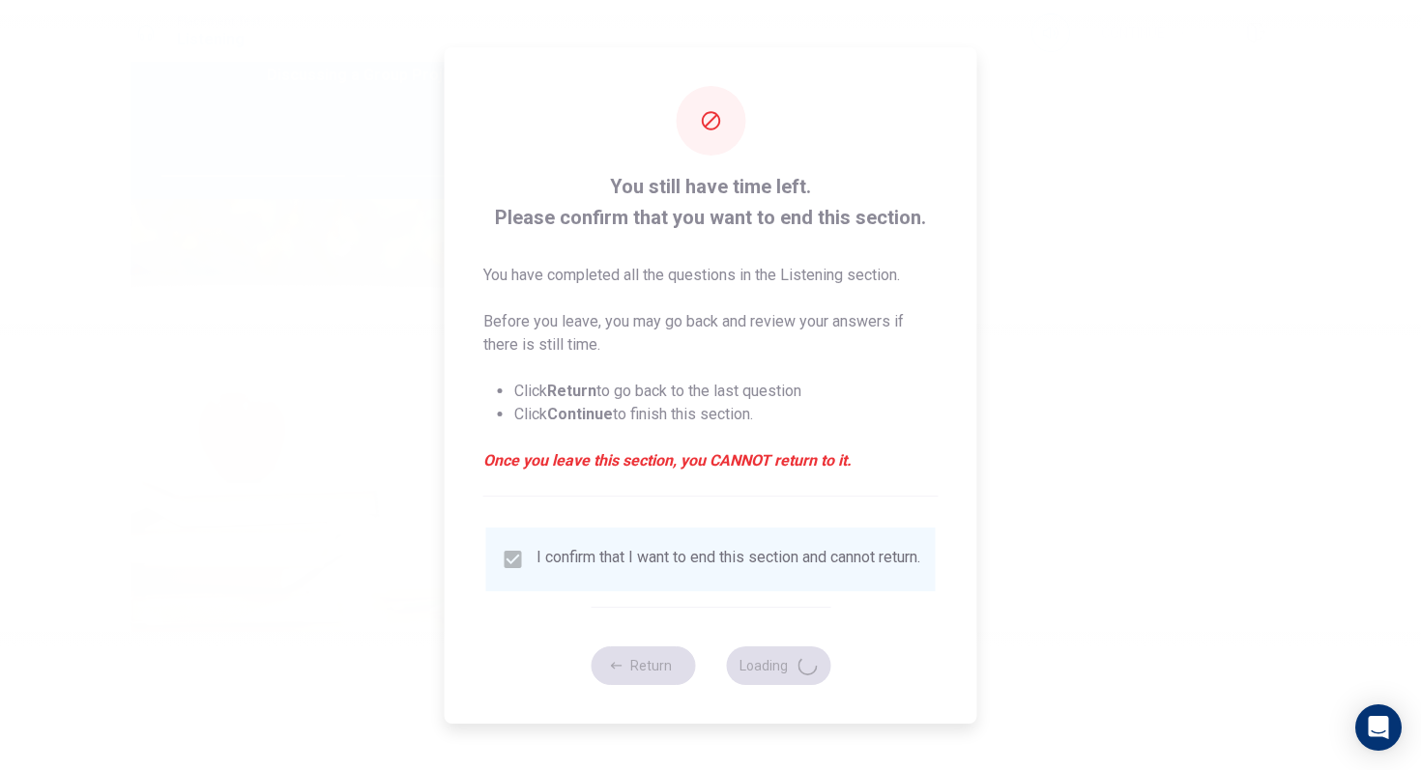
type input "55"
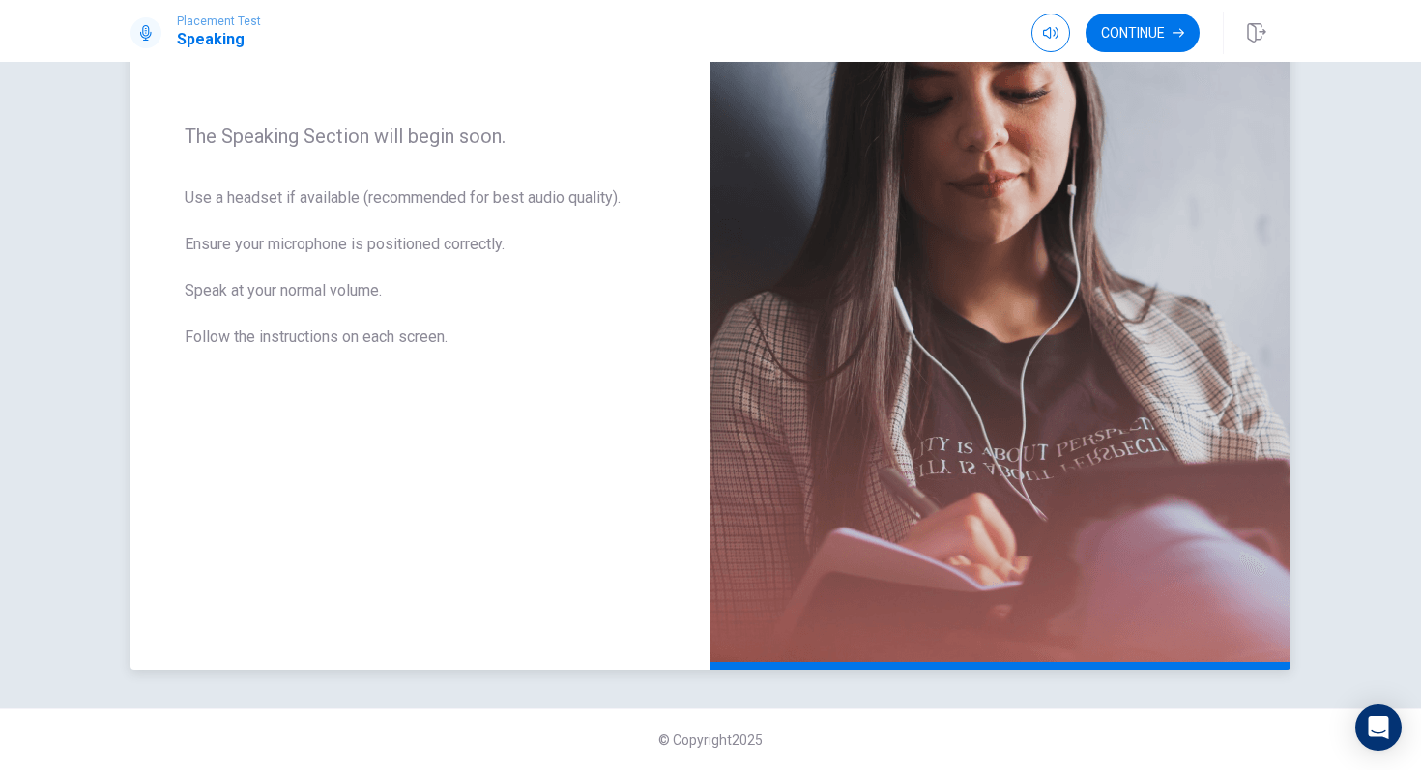
scroll to position [0, 0]
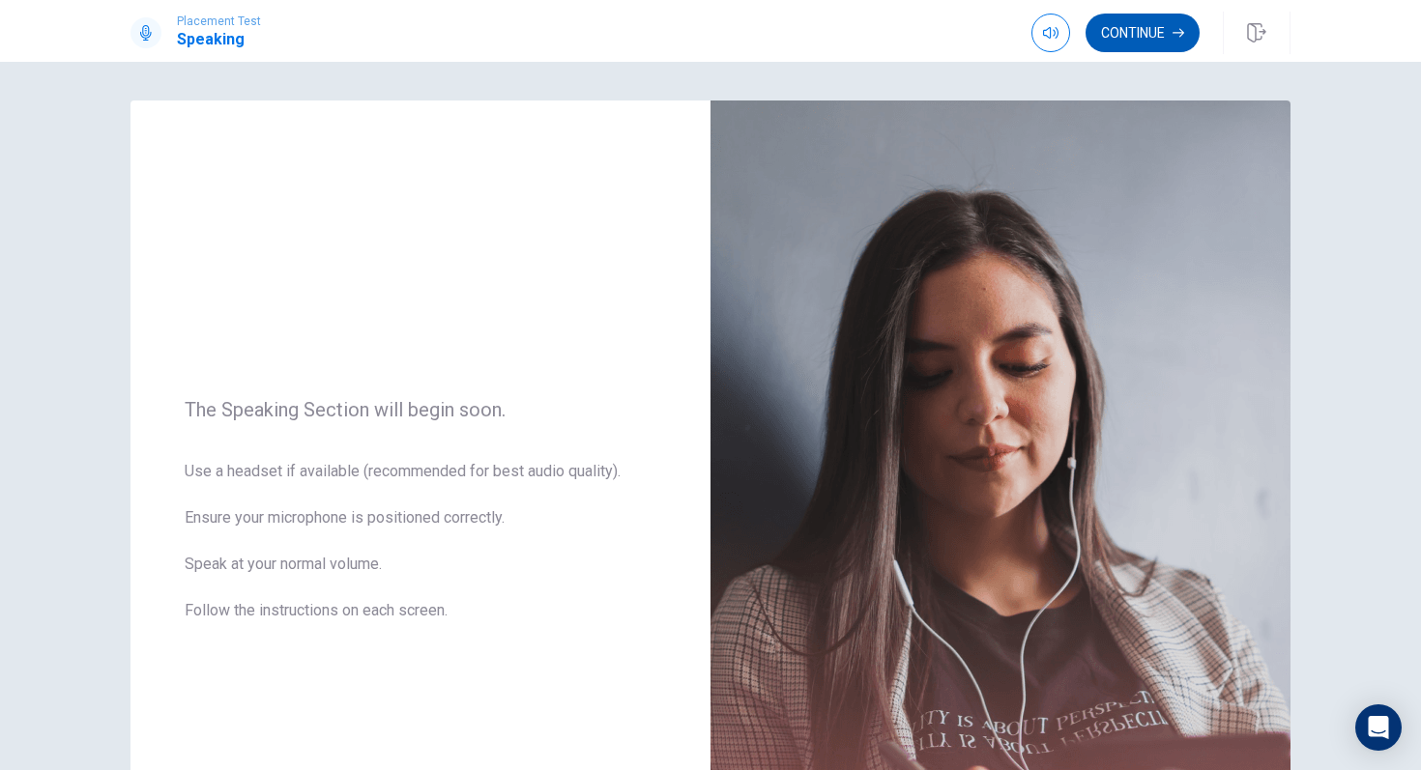
click at [1132, 36] on button "Continue" at bounding box center [1142, 33] width 114 height 39
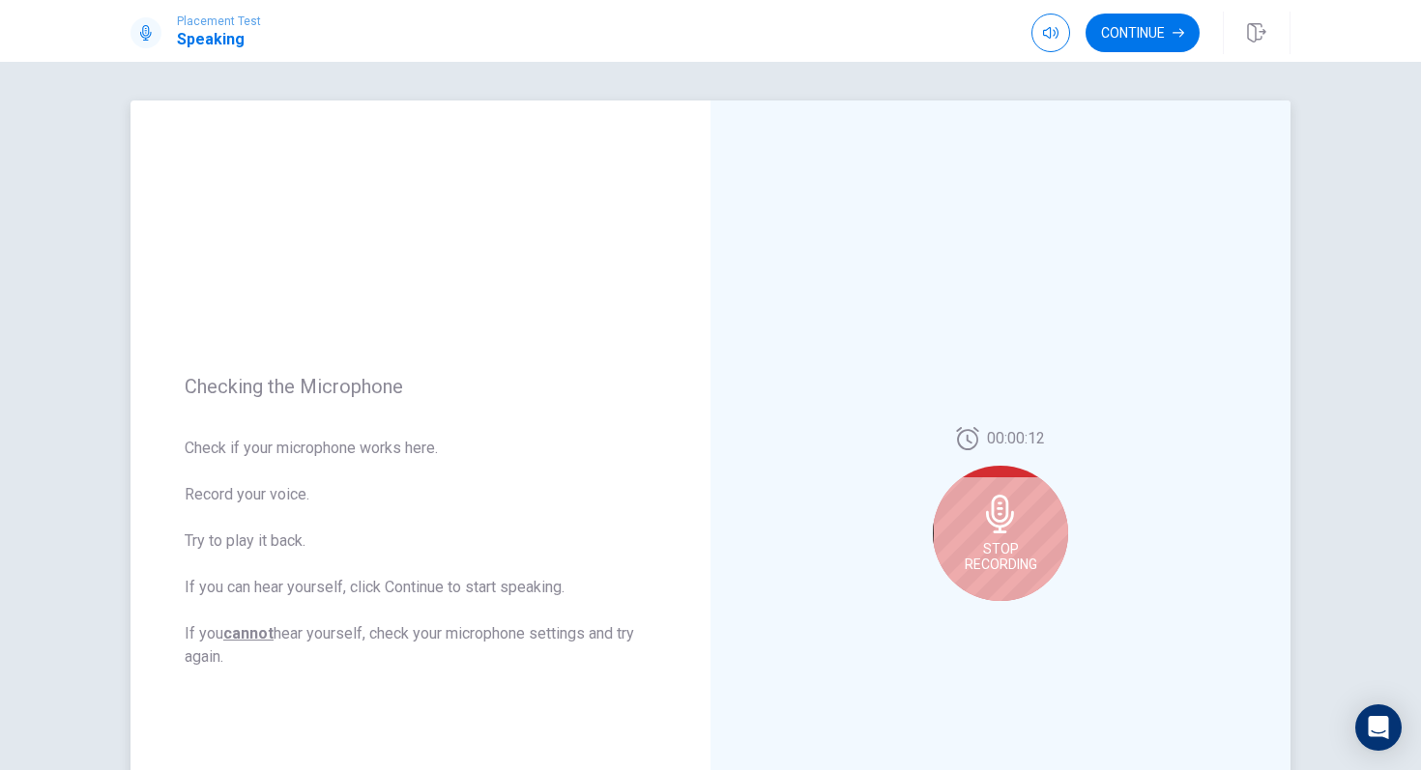
click at [1007, 516] on icon at bounding box center [1000, 514] width 28 height 39
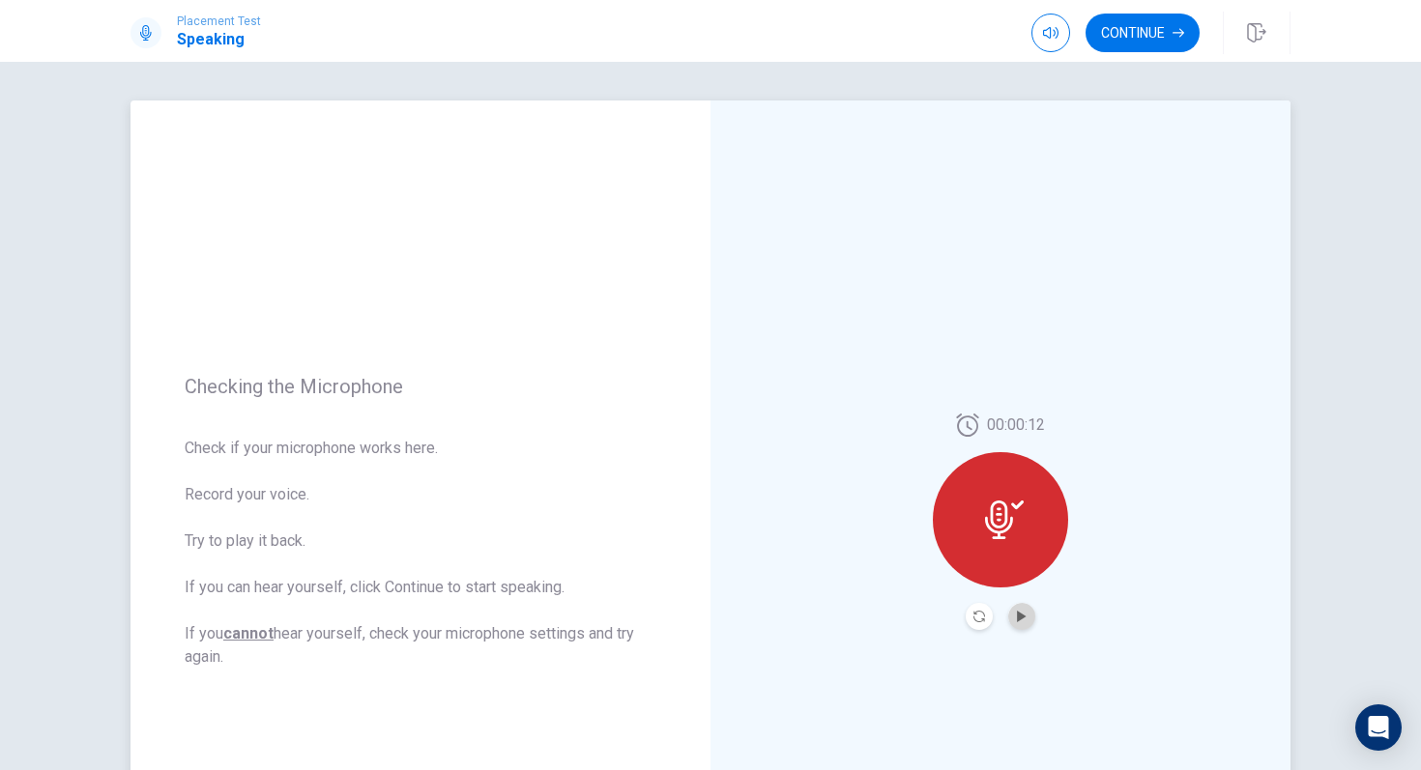
click at [1013, 612] on button "Play Audio" at bounding box center [1021, 616] width 27 height 27
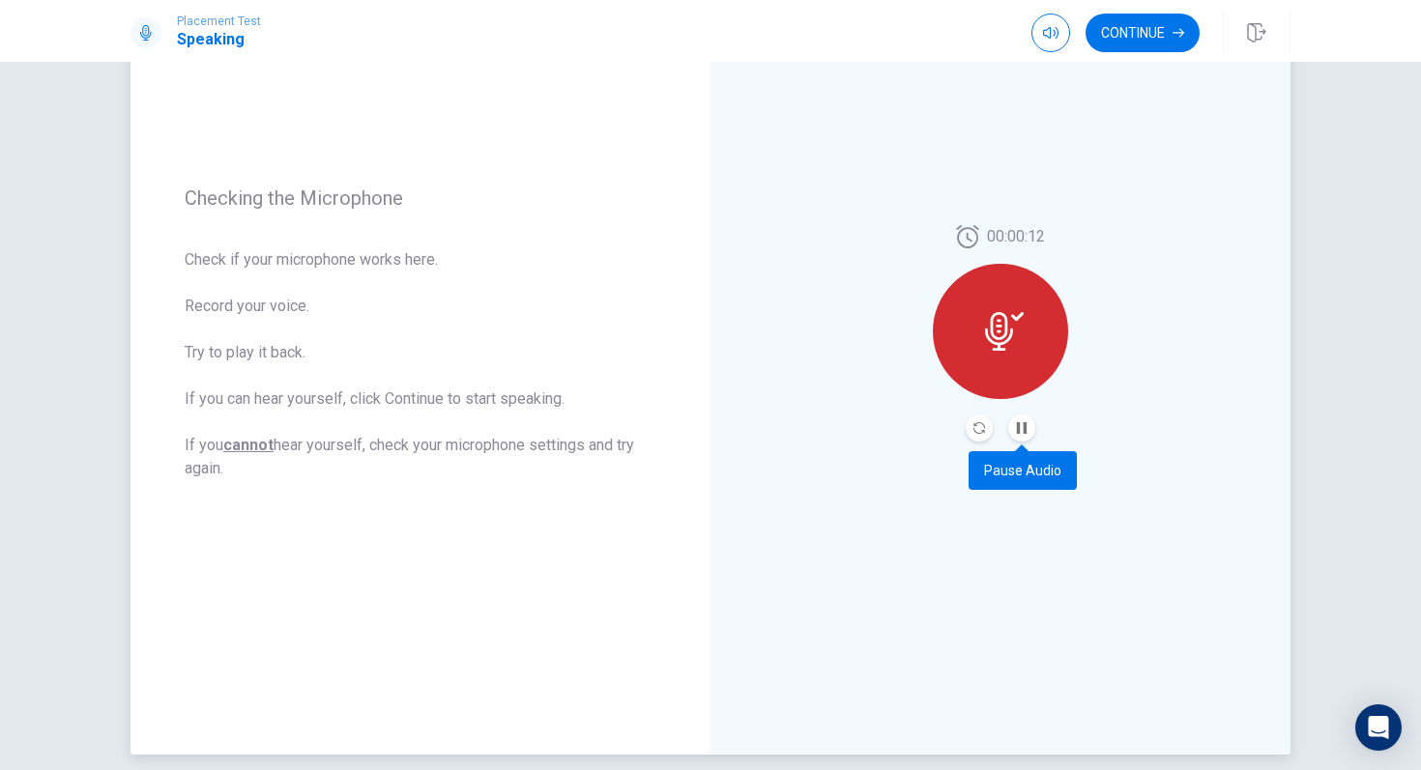
scroll to position [192, 0]
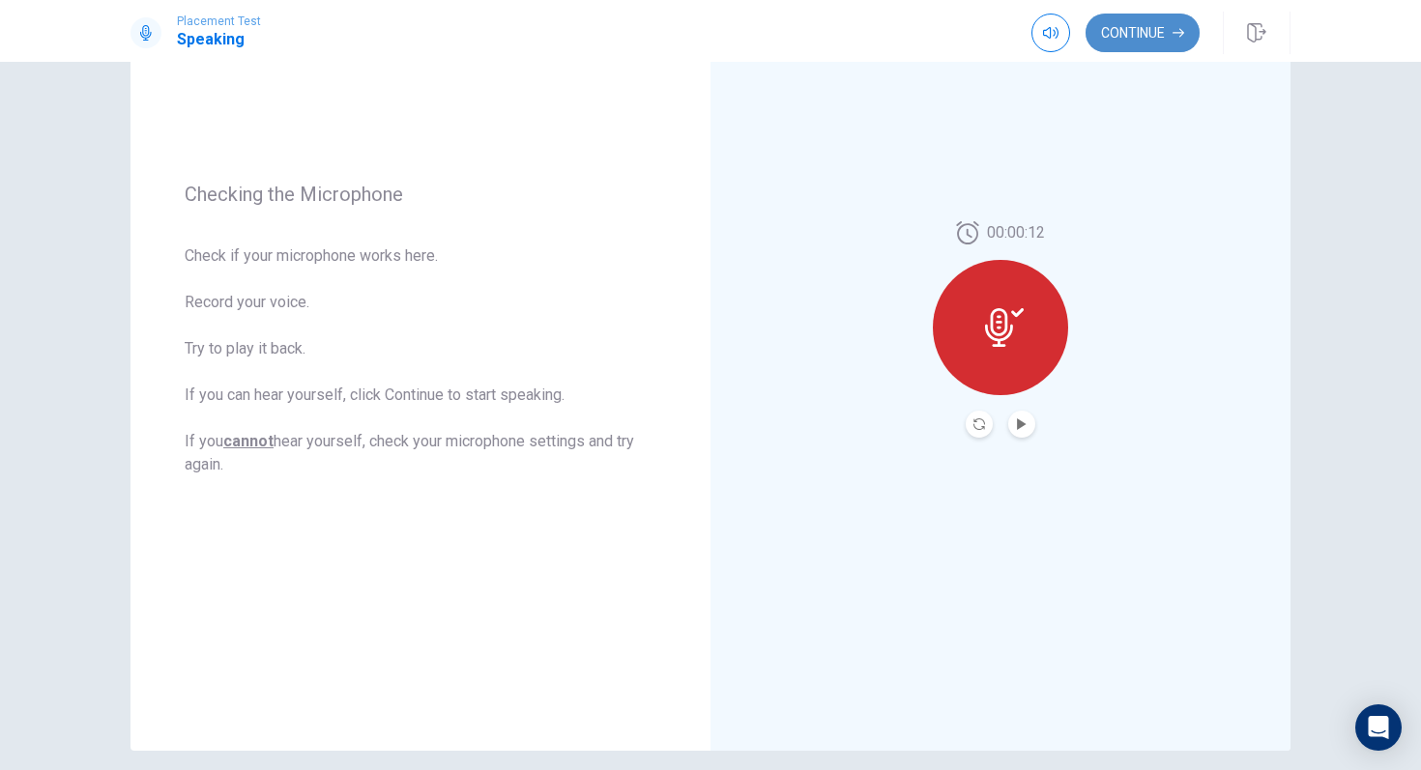
click at [1168, 18] on button "Continue" at bounding box center [1142, 33] width 114 height 39
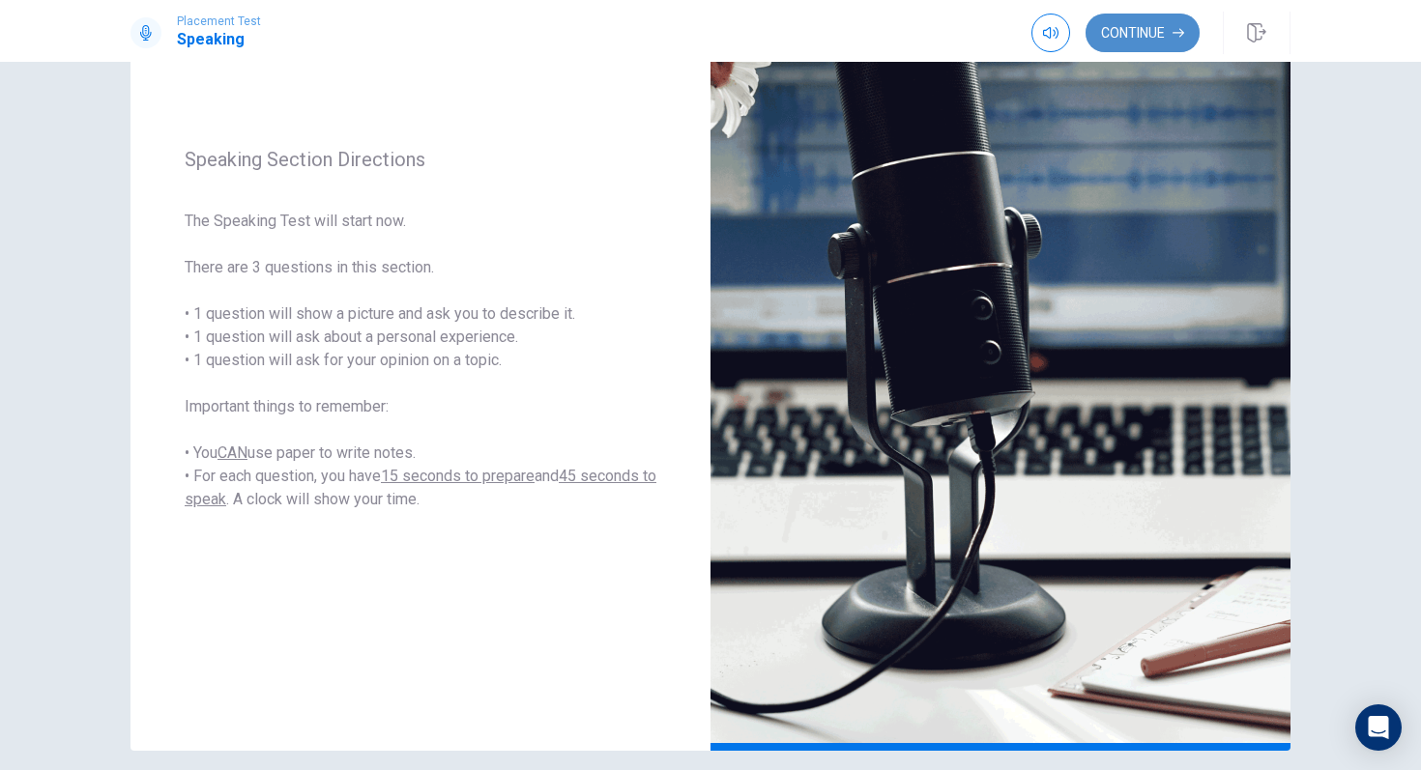
click at [1158, 39] on button "Continue" at bounding box center [1142, 33] width 114 height 39
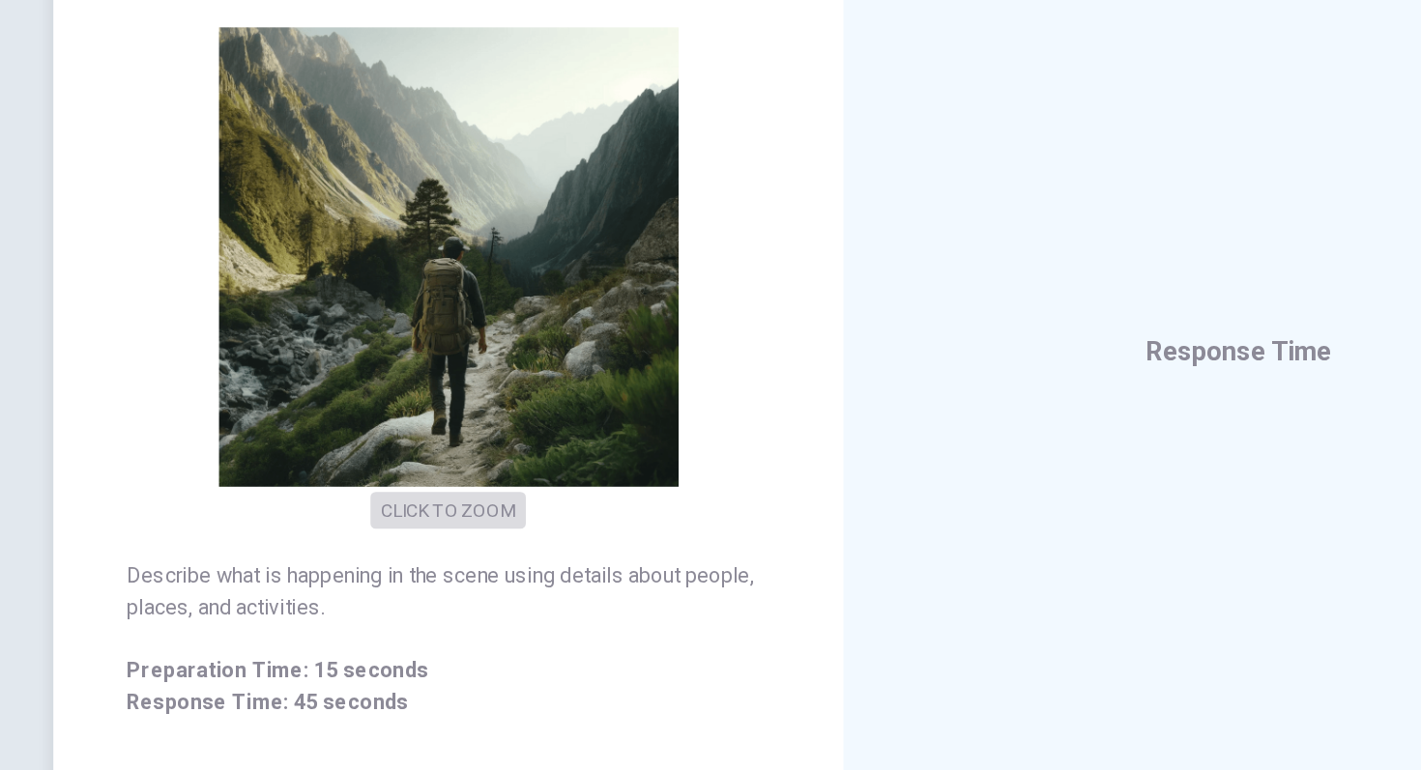
click at [389, 444] on button "CLICK TO ZOOM" at bounding box center [420, 446] width 114 height 27
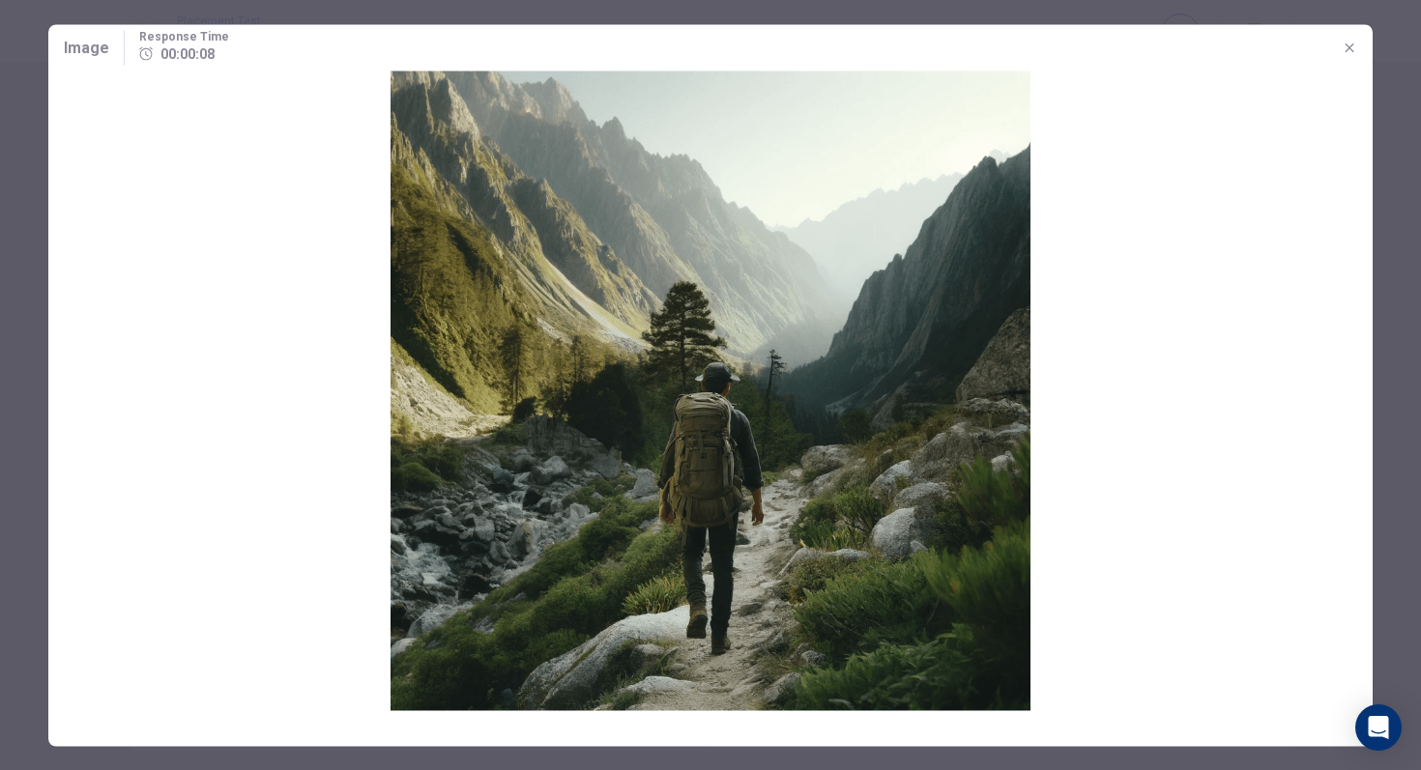
click at [1353, 47] on icon "button" at bounding box center [1348, 47] width 15 height 15
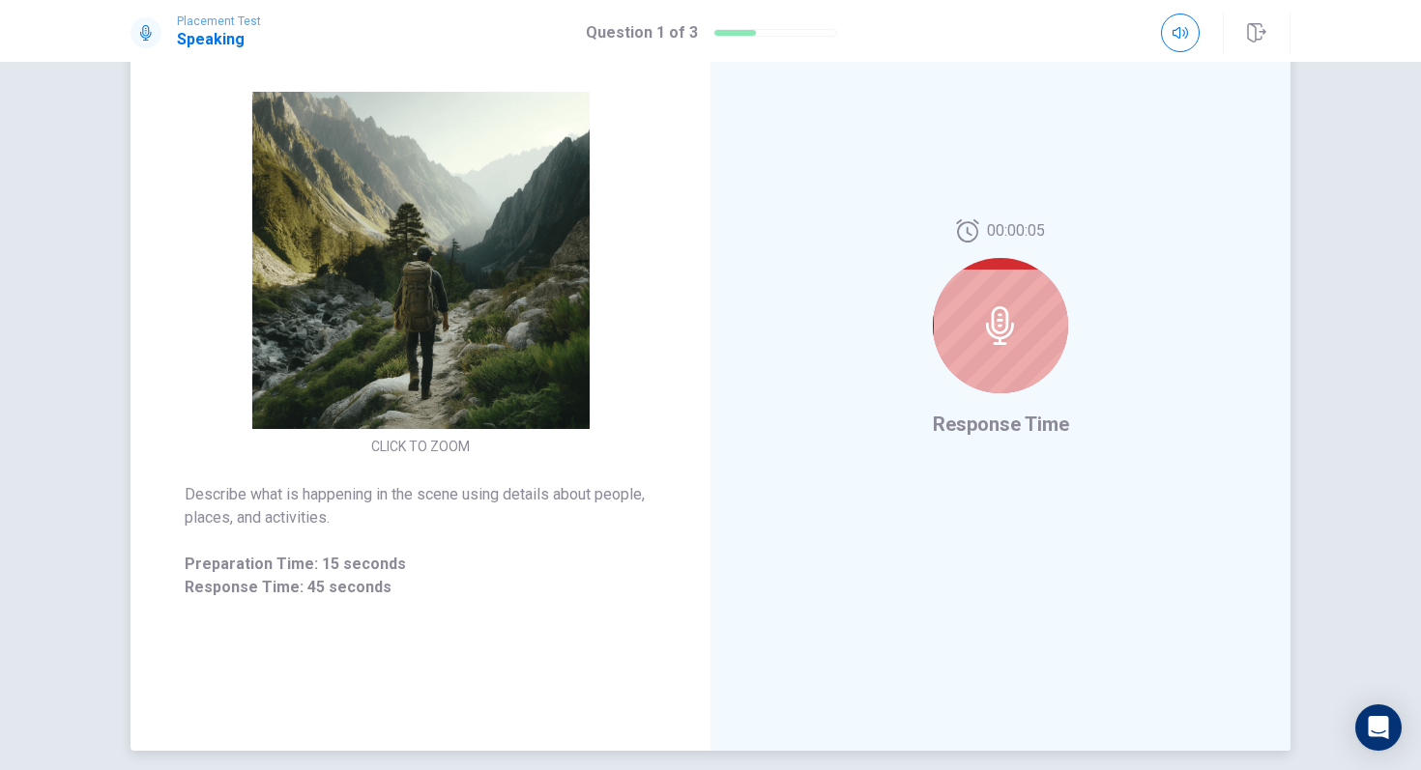
click at [1010, 329] on icon at bounding box center [1000, 325] width 28 height 39
click at [996, 332] on icon at bounding box center [1000, 325] width 28 height 39
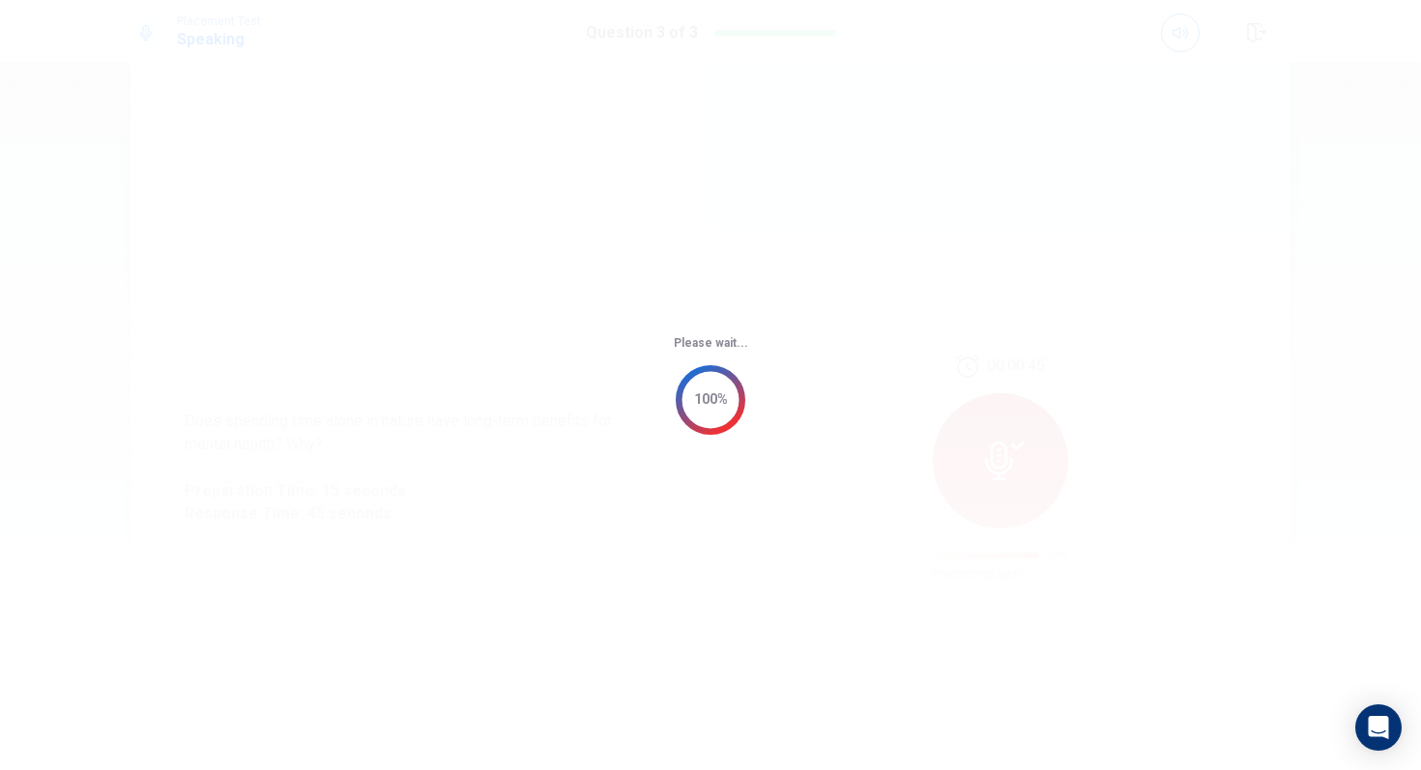
scroll to position [0, 0]
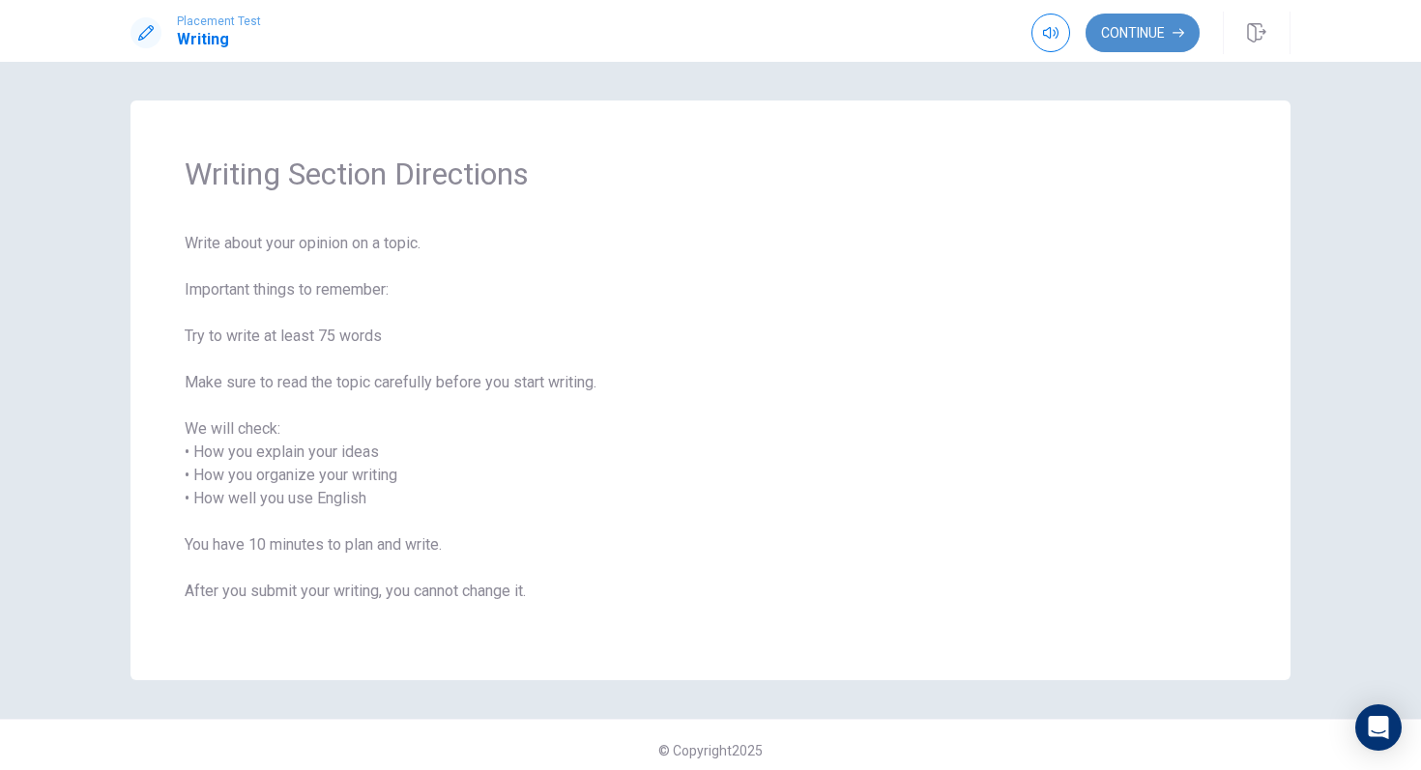
click at [1118, 23] on button "Continue" at bounding box center [1142, 33] width 114 height 39
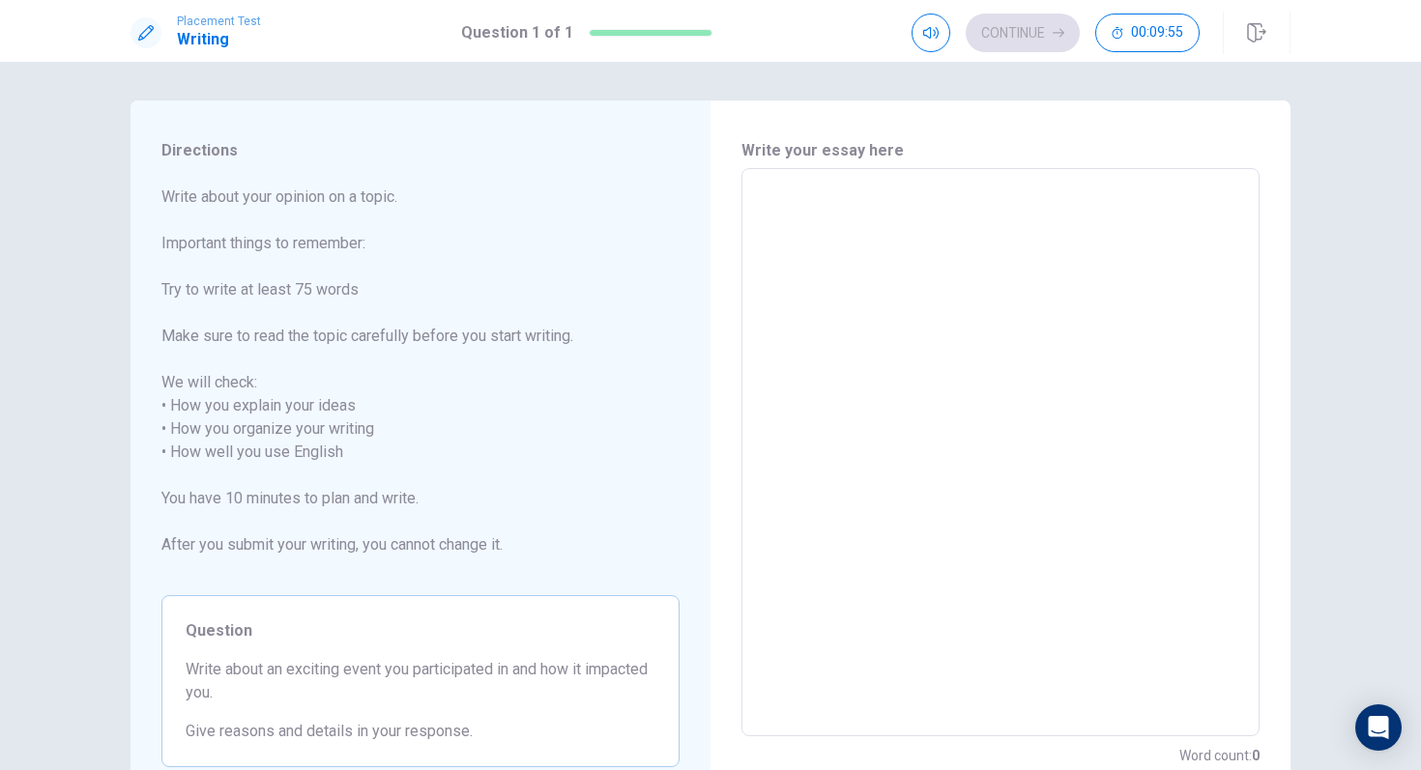
drag, startPoint x: 160, startPoint y: 299, endPoint x: 362, endPoint y: 350, distance: 208.4
click at [360, 350] on span "Write about your opinion on a topic. Important things to remember: Try to write…" at bounding box center [420, 383] width 518 height 394
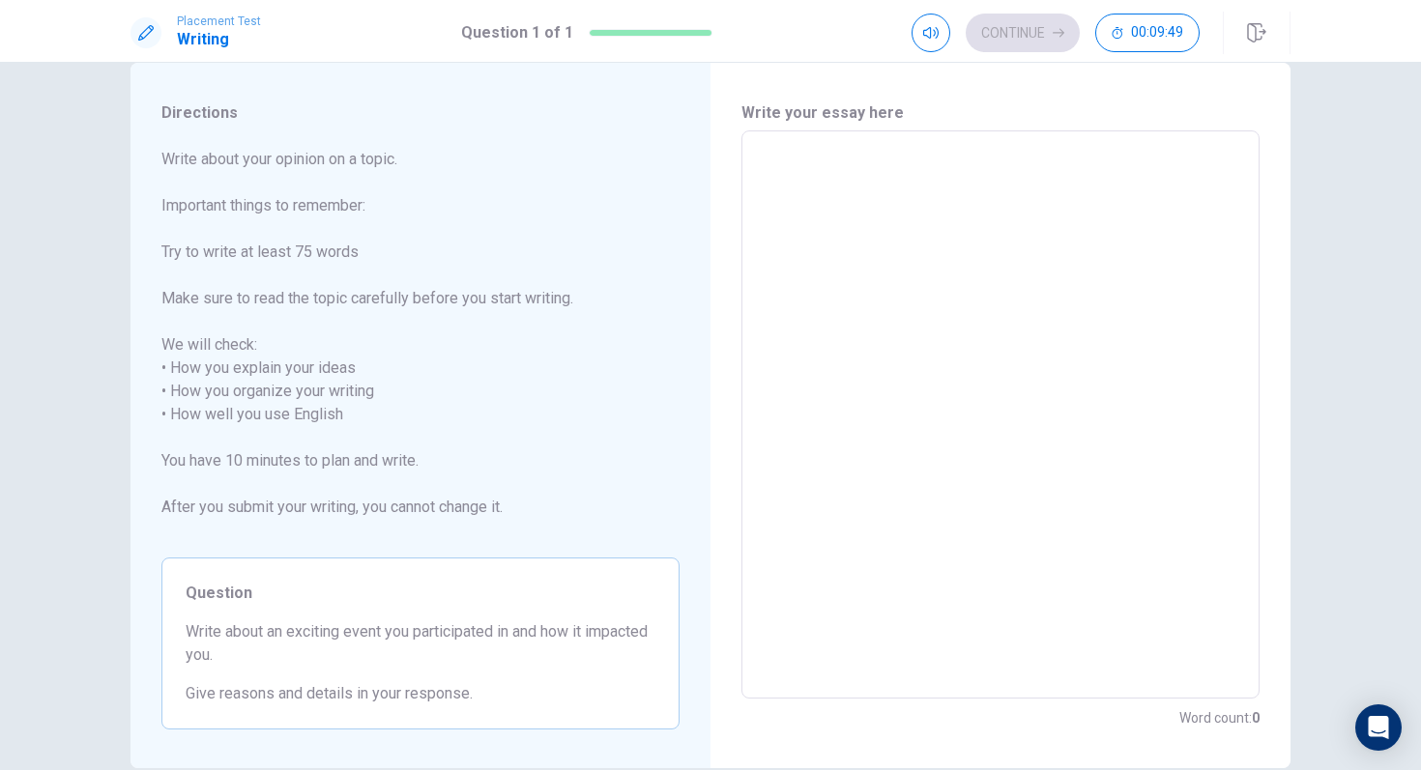
scroll to position [1, 0]
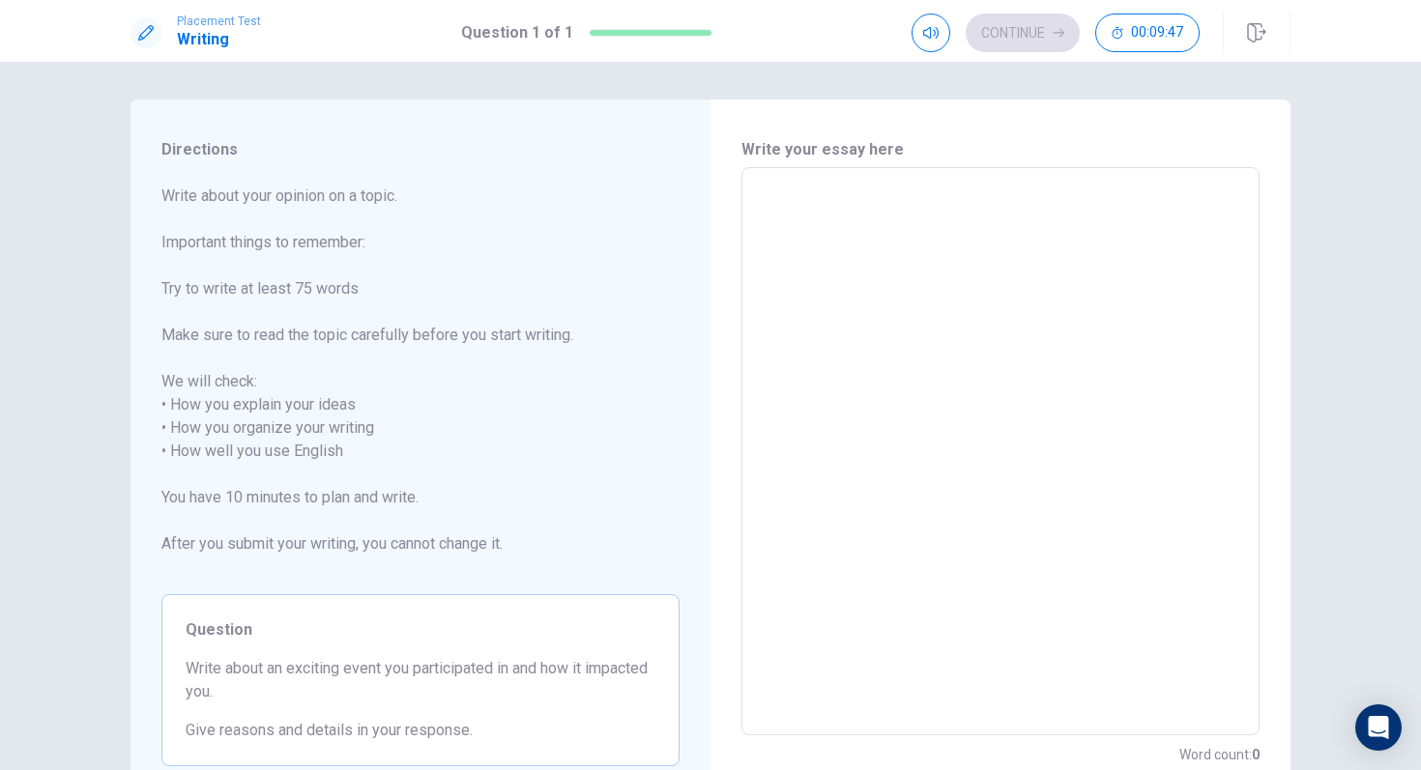
click at [1001, 252] on textarea at bounding box center [1000, 452] width 491 height 536
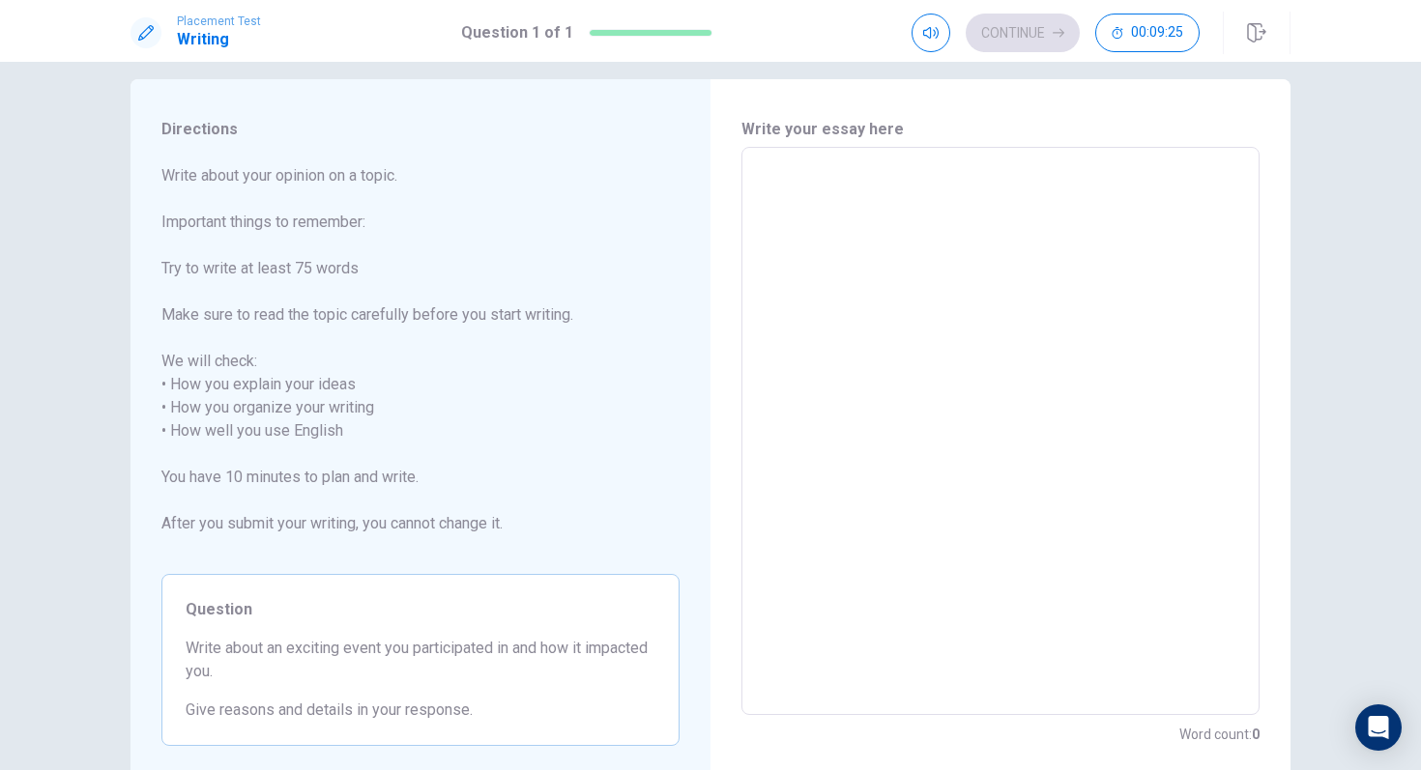
scroll to position [0, 0]
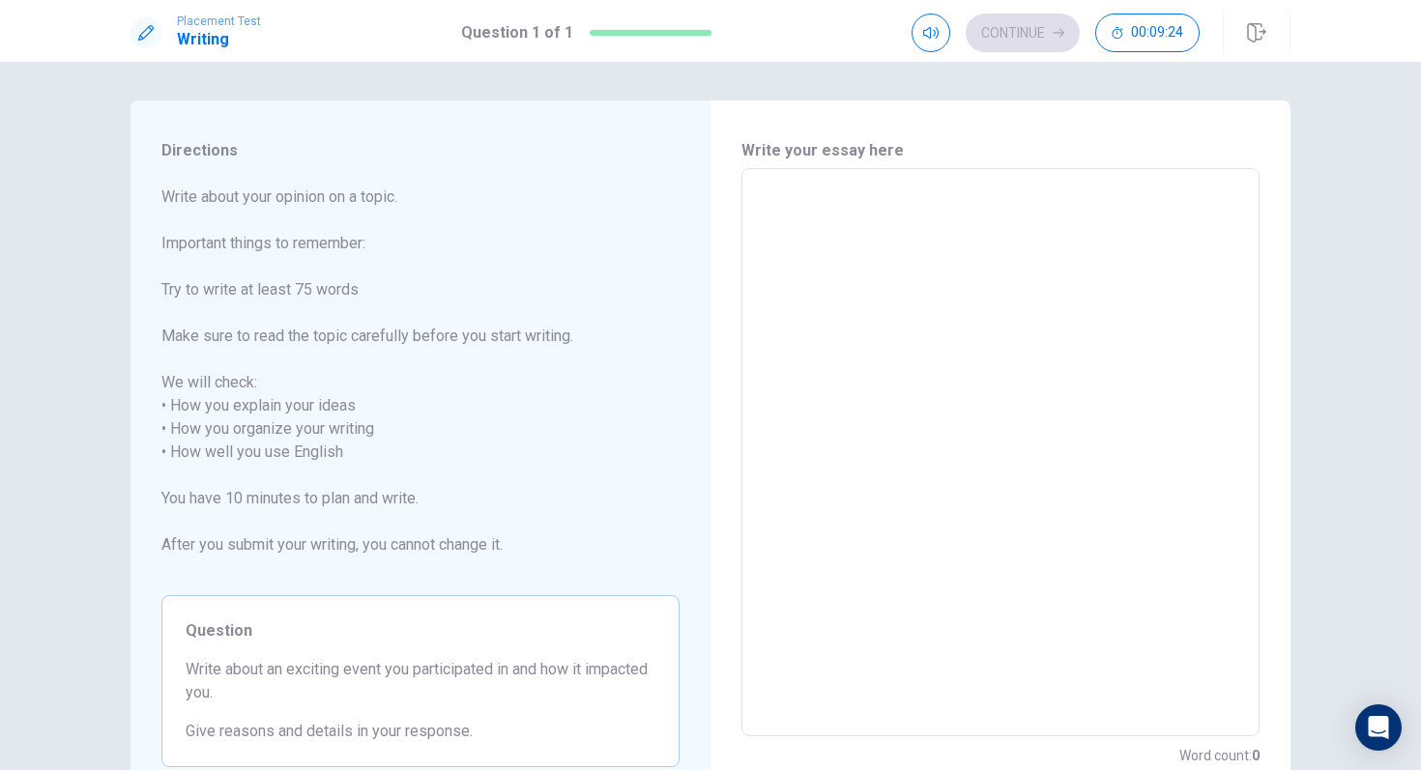
click at [927, 217] on textarea at bounding box center [1000, 453] width 491 height 536
type textarea "p"
type textarea "x"
type textarea "pi"
type textarea "x"
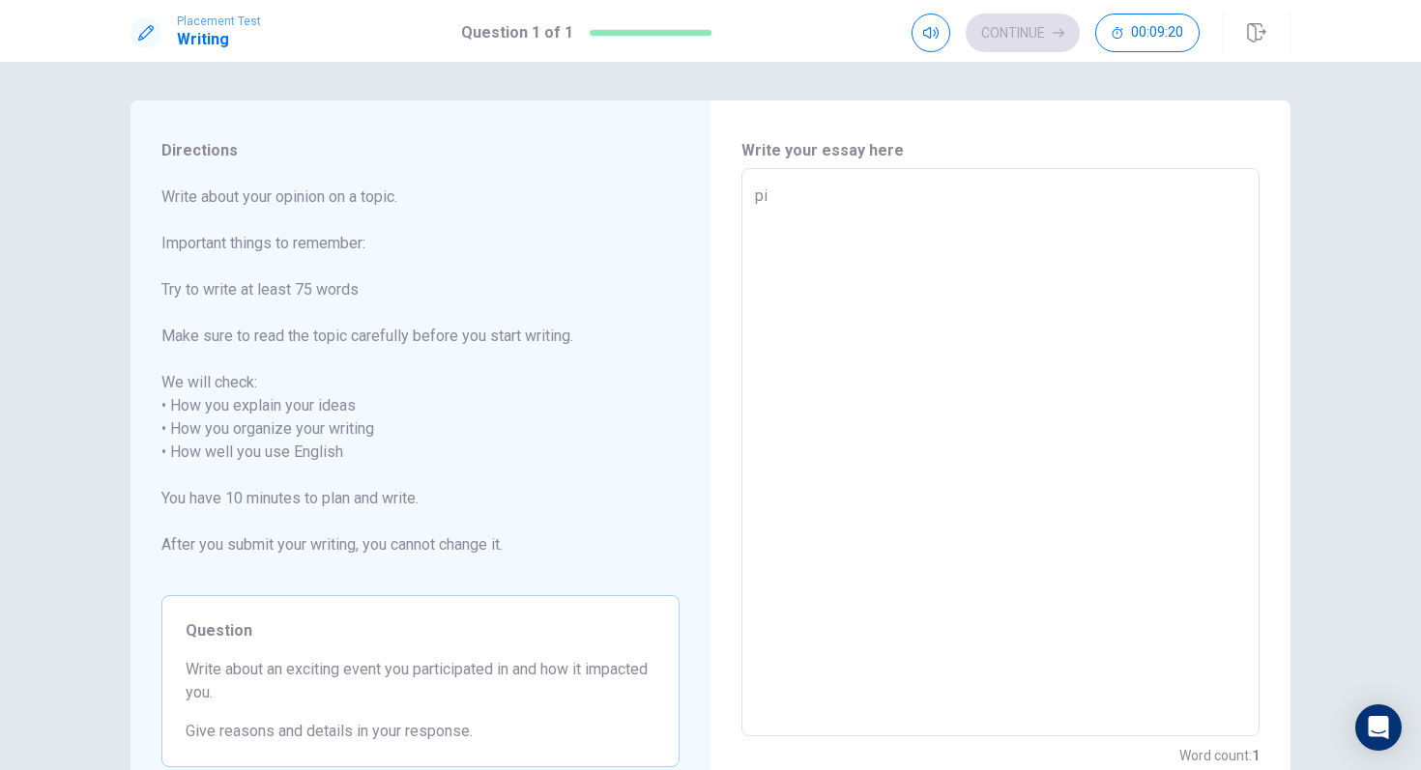
type textarea "pic"
type textarea "x"
type textarea "pick"
type textarea "x"
type textarea "pickl"
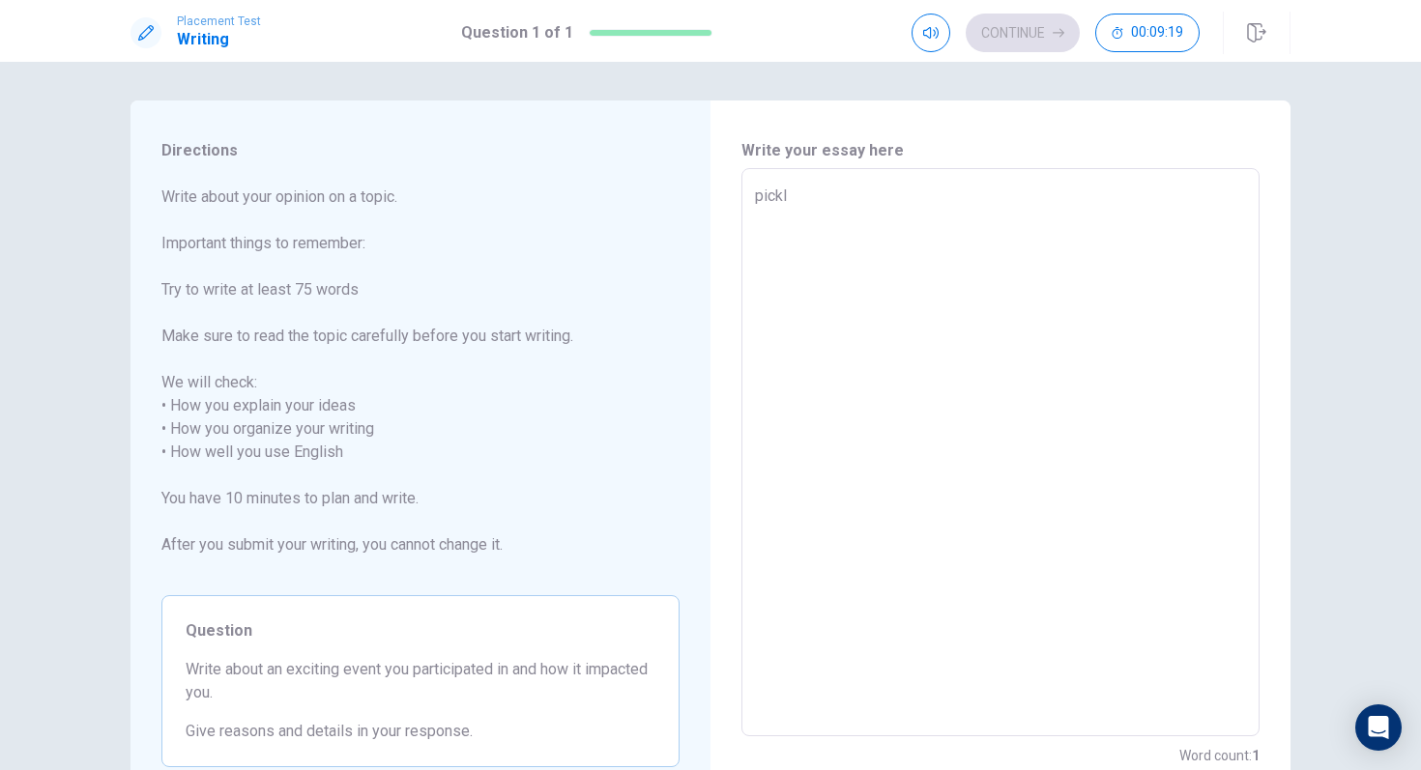
type textarea "x"
type textarea "pickle"
type textarea "x"
type textarea "pickleb"
type textarea "x"
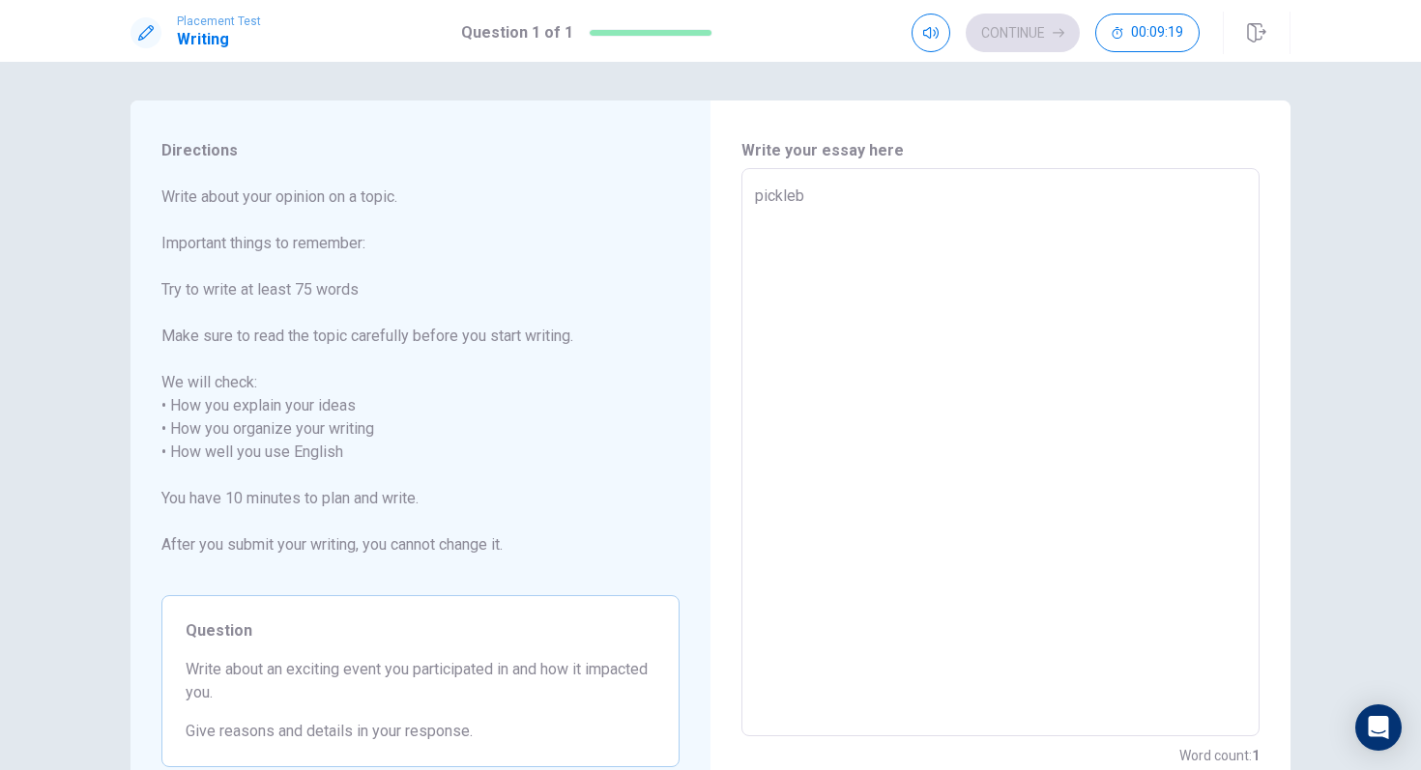
type textarea "pickleba"
type textarea "x"
type textarea "picklebal"
type textarea "x"
type textarea "pickleball"
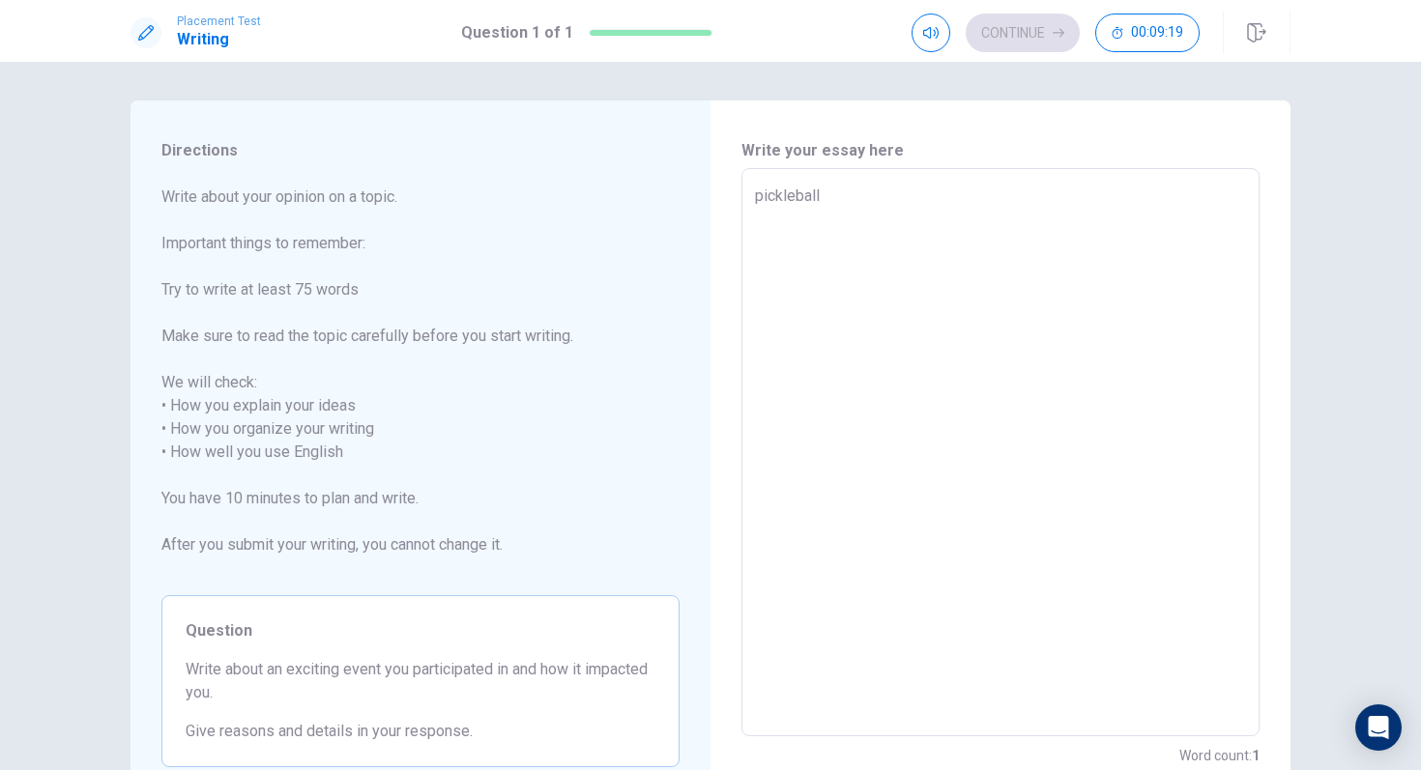
type textarea "x"
type textarea "pickleball"
type textarea "x"
type textarea "pickleball t"
type textarea "x"
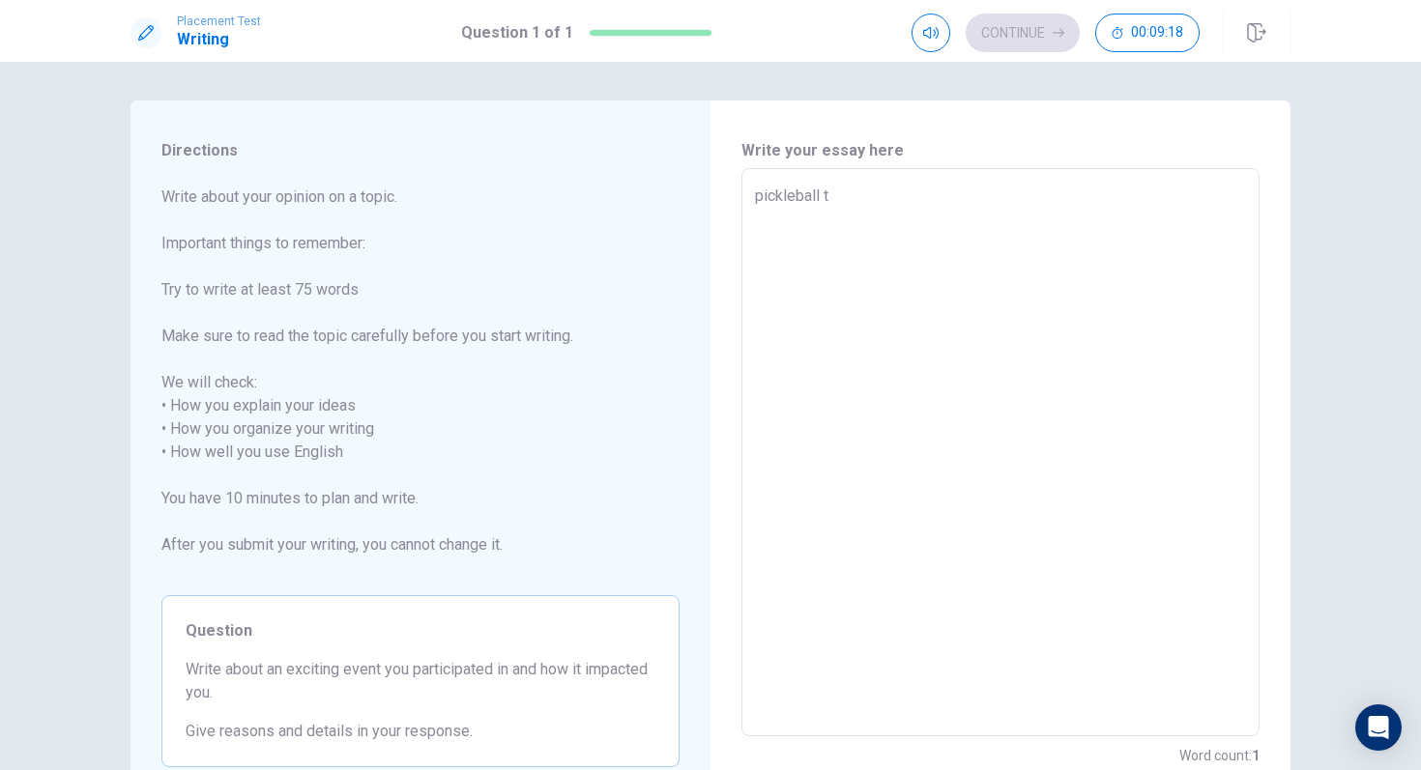
type textarea "pickleball to"
type textarea "x"
type textarea "pickleball tou"
type textarea "x"
type textarea "pickleball to"
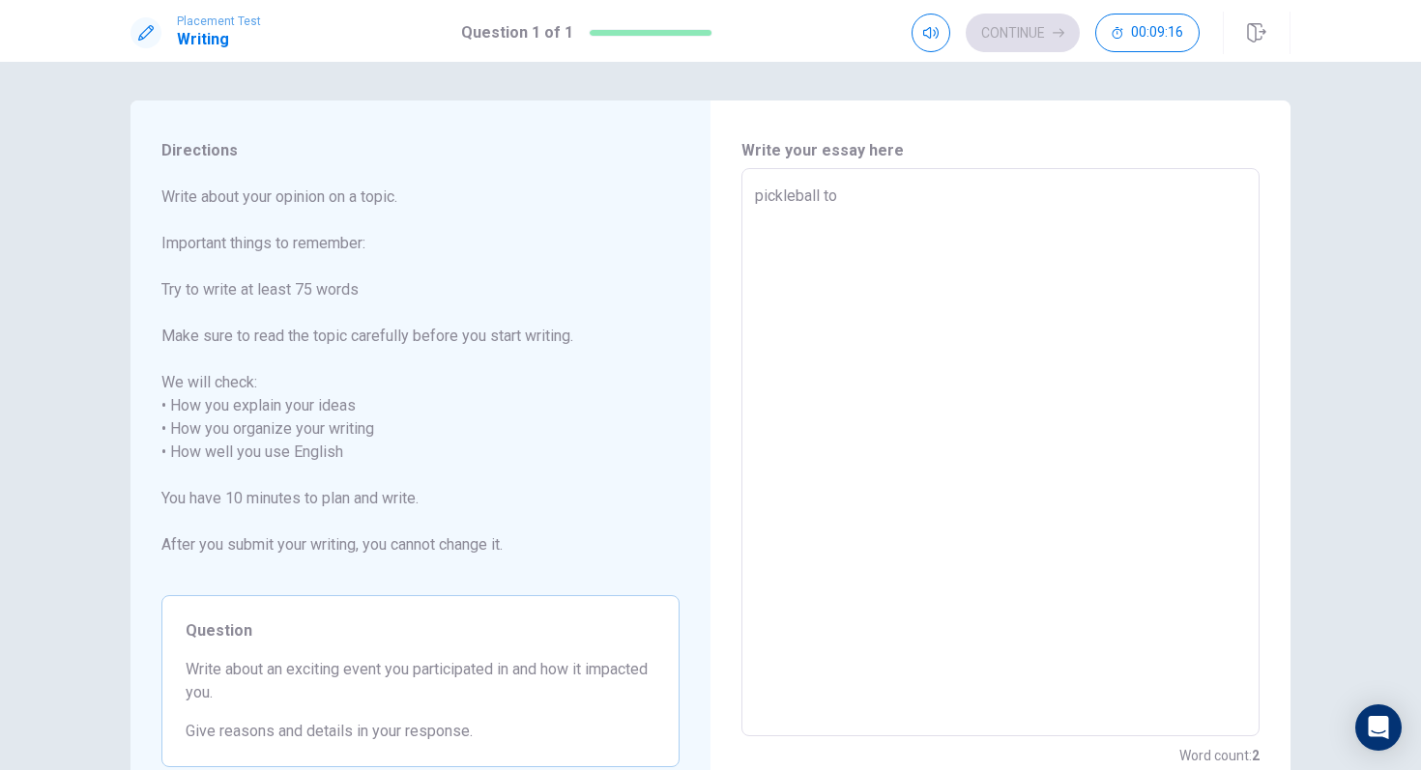
type textarea "x"
type textarea "pickleball t"
type textarea "x"
type textarea "pickleball"
type textarea "x"
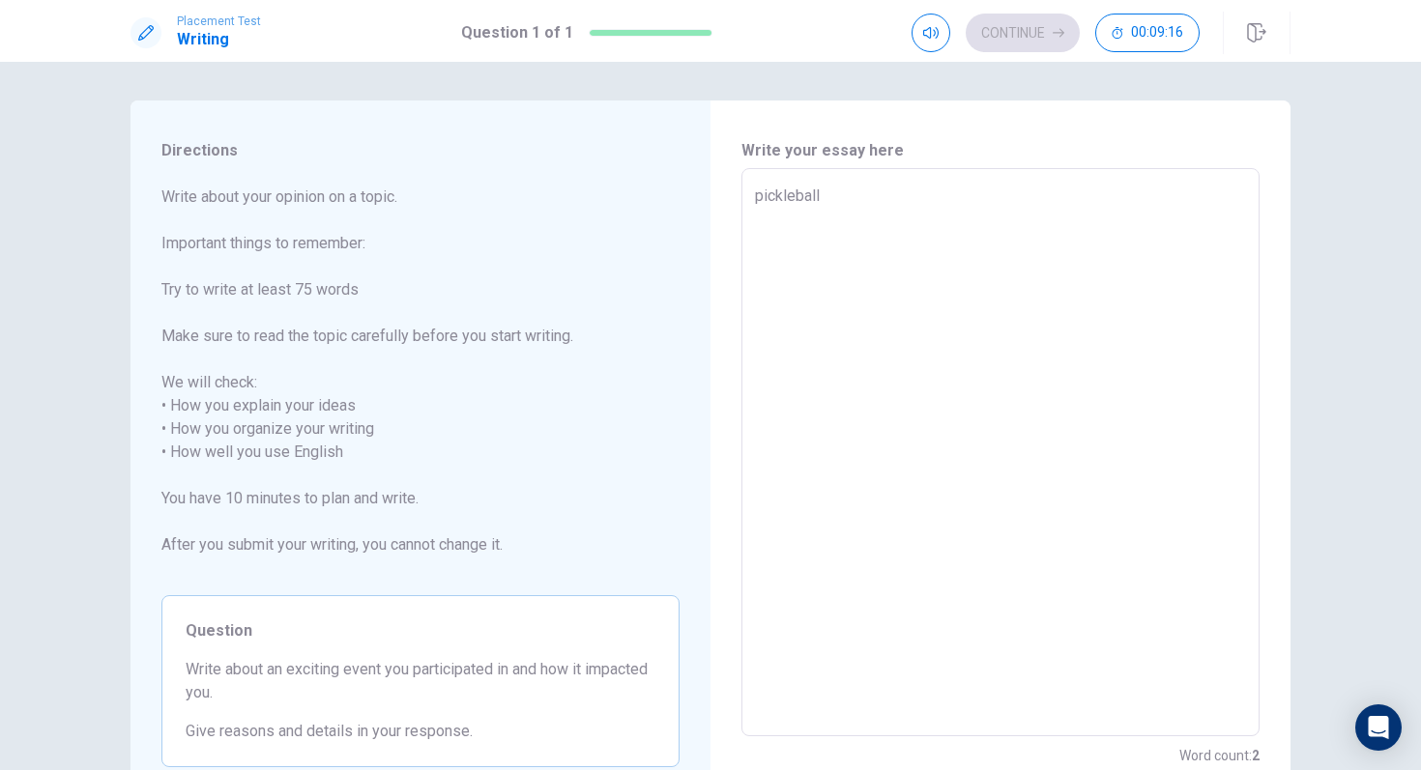
type textarea "pickleball"
type textarea "x"
type textarea "picklebal"
type textarea "x"
type textarea "pickleba"
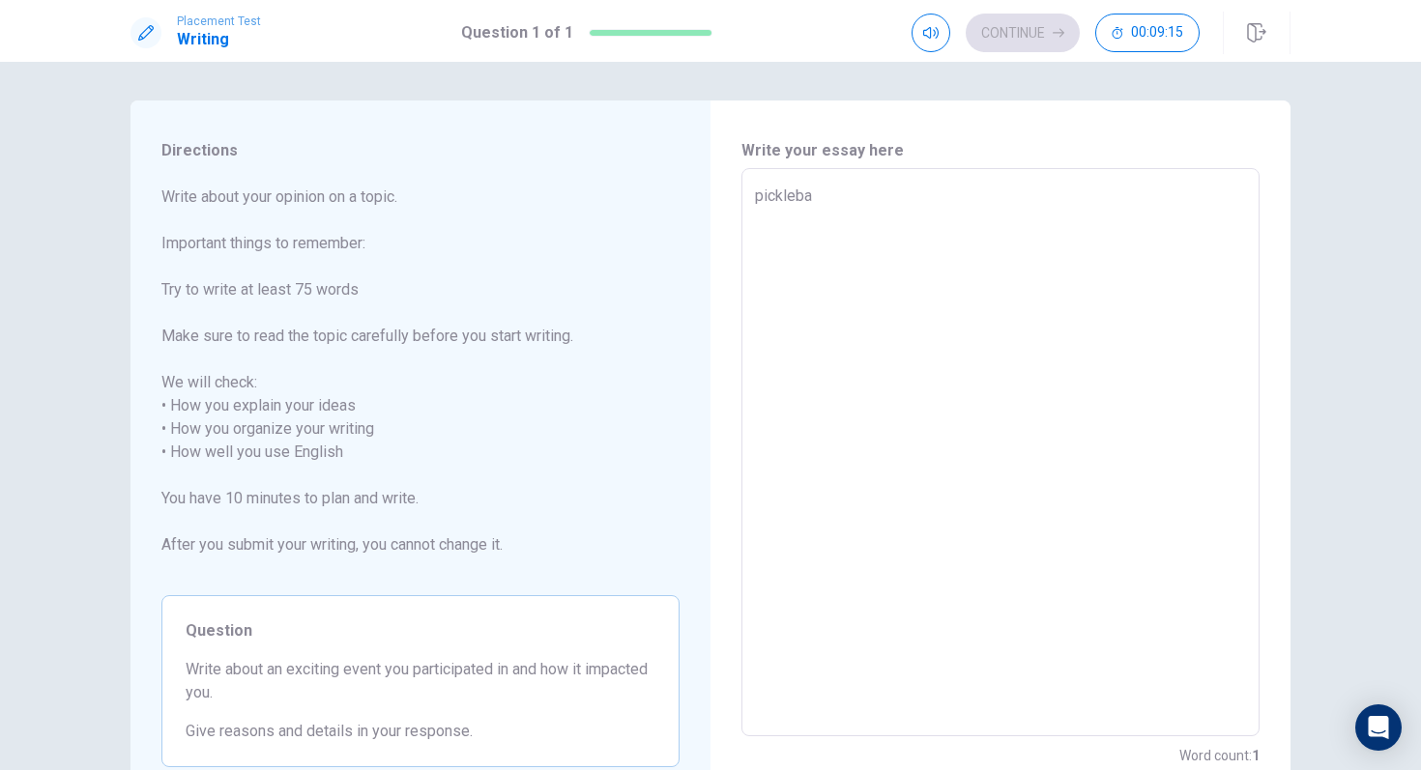
type textarea "x"
type textarea "pickleb"
type textarea "x"
type textarea "pickle"
type textarea "x"
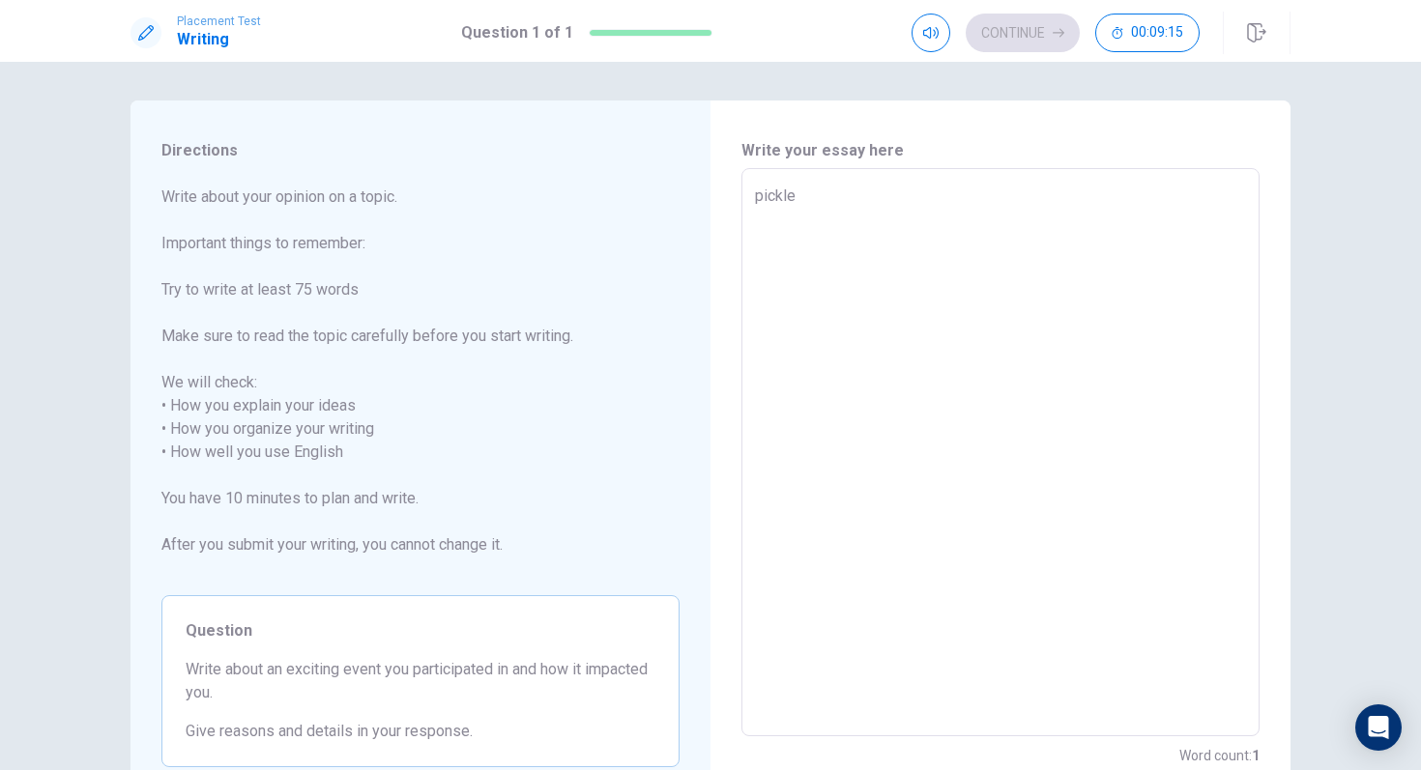
type textarea "pickl"
type textarea "x"
type textarea "pick"
type textarea "x"
type textarea "pic"
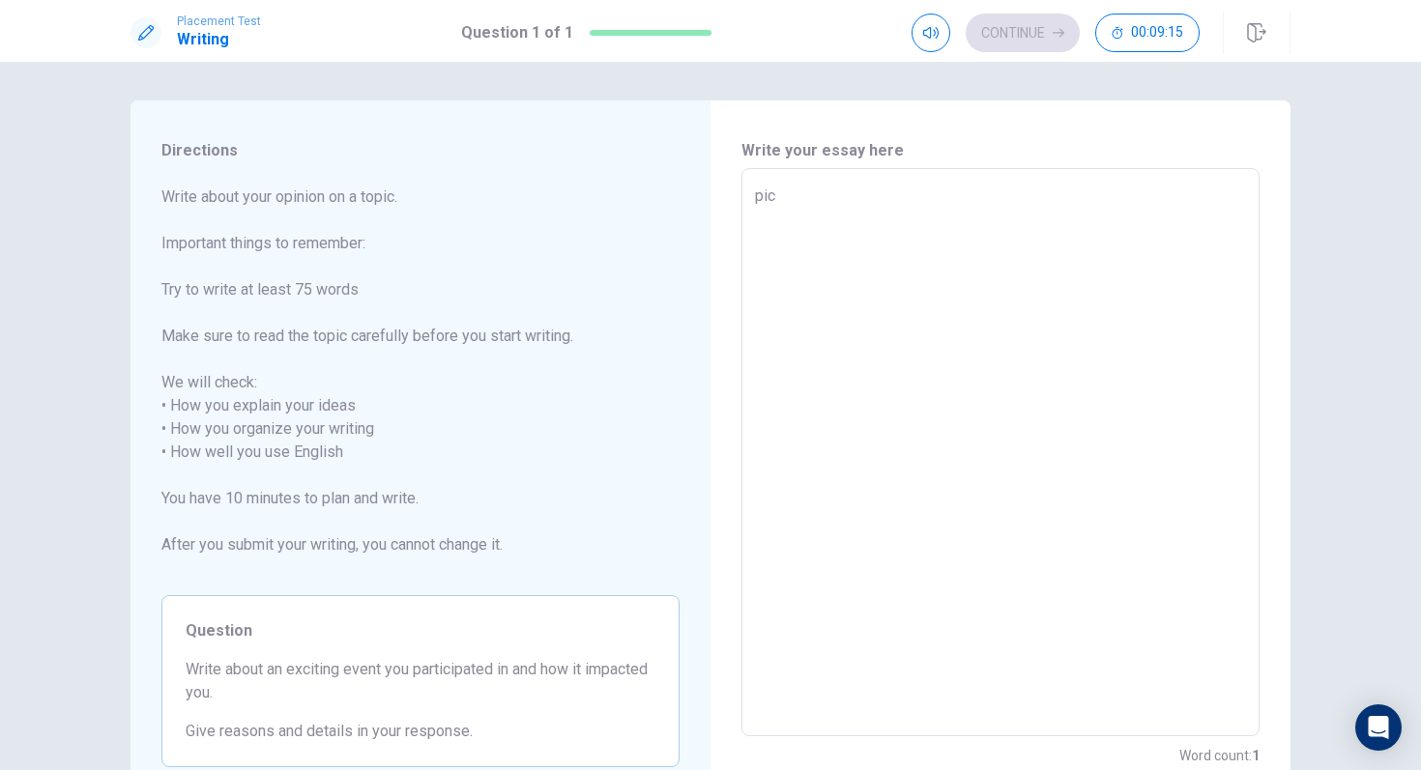
type textarea "x"
type textarea "pi"
type textarea "x"
type textarea "p"
type textarea "x"
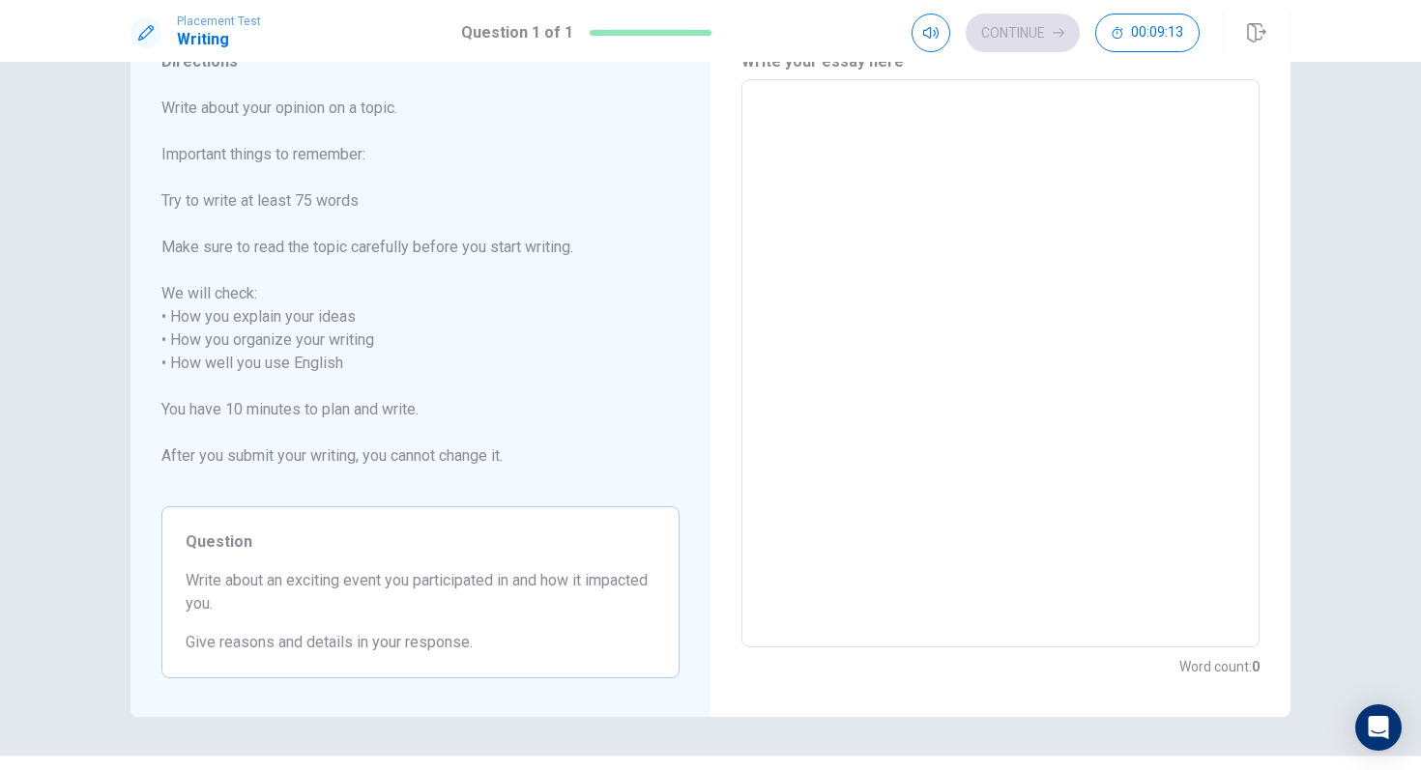
scroll to position [86, 0]
type textarea "A"
type textarea "x"
type textarea "An"
type textarea "x"
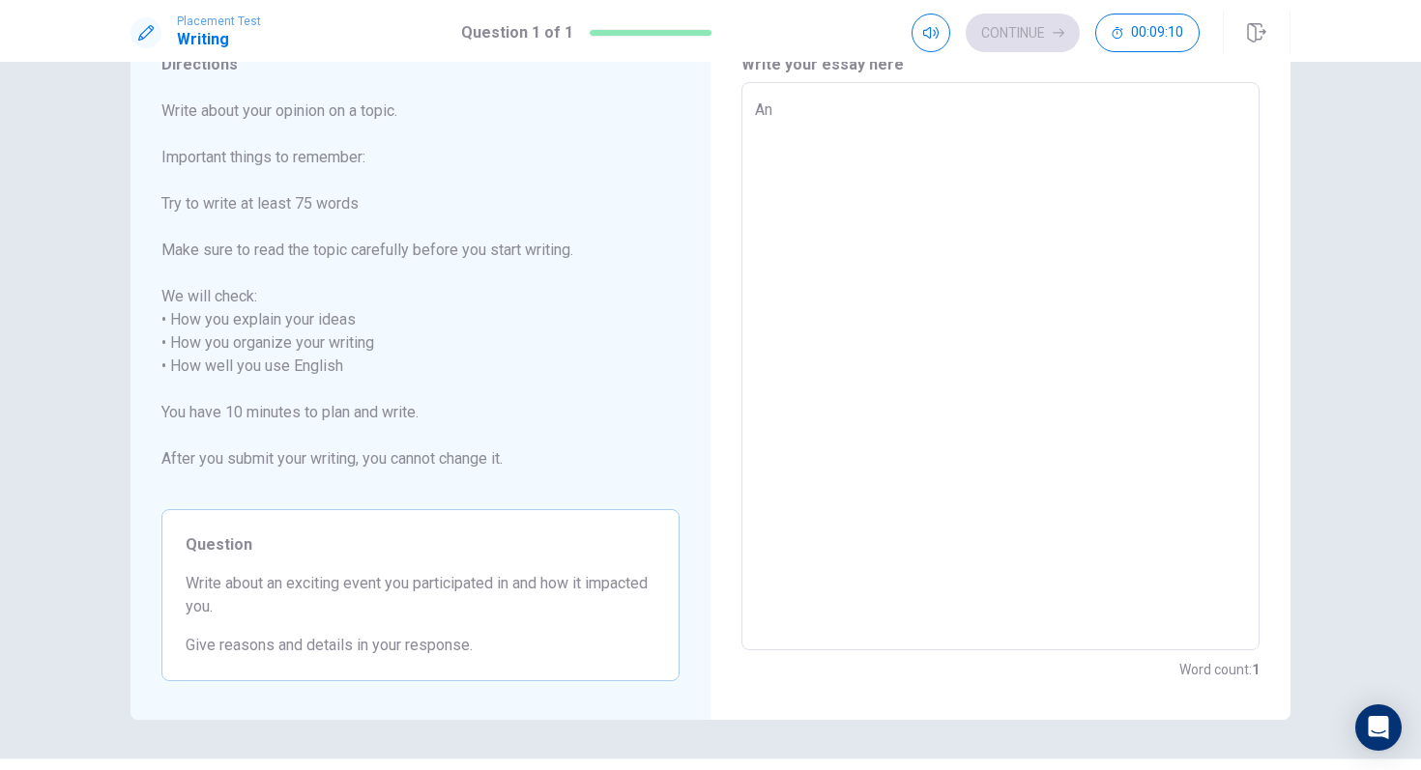
type textarea "An"
type textarea "x"
type textarea "An e"
type textarea "x"
type textarea "An ex"
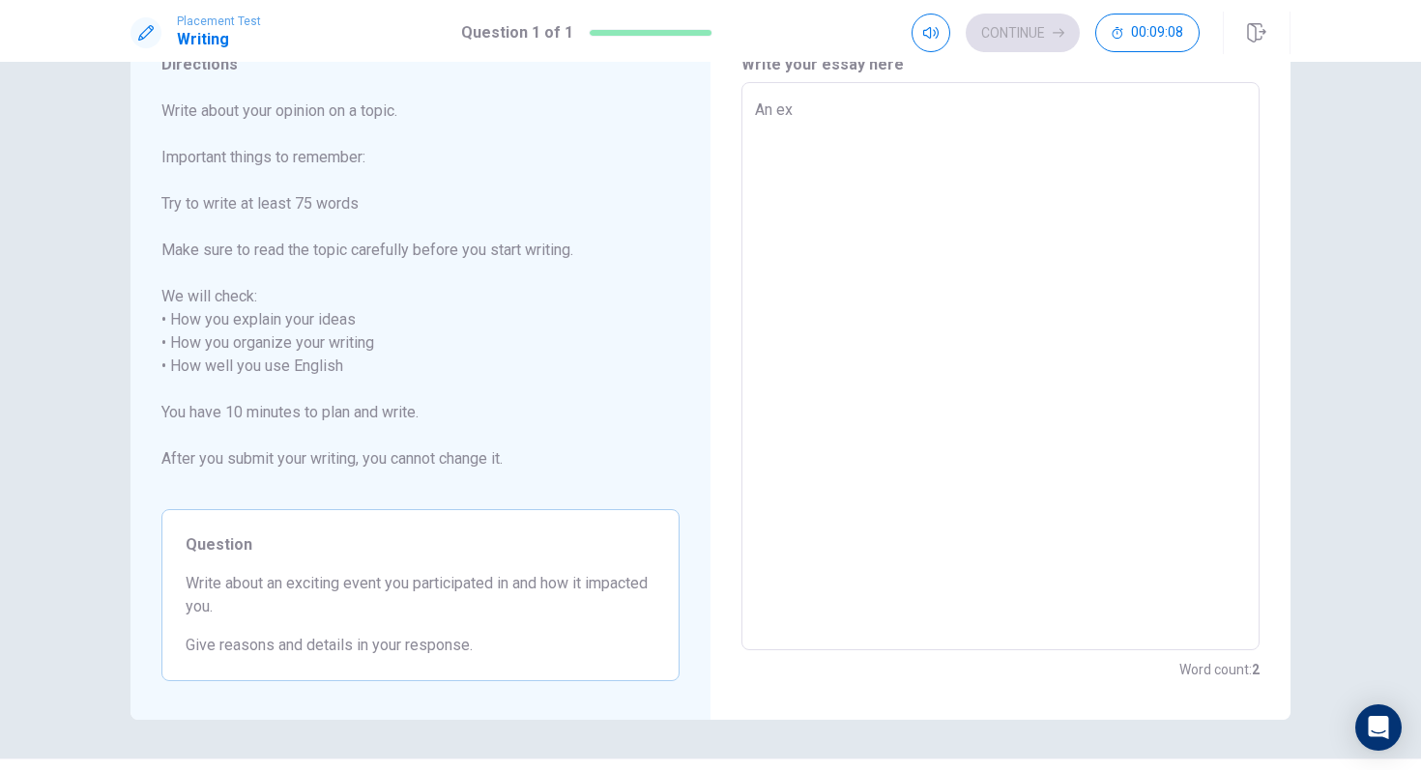
type textarea "x"
type textarea "An exc"
type textarea "x"
type textarea "An exci"
type textarea "x"
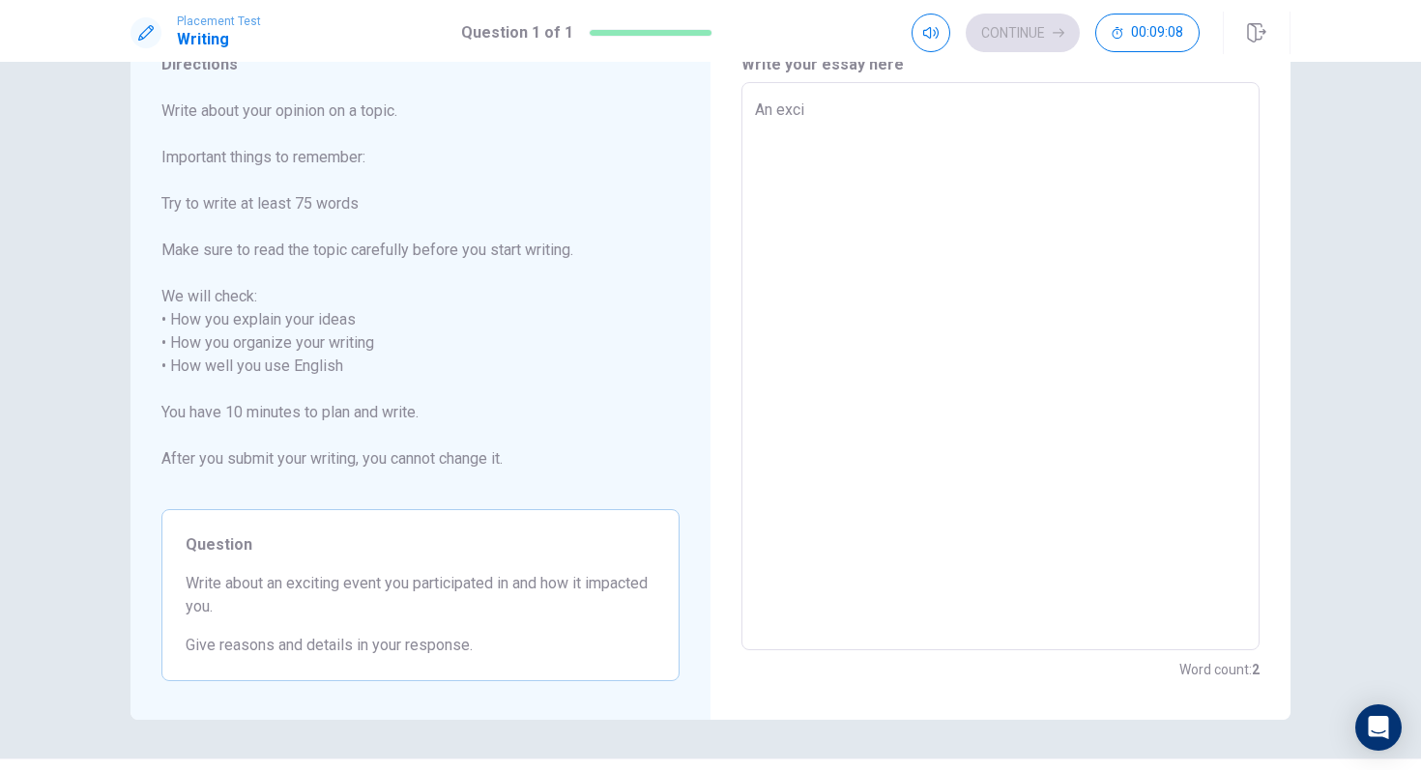
type textarea "An excit"
type textarea "x"
type textarea "An exciti"
type textarea "x"
type textarea "An excitin"
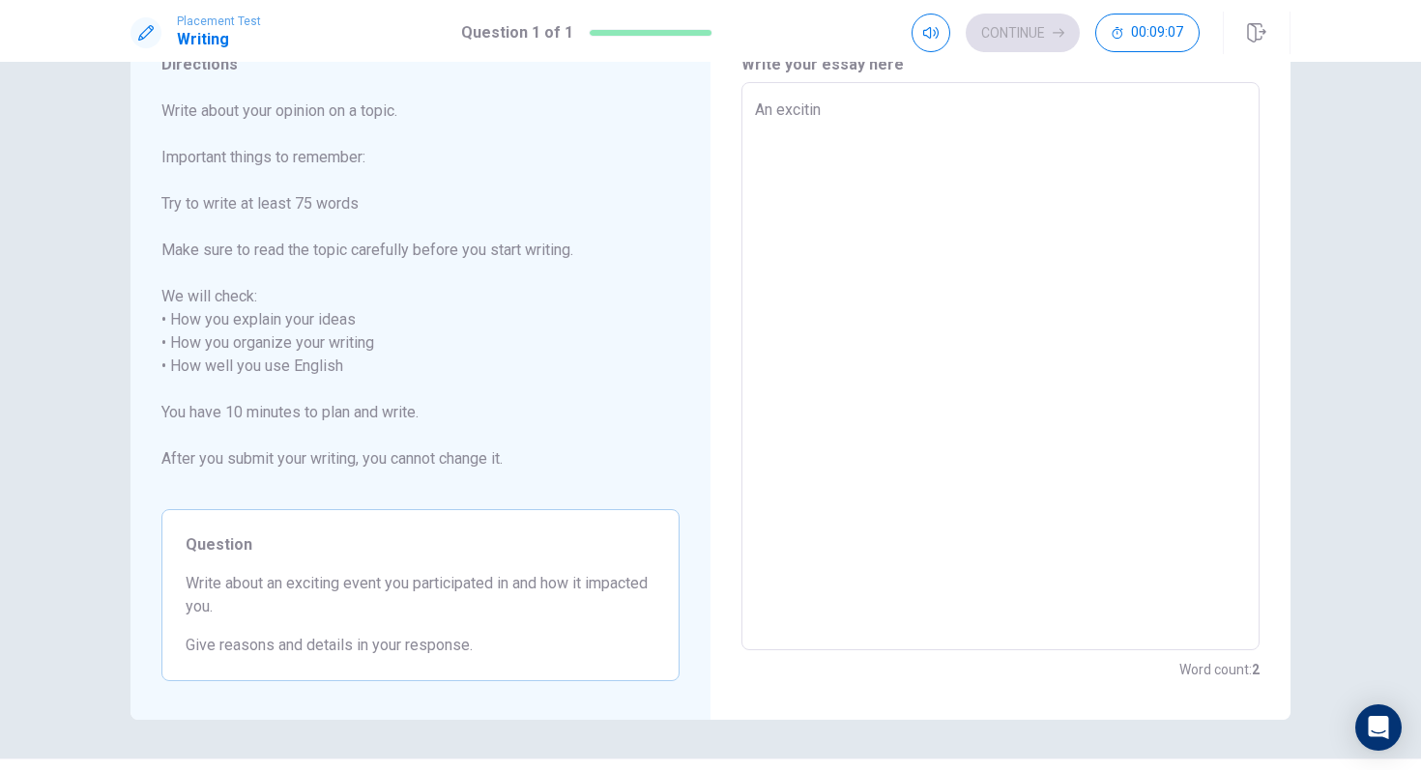
type textarea "x"
type textarea "An exciting"
type textarea "x"
type textarea "An exciting"
type textarea "x"
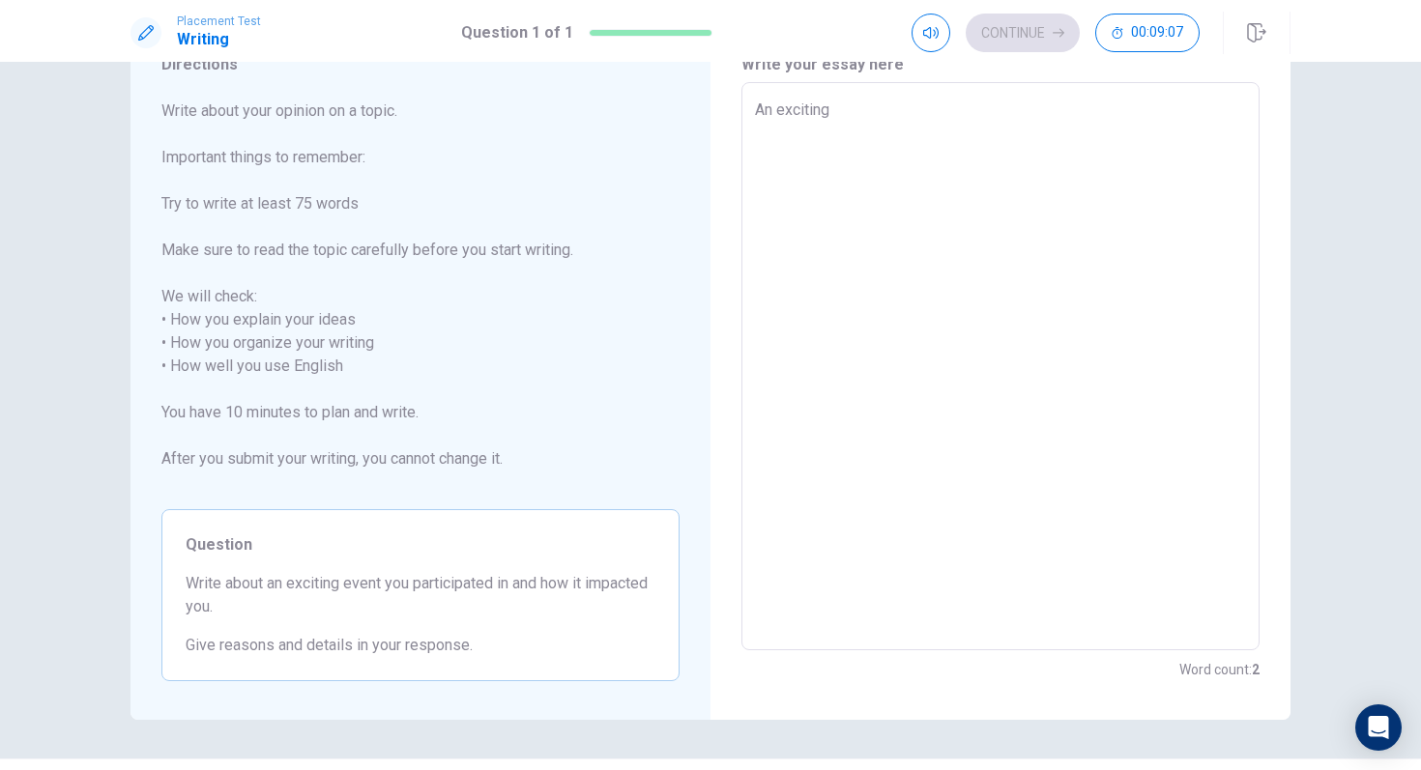
type textarea "An exciting e"
type textarea "x"
type textarea "An exciting ev"
type textarea "x"
type textarea "An exciting eve"
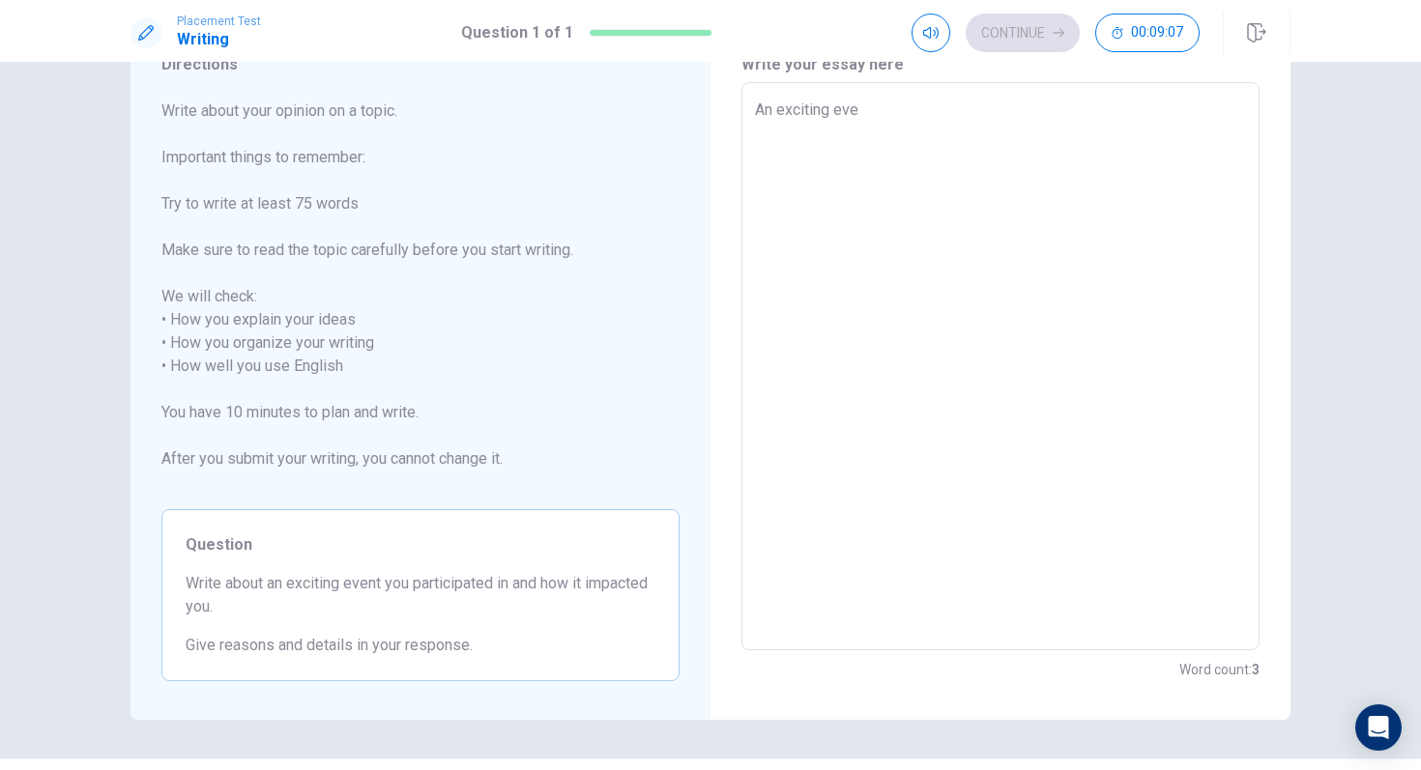
type textarea "x"
type textarea "An exciting even"
type textarea "x"
type textarea "An exciting event"
type textarea "x"
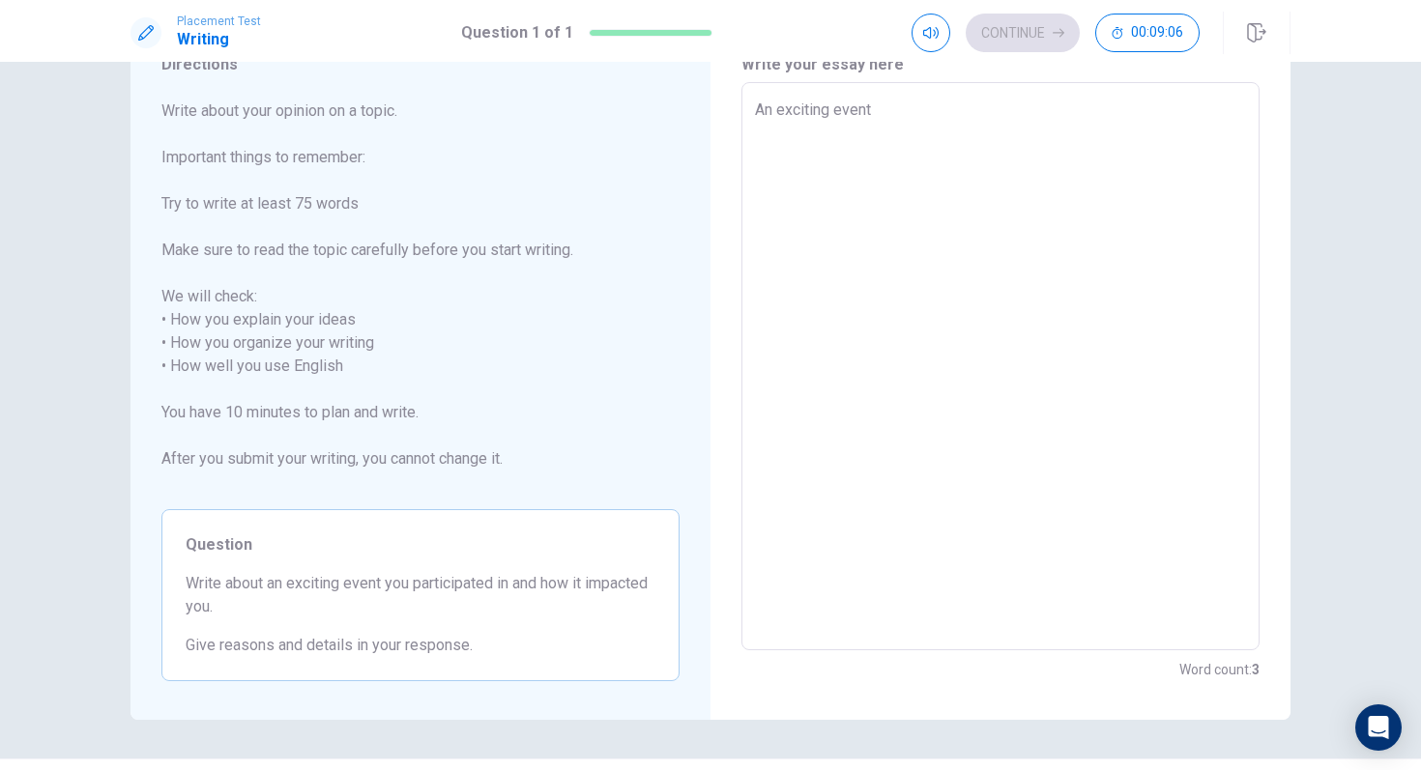
type textarea "An exciting event"
type textarea "x"
type textarea "An exciting event I"
type textarea "x"
type textarea "An exciting event I"
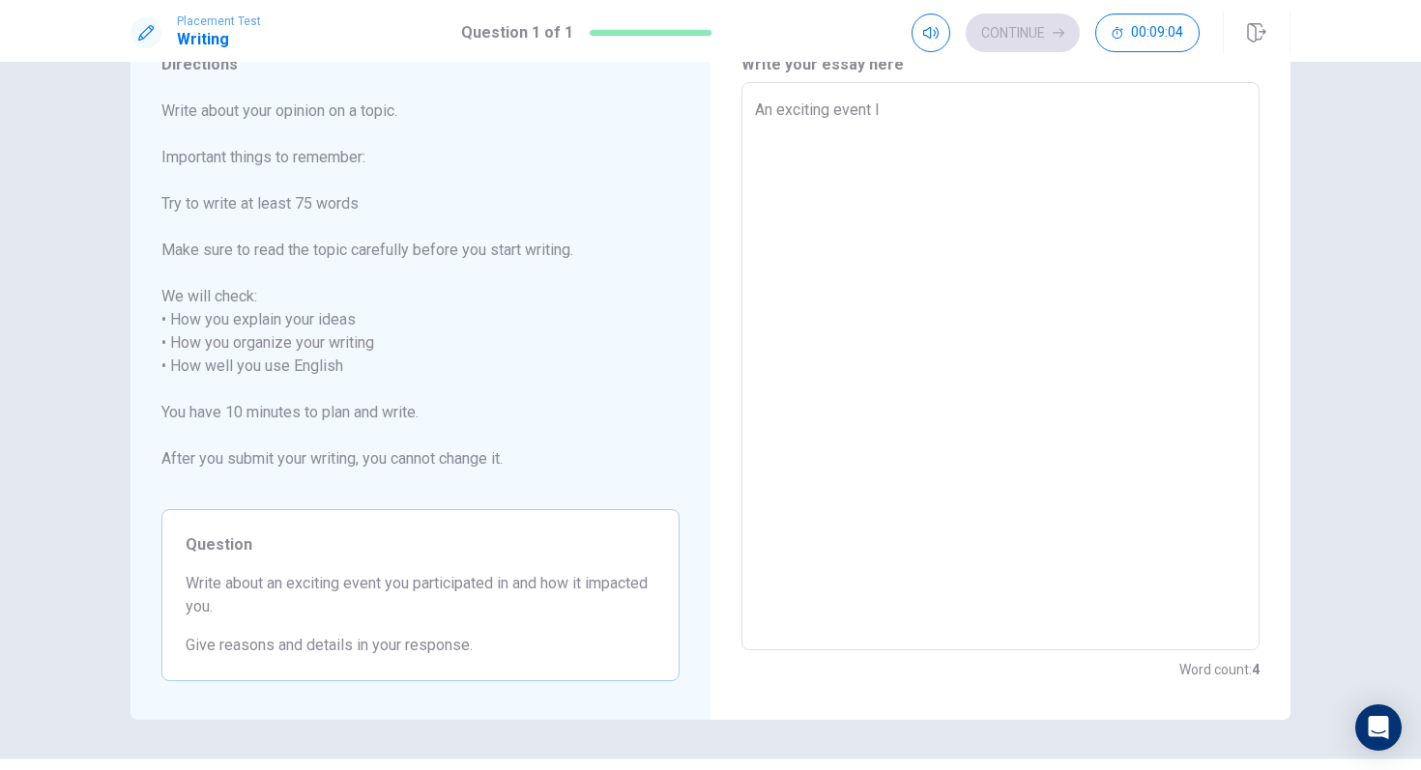
type textarea "x"
type textarea "An exciting event I p"
type textarea "x"
type textarea "An exciting event I [GEOGRAPHIC_DATA]"
type textarea "x"
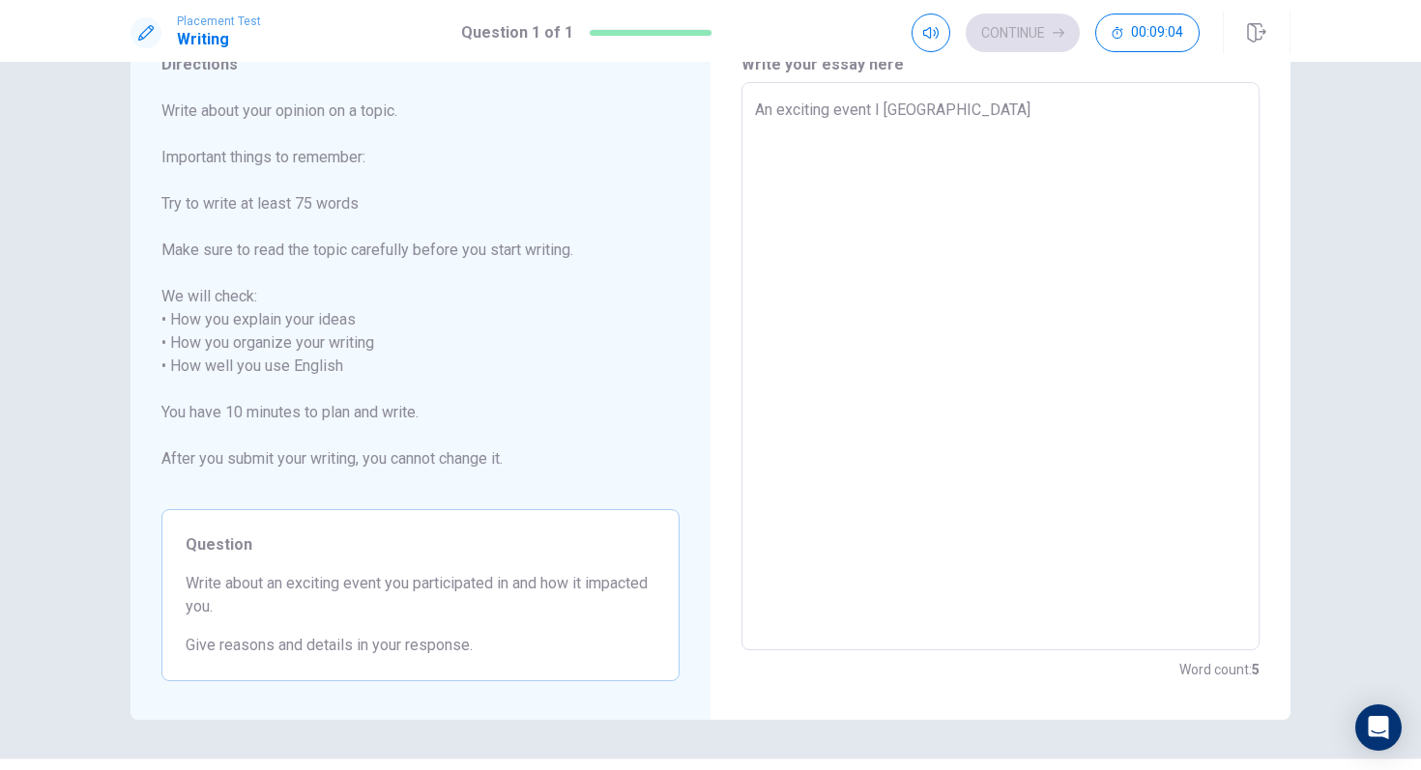
type textarea "An exciting event I par"
type textarea "x"
type textarea "An exciting event I part"
type textarea "x"
type textarea "An exciting event I parti"
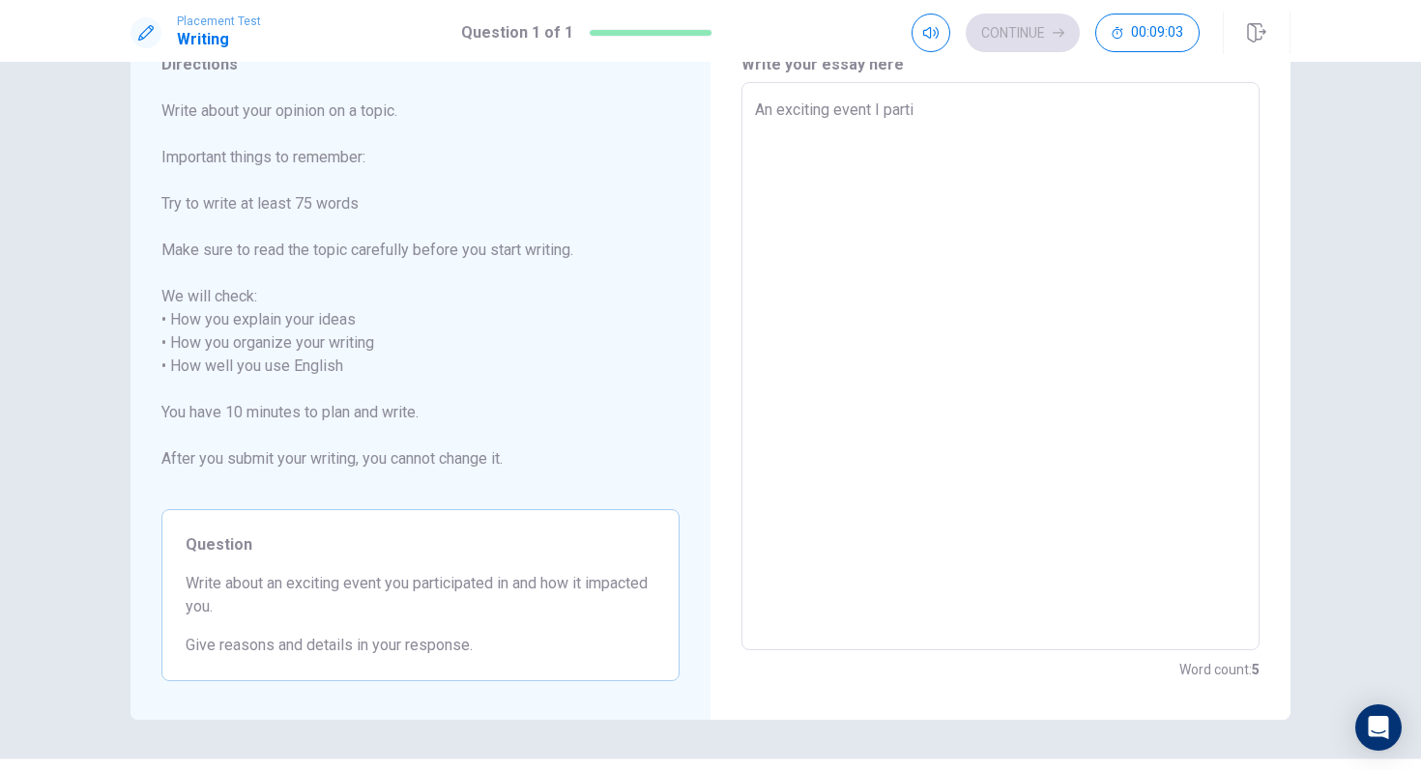
type textarea "x"
type textarea "An exciting event I partic"
type textarea "x"
type textarea "An exciting event I partici"
type textarea "x"
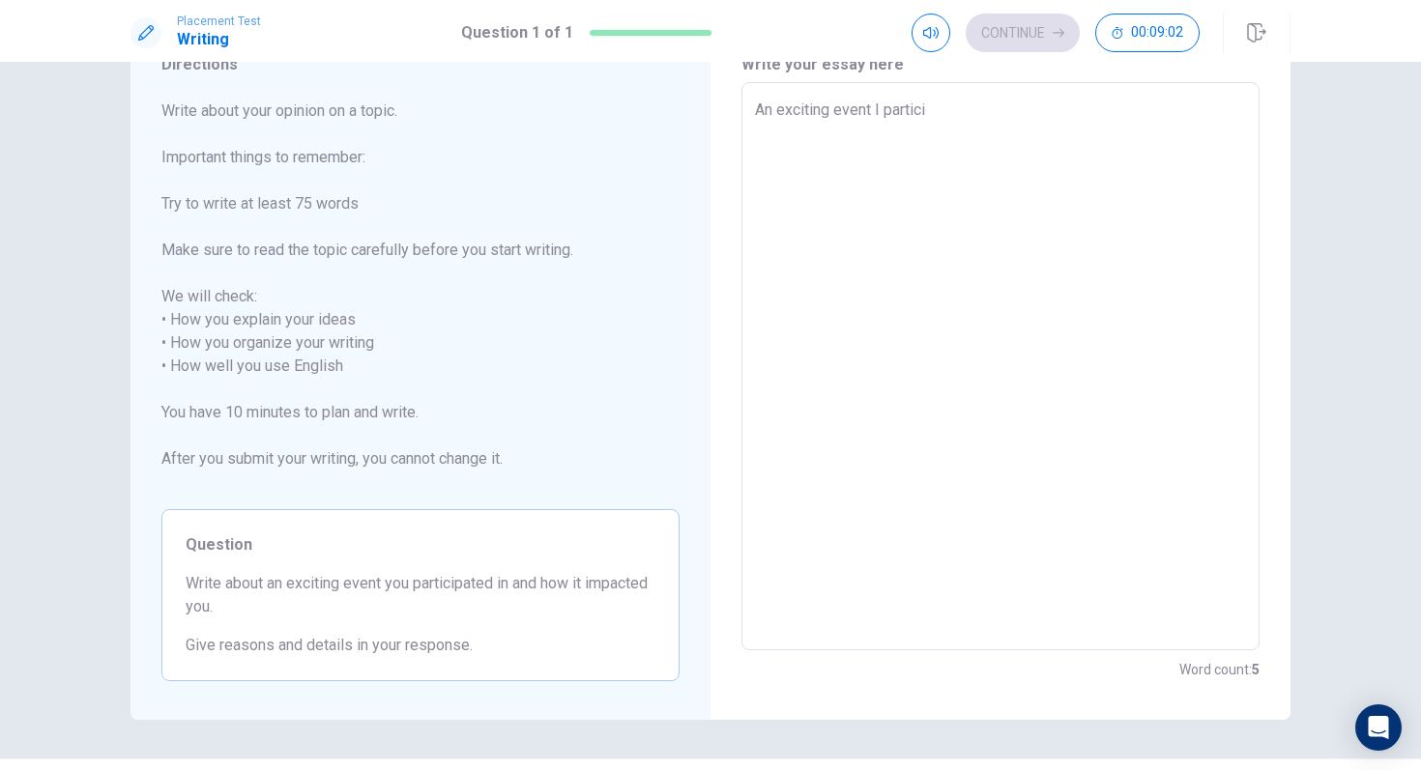
type textarea "An exciting event I particip"
type textarea "x"
type textarea "An exciting event I participa"
type textarea "x"
type textarea "An exciting event I participat"
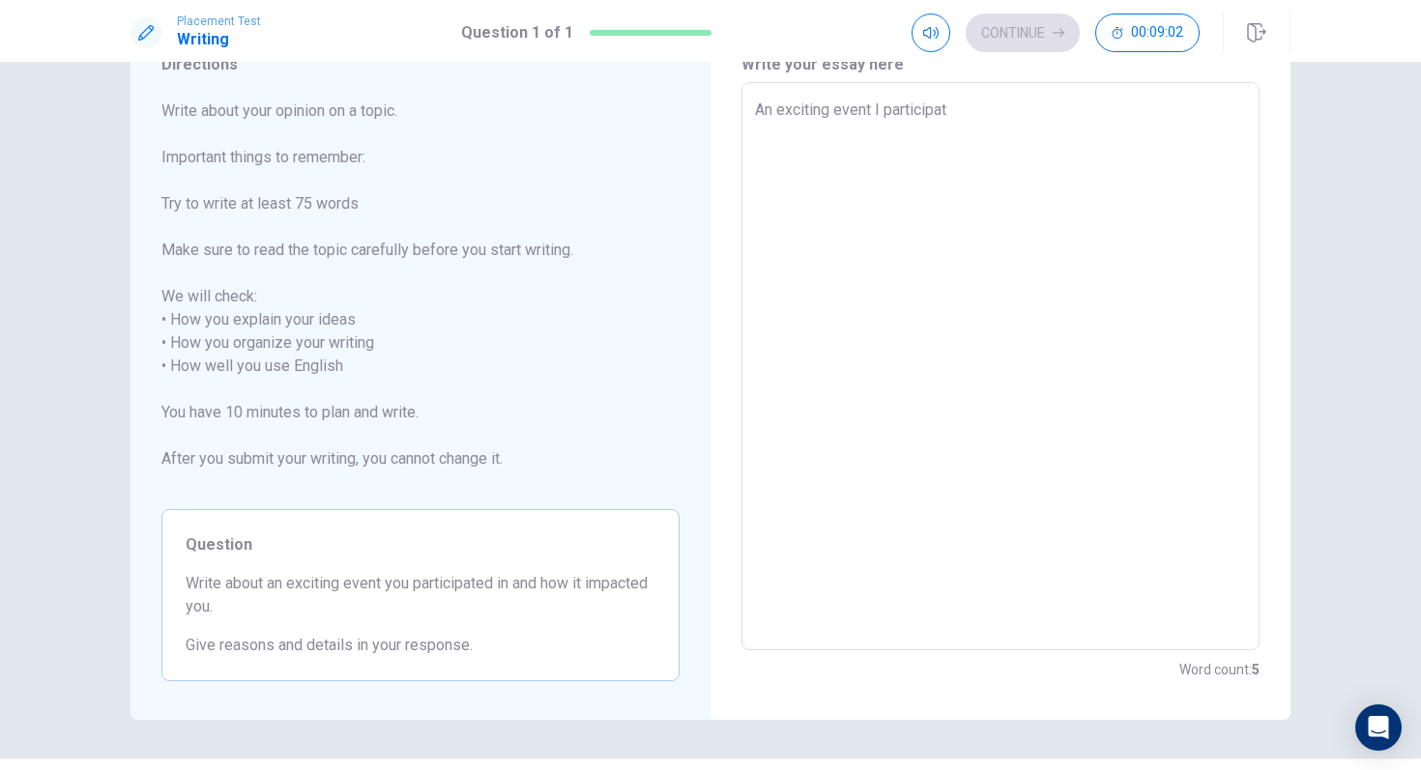
type textarea "x"
type textarea "An exciting event I participate"
type textarea "x"
type textarea "An exciting event I participated"
type textarea "x"
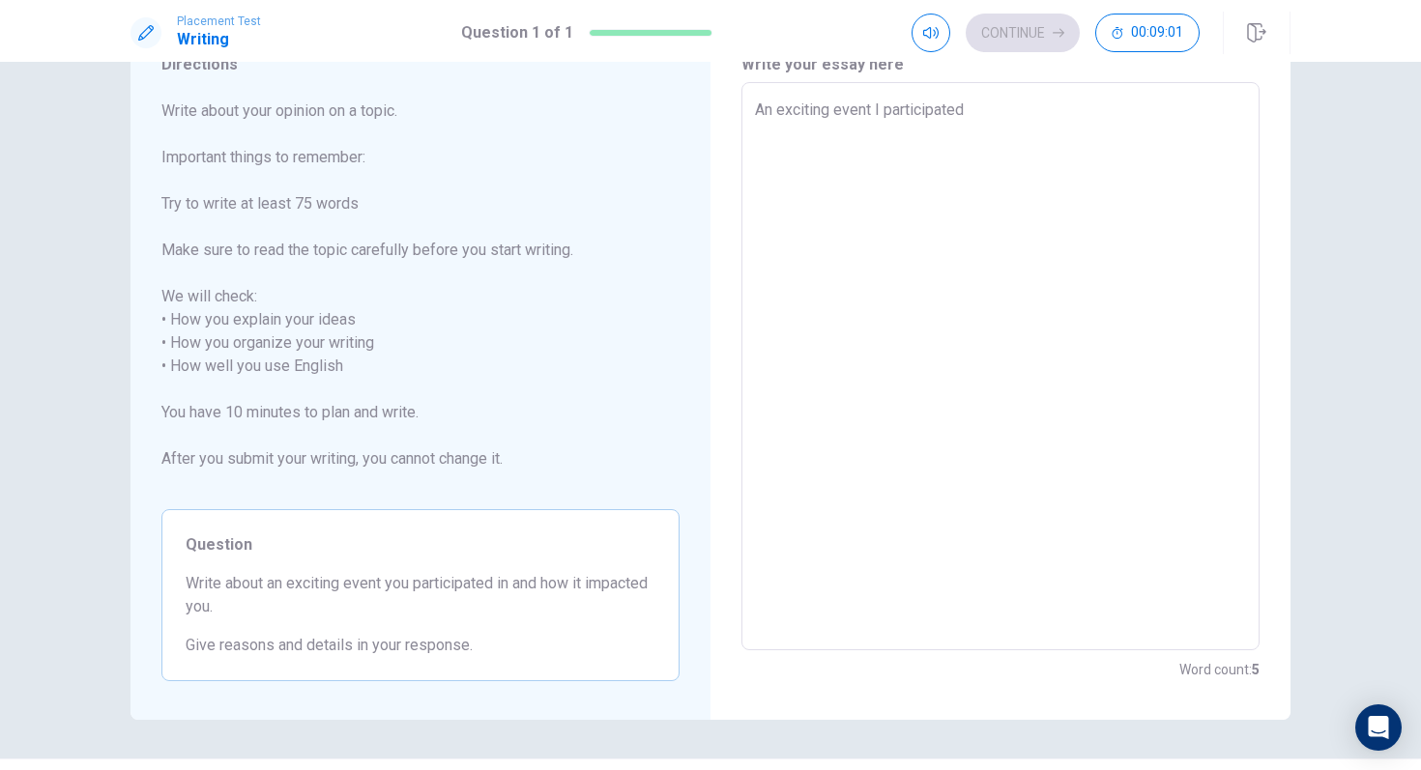
type textarea "An exciting event I participated"
type textarea "x"
type textarea "An exciting event I participated i"
type textarea "x"
type textarea "An exciting event I participated in"
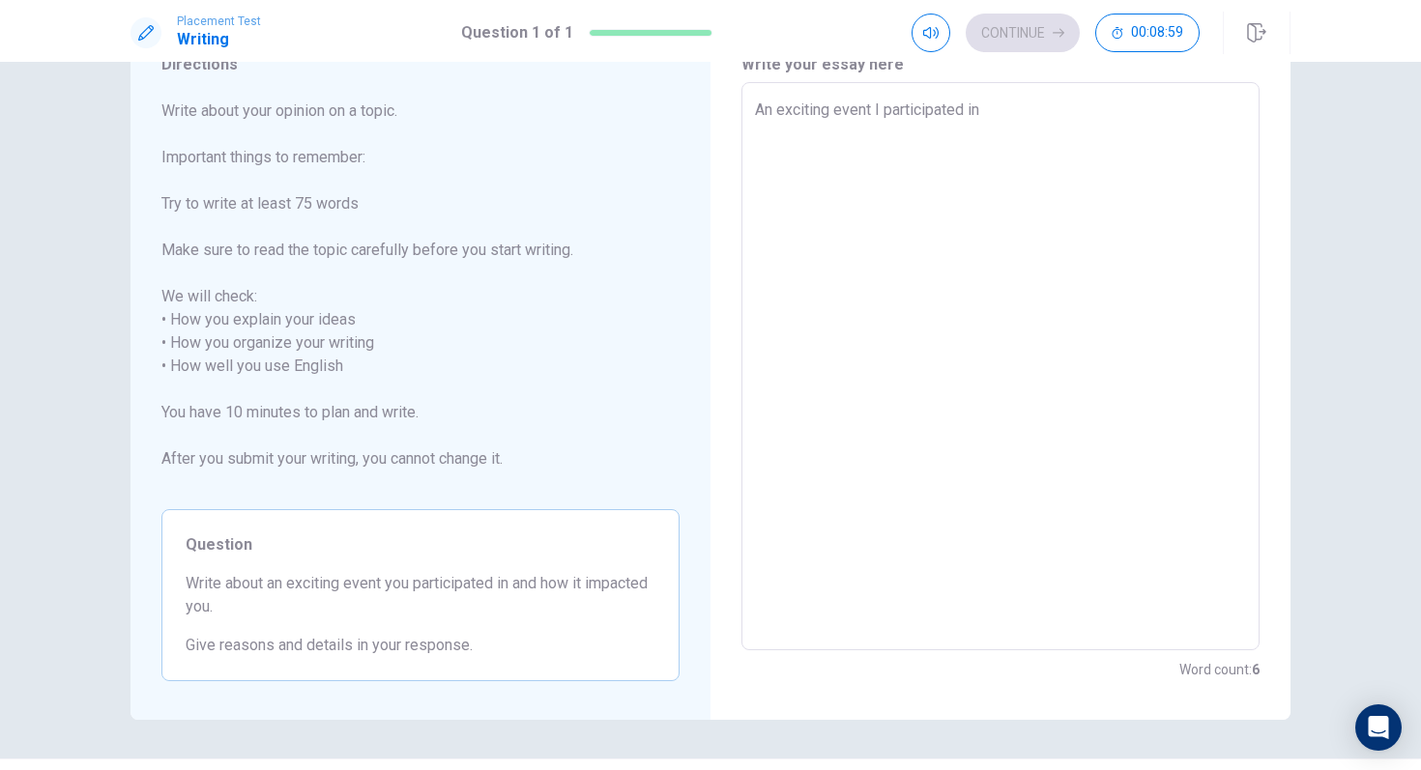
type textarea "x"
type textarea "An exciting event I participated in"
type textarea "x"
type textarea "An exciting event I participated in w"
type textarea "x"
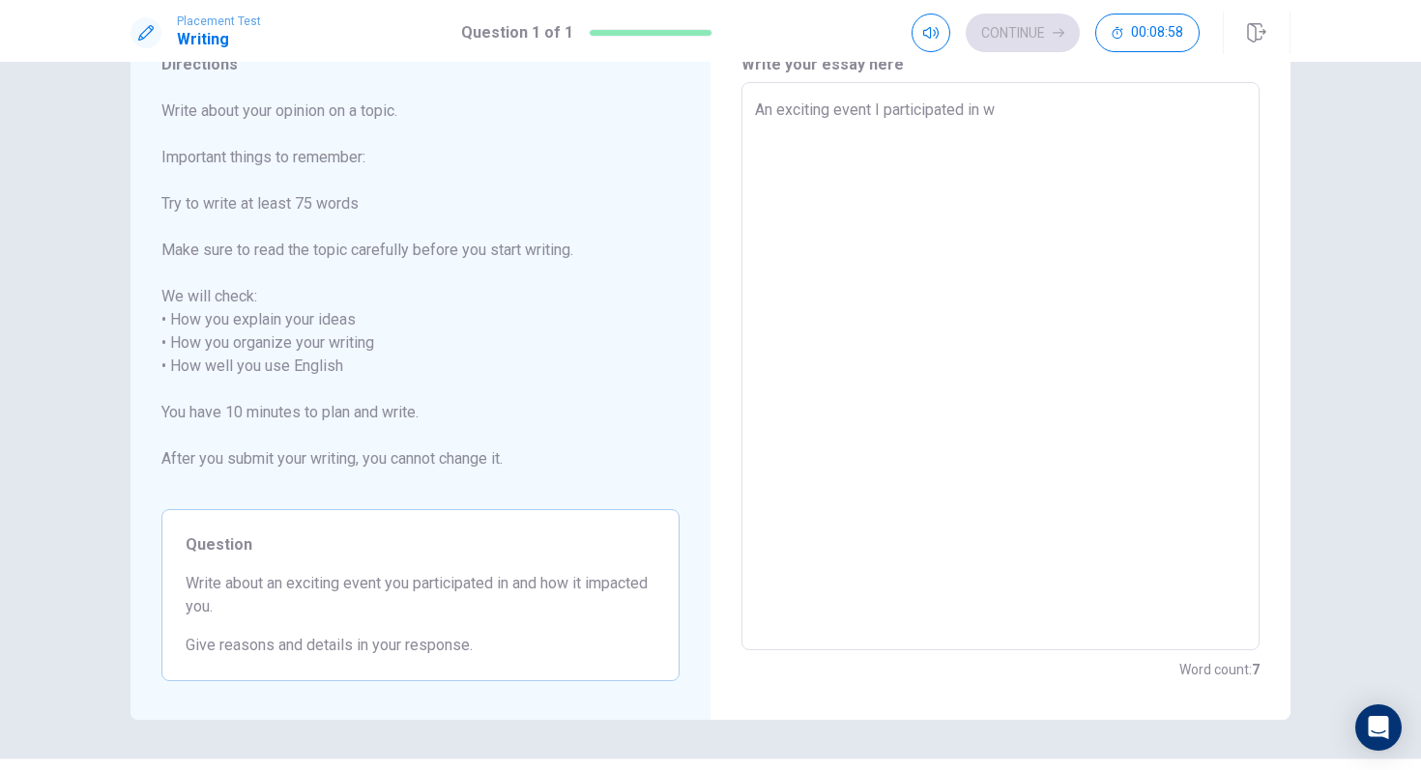
type textarea "An exciting event I participated in wa"
type textarea "x"
type textarea "An exciting event I participated in was"
type textarea "x"
type textarea "An exciting event I participated in was"
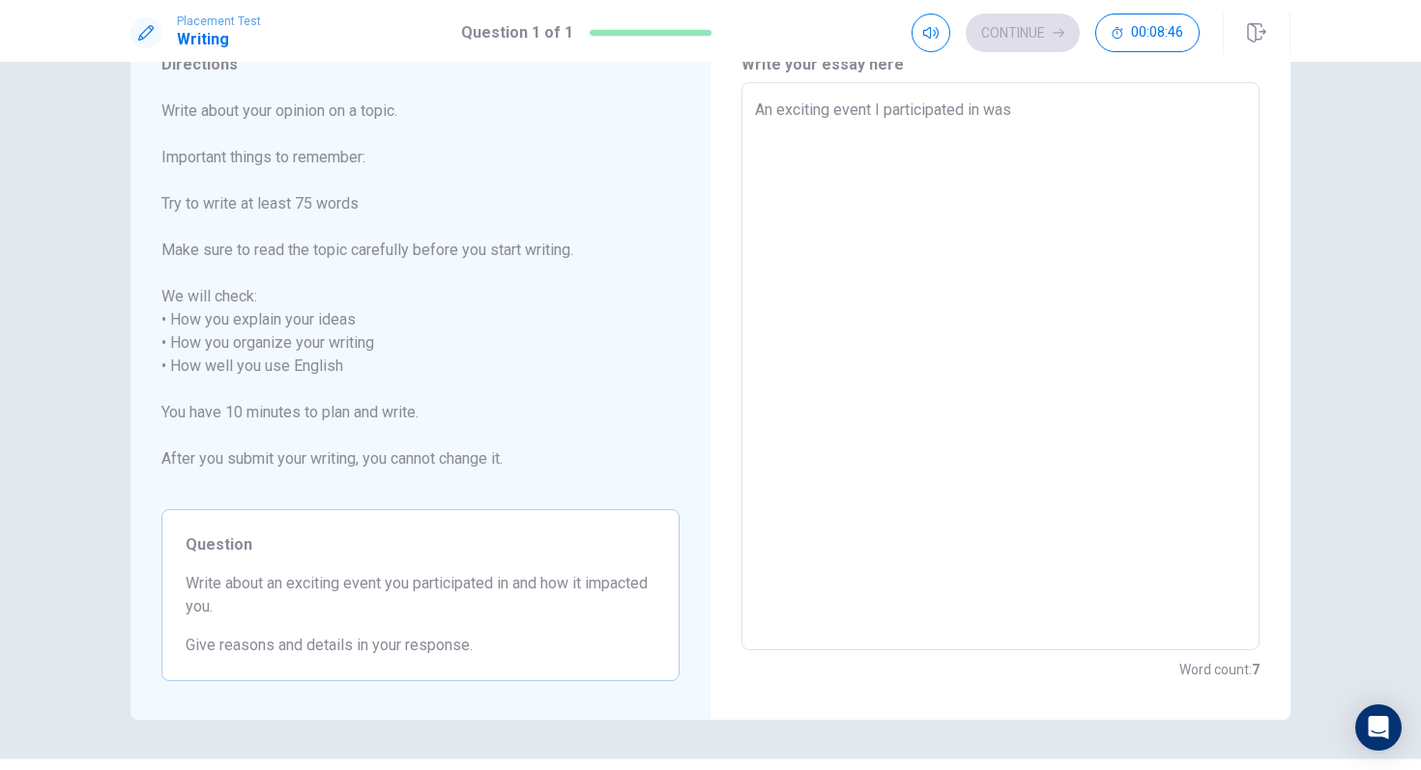
type textarea "x"
type textarea "An exciting event I participated in was t"
type textarea "x"
type textarea "An exciting event I participated in was th"
type textarea "x"
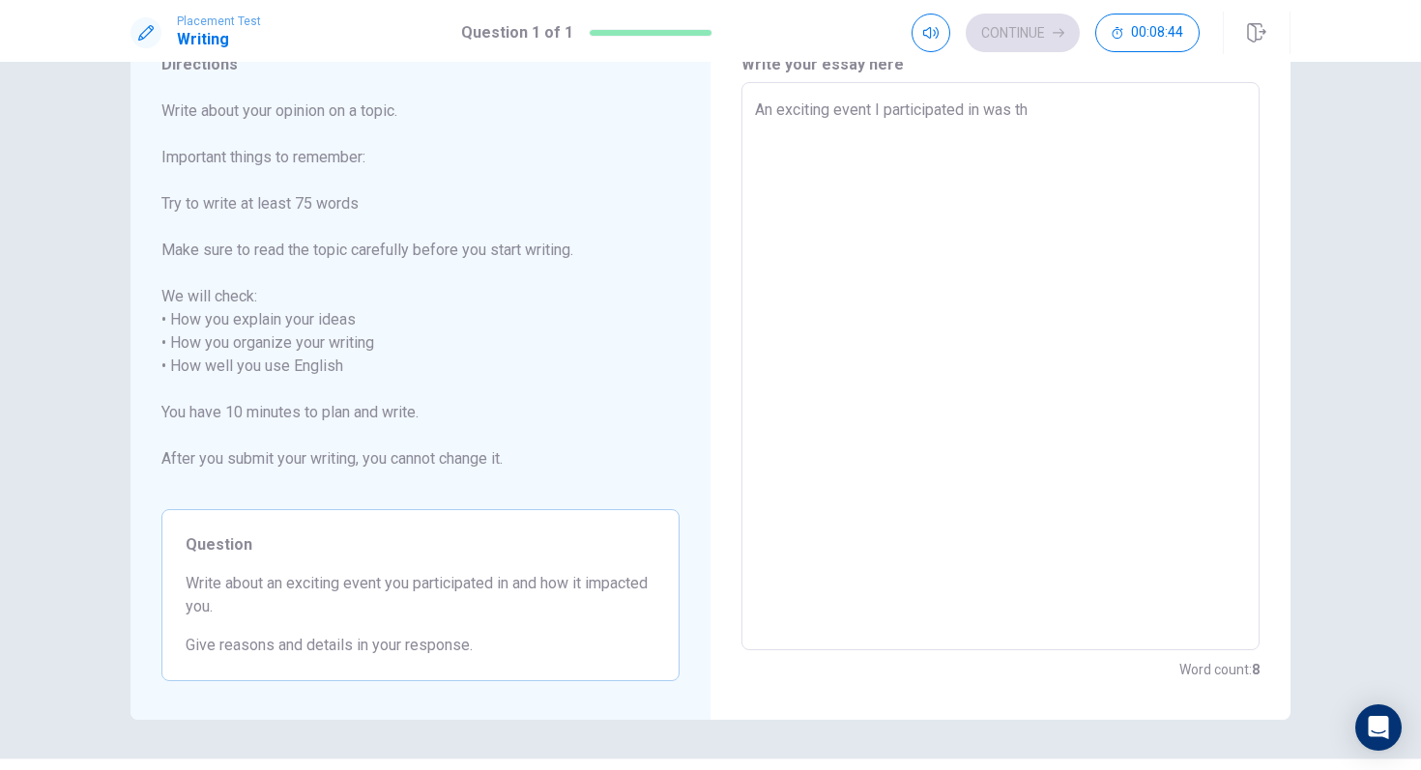
type textarea "An exciting event I participated in was the"
type textarea "x"
type textarea "An exciting event I participated in was the"
type textarea "x"
type textarea "An exciting event I participated in was the p"
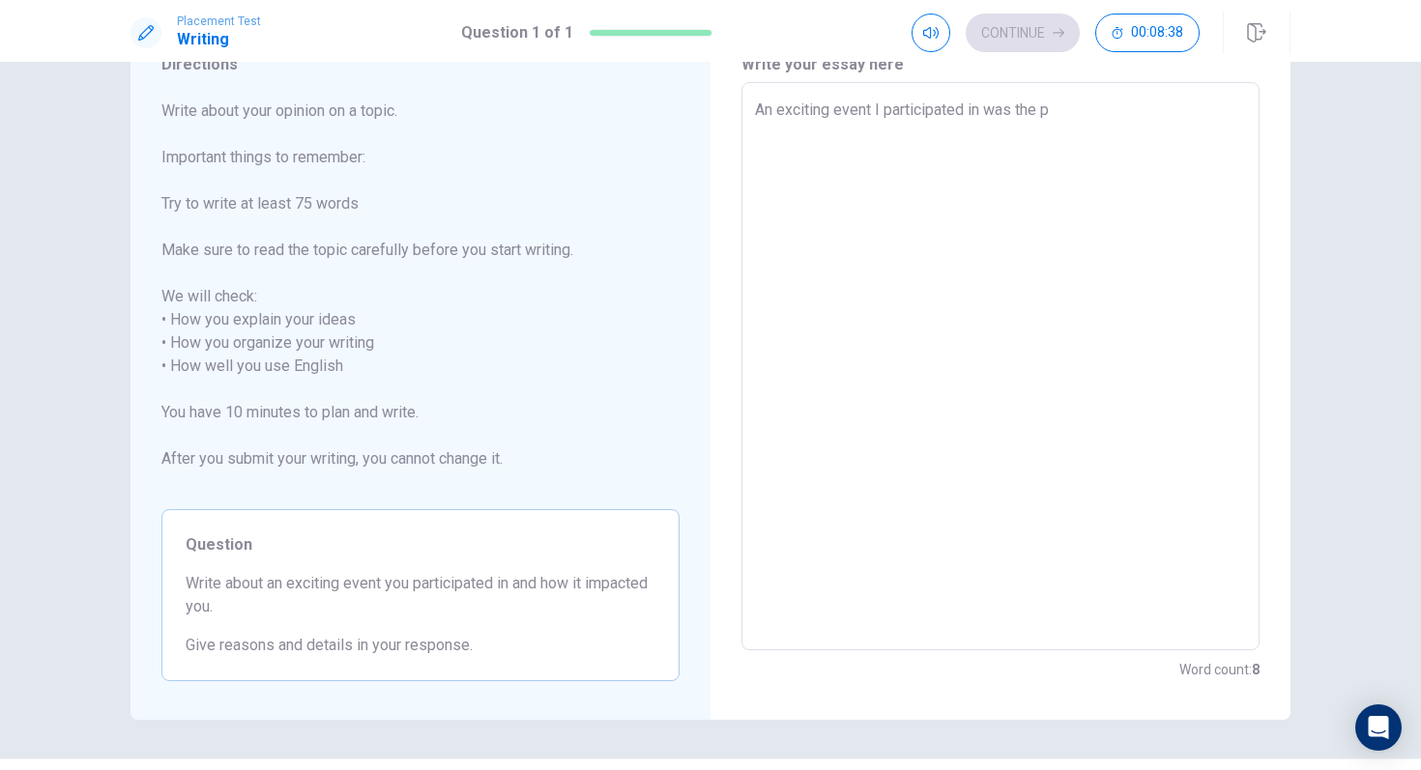
type textarea "x"
type textarea "An exciting event I participated in was the pa"
type textarea "x"
type textarea "An exciting event I participated in was the pad"
type textarea "x"
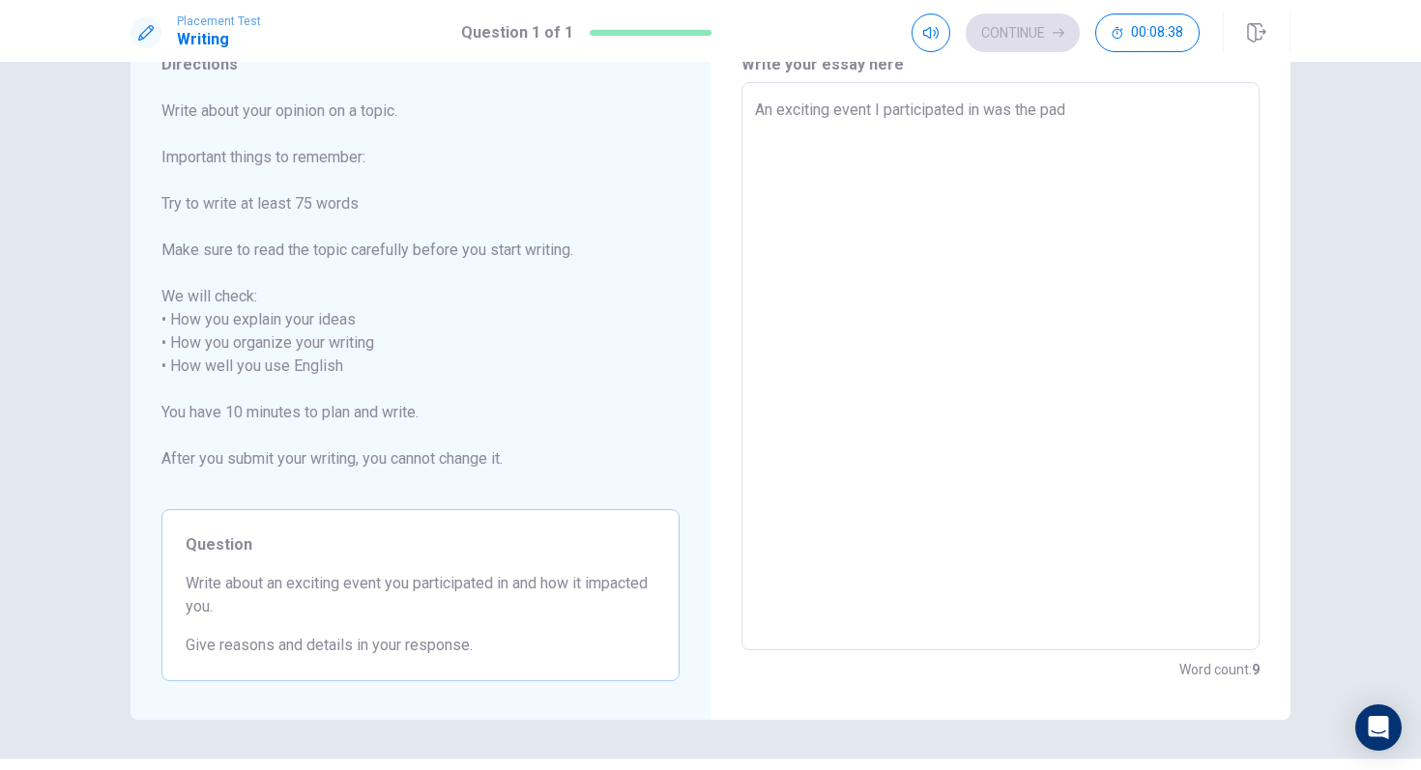
type textarea "An exciting event I participated in was the pade"
type textarea "x"
type textarea "An exciting event I participated in was the padel"
type textarea "x"
type textarea "An exciting event I participated in was the padel"
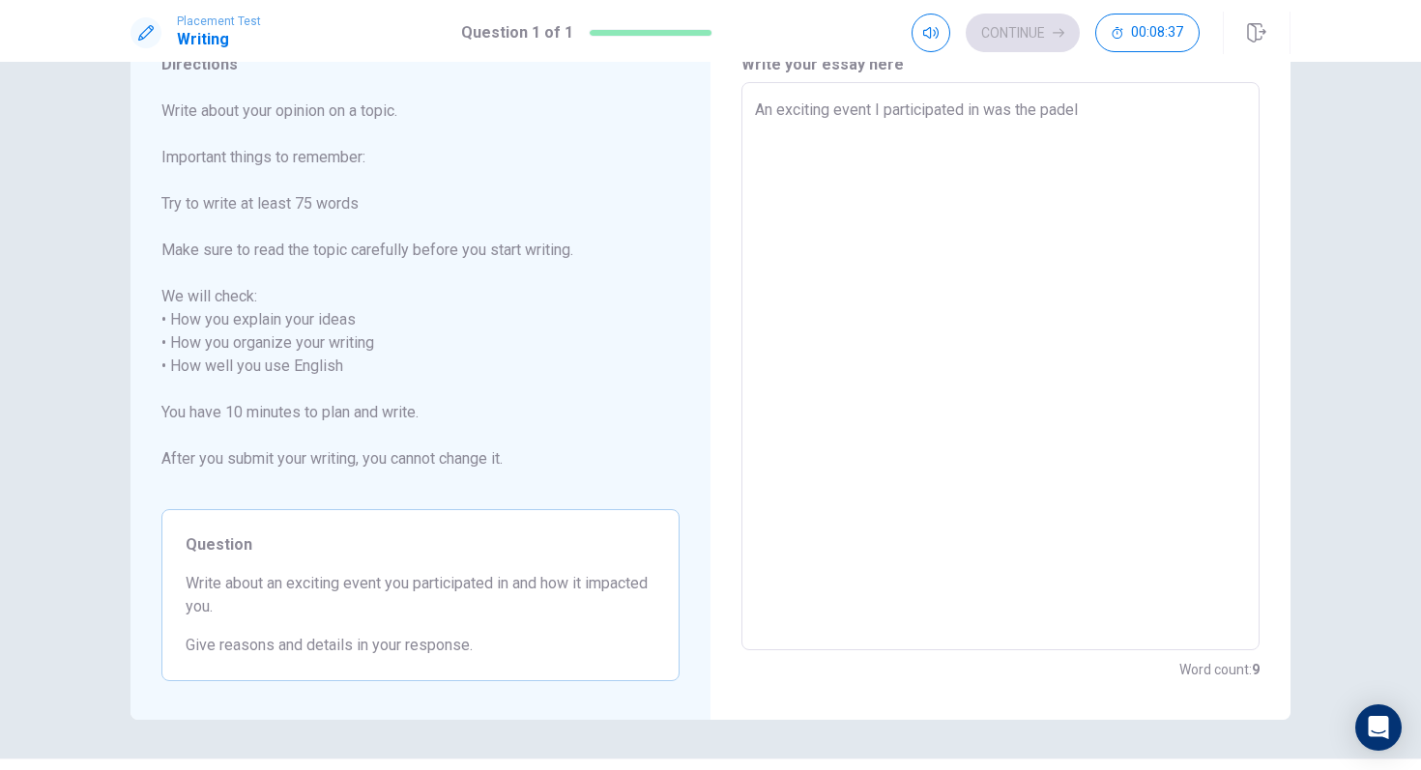
type textarea "x"
type textarea "An exciting event I participated in was the padel t"
type textarea "x"
type textarea "An exciting event I participated in was the padel to"
type textarea "x"
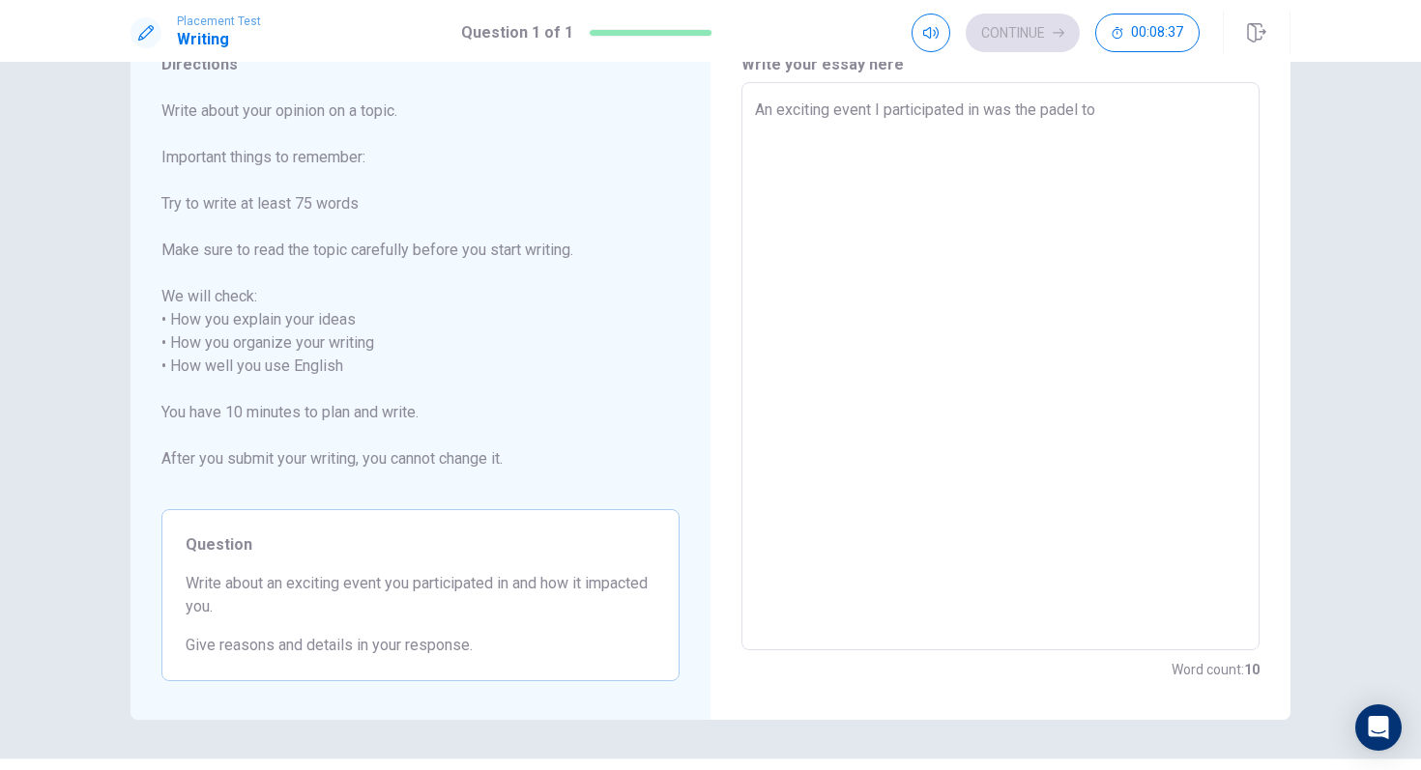
type textarea "An exciting event I participated in was the padel tou"
type textarea "x"
type textarea "An exciting event I participated in was the padel tour"
type textarea "x"
type textarea "An exciting event I participated in was the padel tourn"
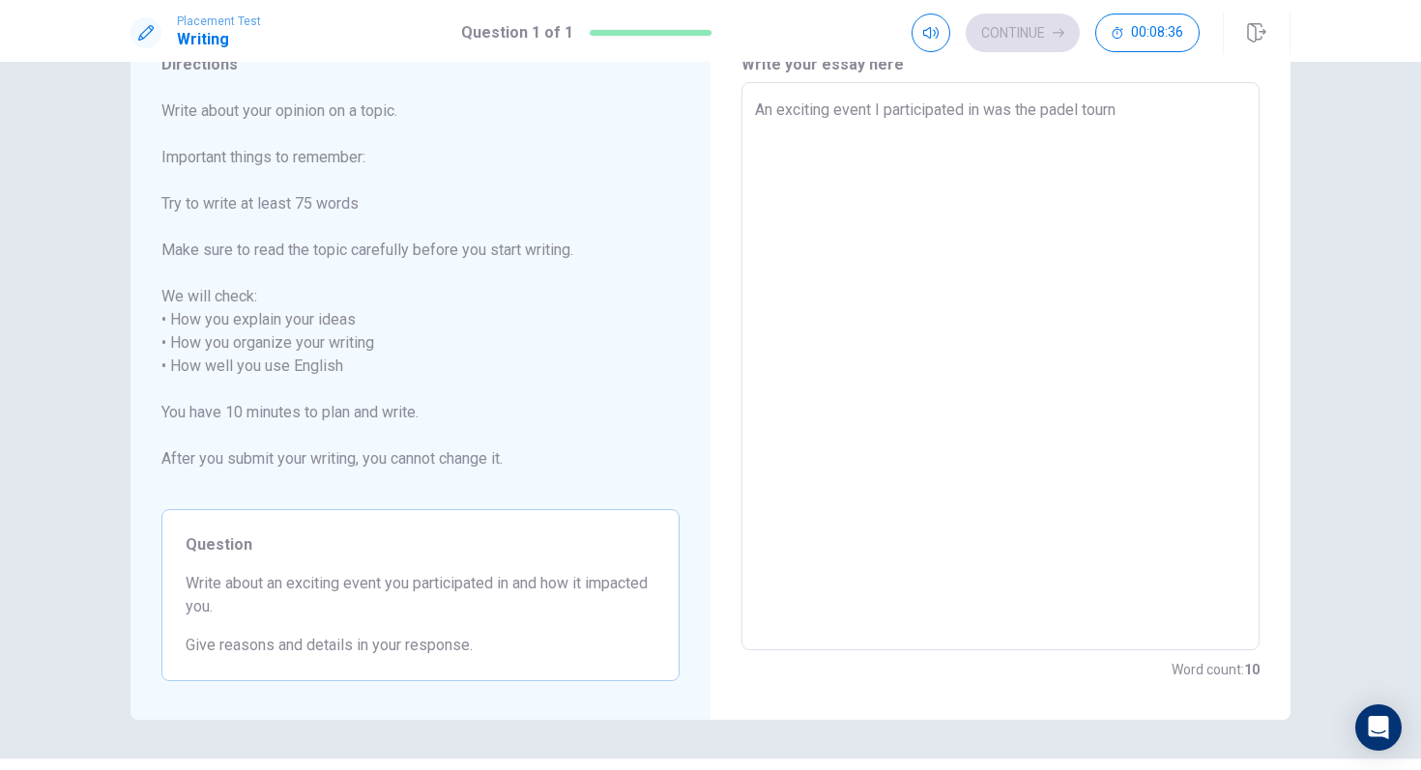
type textarea "x"
type textarea "An exciting event I participated in was the padel tourna"
type textarea "x"
type textarea "An exciting event I participated in was the padel tournam"
type textarea "x"
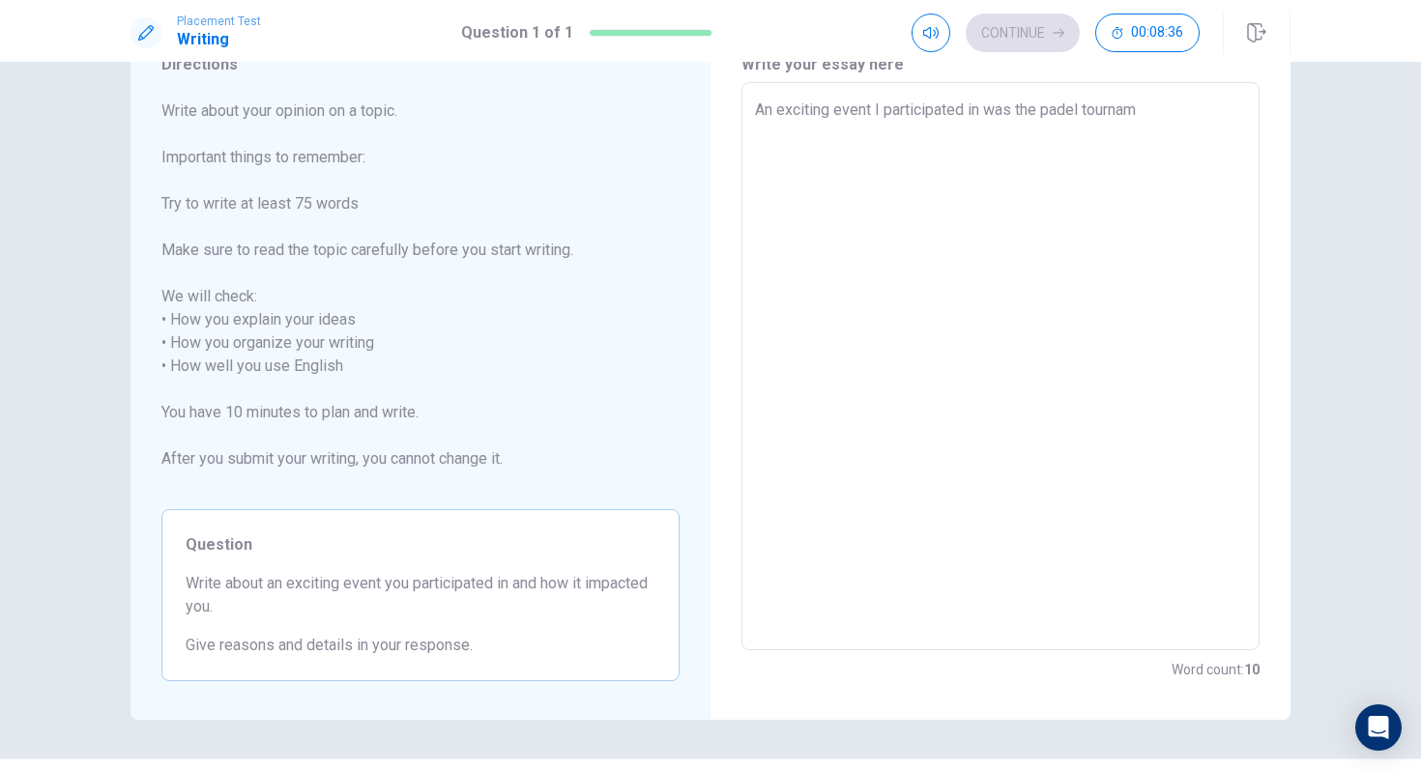
type textarea "An exciting event I participated in was the padel tourname"
type textarea "x"
type textarea "An exciting event I participated in was the padel tournamen"
type textarea "x"
type textarea "An exciting event I participated in was the padel tournament"
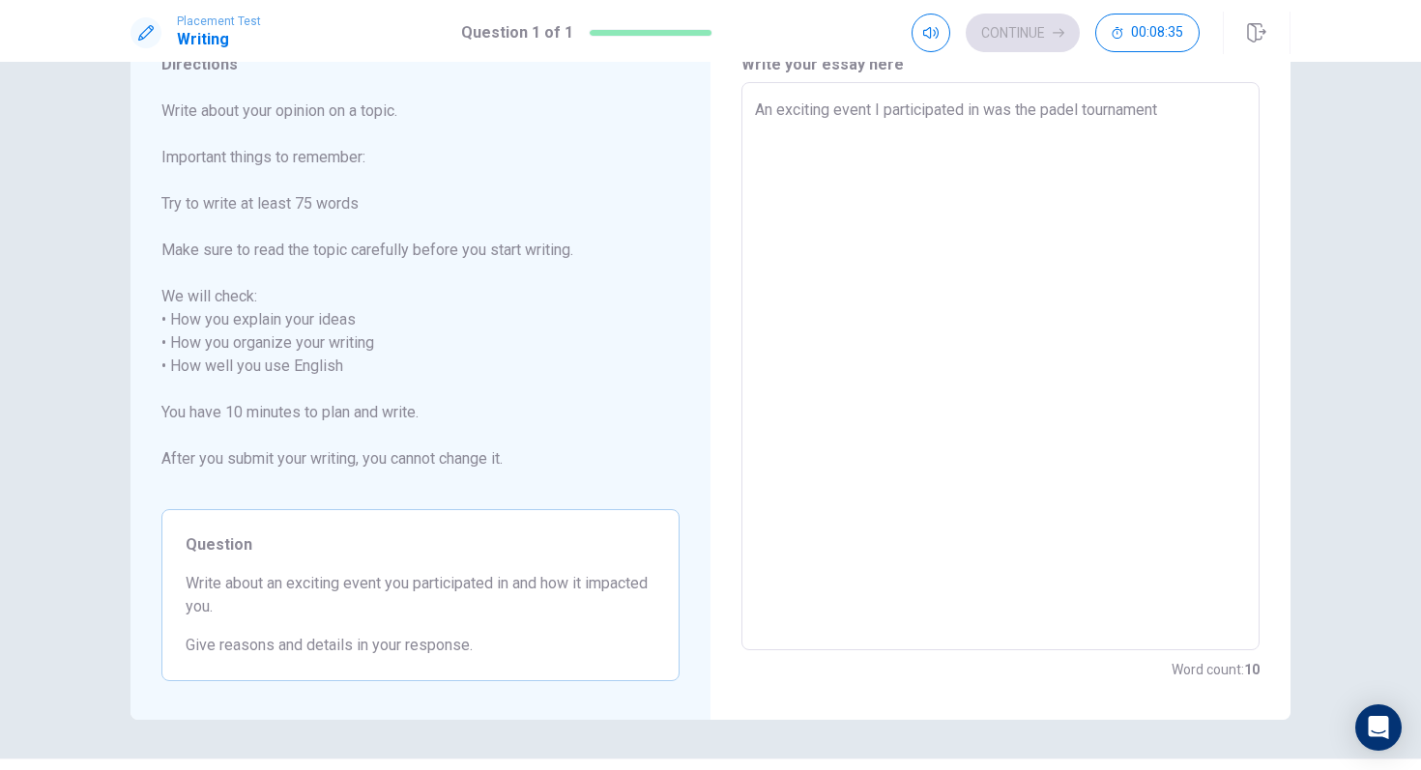
type textarea "x"
type textarea "An exciting event I participated in was the padel tournament"
type textarea "x"
type textarea "An exciting event I participated in was the padel tournament o"
type textarea "x"
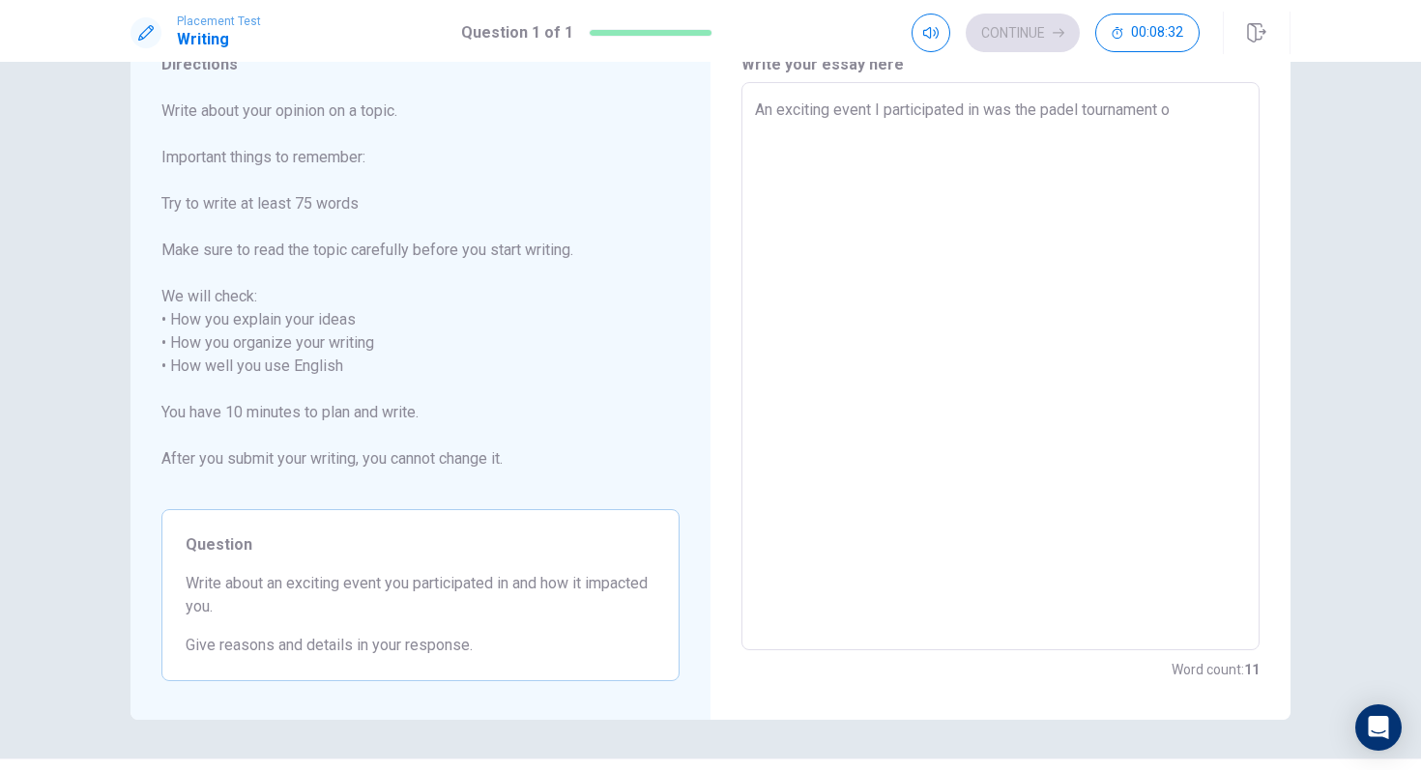
type textarea "An exciting event I participated in was the padel tournament of"
type textarea "x"
type textarea "An exciting event I participated in was the padel tournament of"
type textarea "x"
type textarea "An exciting event I participated in was the padel tournament of r"
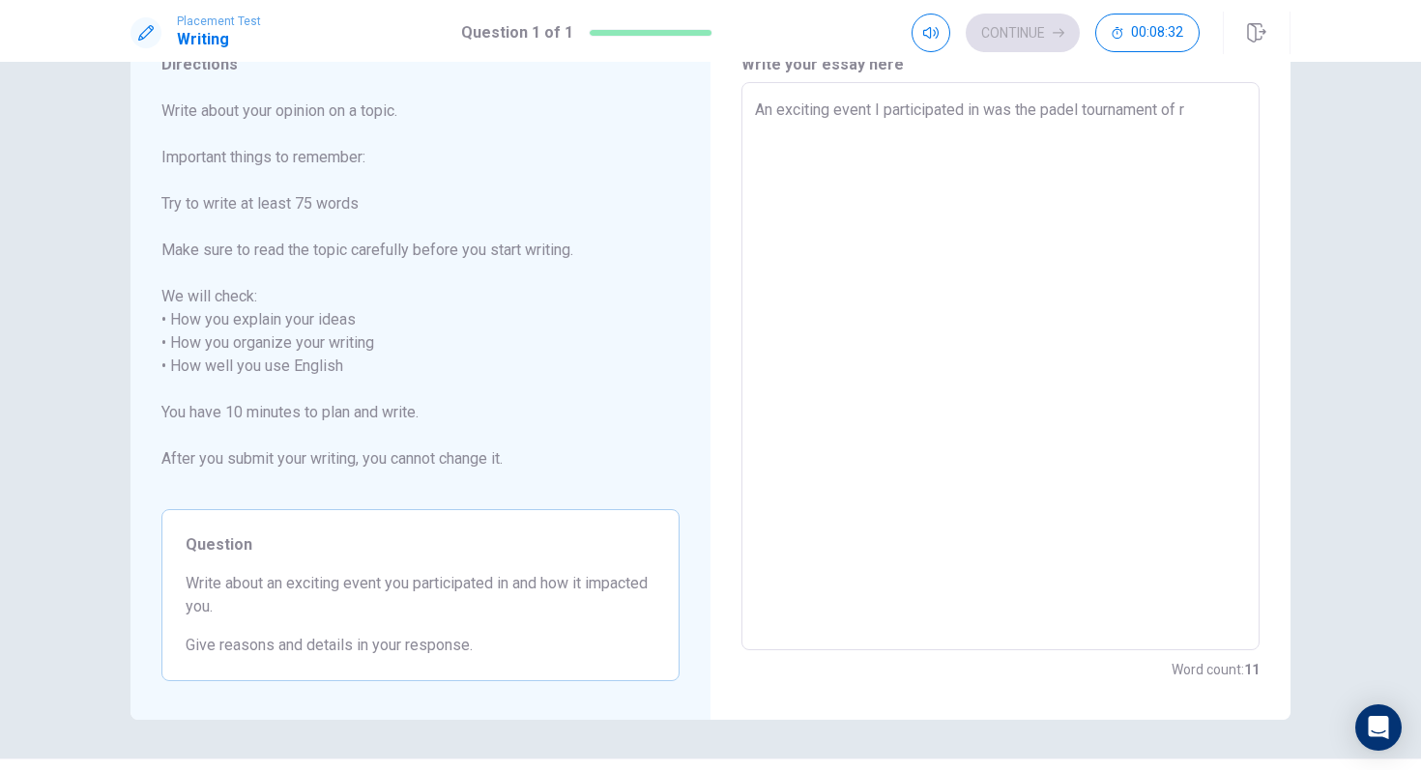
type textarea "x"
type textarea "An exciting event I participated in was the padel tournament of re"
type textarea "x"
type textarea "An exciting event I participated in was the padel tournament of rec"
type textarea "x"
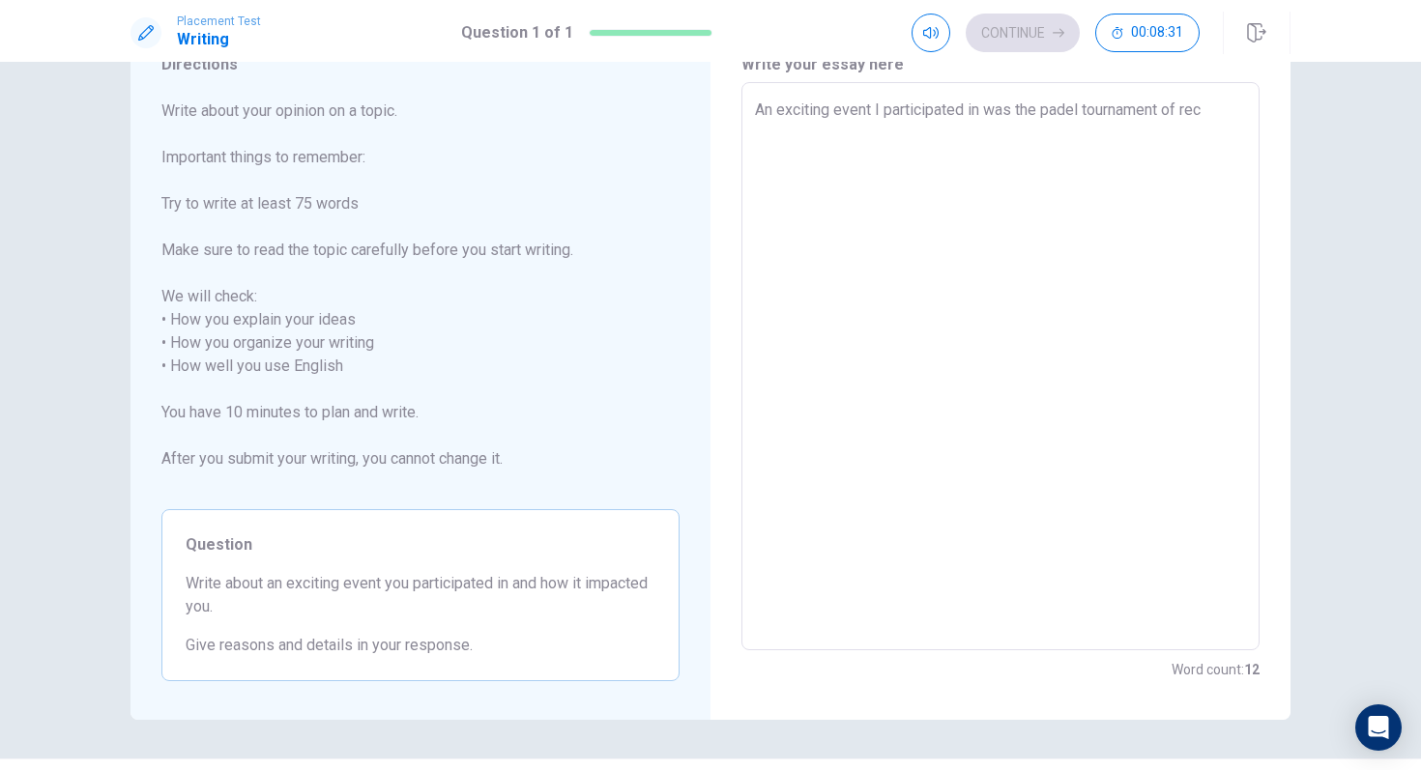
type textarea "An exciting event I participated in was the padel tournament of reca"
type textarea "x"
type textarea "An exciting event I participated in was the padel tournament of recau"
type textarea "x"
type textarea "An exciting event I participated in was the padel tournament of recaud"
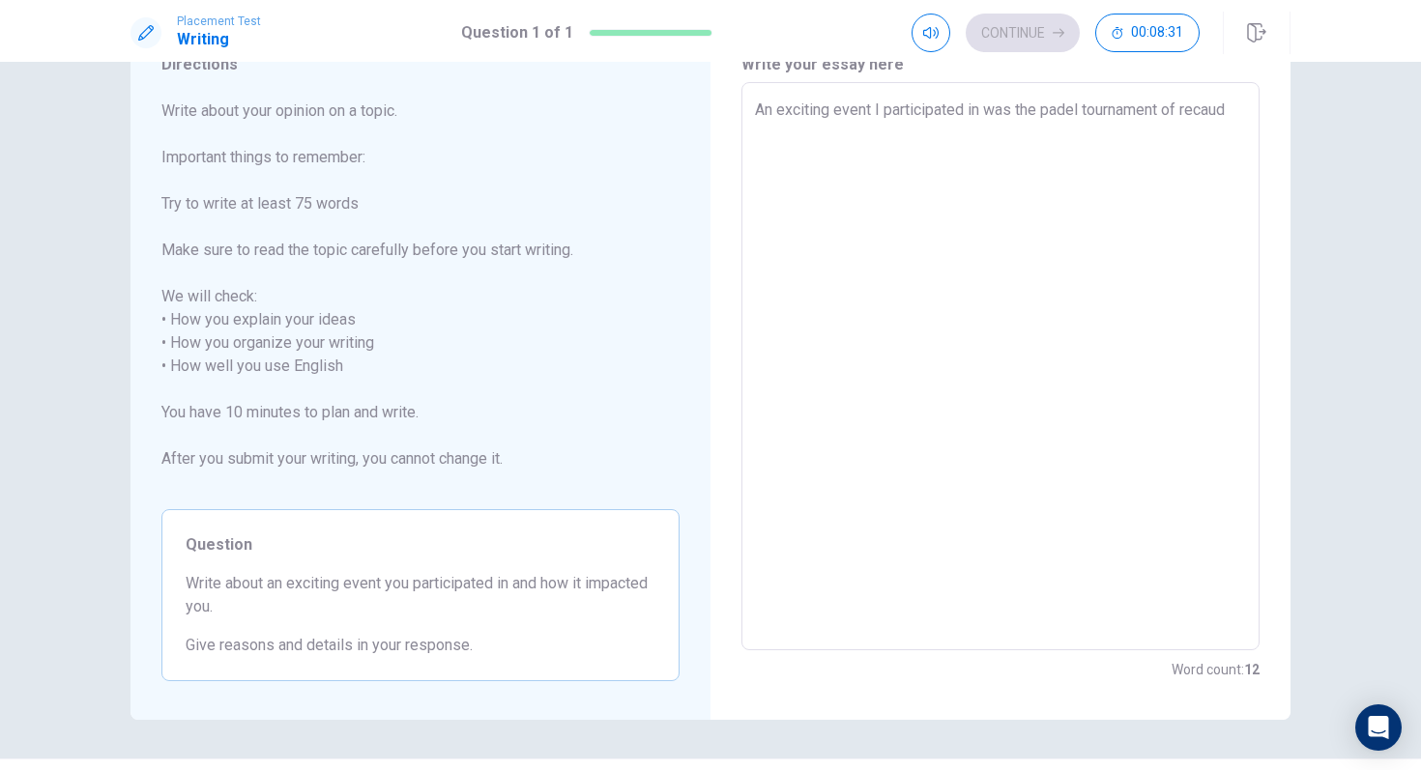
type textarea "x"
type textarea "An exciting event I participated in was the padel tournament of recauda"
type textarea "x"
type textarea "An exciting event I participated in was the padel tournament of recaudat"
click at [836, 137] on textarea "An exciting event I participated in was the padel tournament of recaudation in …" at bounding box center [1000, 367] width 491 height 536
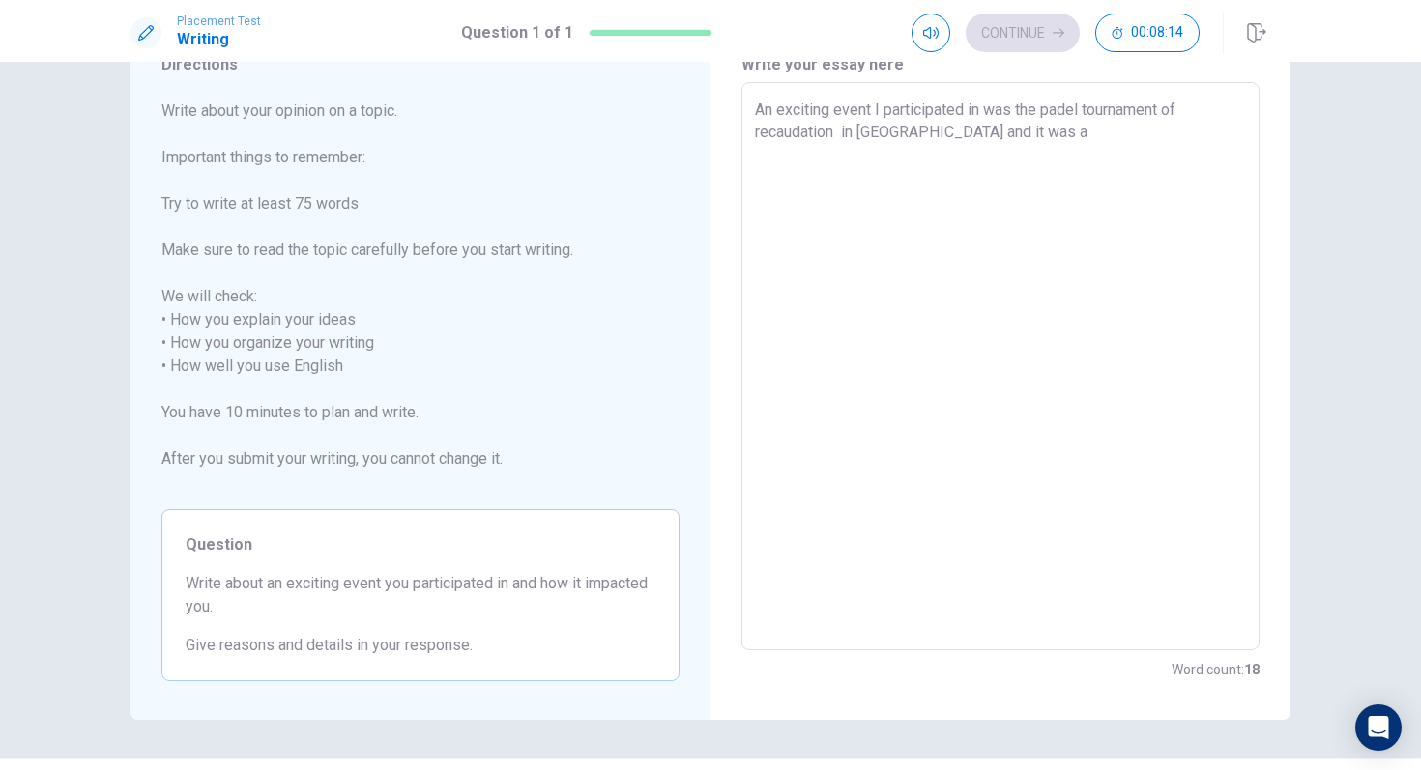
click at [1024, 140] on textarea "An exciting event I participated in was the padel tournament of recaudation in …" at bounding box center [1000, 367] width 491 height 536
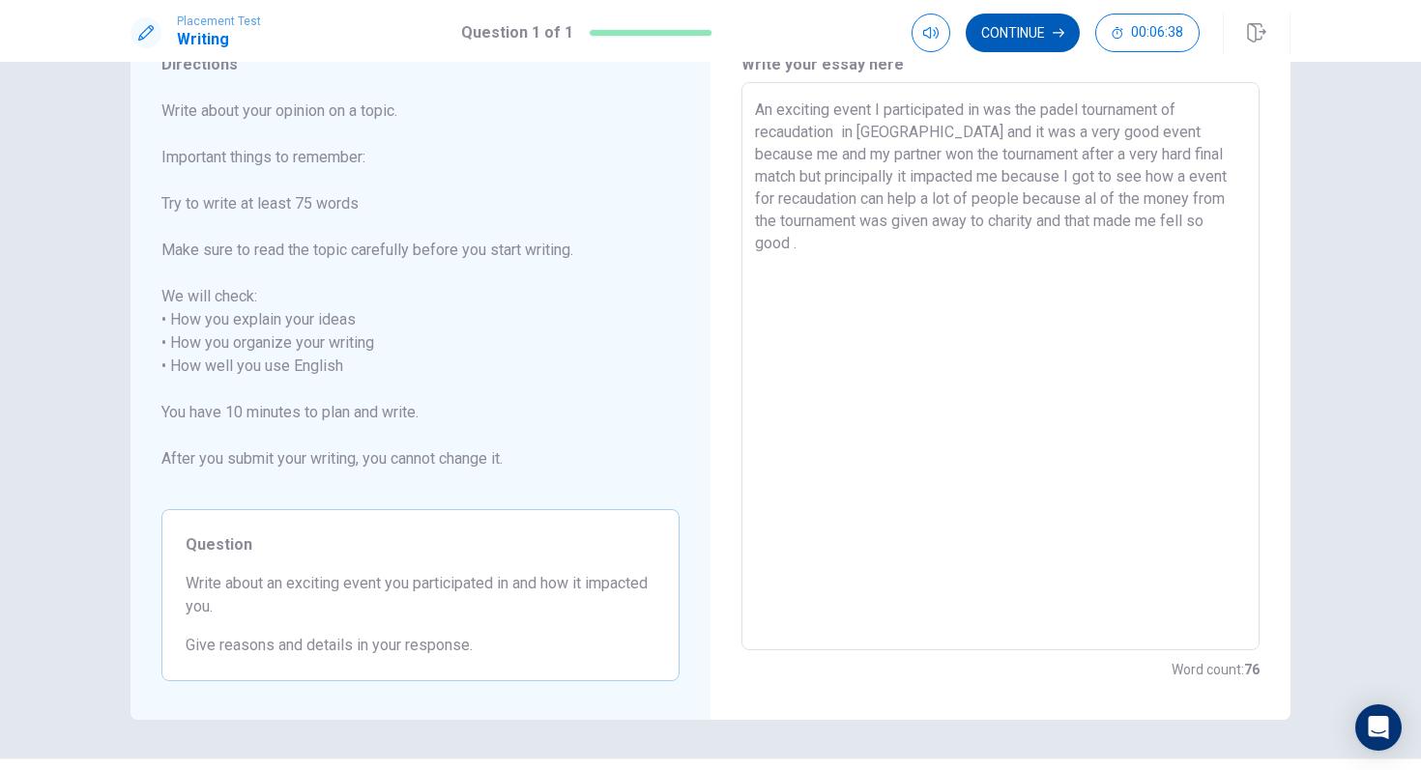
click at [1029, 16] on button "Continue" at bounding box center [1023, 33] width 114 height 39
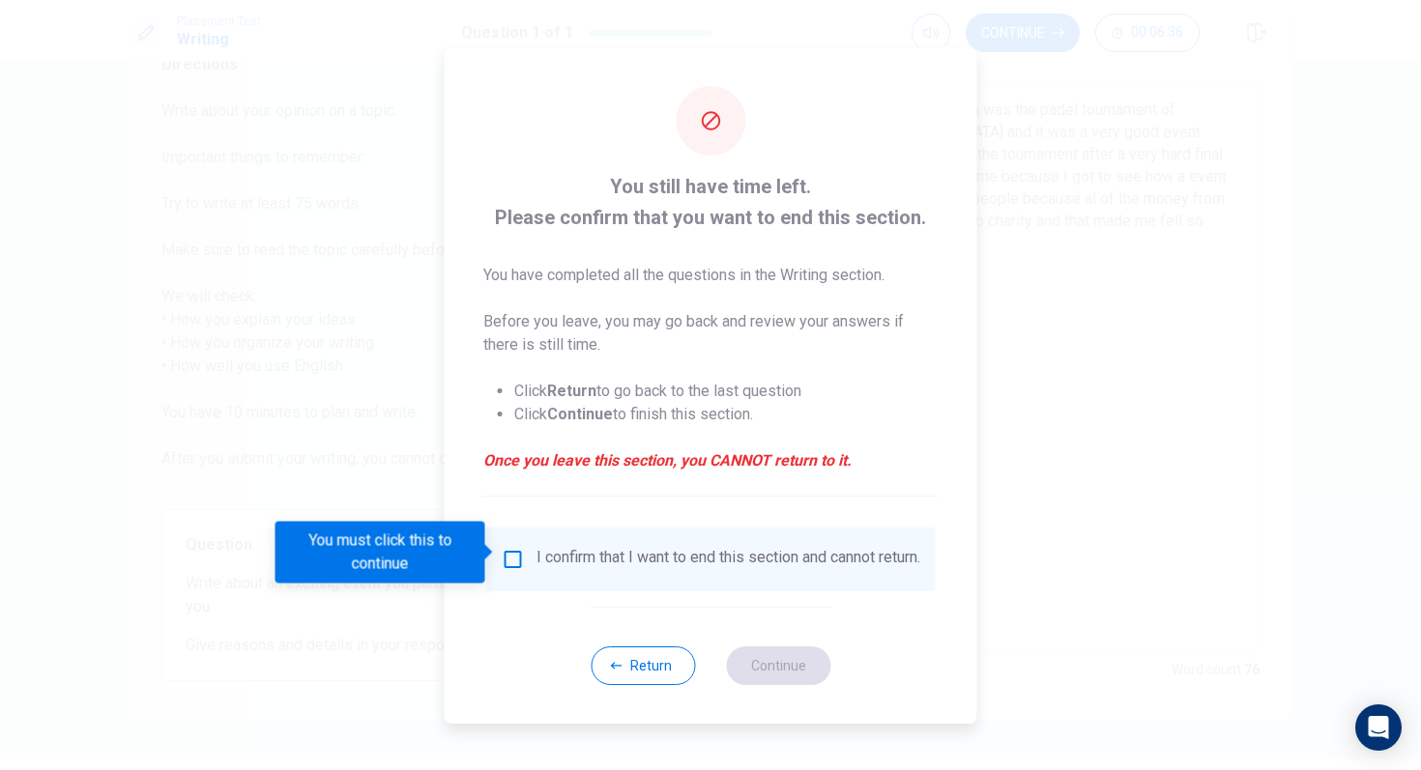
click at [521, 557] on input "You must click this to continue" at bounding box center [513, 559] width 23 height 23
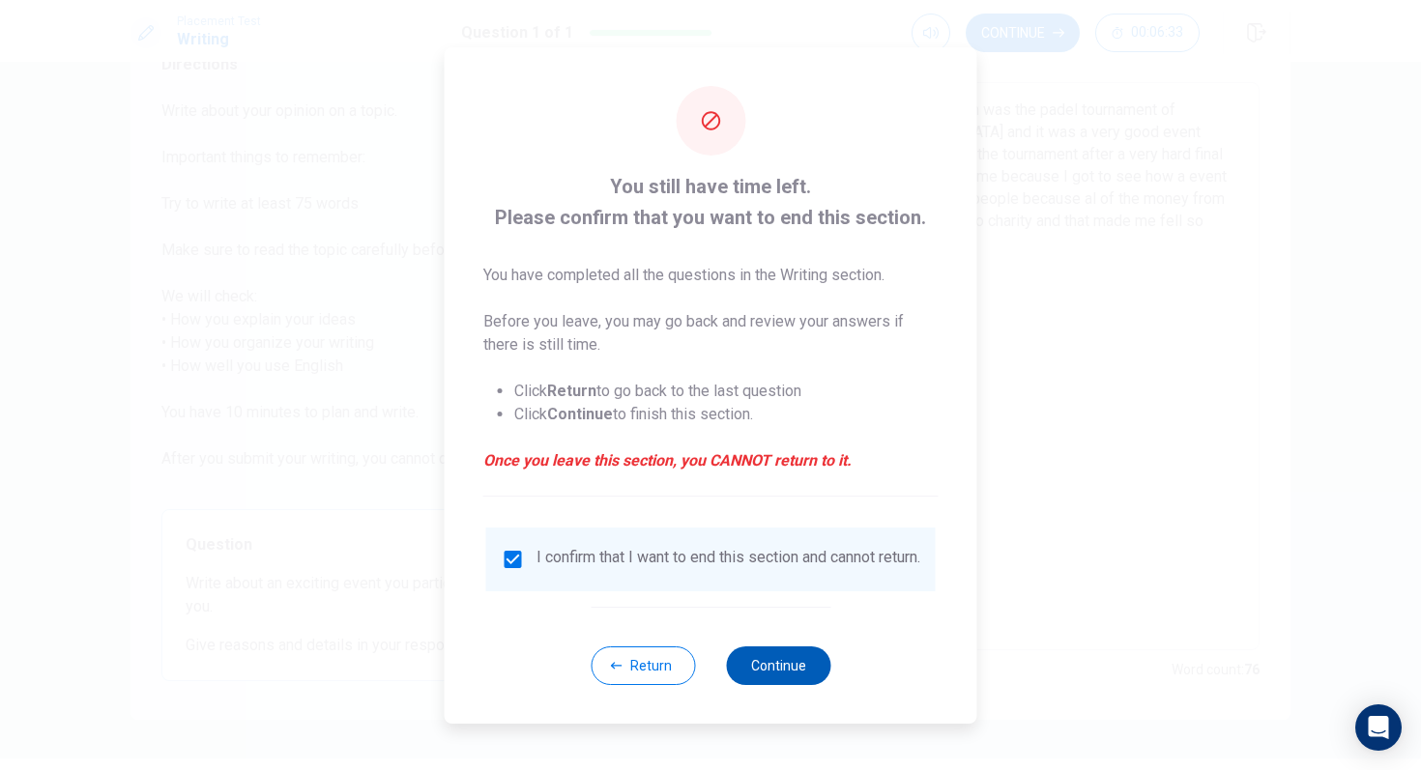
click at [798, 662] on button "Continue" at bounding box center [778, 666] width 104 height 39
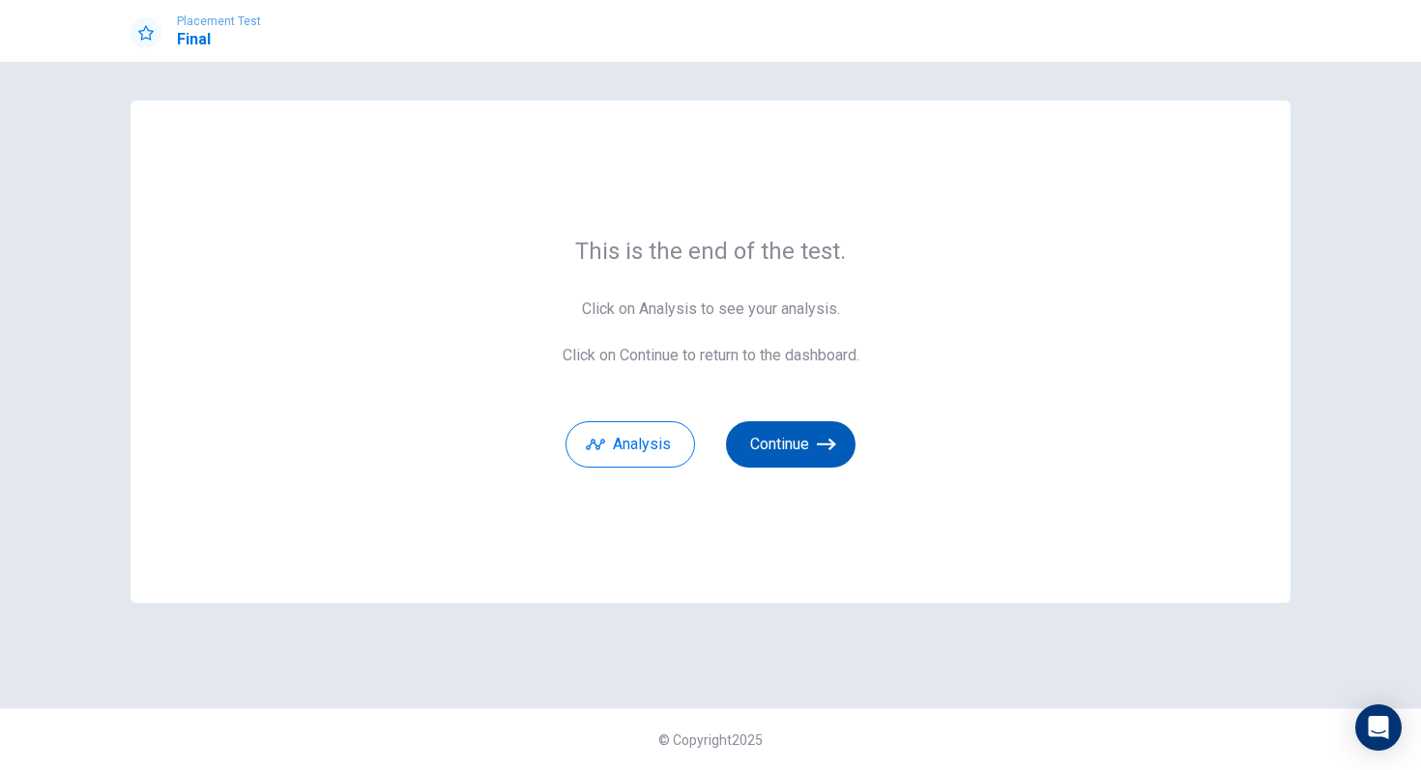
click at [793, 440] on button "Continue" at bounding box center [791, 444] width 130 height 46
